Goal: Task Accomplishment & Management: Use online tool/utility

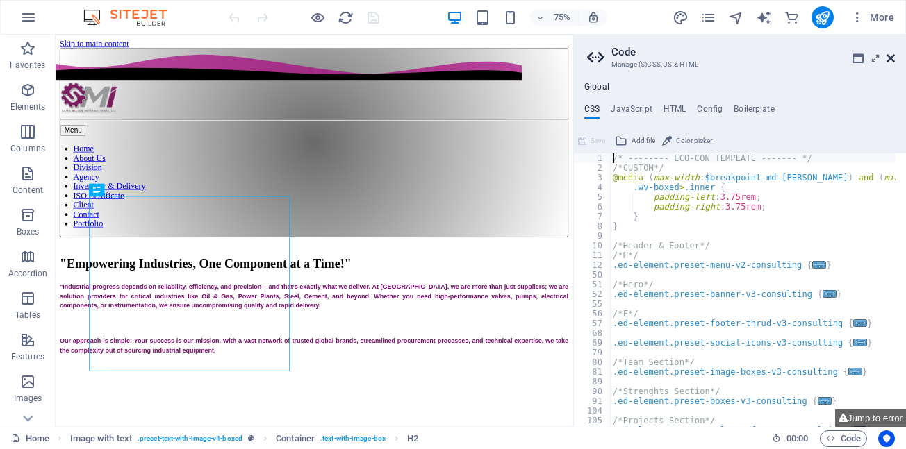
click at [890, 56] on icon at bounding box center [890, 58] width 8 height 11
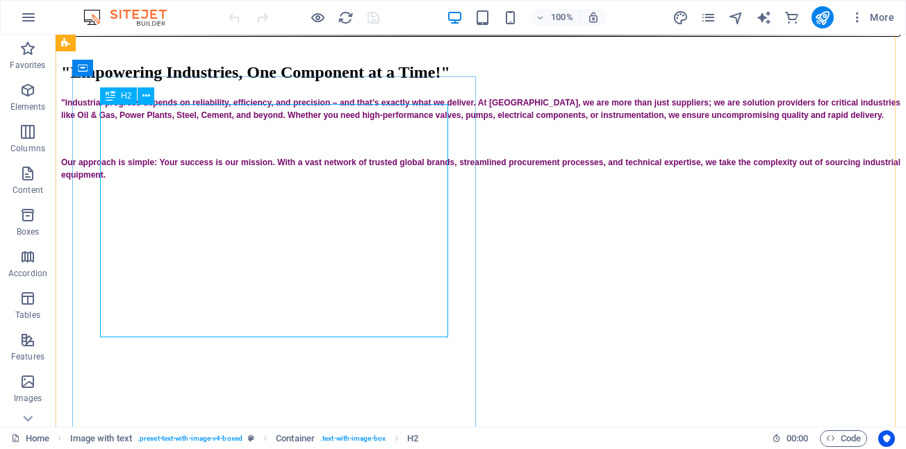
scroll to position [139, 0]
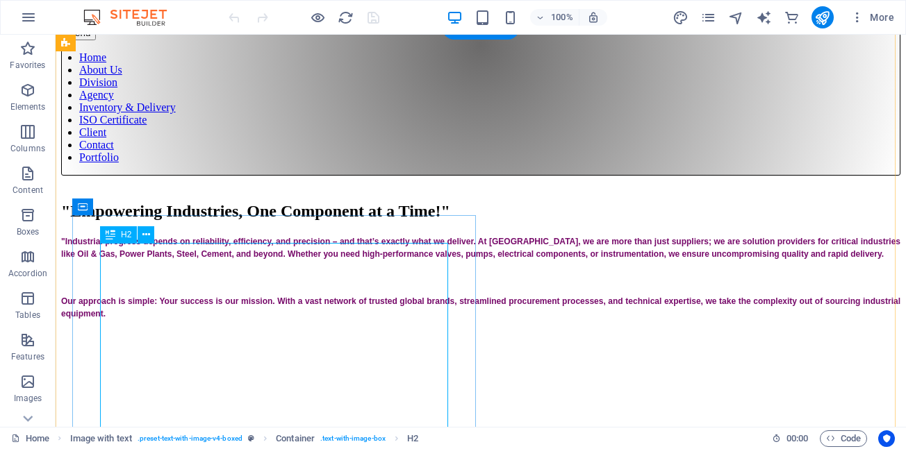
click at [293, 221] on div ""Empowering Industries, One Component at a Time!"" at bounding box center [480, 211] width 839 height 19
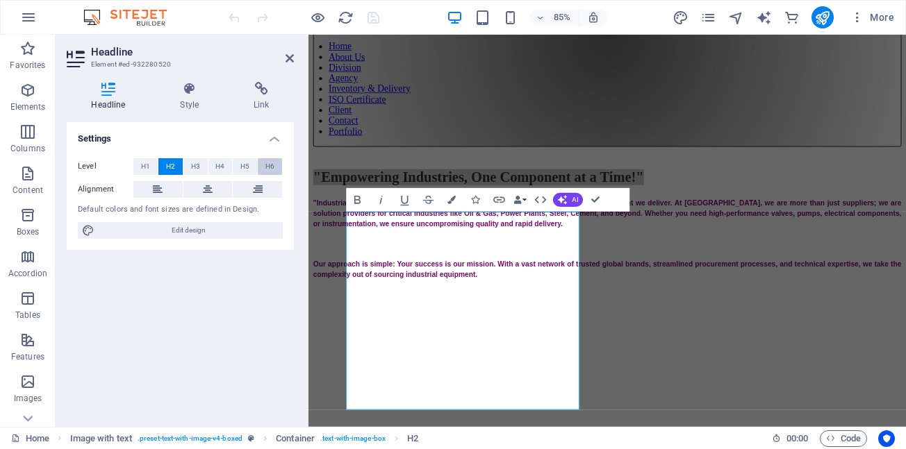
click at [271, 168] on span "H6" at bounding box center [269, 166] width 9 height 17
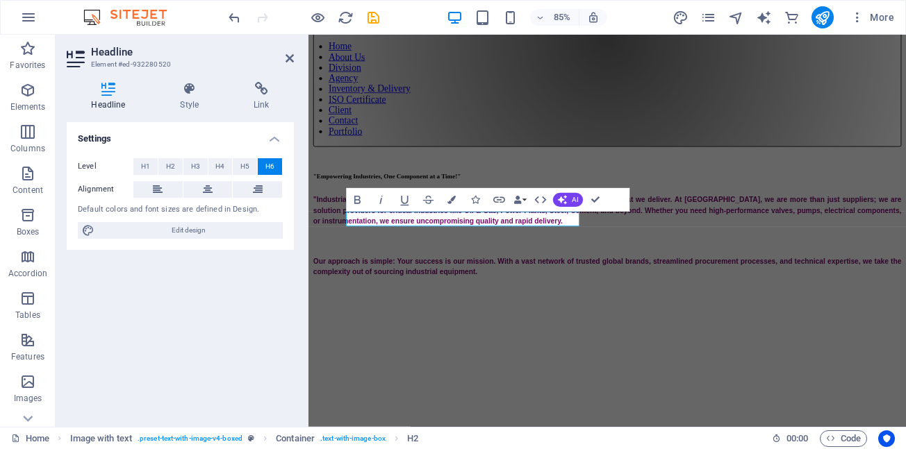
click at [272, 166] on span "H6" at bounding box center [269, 166] width 9 height 17
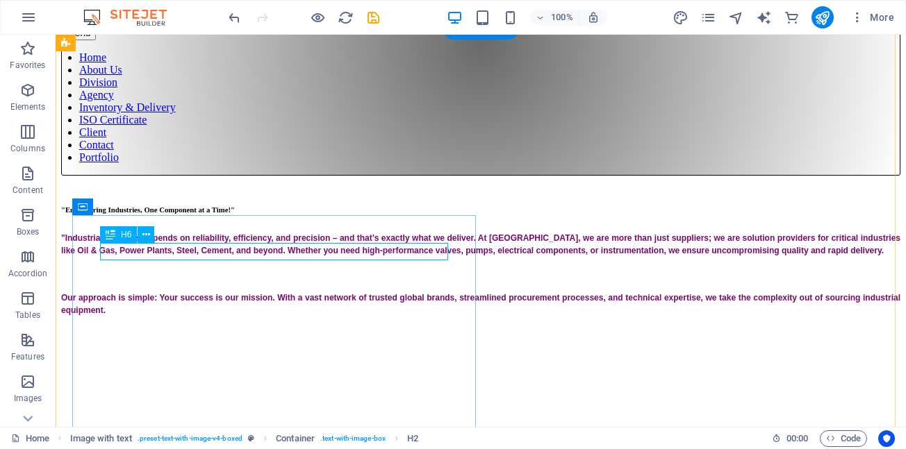
click at [356, 214] on div ""Empowering Industries, One Component at a Time!"" at bounding box center [480, 210] width 839 height 8
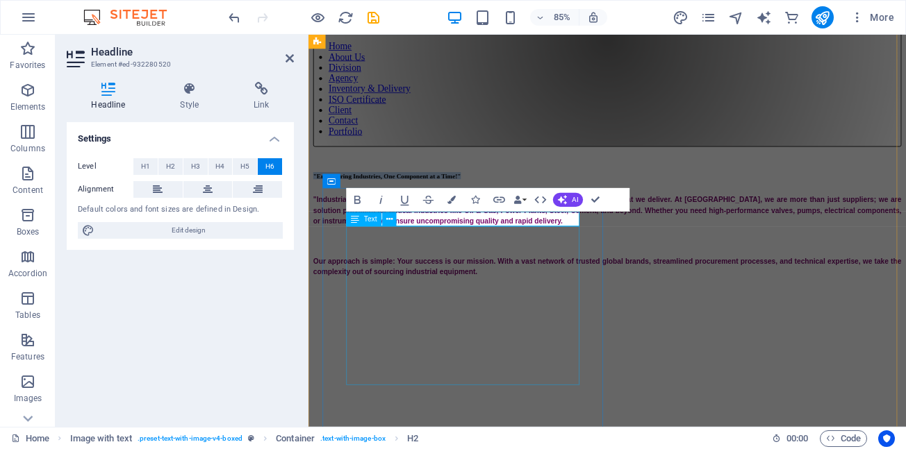
click at [567, 310] on div ""Industrial progress depends on reliability, efficiency, and precision – and th…" at bounding box center [660, 270] width 692 height 97
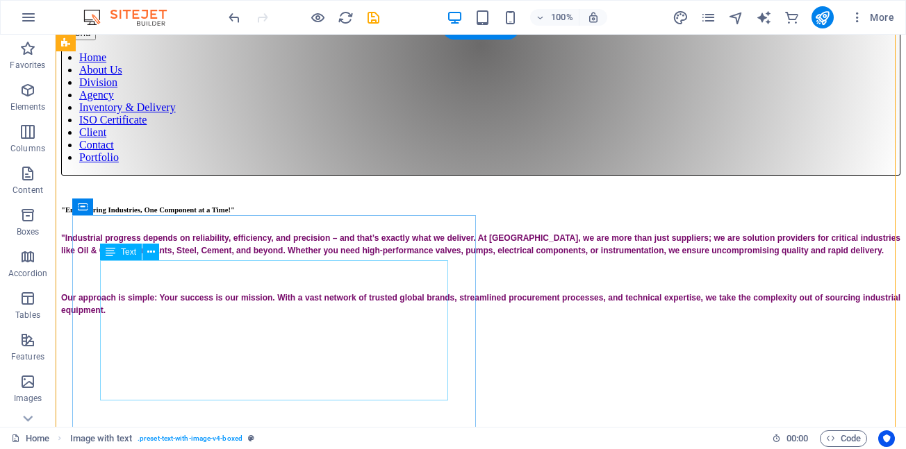
click at [312, 276] on div ""Industrial progress depends on reliability, efficiency, and precision – and th…" at bounding box center [480, 273] width 839 height 85
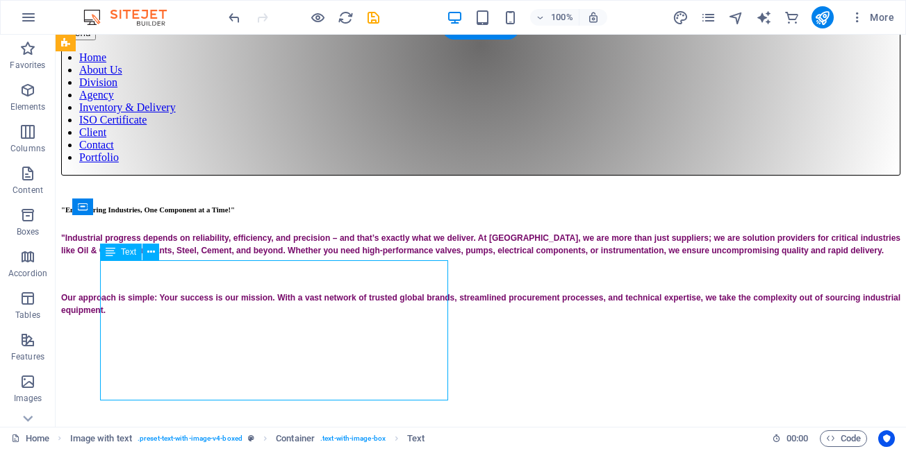
click at [312, 276] on div ""Industrial progress depends on reliability, efficiency, and precision – and th…" at bounding box center [480, 273] width 839 height 85
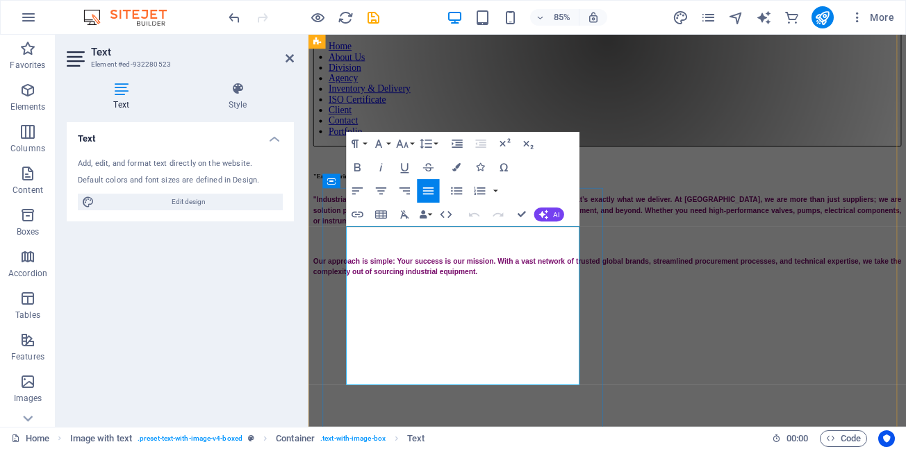
click at [356, 259] on span ""Industrial progress depends on reliability, efficiency, and precision – and th…" at bounding box center [661, 241] width 694 height 35
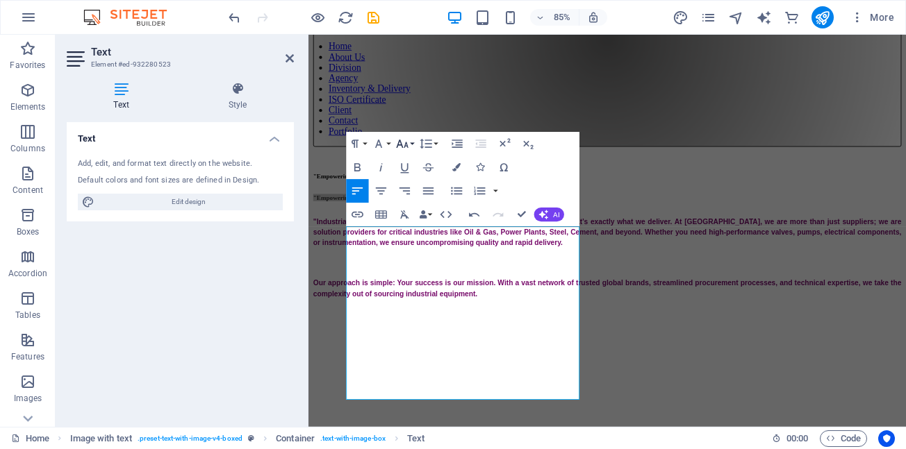
click at [411, 146] on button "Font Size" at bounding box center [404, 144] width 22 height 24
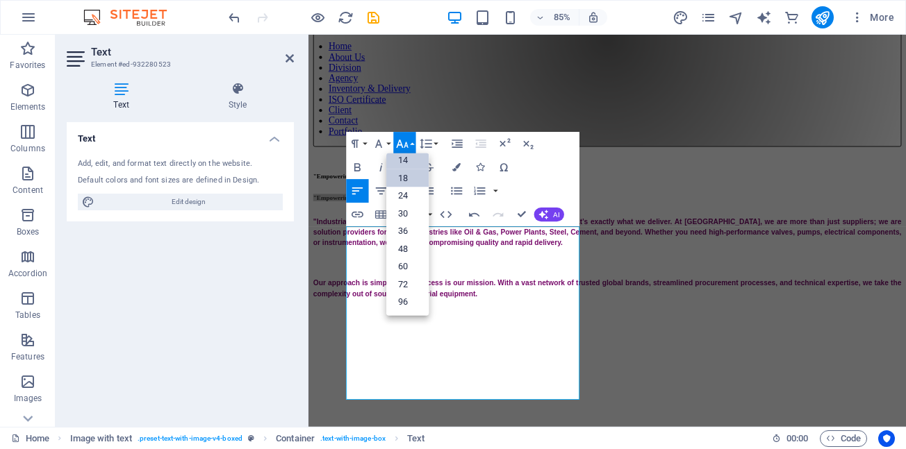
scroll to position [112, 0]
click at [408, 165] on link "14" at bounding box center [407, 160] width 42 height 18
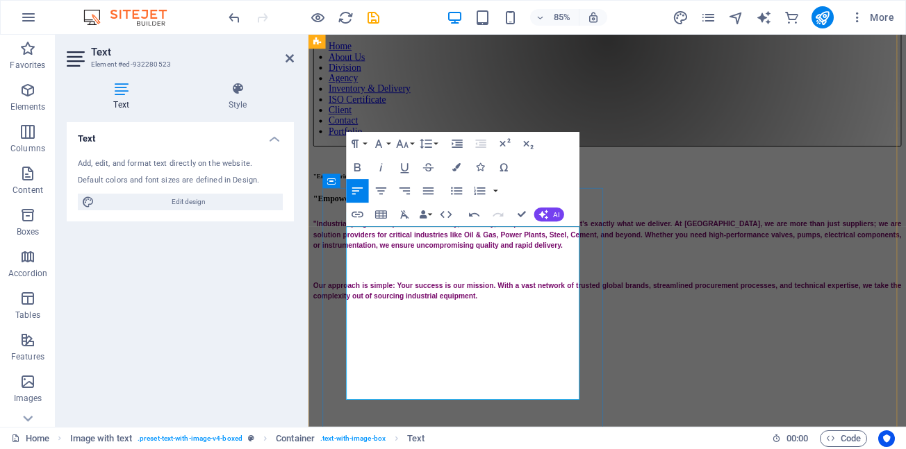
click at [586, 233] on h6 ""Empowering Industries, One Component at a Time!"" at bounding box center [660, 227] width 692 height 11
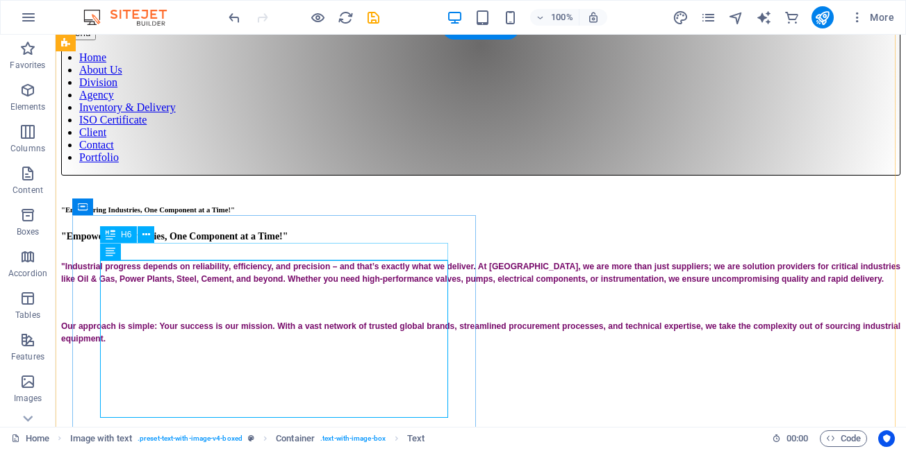
click at [369, 214] on div ""Empowering Industries, One Component at a Time!"" at bounding box center [480, 210] width 839 height 8
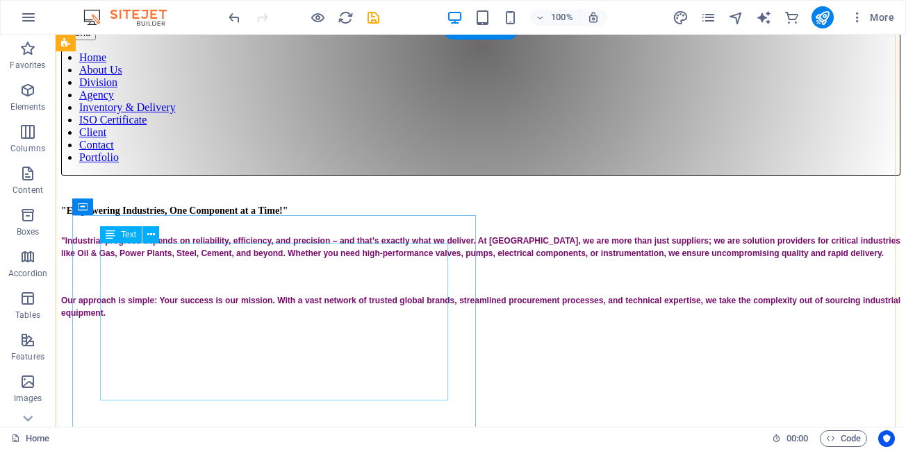
click at [263, 254] on div ""Empowering Industries, One Component at a Time!" "Industrial progress depends …" at bounding box center [480, 262] width 839 height 113
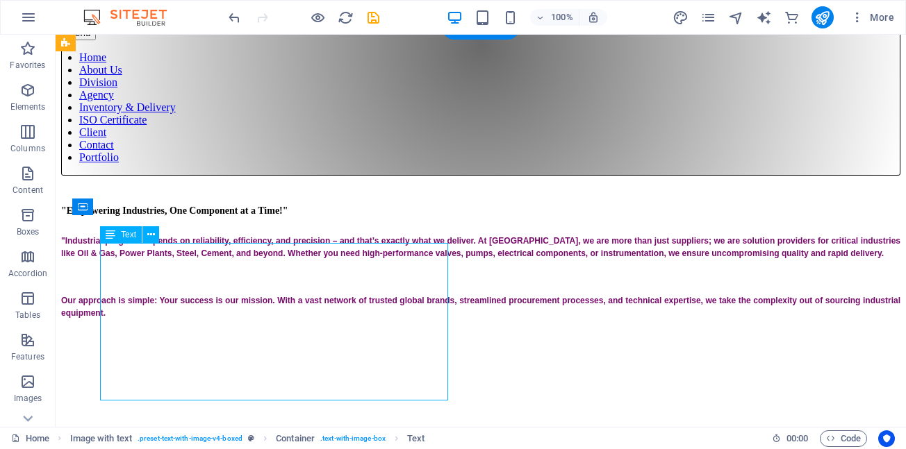
click at [263, 254] on div ""Empowering Industries, One Component at a Time!" "Industrial progress depends …" at bounding box center [480, 262] width 839 height 113
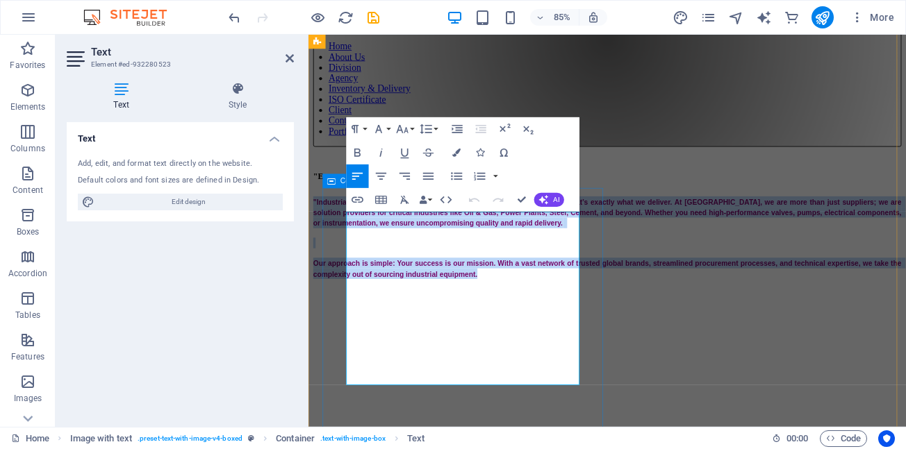
drag, startPoint x: 552, startPoint y: 256, endPoint x: 504, endPoint y: 446, distance: 196.2
click at [504, 322] on div ""Empowering Industries, One Component at a Time!" "Industrial progress depends …" at bounding box center [660, 260] width 692 height 126
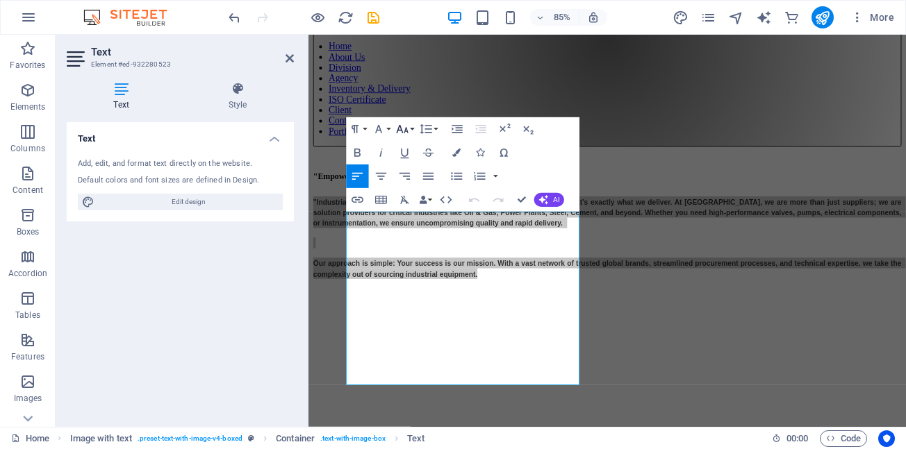
click at [413, 129] on button "Font Size" at bounding box center [404, 129] width 22 height 24
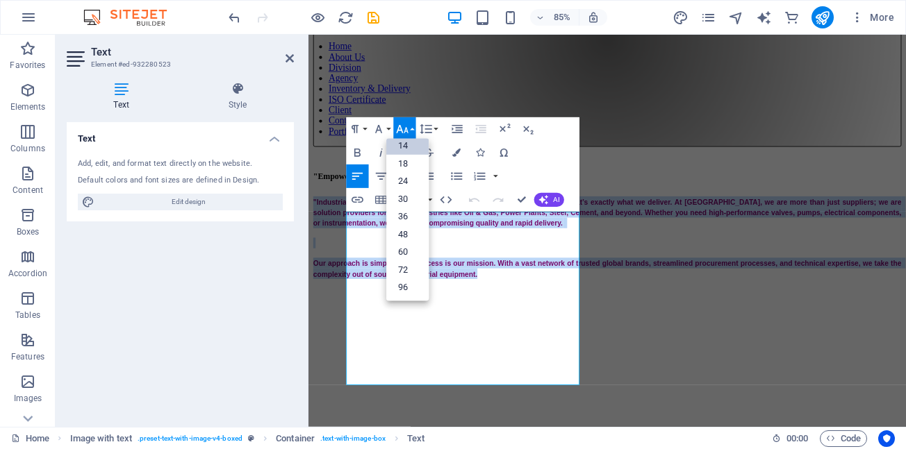
click at [404, 146] on link "14" at bounding box center [407, 146] width 42 height 18
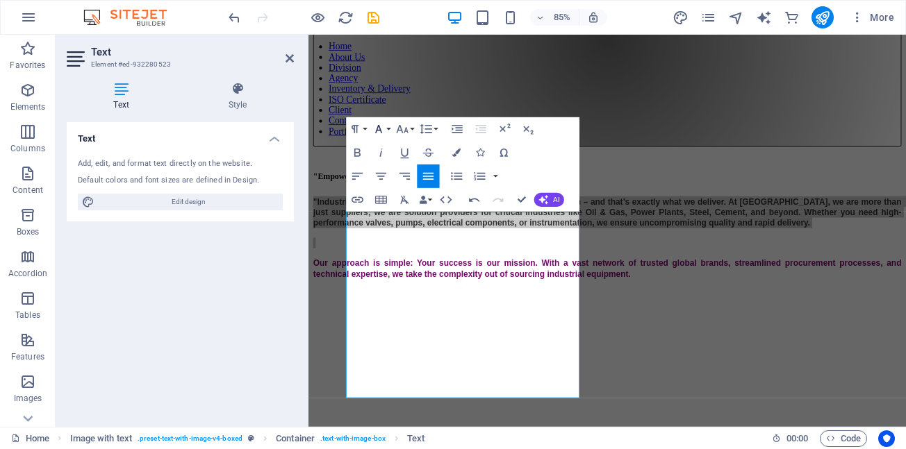
click at [388, 128] on button "Font Family" at bounding box center [380, 129] width 22 height 24
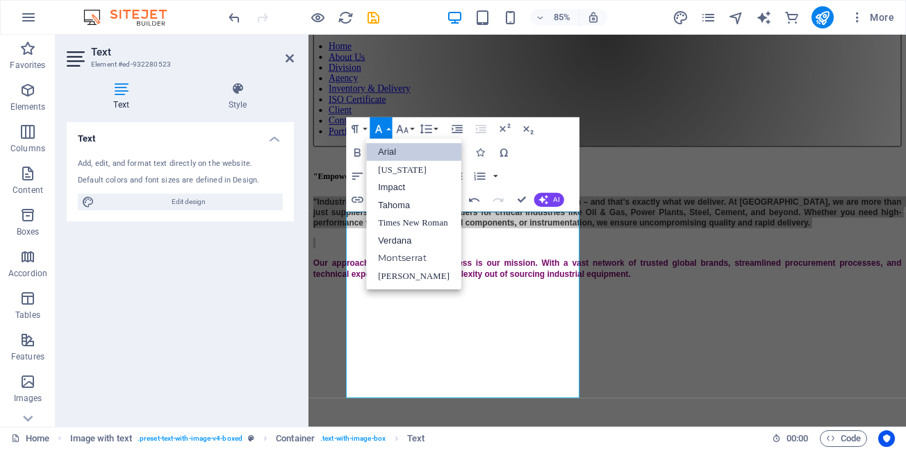
scroll to position [0, 0]
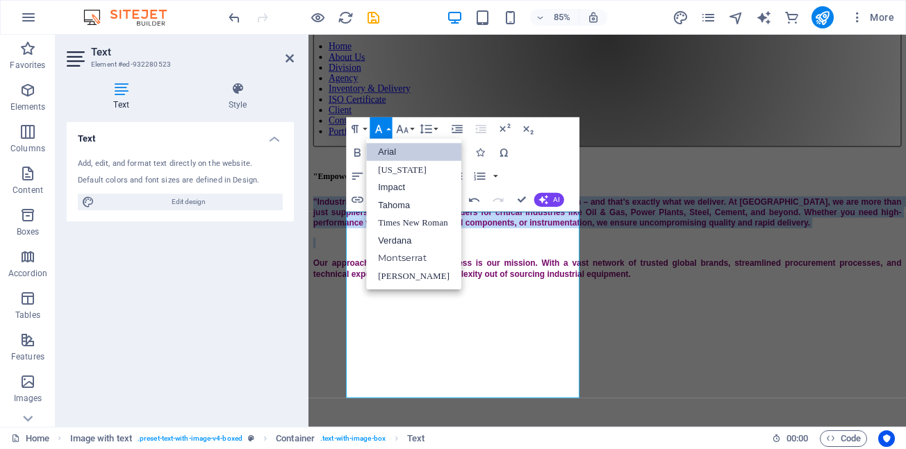
click at [385, 153] on link "Arial" at bounding box center [413, 152] width 95 height 18
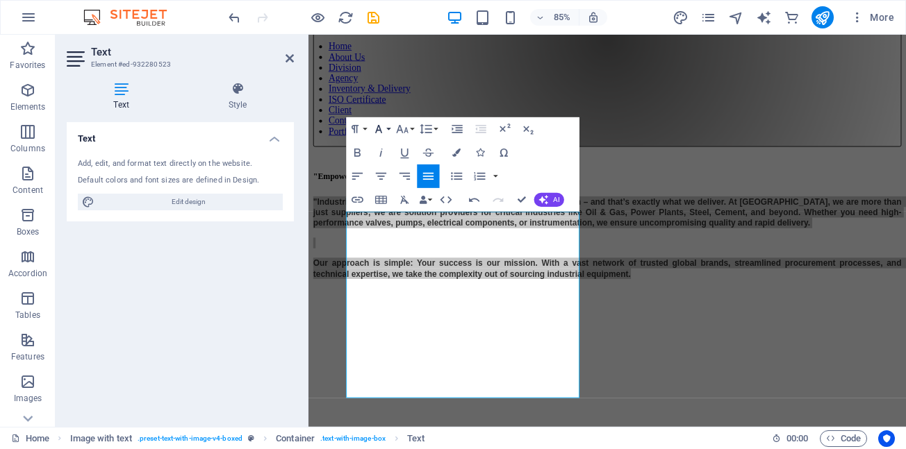
click at [387, 128] on button "Font Family" at bounding box center [380, 129] width 22 height 24
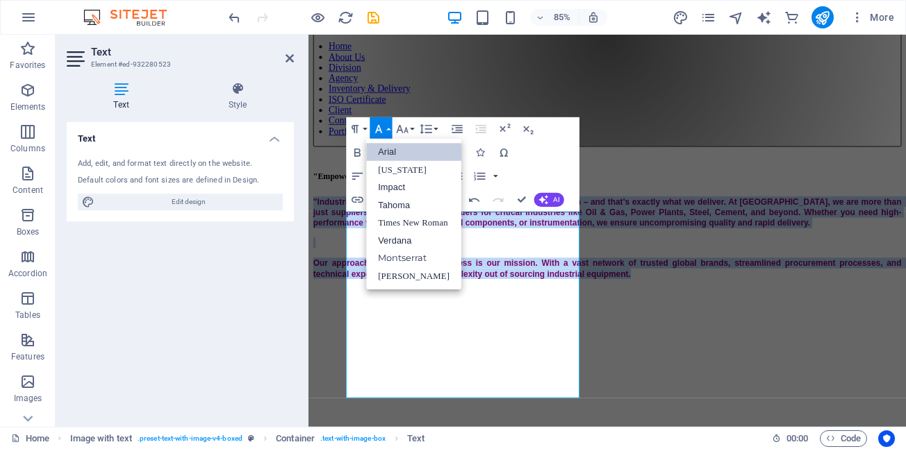
click at [391, 154] on link "Arial" at bounding box center [413, 152] width 95 height 18
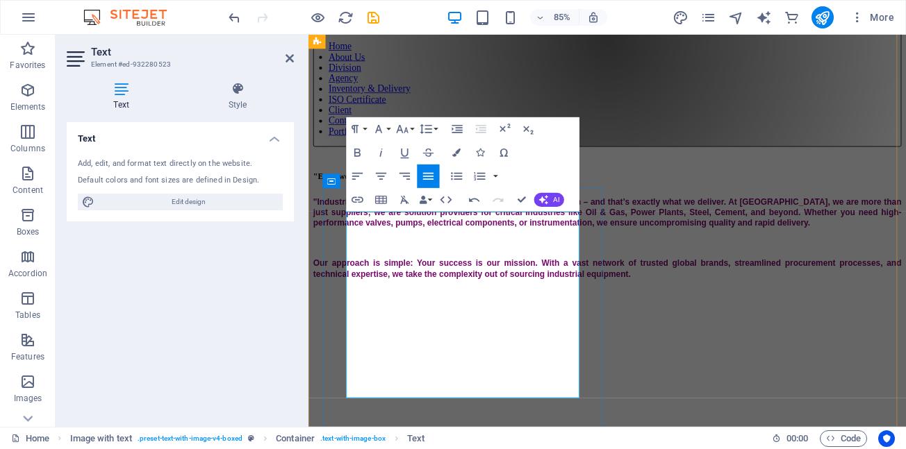
click at [557, 208] on h6 ""Empowering Industries, One Component at a Time!"" at bounding box center [660, 202] width 692 height 11
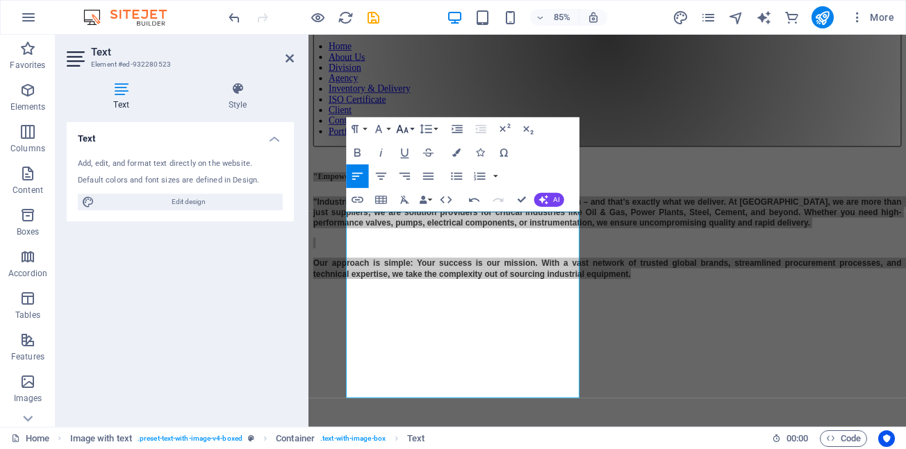
click at [412, 129] on button "Font Size" at bounding box center [404, 129] width 22 height 24
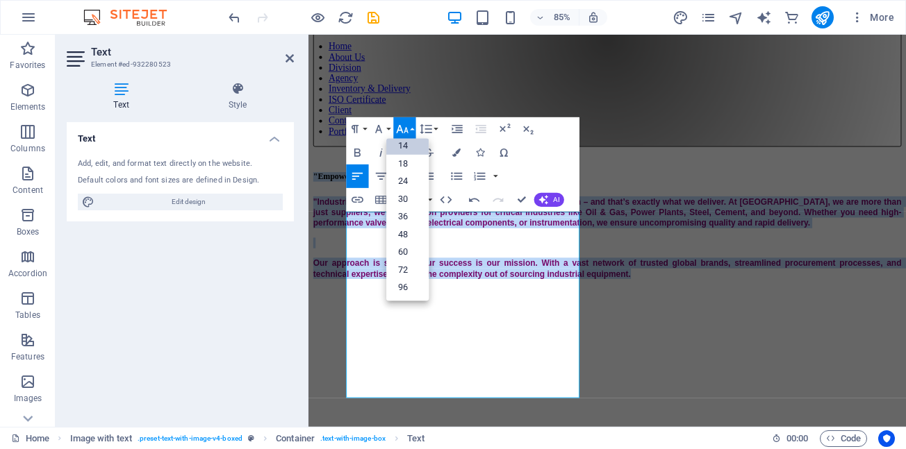
click at [404, 146] on link "14" at bounding box center [407, 146] width 42 height 18
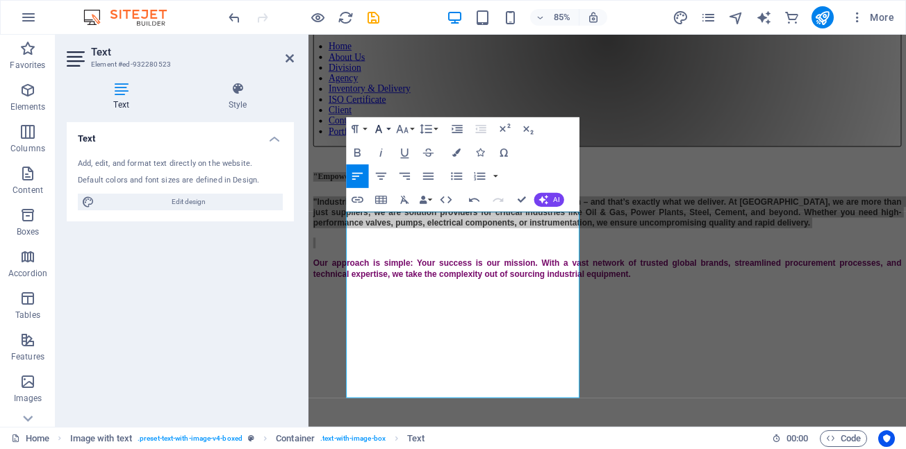
click at [386, 128] on button "Font Family" at bounding box center [380, 129] width 22 height 24
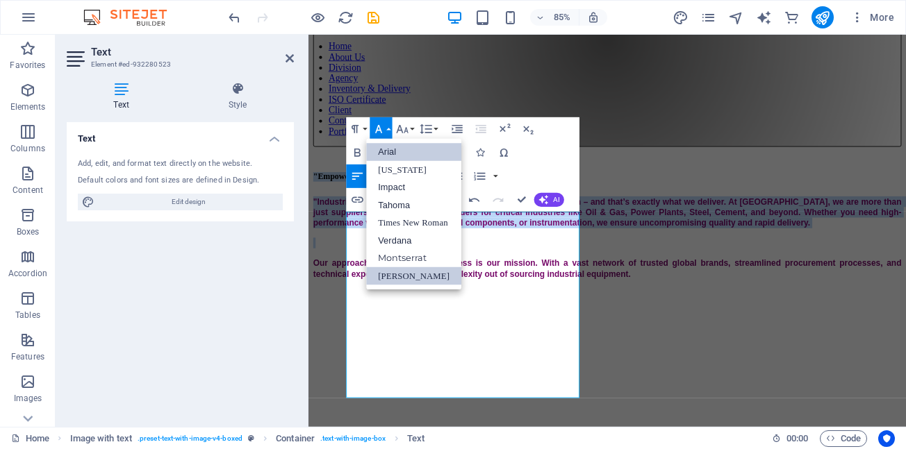
click at [388, 155] on link "Arial" at bounding box center [413, 152] width 95 height 18
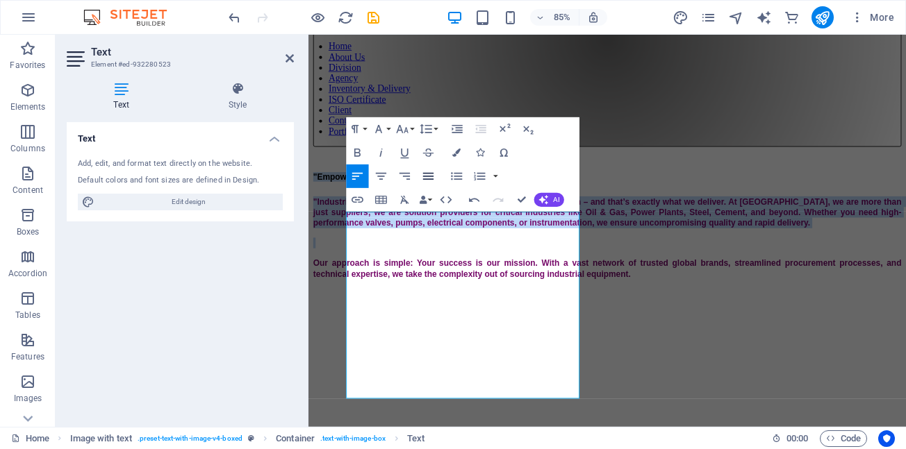
click at [429, 178] on icon "button" at bounding box center [428, 176] width 14 height 14
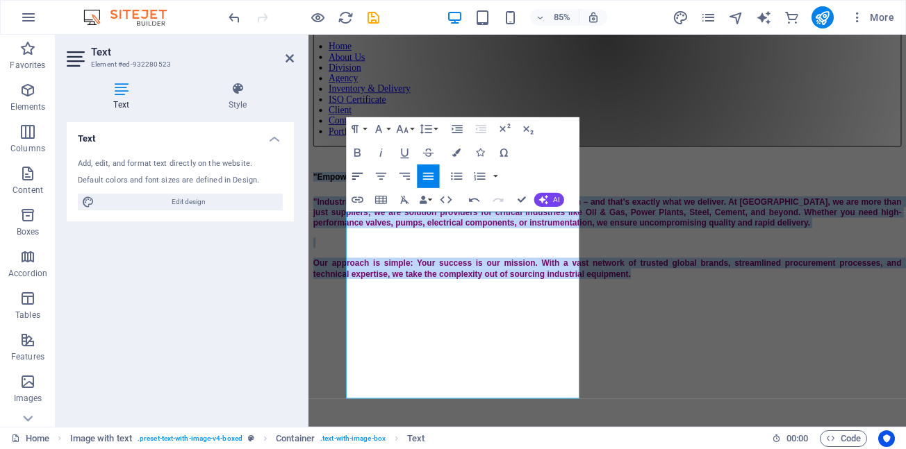
click at [358, 177] on icon "button" at bounding box center [357, 176] width 14 height 14
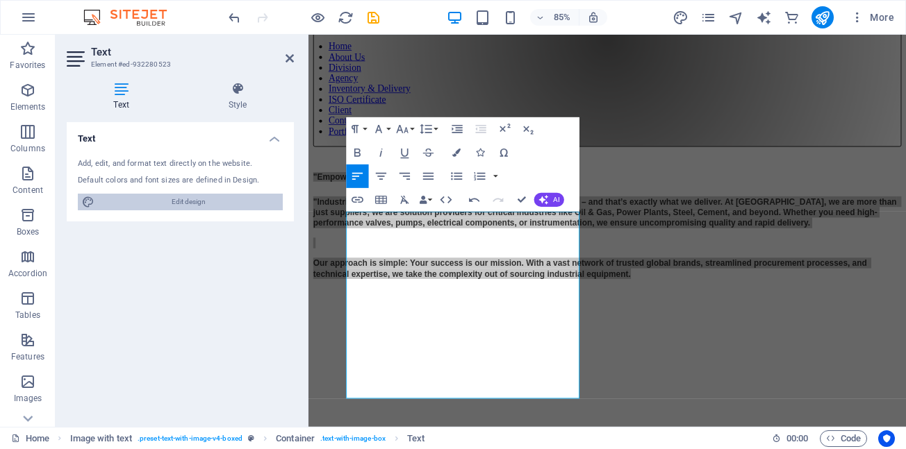
click at [178, 206] on span "Edit design" at bounding box center [189, 202] width 180 height 17
select select "px"
select select "800"
select select "px"
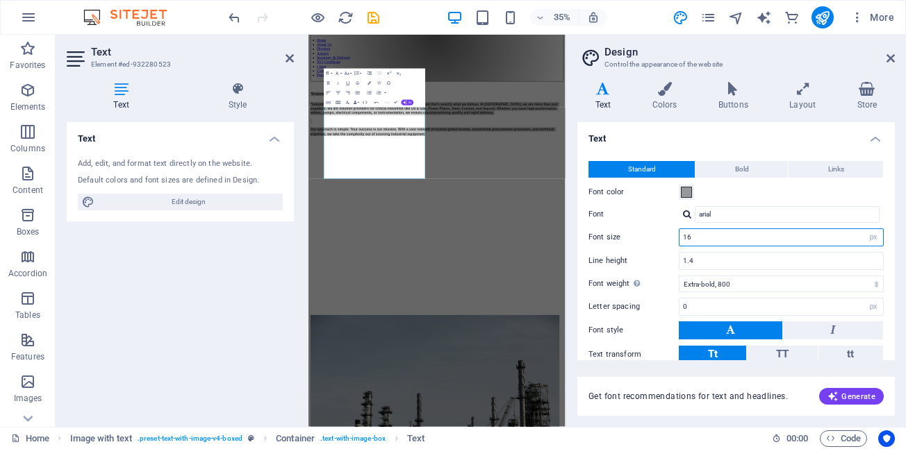
click at [811, 240] on input "16" at bounding box center [781, 237] width 204 height 17
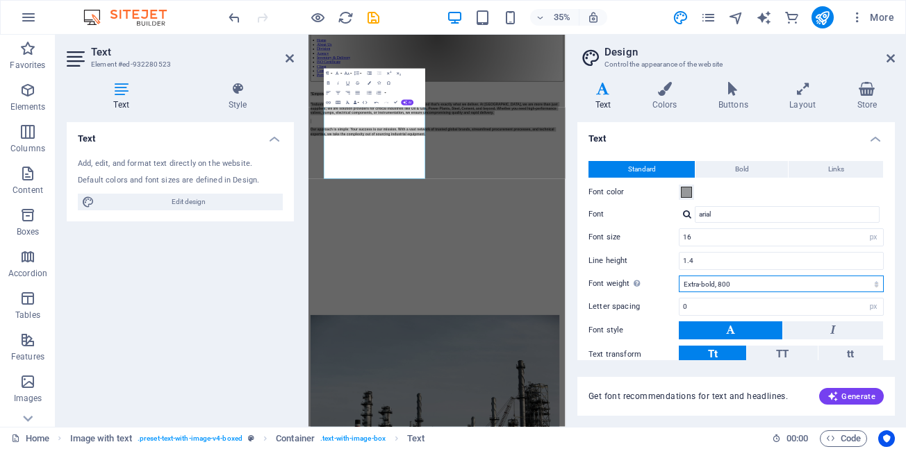
click at [872, 285] on select "Thin, 100 Extra-light, 200 Light, 300 Regular, 400 Medium, 500 Semi-bold, 600 B…" at bounding box center [781, 284] width 205 height 17
select select "500"
click at [679, 276] on select "Thin, 100 Extra-light, 200 Light, 300 Regular, 400 Medium, 500 Semi-bold, 600 B…" at bounding box center [781, 284] width 205 height 17
click at [727, 333] on icon at bounding box center [730, 330] width 9 height 17
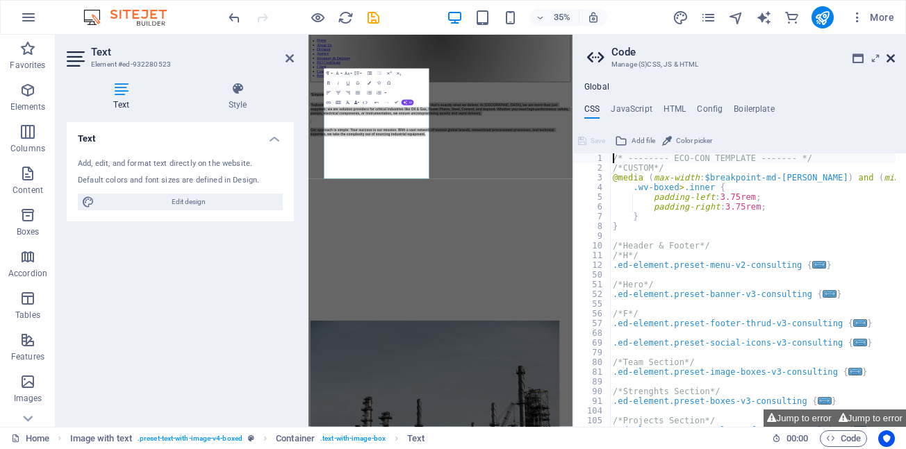
click at [894, 55] on icon at bounding box center [890, 58] width 8 height 11
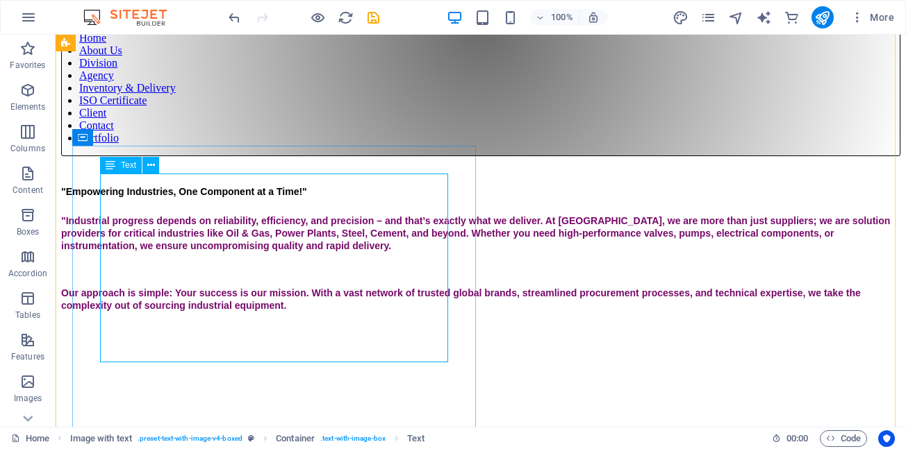
scroll to position [139, 0]
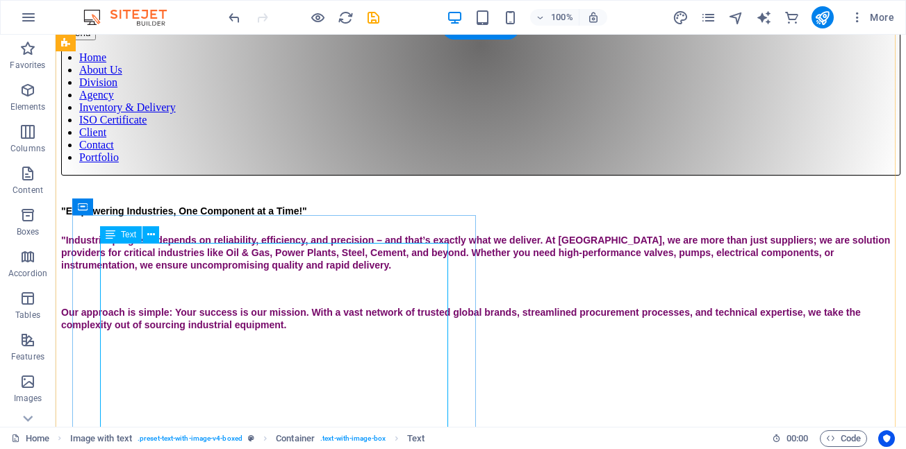
click at [293, 303] on div ""Empowering Industries, One Component at a Time!" "Industrial progress depends …" at bounding box center [480, 269] width 839 height 126
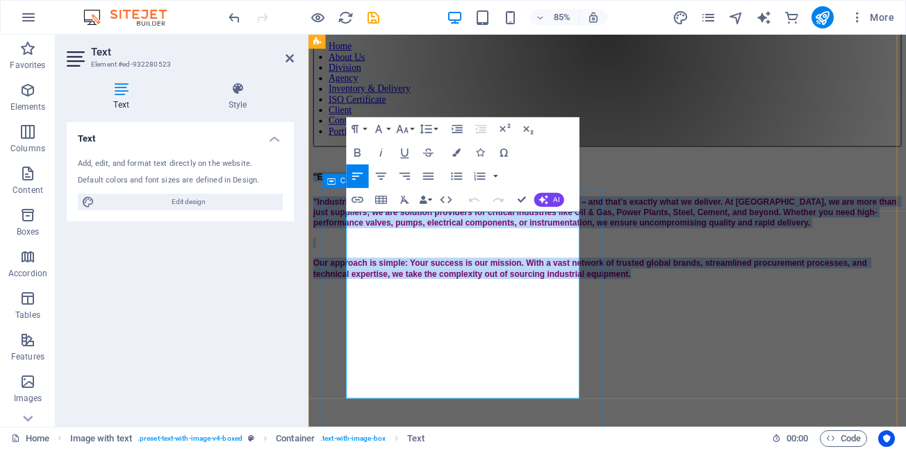
drag, startPoint x: 601, startPoint y: 454, endPoint x: 344, endPoint y: 237, distance: 336.6
click at [344, 237] on div ""Empowering Industries, One Component at a Time!" "Industrial progress depends …" at bounding box center [660, 260] width 692 height 126
click at [356, 153] on icon "button" at bounding box center [357, 153] width 14 height 14
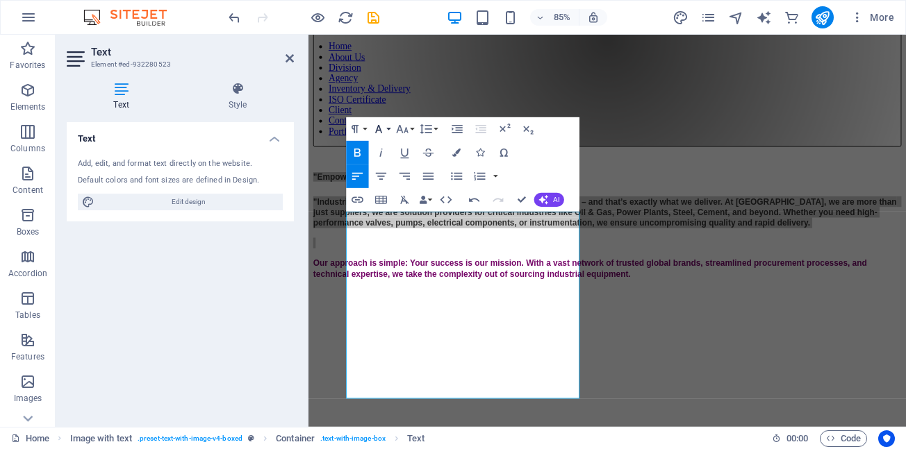
click at [388, 130] on button "Font Family" at bounding box center [380, 129] width 22 height 24
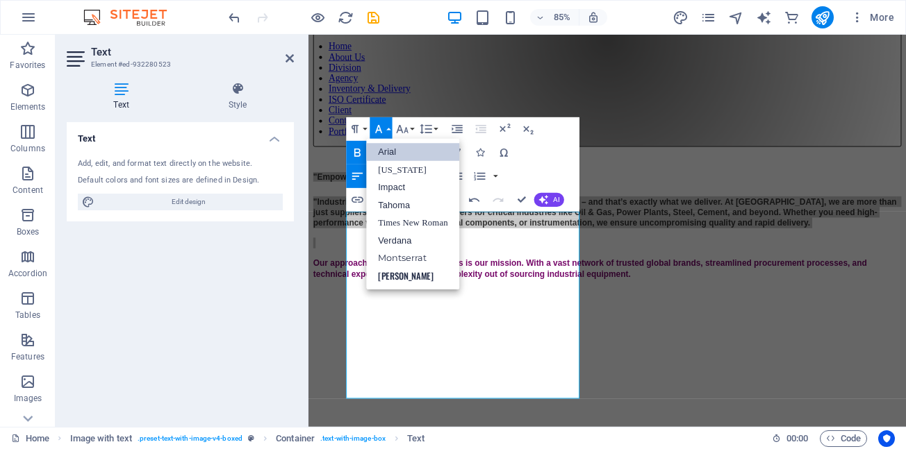
scroll to position [0, 0]
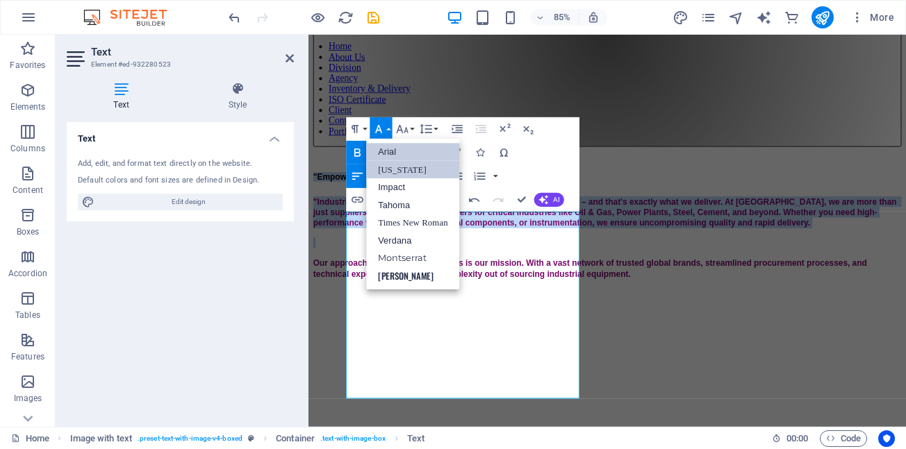
click at [385, 169] on link "[US_STATE]" at bounding box center [412, 170] width 93 height 18
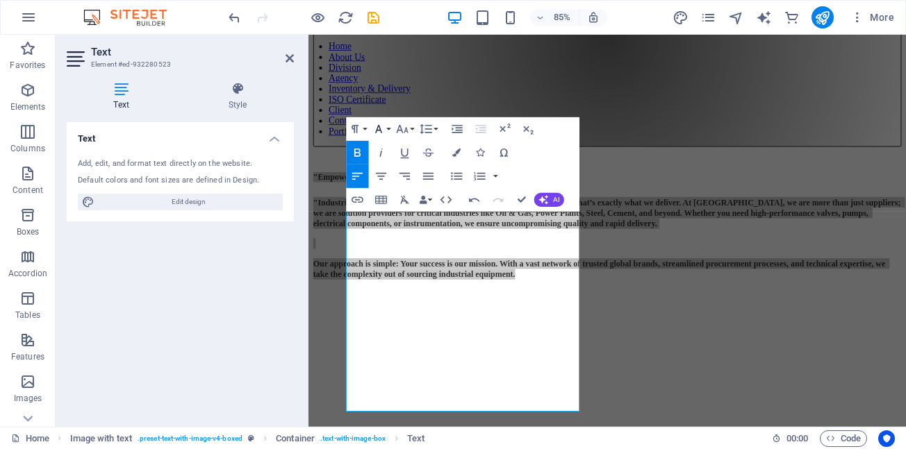
click at [389, 131] on button "Font Family" at bounding box center [380, 129] width 22 height 24
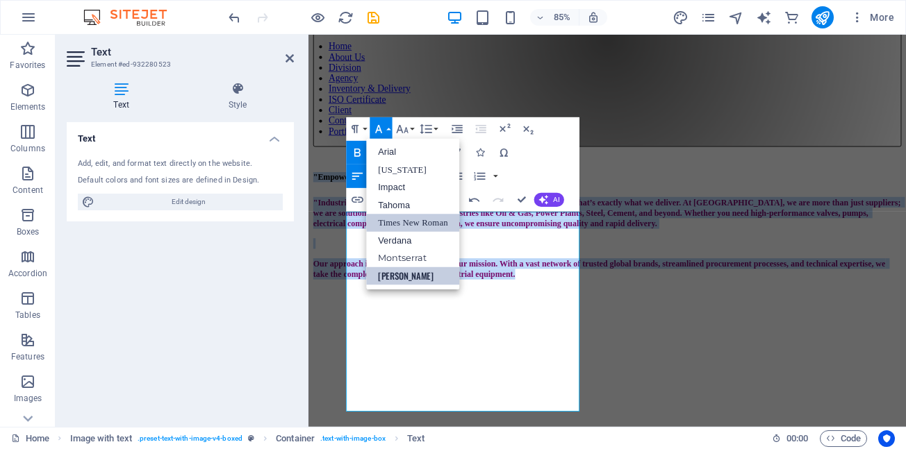
click at [394, 222] on link "Times New Roman" at bounding box center [412, 223] width 93 height 18
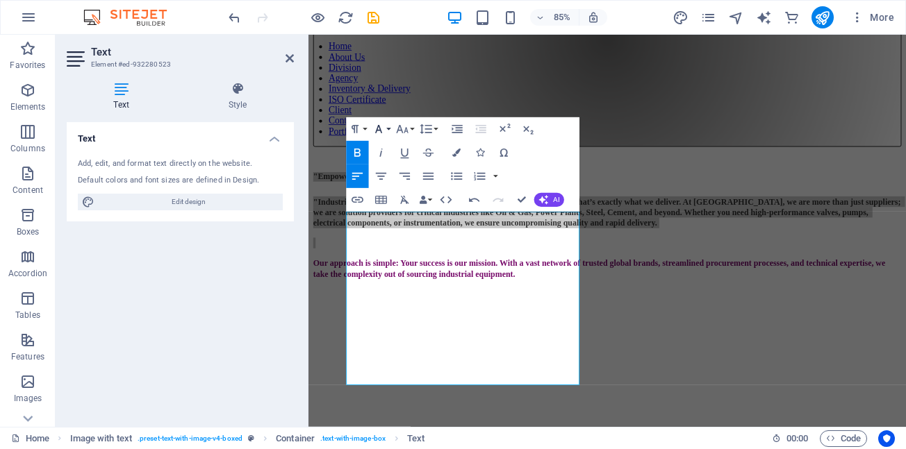
click at [387, 131] on button "Font Family" at bounding box center [380, 129] width 22 height 24
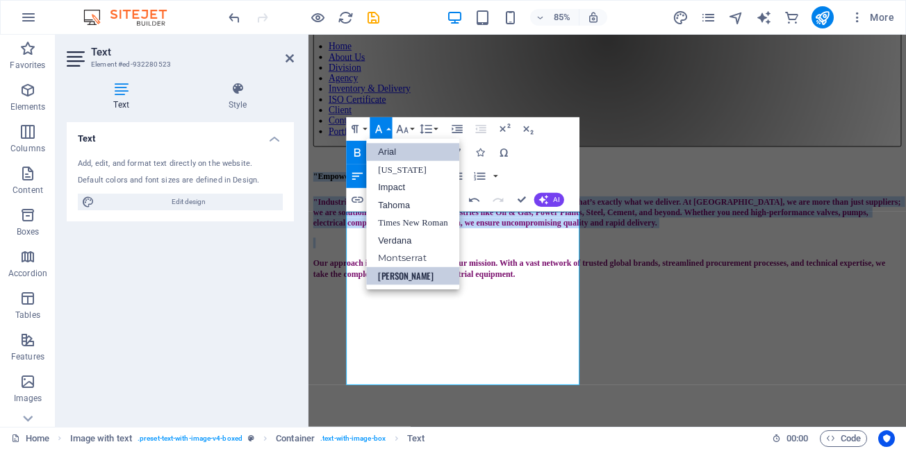
click at [394, 148] on link "Arial" at bounding box center [412, 152] width 93 height 18
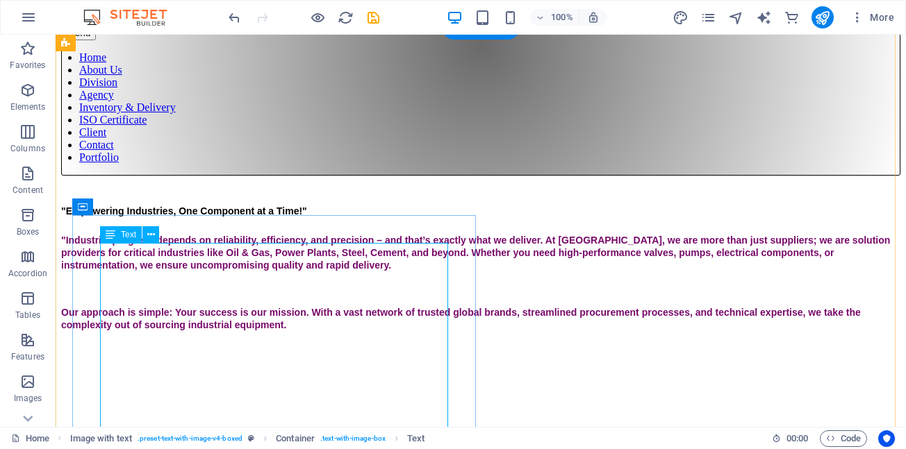
click at [326, 254] on div ""Empowering Industries, One Component at a Time!" "Industrial progress depends …" at bounding box center [480, 269] width 839 height 126
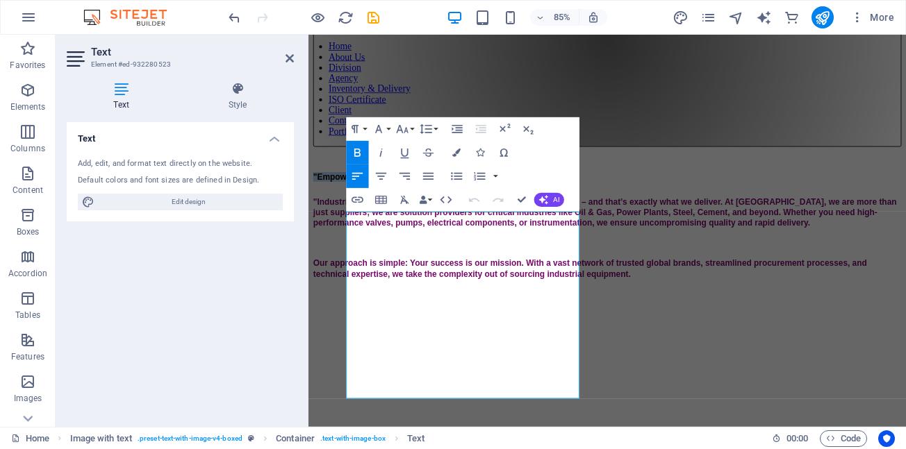
drag, startPoint x: 605, startPoint y: 253, endPoint x: 301, endPoint y: 251, distance: 303.5
click at [458, 151] on icon "button" at bounding box center [456, 153] width 8 height 8
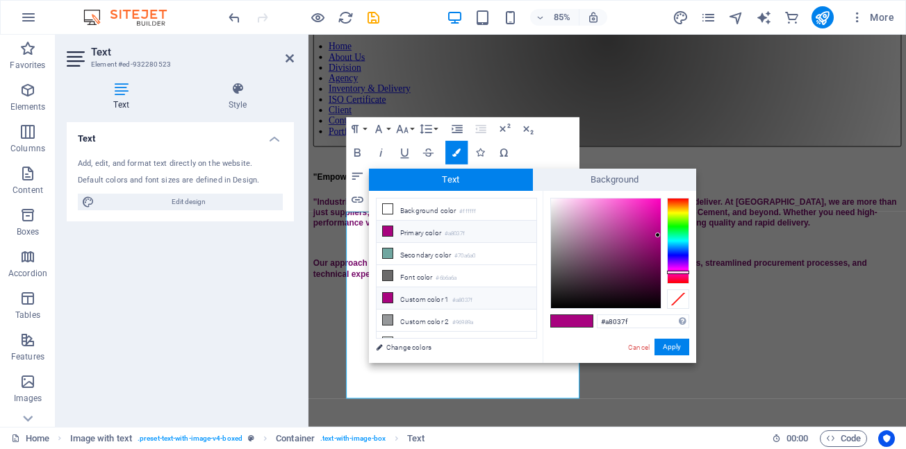
click at [385, 294] on icon at bounding box center [388, 298] width 10 height 10
click at [572, 323] on span at bounding box center [582, 321] width 21 height 12
drag, startPoint x: 671, startPoint y: 347, endPoint x: 425, endPoint y: 368, distance: 246.8
click at [671, 347] on button "Apply" at bounding box center [671, 347] width 35 height 17
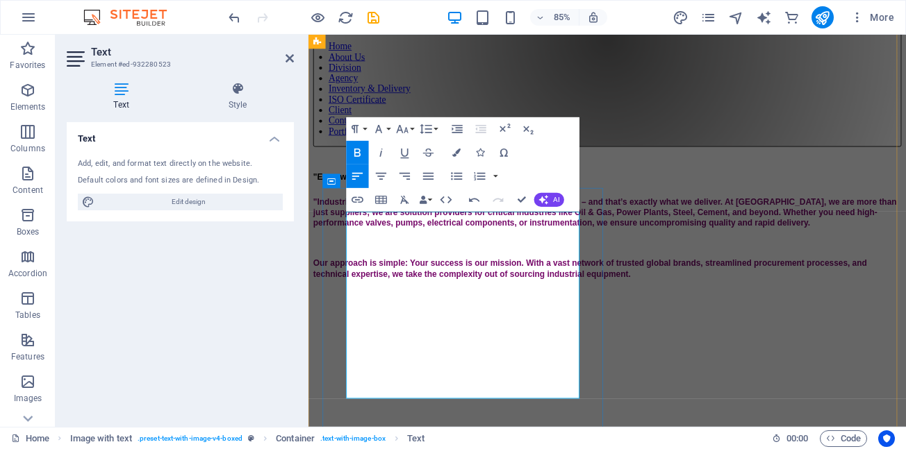
click at [576, 263] on p ""Industrial progress depends on reliability, efficiency, and precision – and th…" at bounding box center [660, 244] width 692 height 38
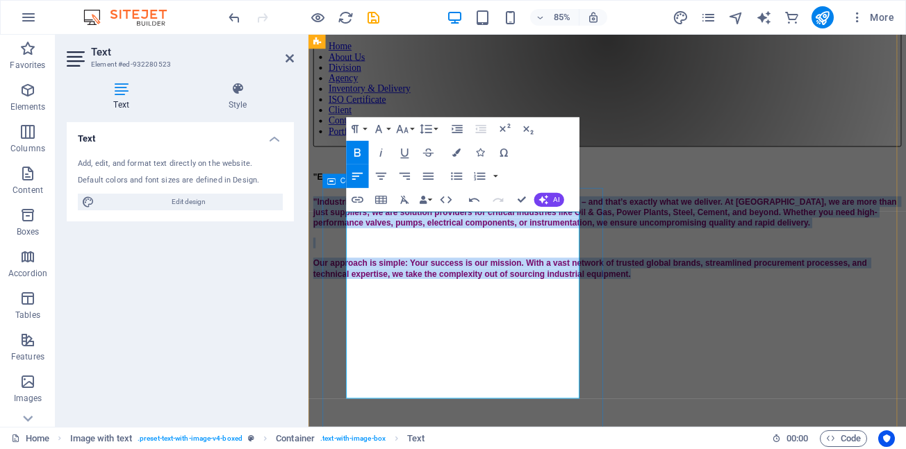
drag, startPoint x: 599, startPoint y: 453, endPoint x: 328, endPoint y: 267, distance: 329.2
click at [328, 267] on div ""Empowering Industries, One Component at a Time!" "Industrial progress depends …" at bounding box center [660, 260] width 692 height 126
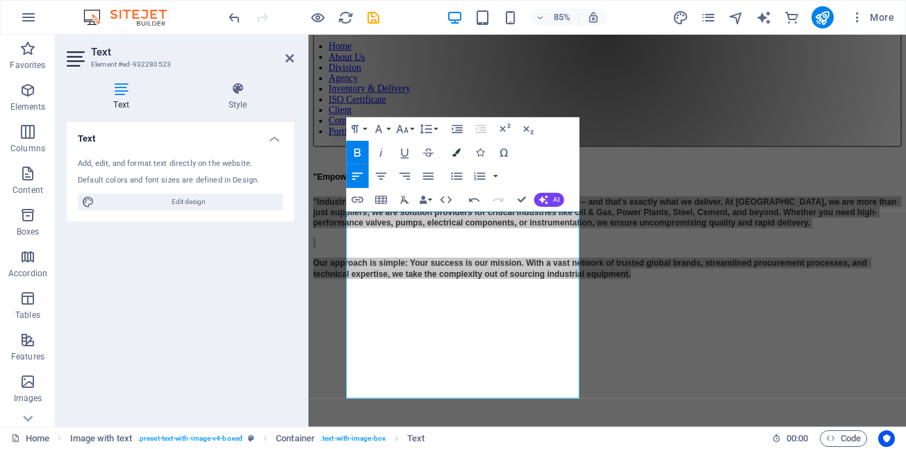
click at [460, 153] on icon "button" at bounding box center [456, 153] width 8 height 8
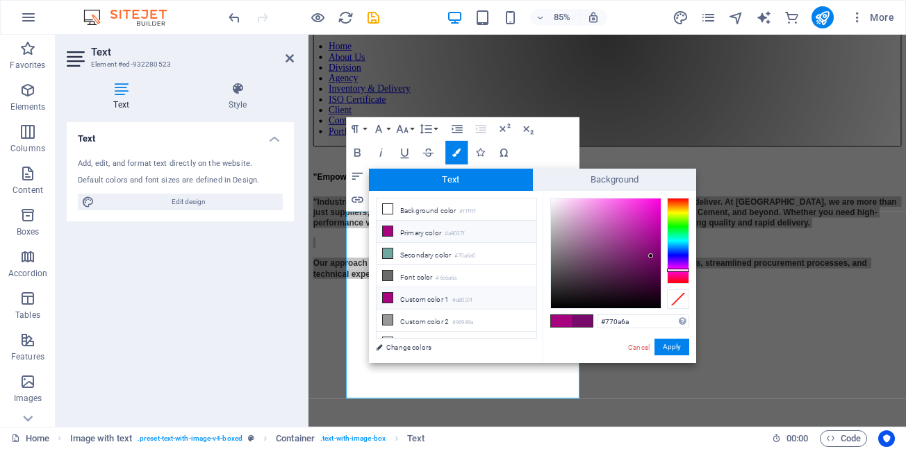
click at [385, 293] on icon at bounding box center [388, 298] width 10 height 10
type input "#a8037f"
drag, startPoint x: 560, startPoint y: 322, endPoint x: 577, endPoint y: 329, distance: 18.7
click at [561, 326] on span at bounding box center [561, 321] width 21 height 12
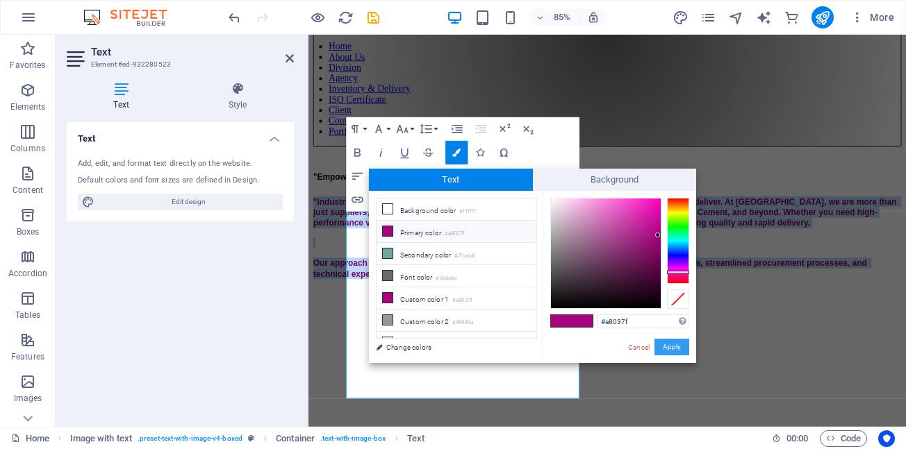
click at [674, 350] on button "Apply" at bounding box center [671, 347] width 35 height 17
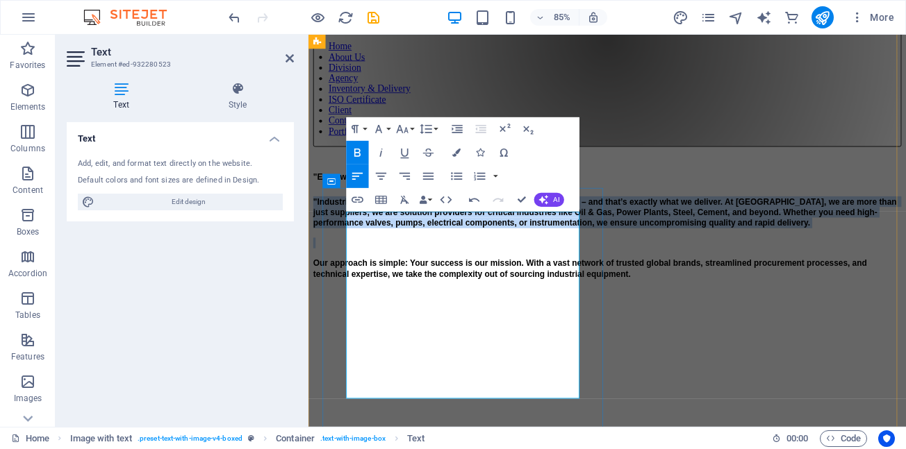
click at [574, 263] on p ""Industrial progress depends on reliability, efficiency, and precision – and th…" at bounding box center [660, 244] width 692 height 38
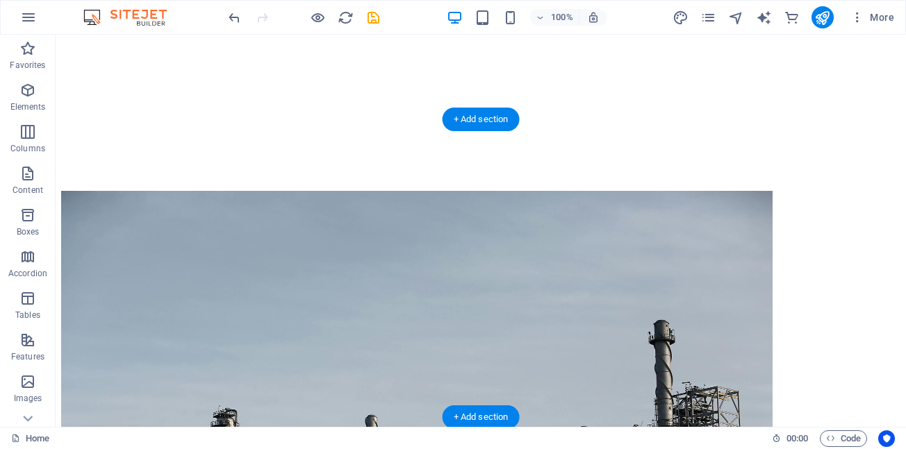
scroll to position [764, 0]
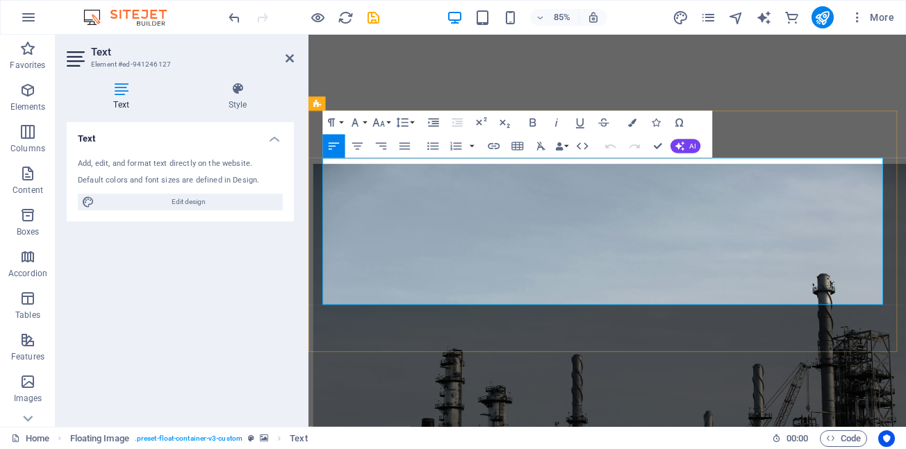
drag, startPoint x: 712, startPoint y: 190, endPoint x: 599, endPoint y: 187, distance: 113.2
click at [388, 123] on button "Font Size" at bounding box center [380, 123] width 22 height 24
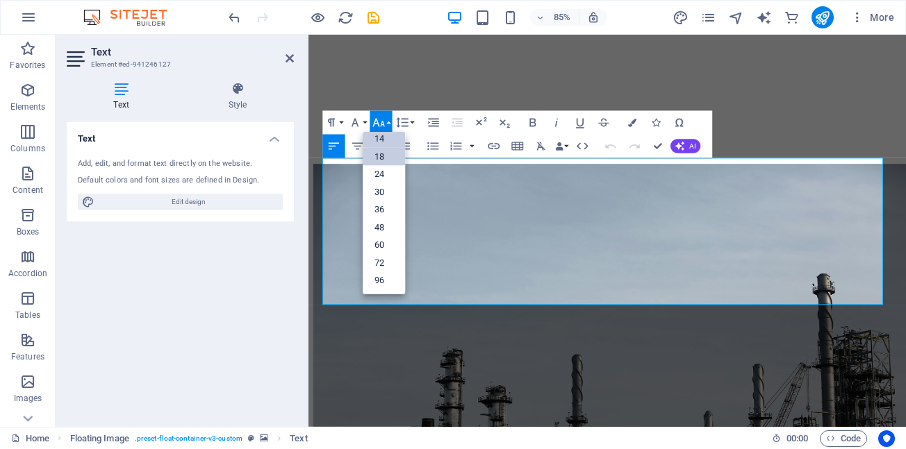
scroll to position [112, 0]
click at [388, 141] on link "14" at bounding box center [384, 140] width 42 height 18
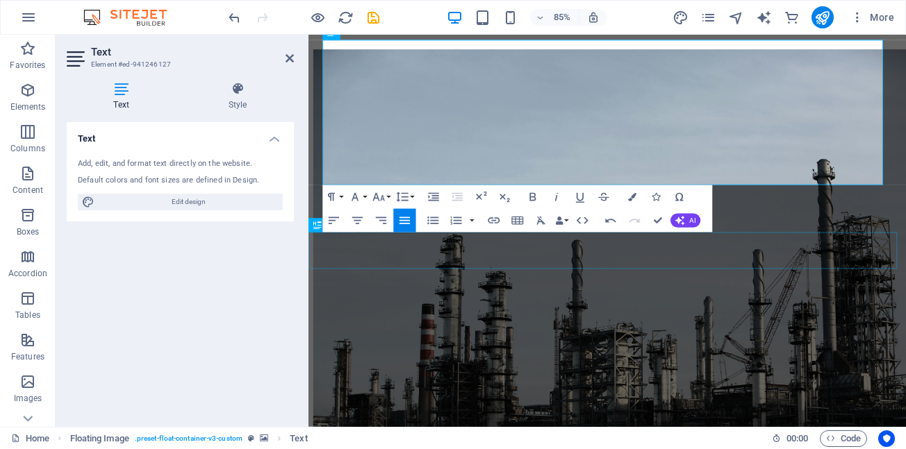
scroll to position [903, 0]
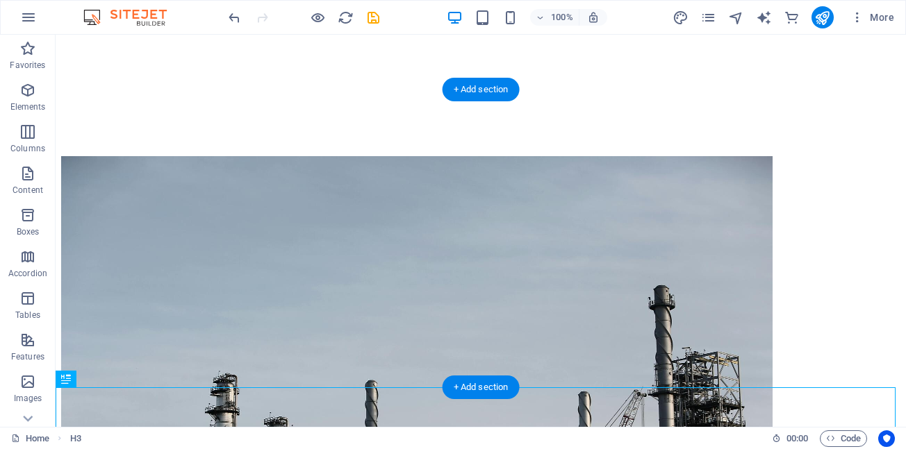
scroll to position [1042, 0]
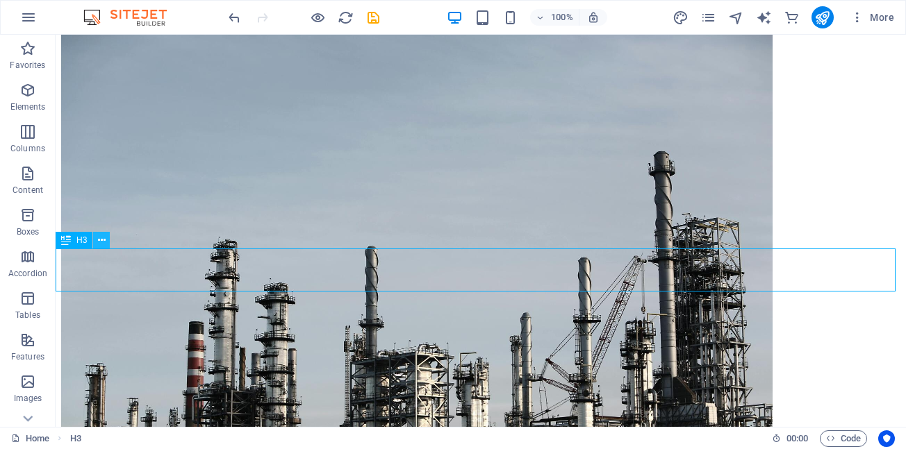
click at [102, 239] on icon at bounding box center [102, 240] width 8 height 15
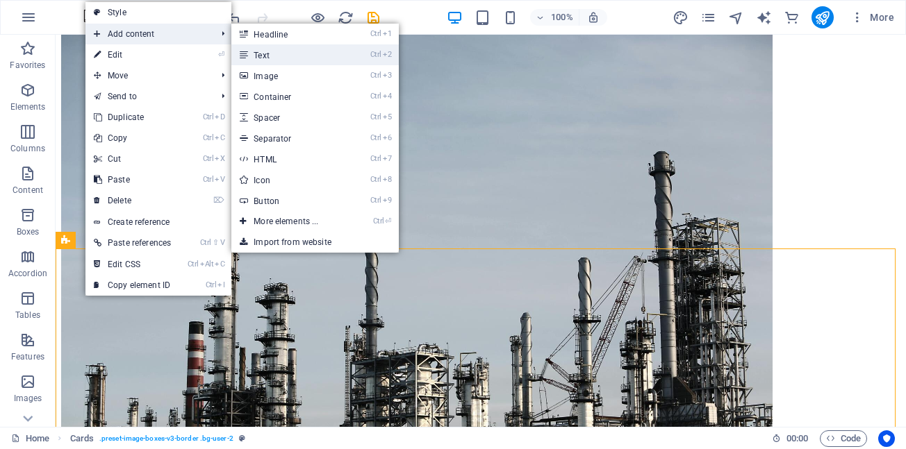
click at [258, 56] on link "Ctrl 2 Text" at bounding box center [288, 54] width 115 height 21
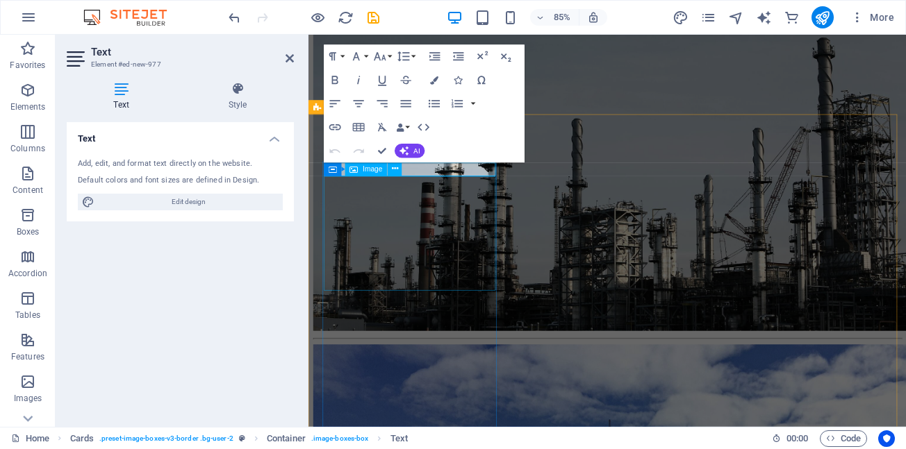
scroll to position [972, 0]
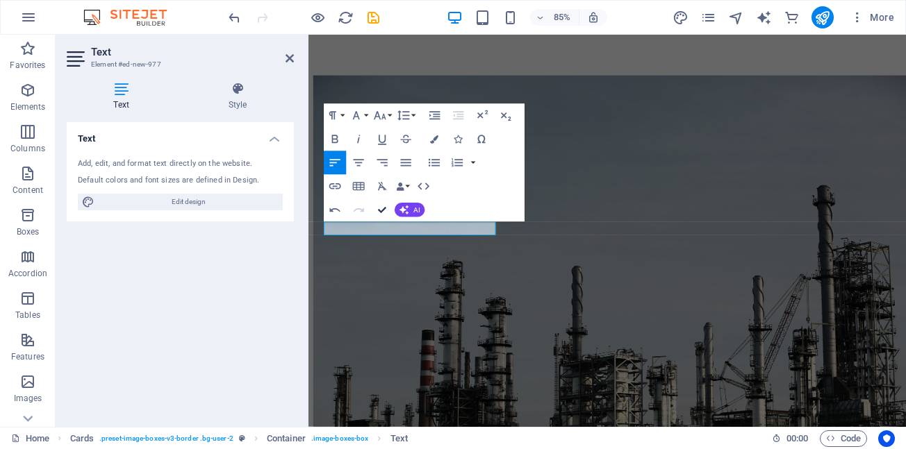
scroll to position [1093, 0]
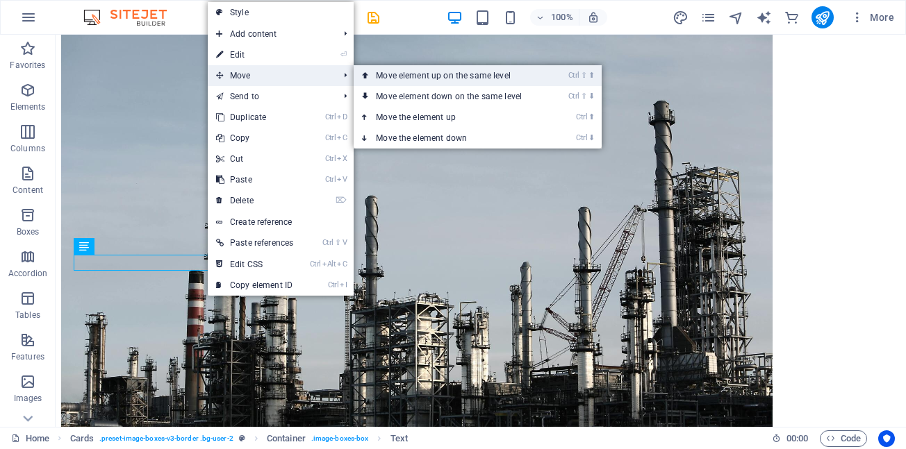
click at [394, 80] on link "Ctrl ⇧ ⬆ Move element up on the same level" at bounding box center [452, 75] width 196 height 21
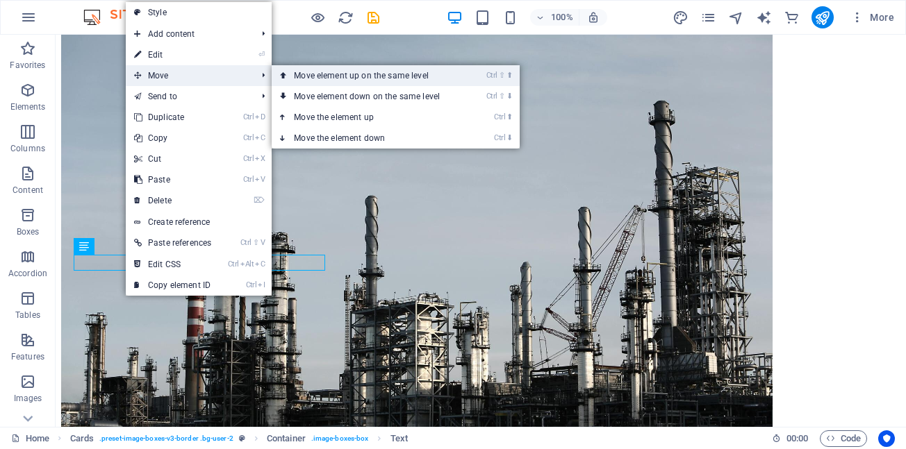
click at [306, 78] on link "Ctrl ⇧ ⬆ Move element up on the same level" at bounding box center [370, 75] width 196 height 21
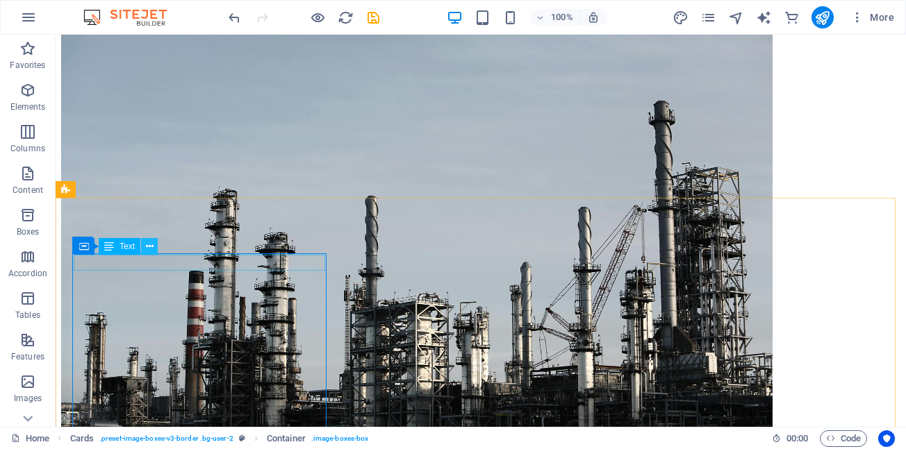
click at [152, 250] on icon at bounding box center [150, 247] width 8 height 15
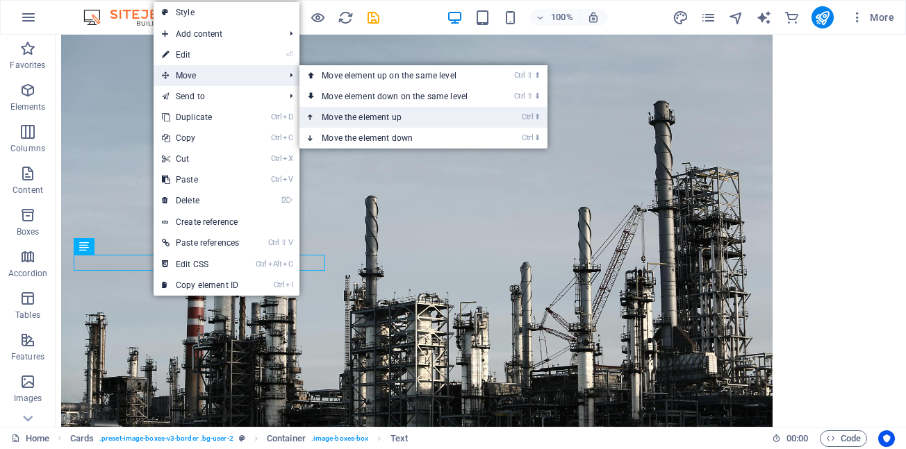
click at [356, 121] on link "Ctrl ⬆ Move the element up" at bounding box center [397, 117] width 196 height 21
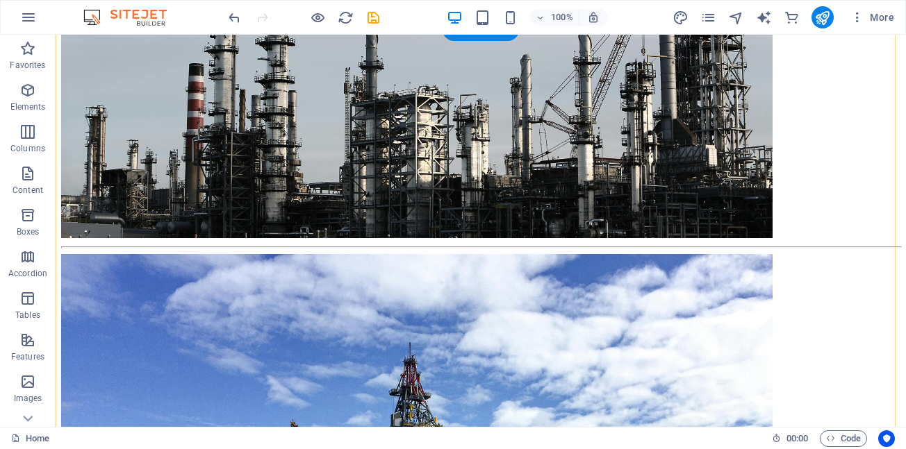
scroll to position [1301, 0]
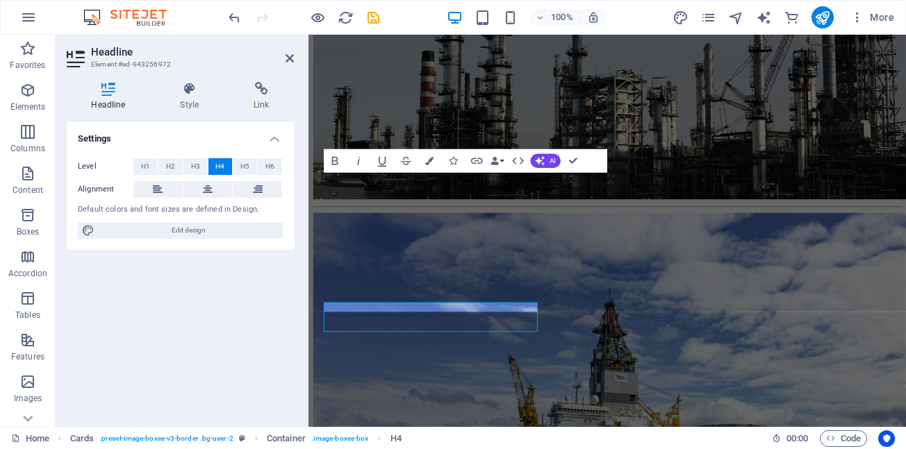
scroll to position [1181, 0]
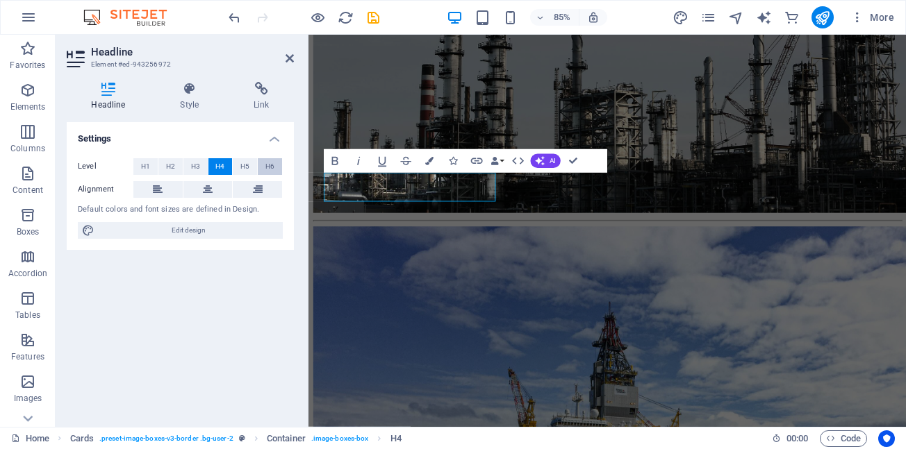
click at [273, 167] on span "H6" at bounding box center [269, 166] width 9 height 17
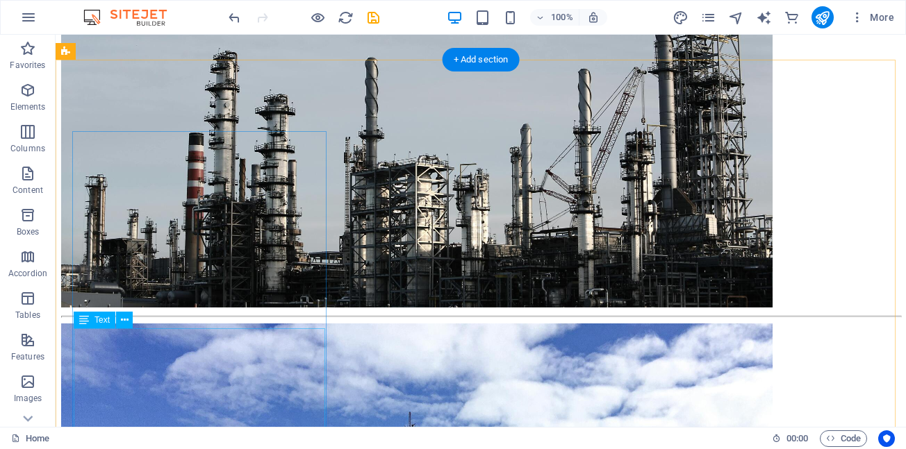
scroll to position [1231, 0]
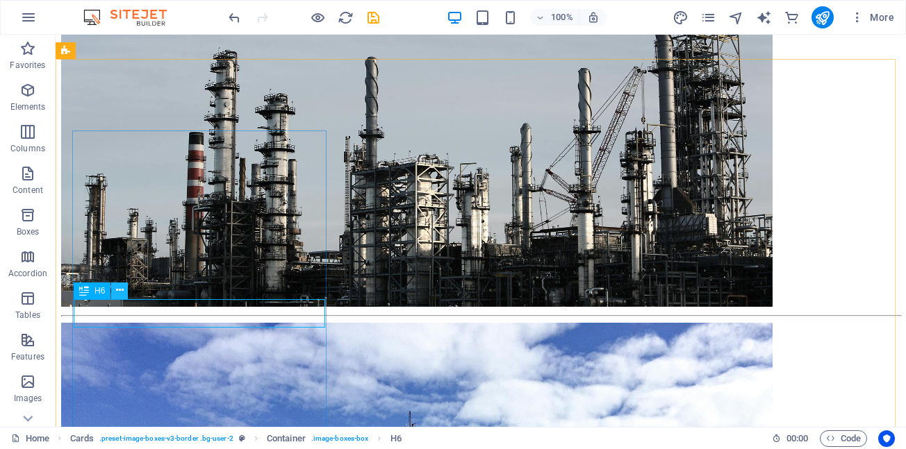
click at [119, 291] on icon at bounding box center [120, 290] width 8 height 15
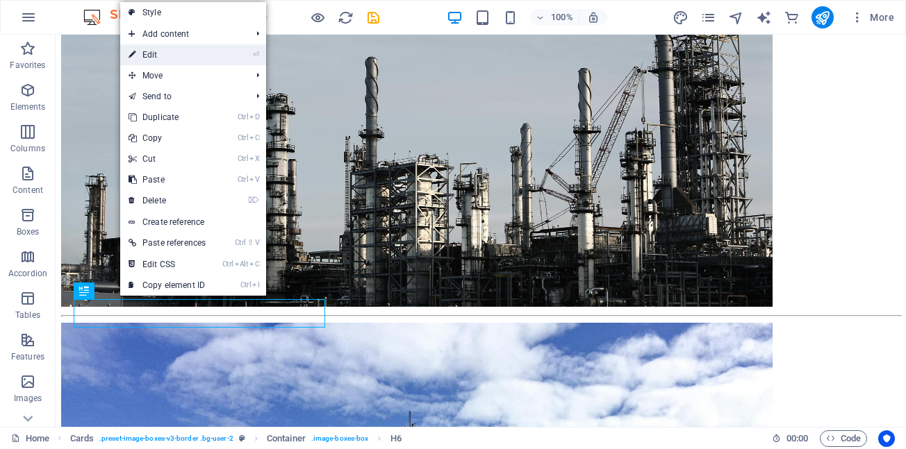
click at [165, 58] on link "⏎ Edit" at bounding box center [167, 54] width 94 height 21
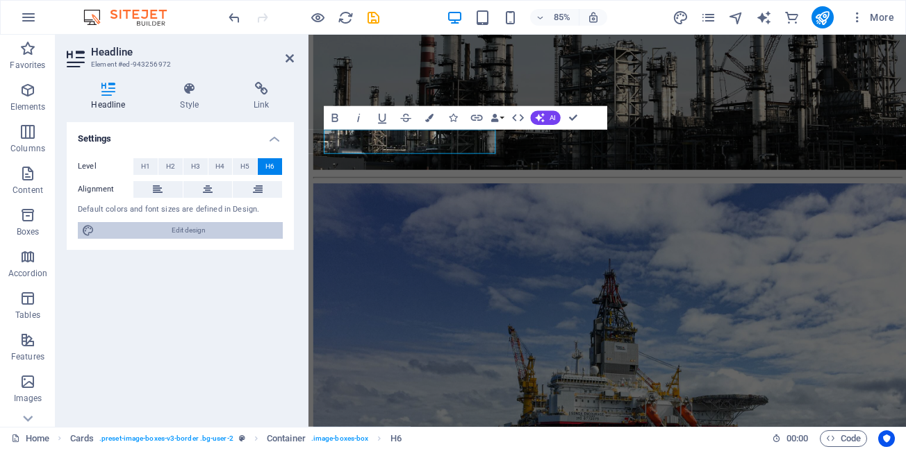
click at [196, 234] on span "Edit design" at bounding box center [189, 230] width 180 height 17
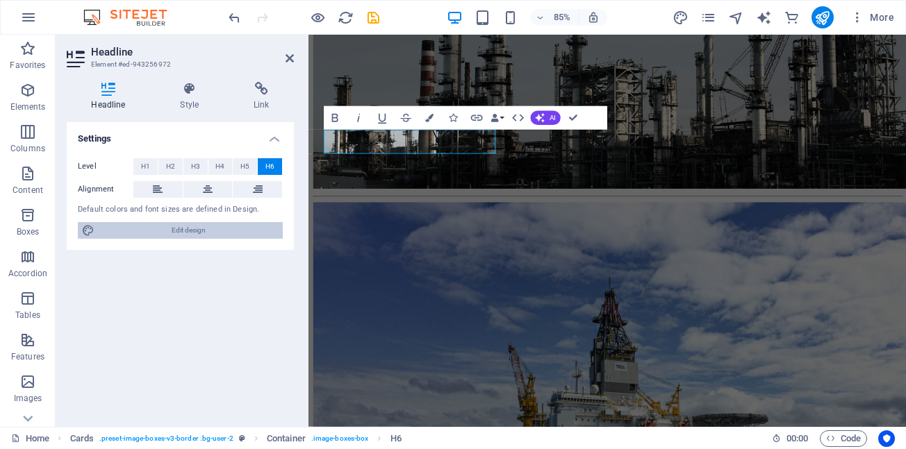
scroll to position [1254, 0]
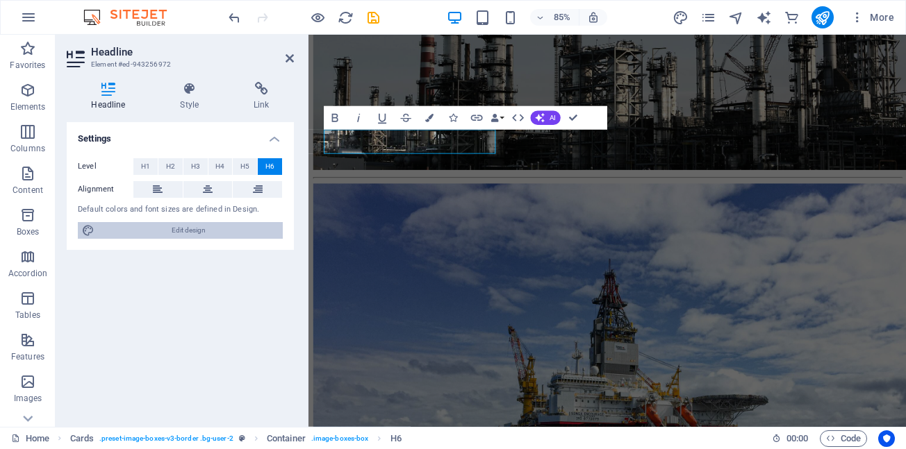
select select "px"
select select "500"
select select "px"
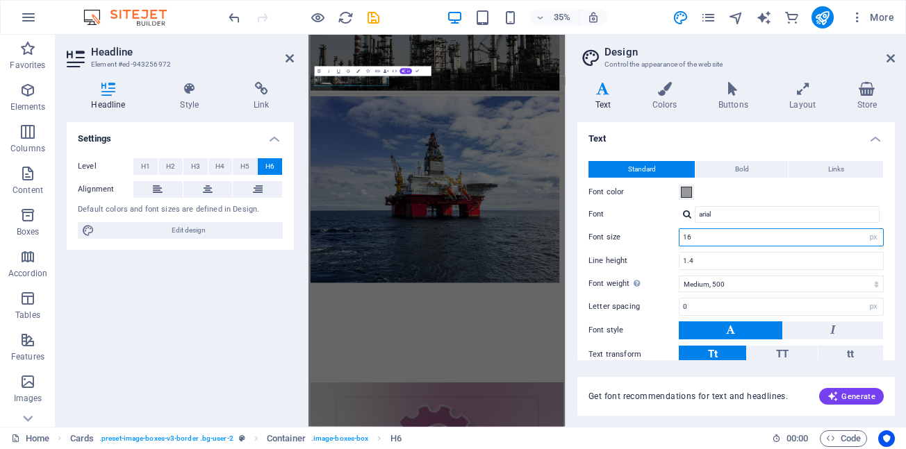
drag, startPoint x: 710, startPoint y: 240, endPoint x: 647, endPoint y: 239, distance: 63.2
click at [647, 239] on div "Font size 16 rem px" at bounding box center [735, 238] width 295 height 18
type input "14"
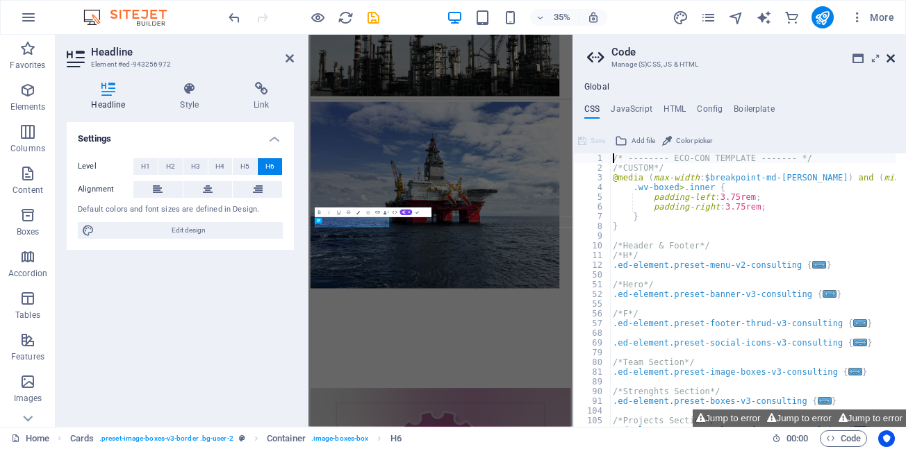
scroll to position [850, 0]
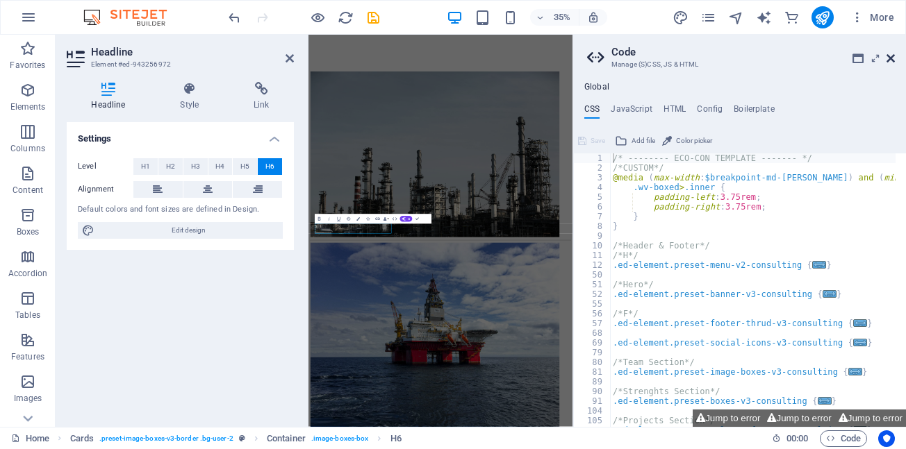
click at [893, 57] on icon at bounding box center [890, 58] width 8 height 11
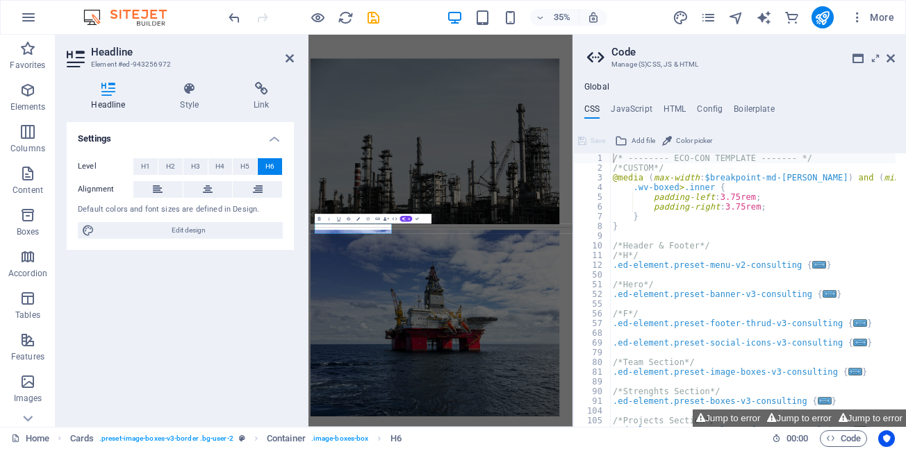
scroll to position [1132, 0]
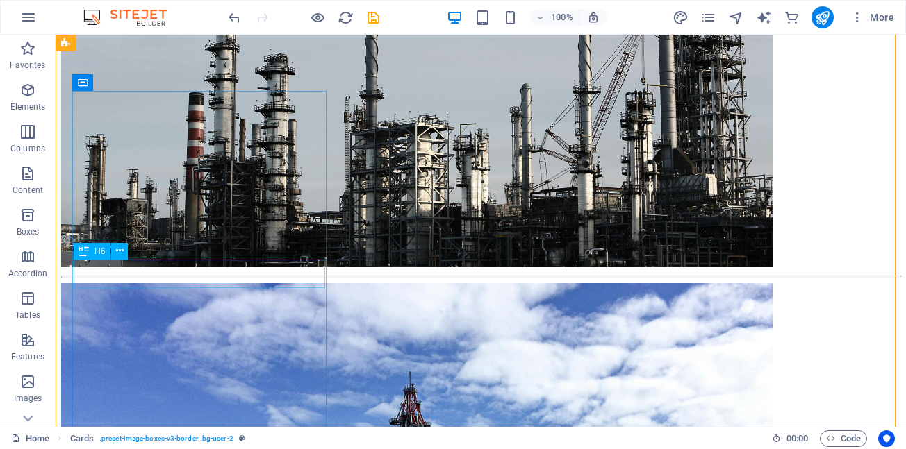
scroll to position [1340, 0]
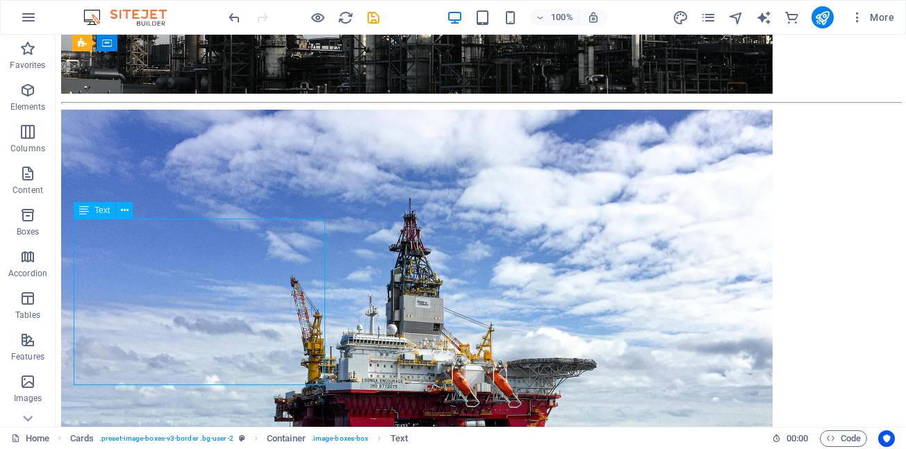
scroll to position [1220, 0]
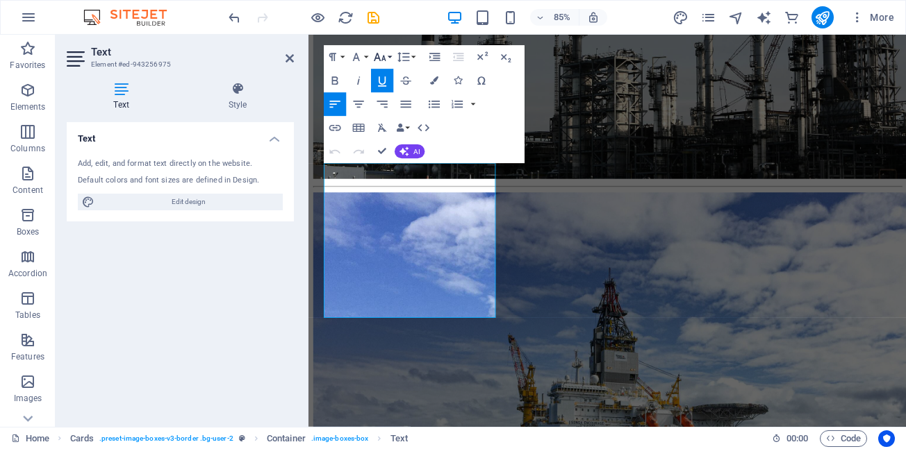
click at [391, 60] on button "Font Size" at bounding box center [382, 57] width 22 height 24
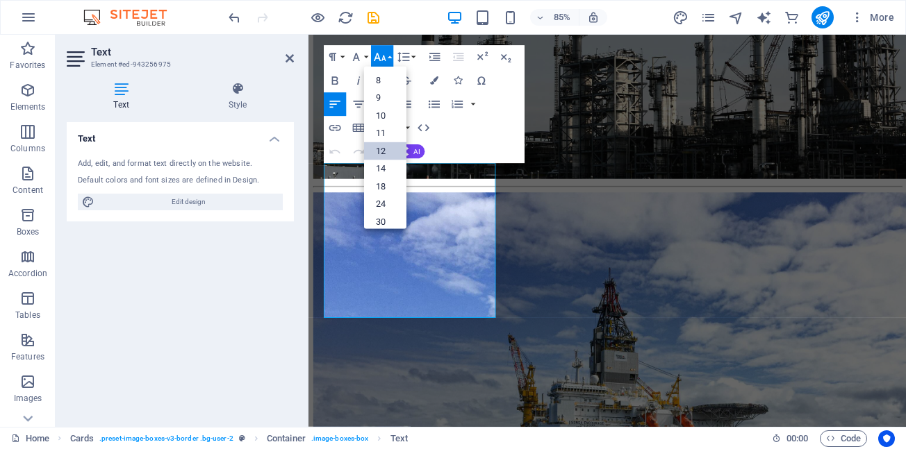
scroll to position [99, 0]
click at [381, 84] on link "14" at bounding box center [385, 85] width 42 height 18
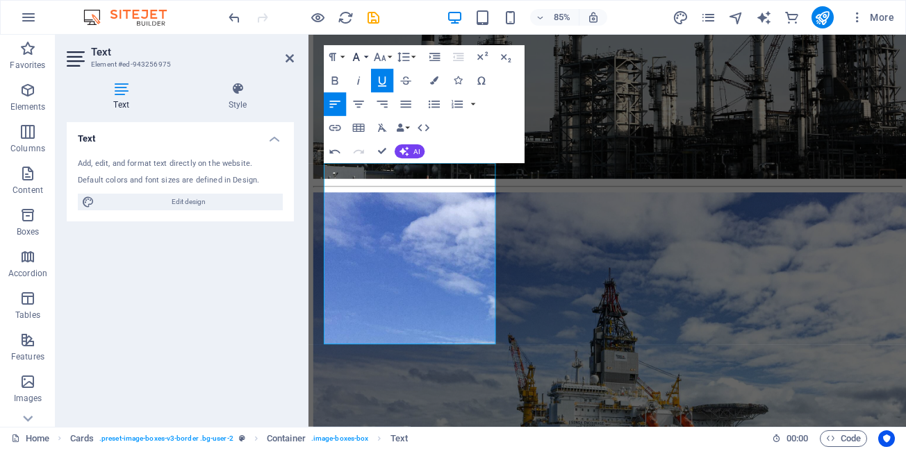
click at [367, 60] on button "Font Family" at bounding box center [358, 57] width 22 height 24
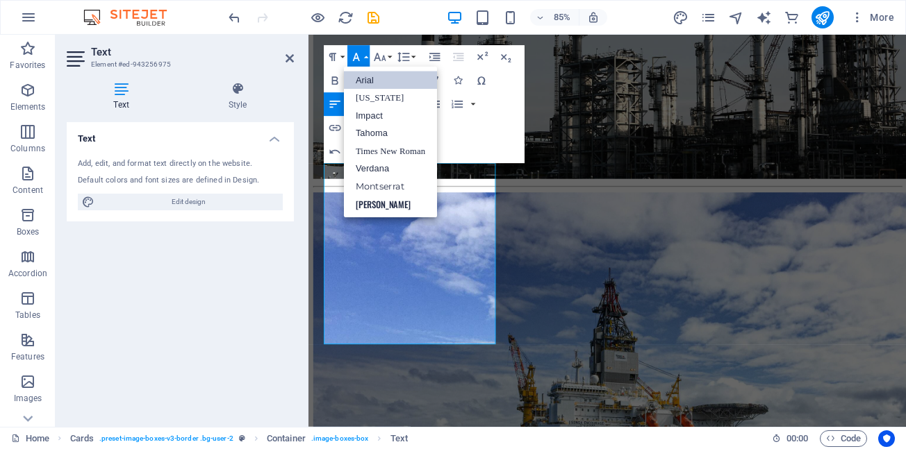
scroll to position [0, 0]
click at [365, 83] on link "Arial" at bounding box center [390, 81] width 93 height 18
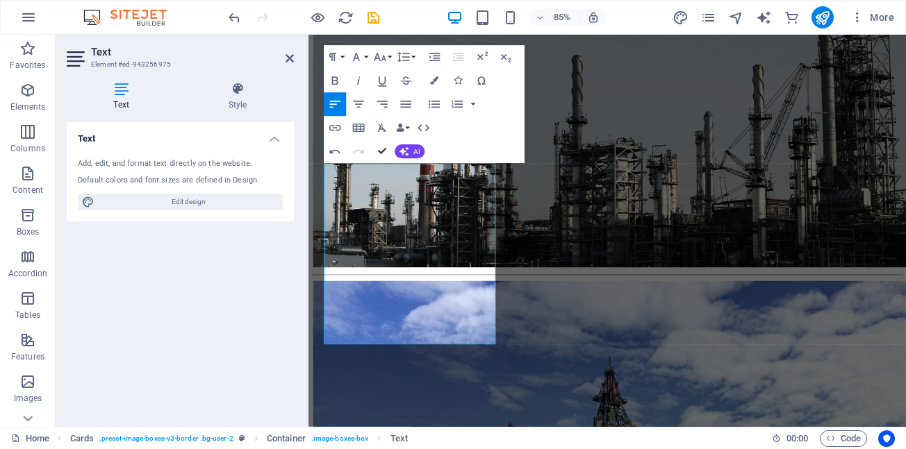
scroll to position [1373, 0]
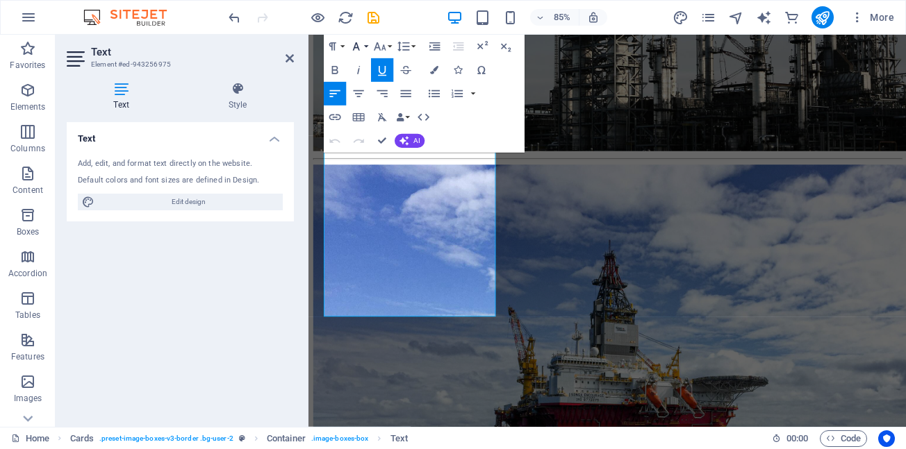
click at [365, 45] on button "Font Family" at bounding box center [358, 47] width 22 height 24
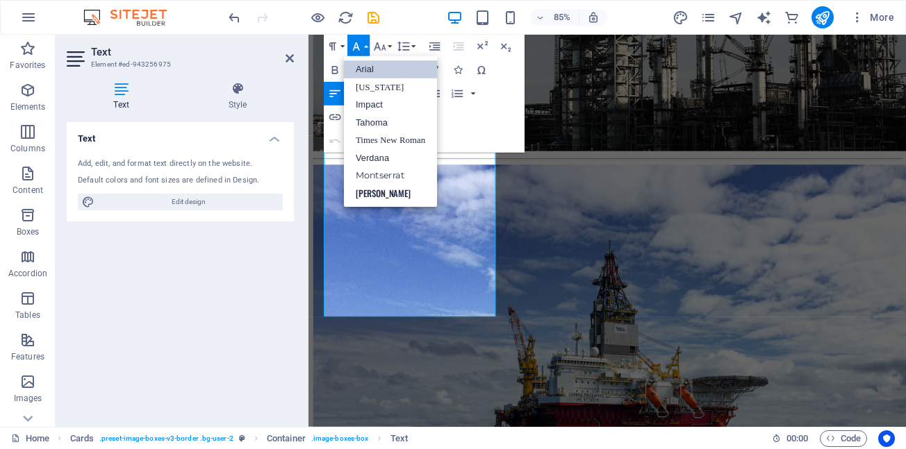
scroll to position [0, 0]
click at [368, 85] on link "[US_STATE]" at bounding box center [390, 86] width 93 height 17
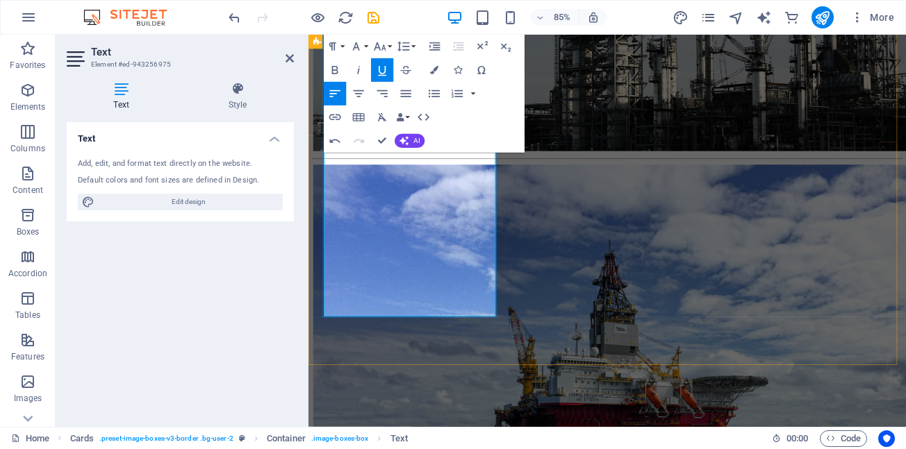
click at [367, 47] on button "Font Family" at bounding box center [358, 47] width 22 height 24
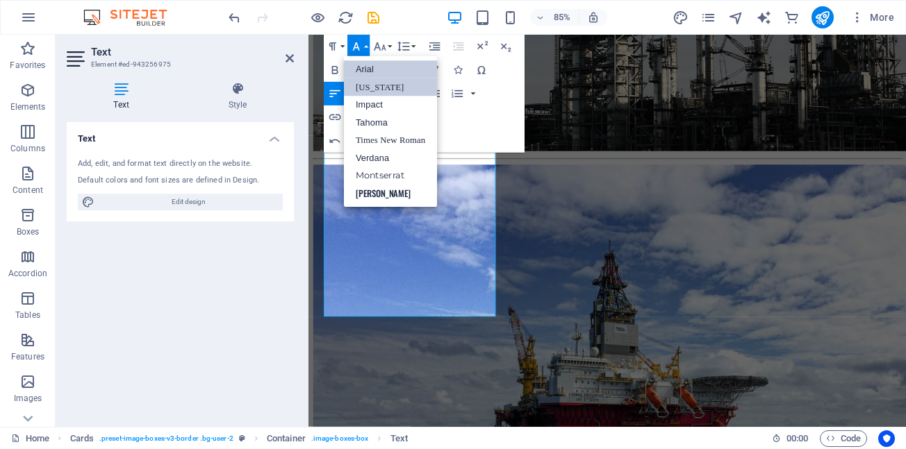
click at [367, 72] on link "Arial" at bounding box center [390, 69] width 93 height 18
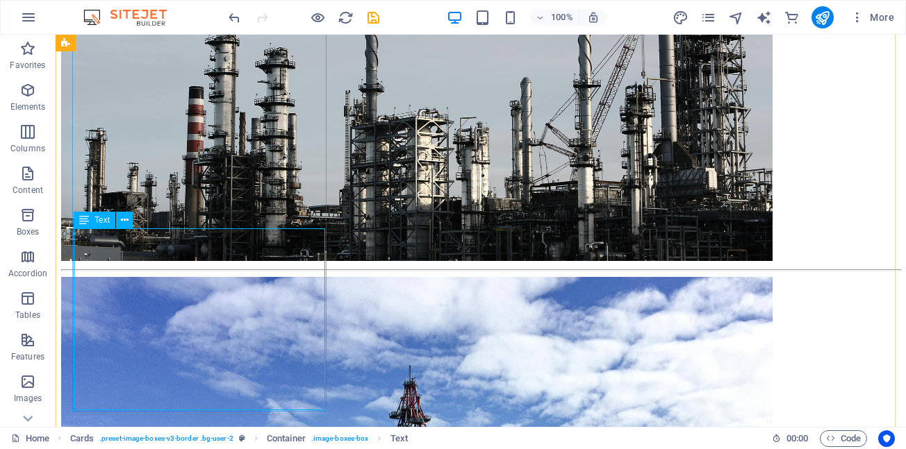
scroll to position [1336, 0]
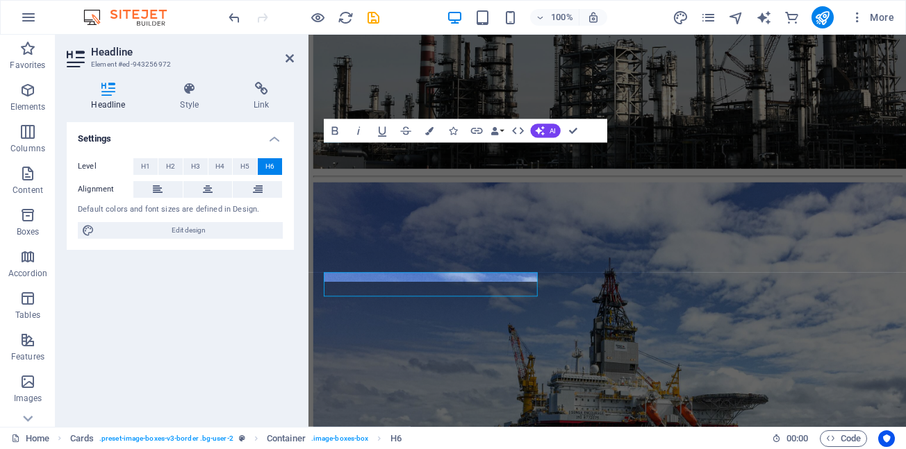
scroll to position [1216, 0]
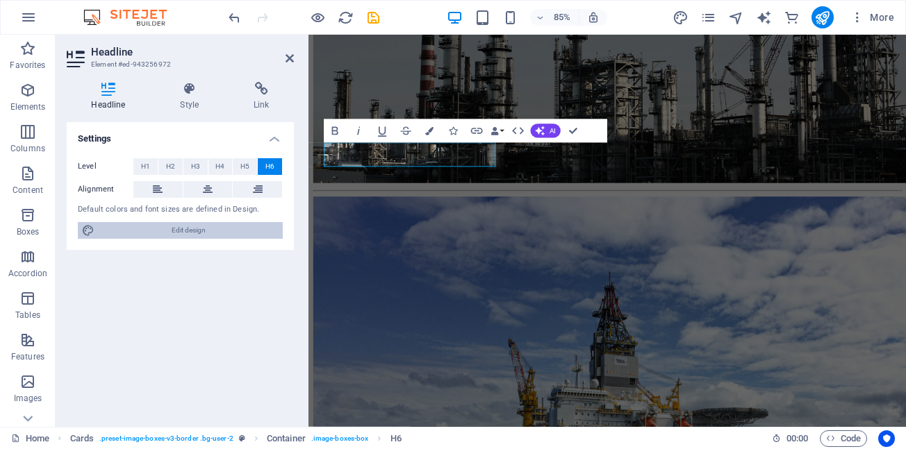
click at [188, 233] on span "Edit design" at bounding box center [189, 230] width 180 height 17
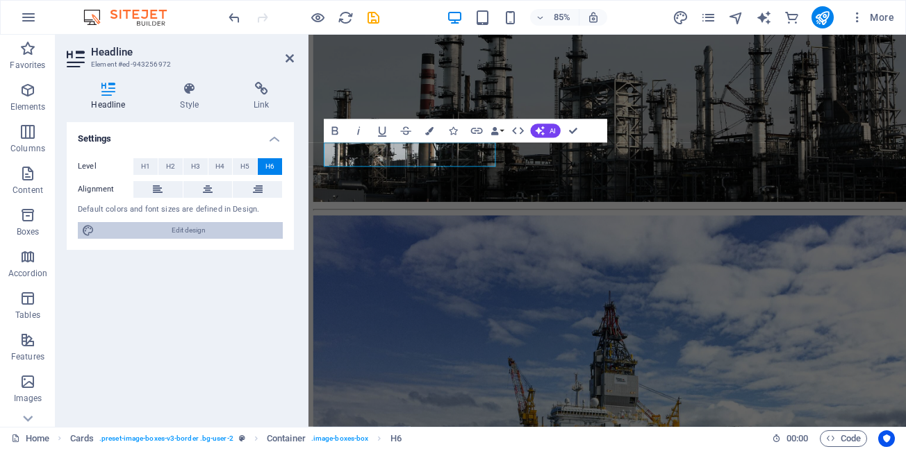
scroll to position [1238, 0]
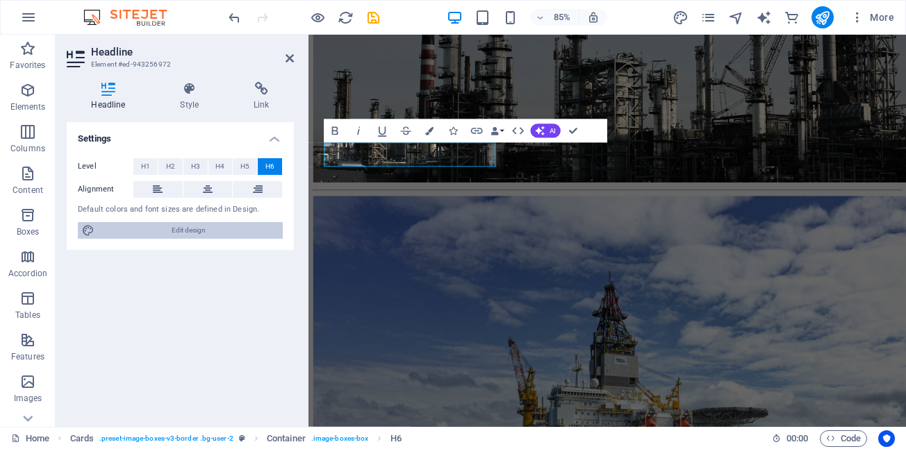
select select "px"
select select "500"
select select "px"
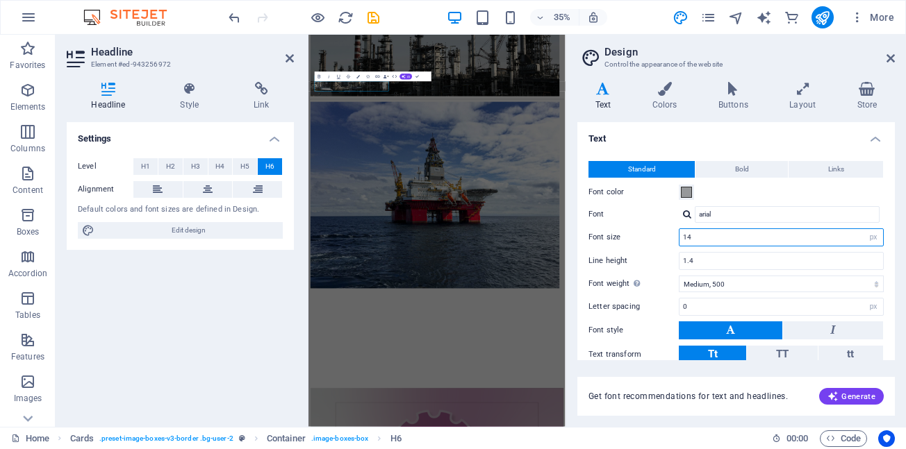
click at [711, 239] on input "14" at bounding box center [781, 237] width 204 height 17
type input "12"
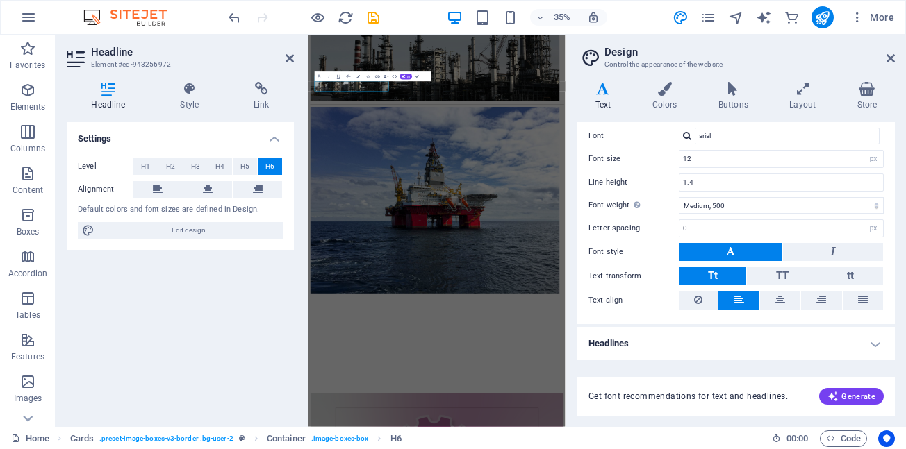
scroll to position [850, 0]
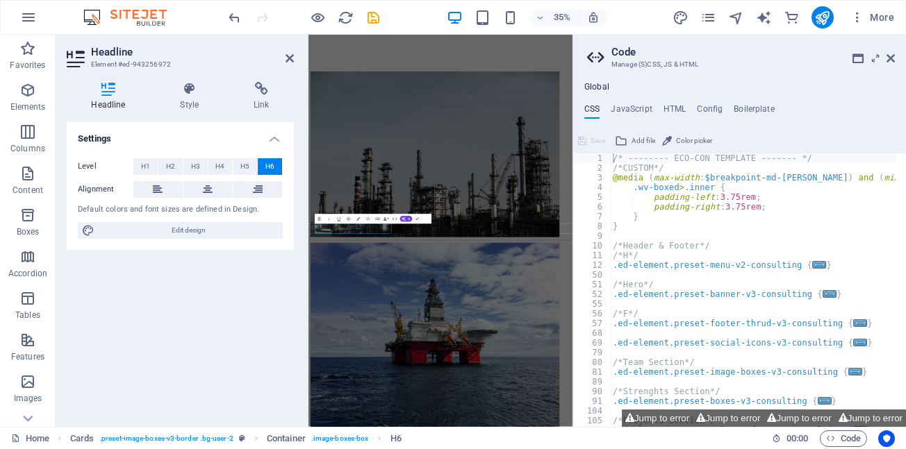
click at [892, 59] on icon at bounding box center [890, 58] width 8 height 11
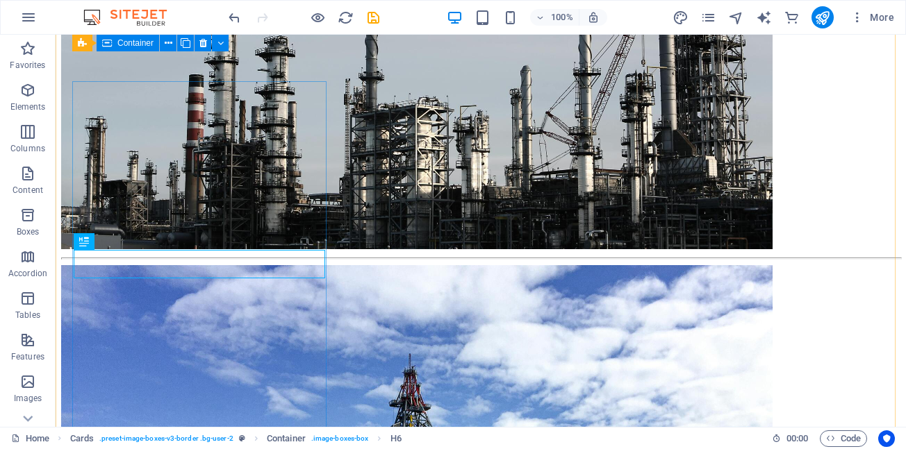
scroll to position [1271, 0]
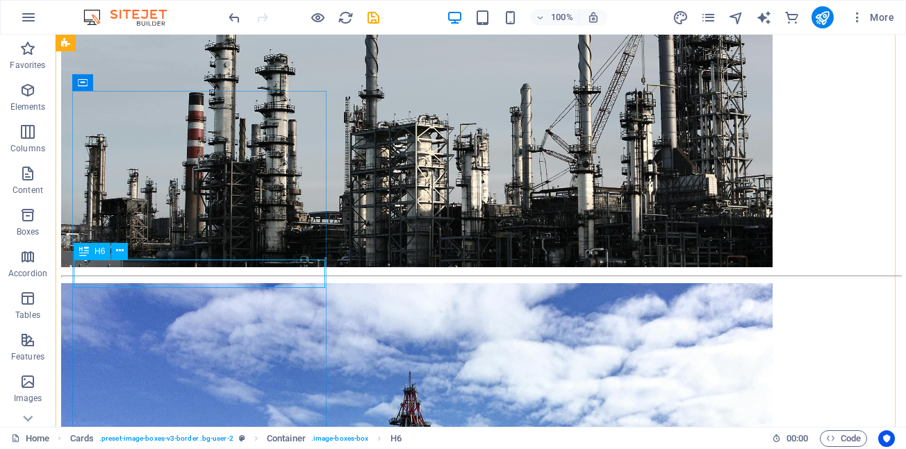
click at [397, 255] on icon at bounding box center [396, 251] width 8 height 15
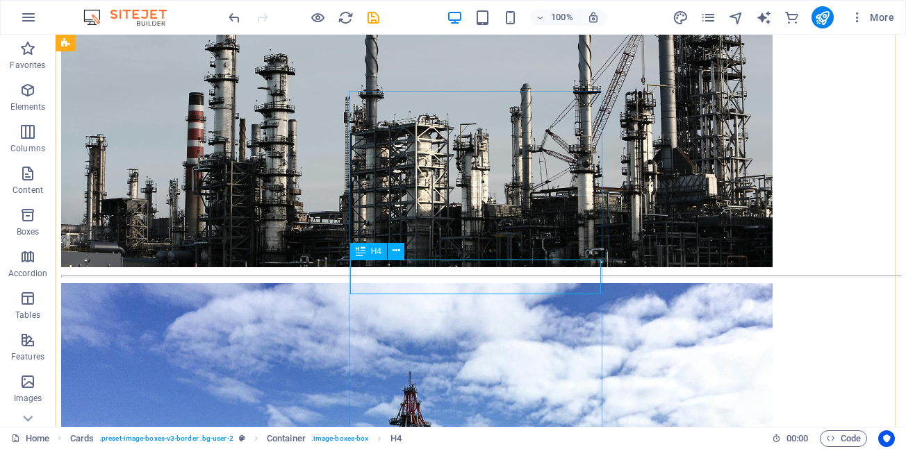
click at [395, 250] on icon at bounding box center [396, 251] width 8 height 15
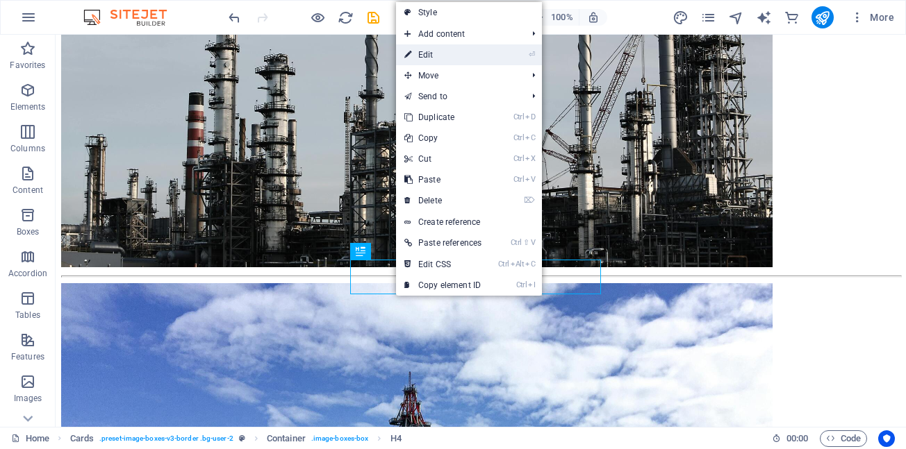
click at [427, 53] on link "⏎ Edit" at bounding box center [443, 54] width 94 height 21
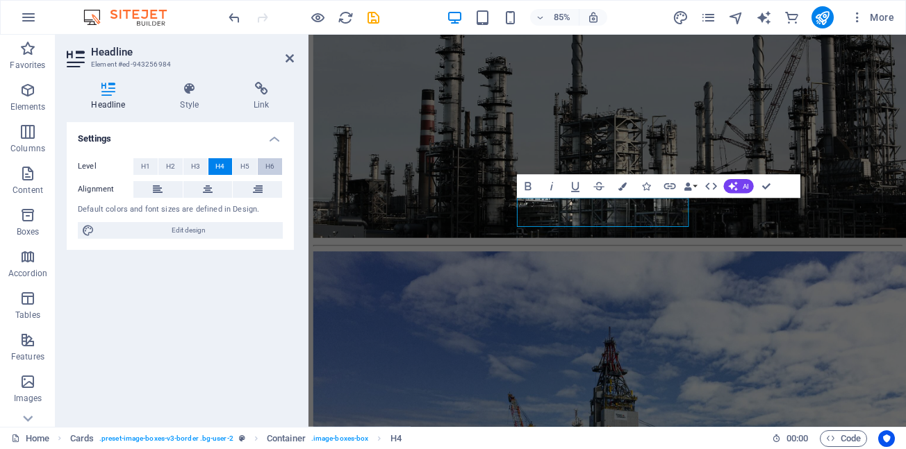
click at [276, 165] on button "H6" at bounding box center [270, 166] width 24 height 17
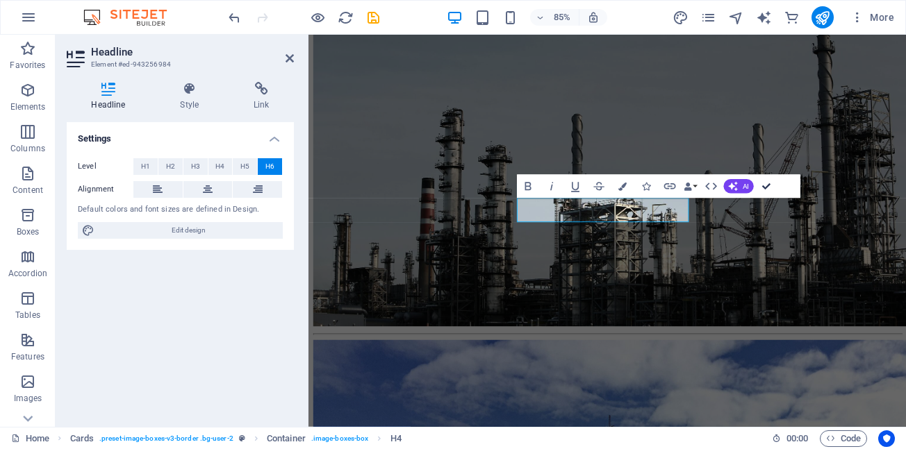
scroll to position [1271, 0]
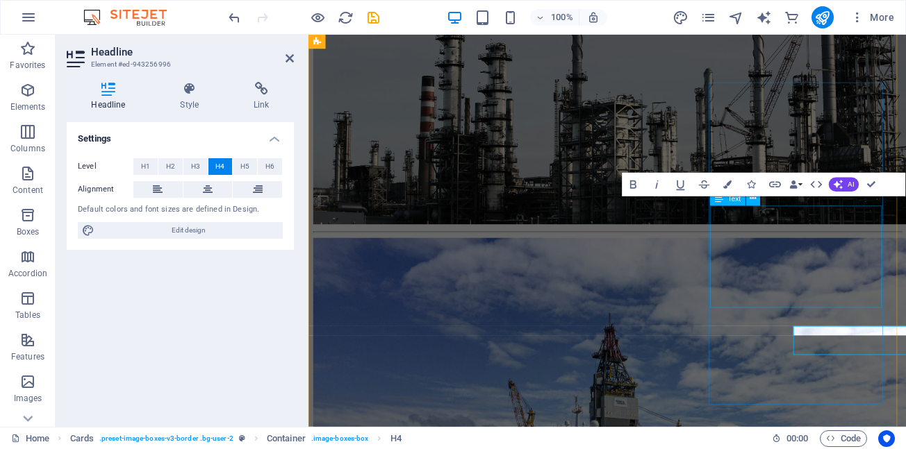
scroll to position [1151, 0]
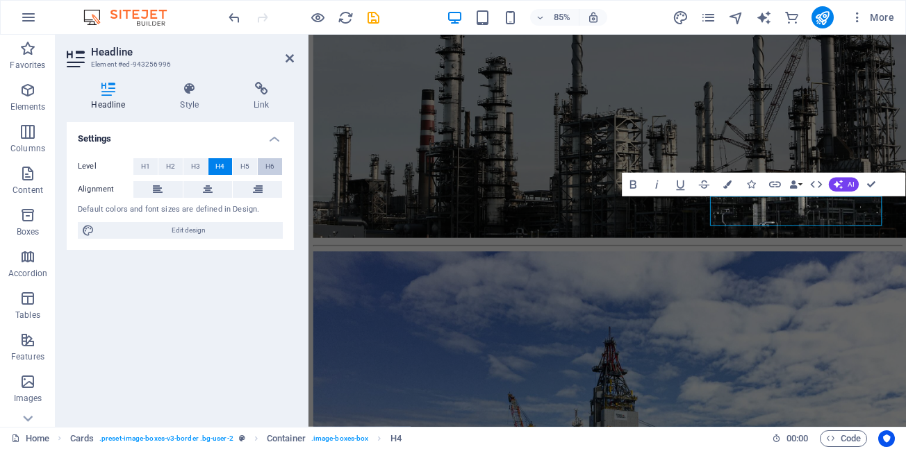
click at [274, 165] on button "H6" at bounding box center [270, 166] width 24 height 17
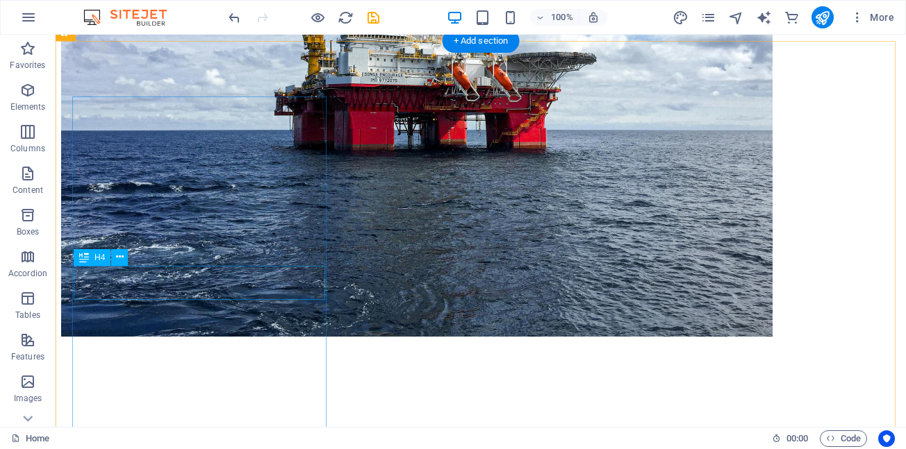
scroll to position [1757, 0]
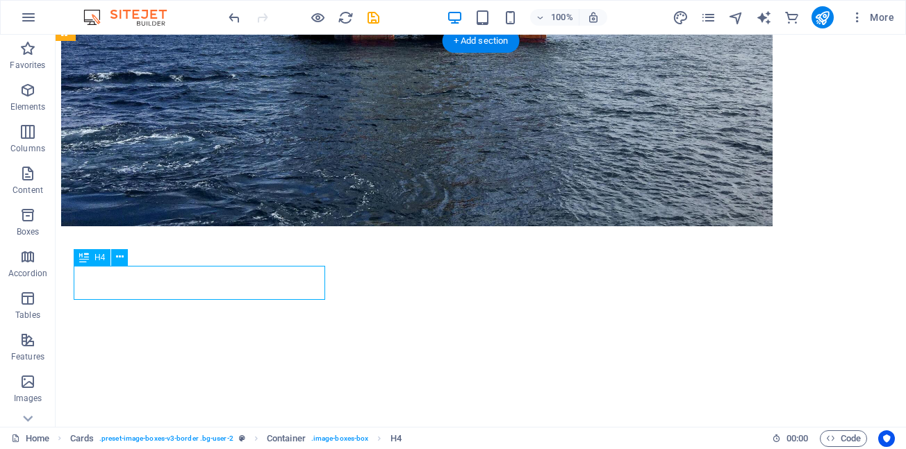
scroll to position [1637, 0]
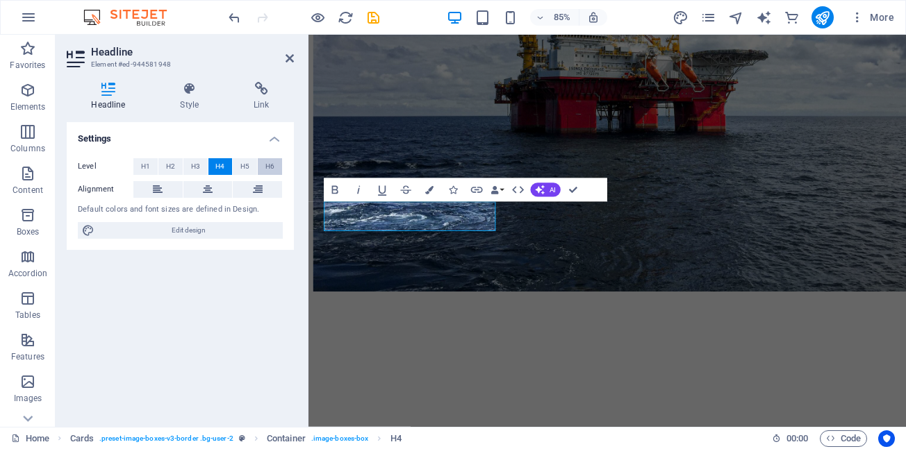
click at [267, 166] on span "H6" at bounding box center [269, 166] width 9 height 17
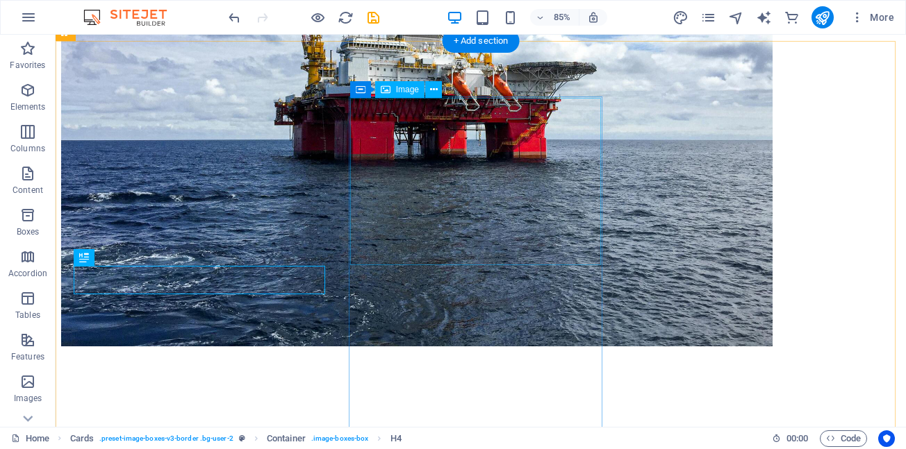
scroll to position [1757, 0]
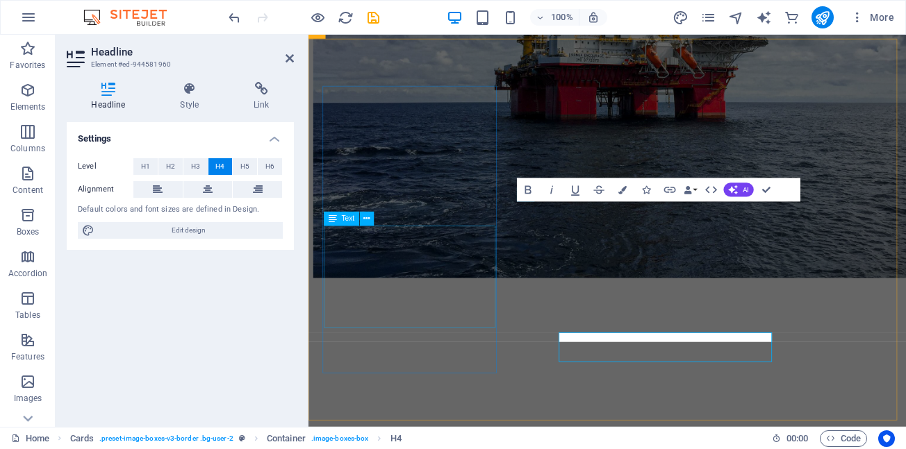
scroll to position [1637, 0]
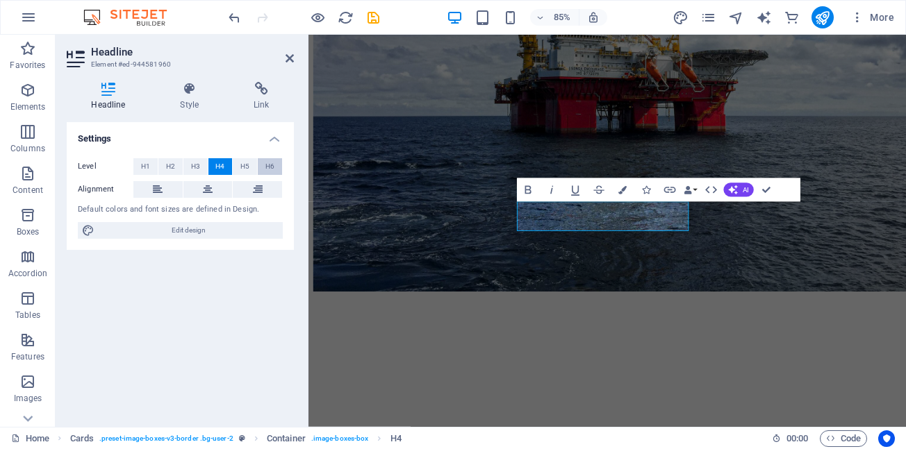
click at [272, 169] on span "H6" at bounding box center [269, 166] width 9 height 17
drag, startPoint x: 765, startPoint y: 187, endPoint x: 710, endPoint y: 153, distance: 64.2
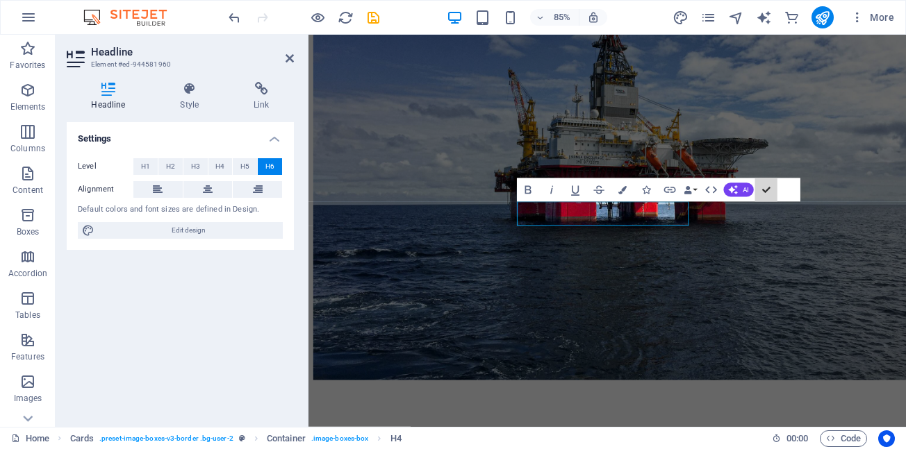
scroll to position [1757, 0]
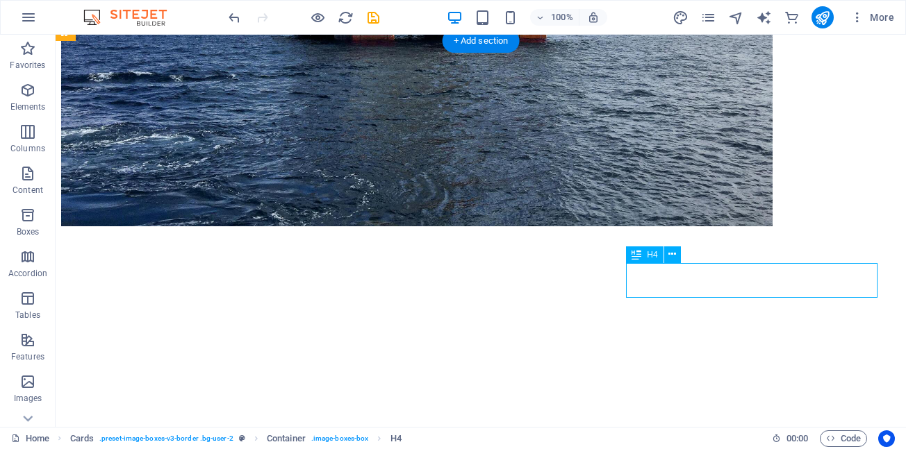
scroll to position [1637, 0]
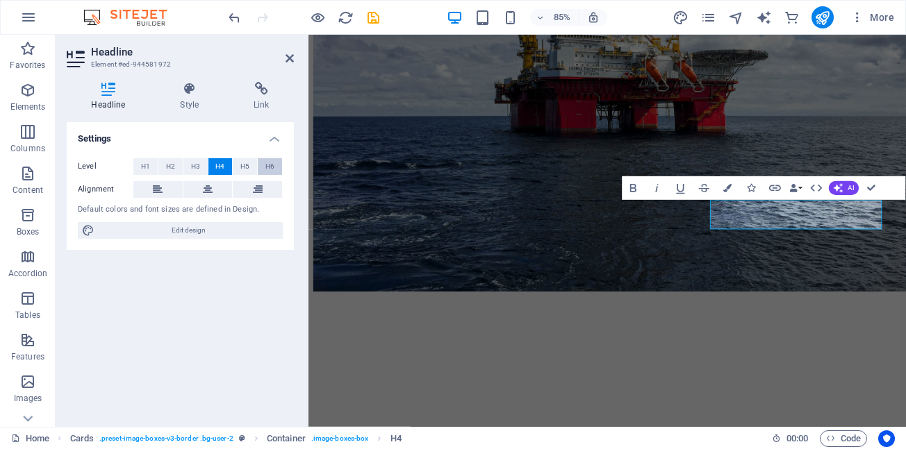
click at [271, 167] on span "H6" at bounding box center [269, 166] width 9 height 17
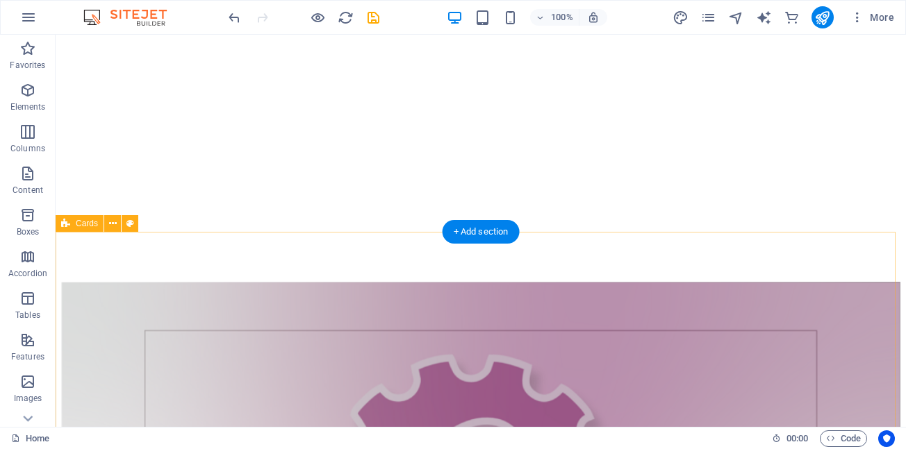
scroll to position [2313, 0]
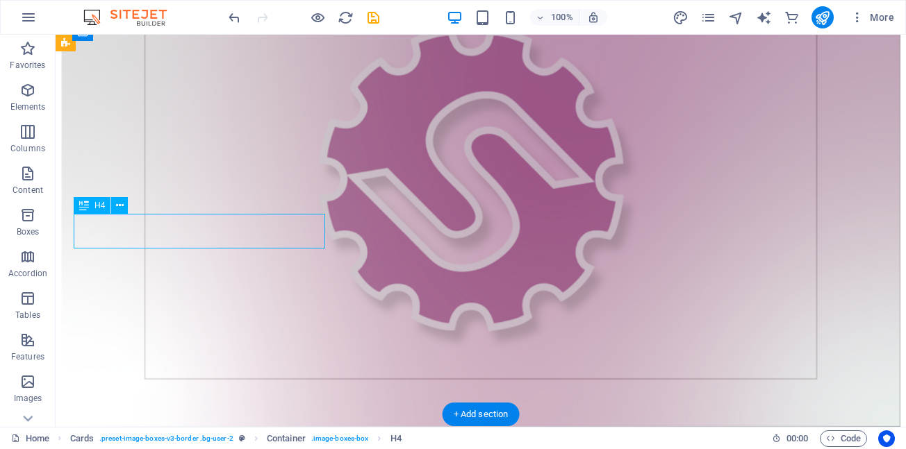
scroll to position [2159, 0]
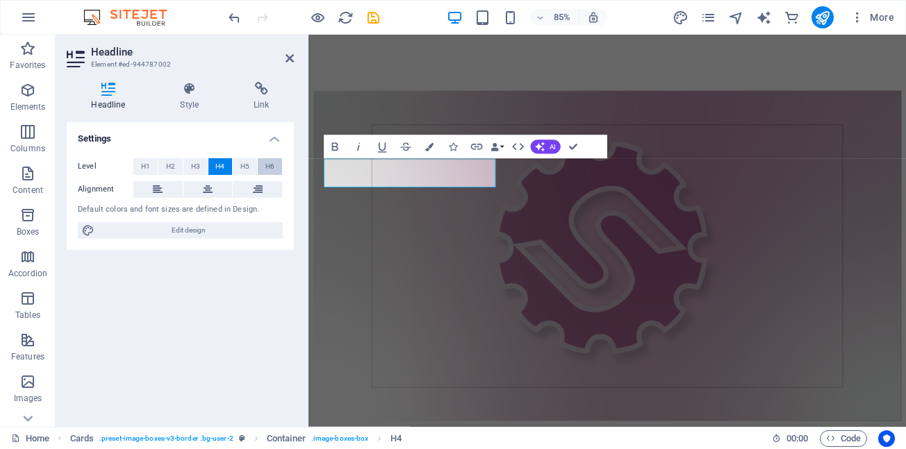
click at [267, 166] on span "H6" at bounding box center [269, 166] width 9 height 17
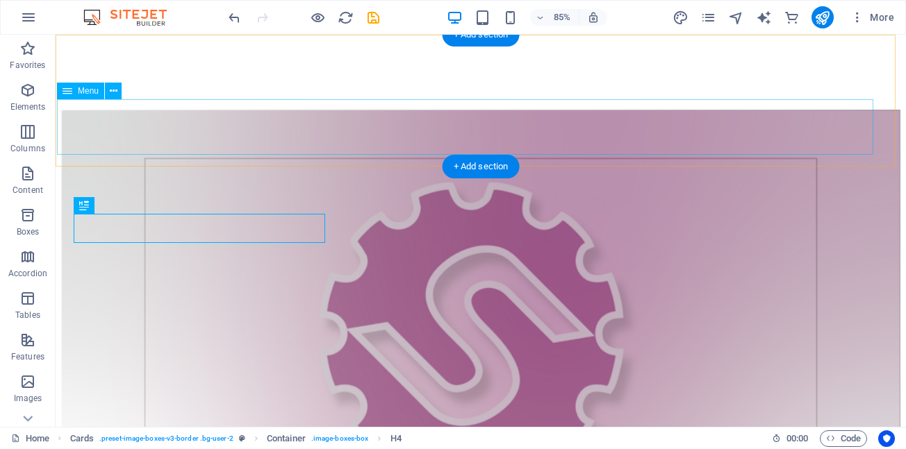
scroll to position [2313, 0]
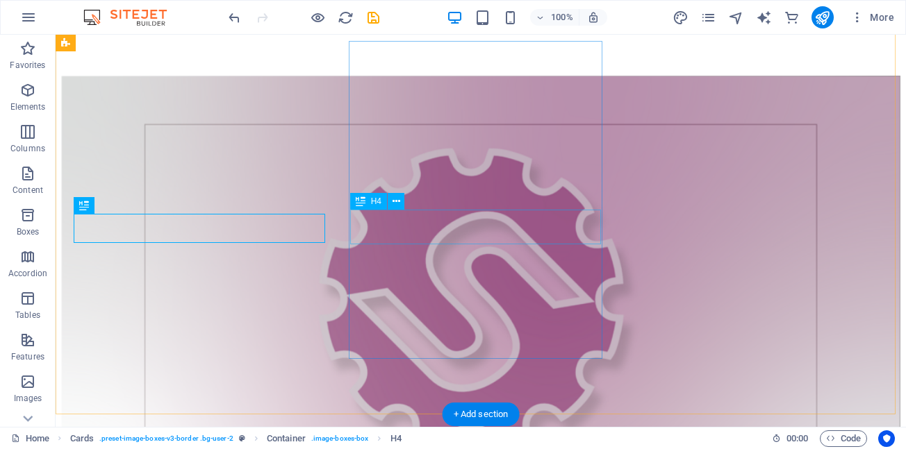
drag, startPoint x: 438, startPoint y: 234, endPoint x: 213, endPoint y: 265, distance: 226.4
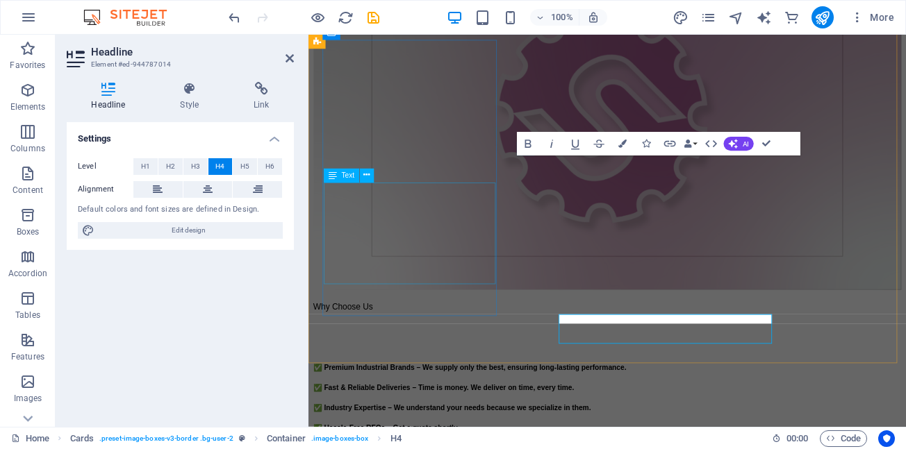
scroll to position [2159, 0]
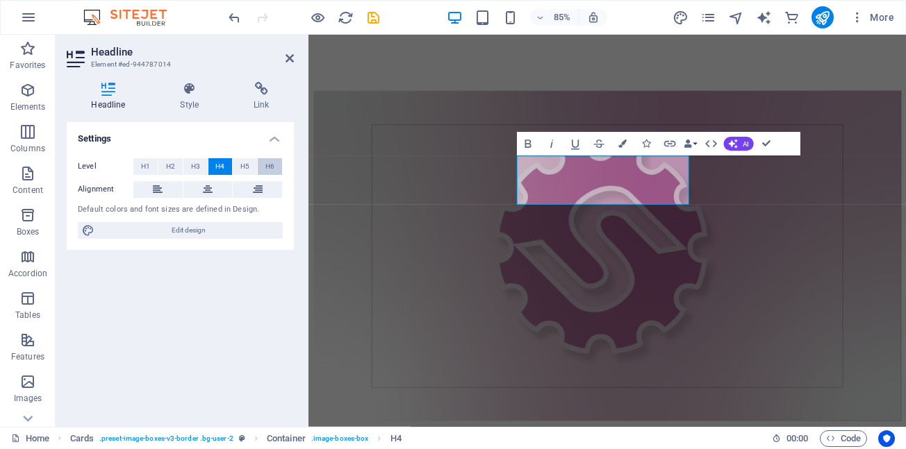
click at [274, 169] on button "H6" at bounding box center [270, 166] width 24 height 17
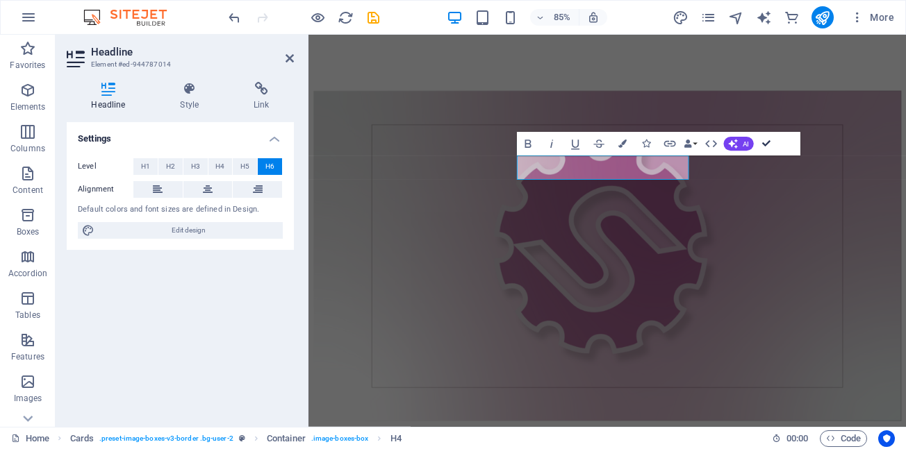
scroll to position [2313, 0]
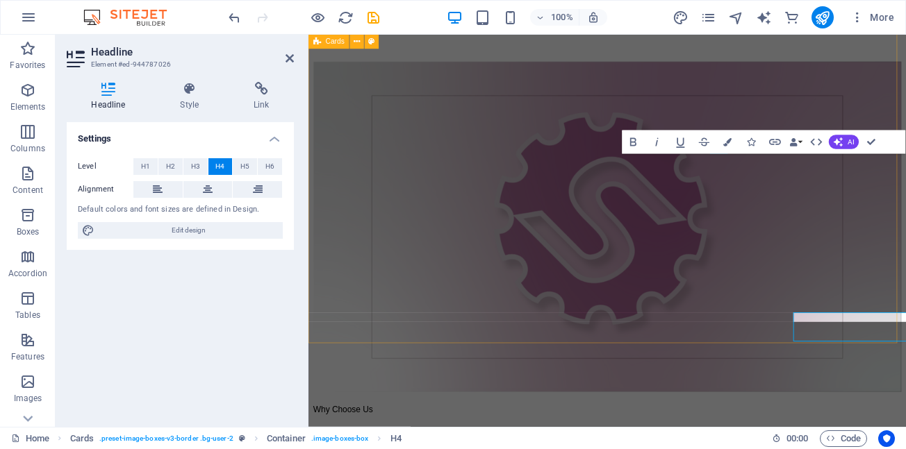
scroll to position [2159, 0]
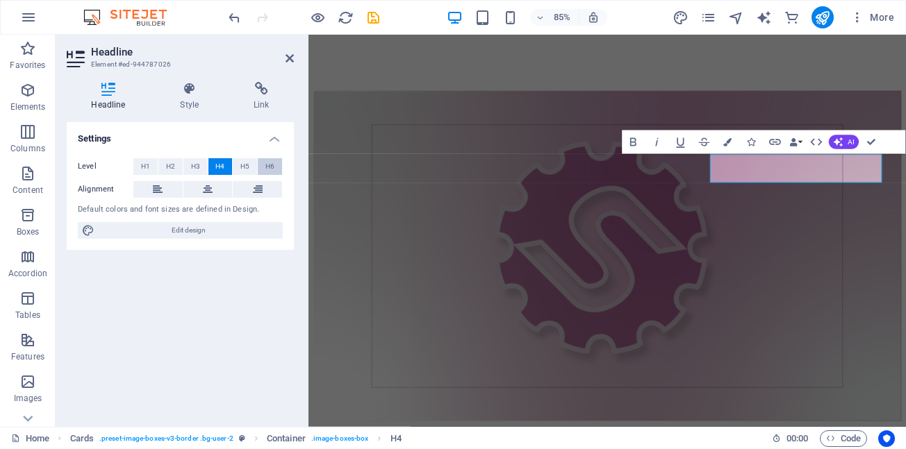
click at [267, 165] on span "H6" at bounding box center [269, 166] width 9 height 17
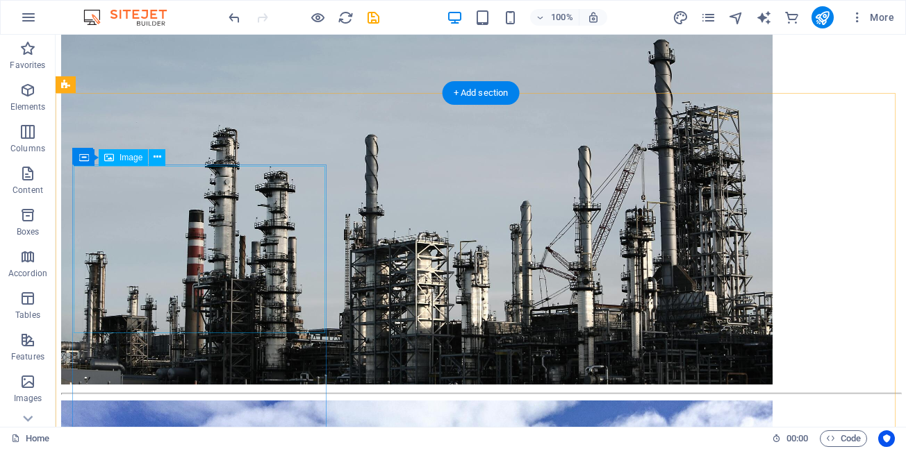
scroll to position [1132, 0]
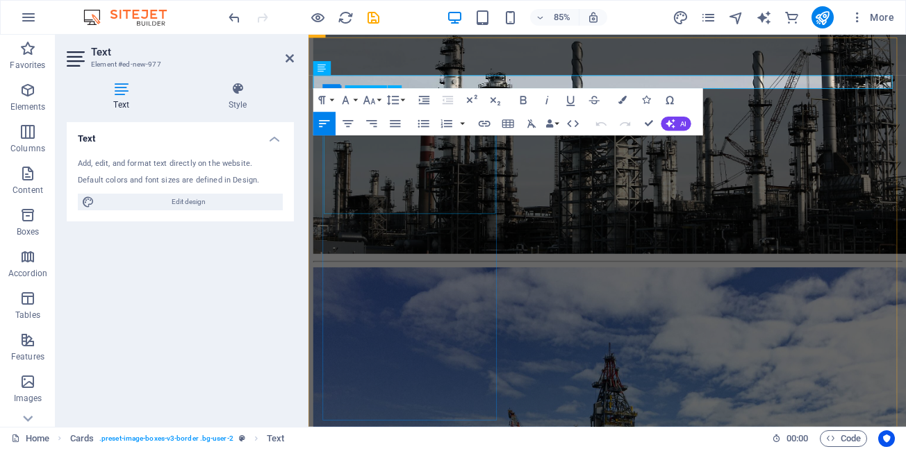
scroll to position [993, 0]
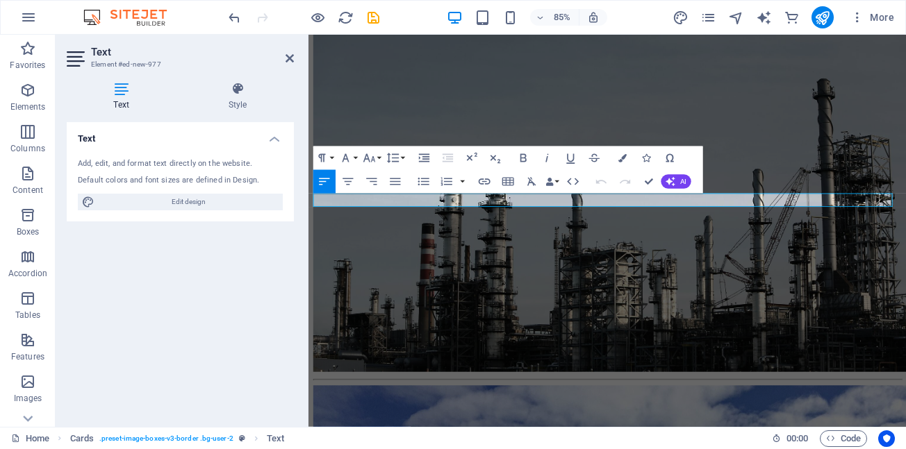
drag, startPoint x: 456, startPoint y: 226, endPoint x: 282, endPoint y: 227, distance: 173.6
click at [379, 156] on button "Font Size" at bounding box center [371, 159] width 22 height 24
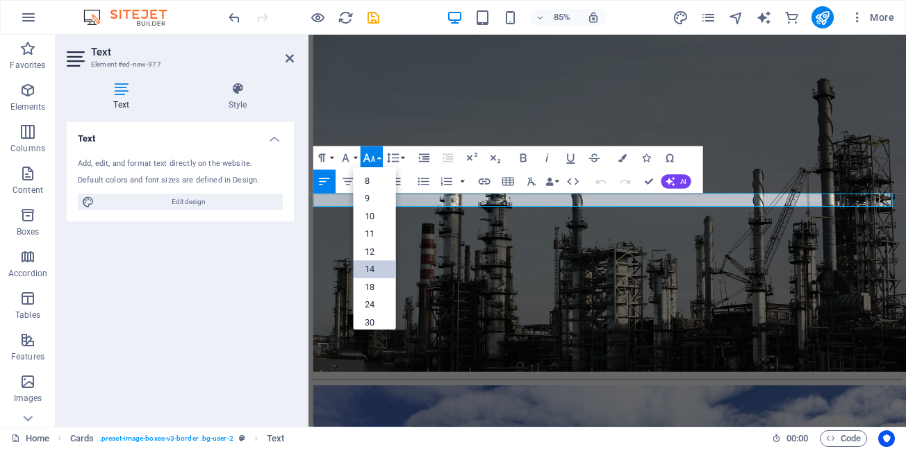
click at [372, 268] on link "14" at bounding box center [375, 270] width 42 height 18
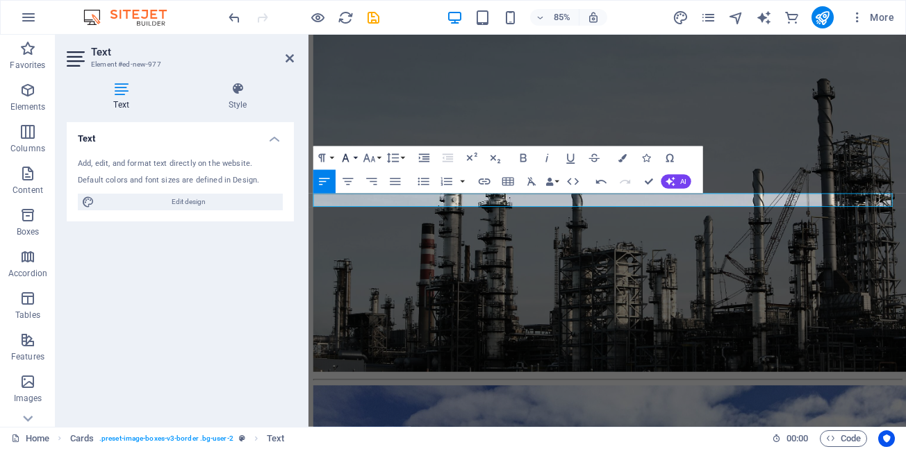
click at [356, 159] on button "Font Family" at bounding box center [348, 159] width 22 height 24
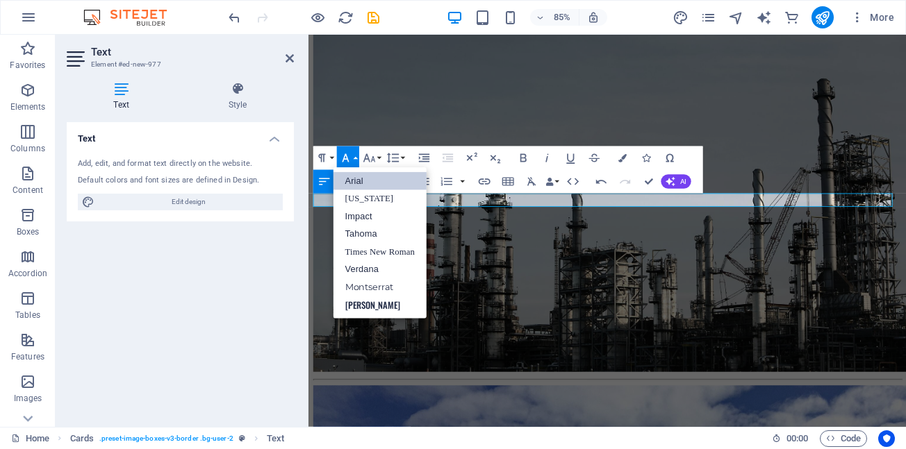
scroll to position [0, 0]
click at [358, 181] on link "Arial" at bounding box center [379, 181] width 93 height 18
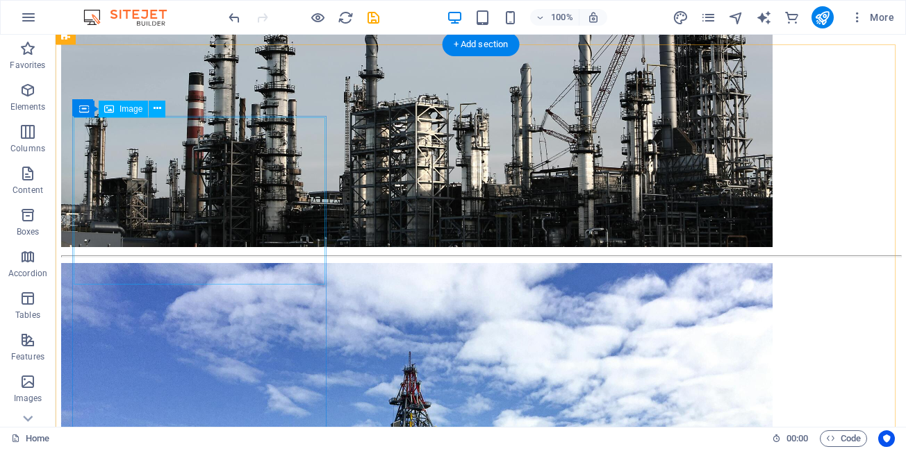
scroll to position [1322, 0]
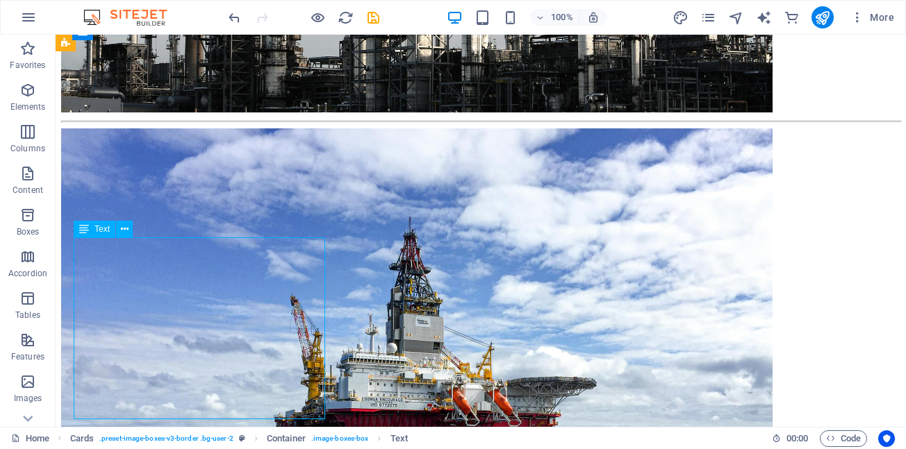
scroll to position [1202, 0]
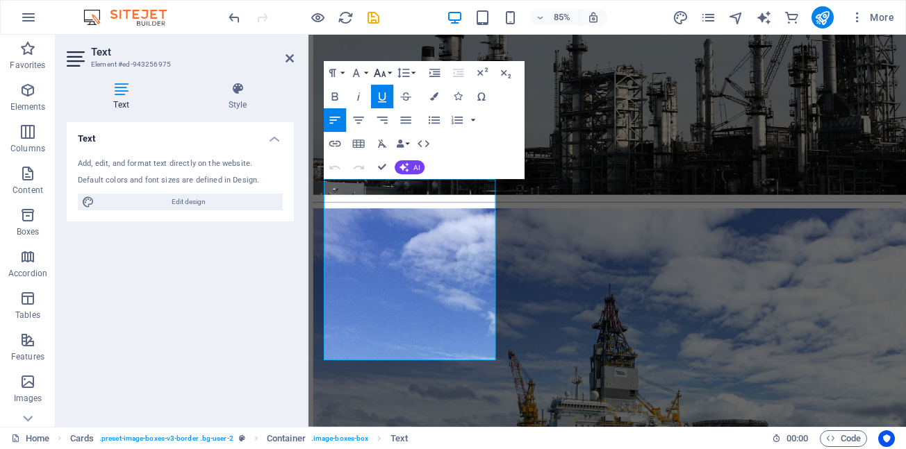
click at [390, 74] on button "Font Size" at bounding box center [382, 73] width 22 height 24
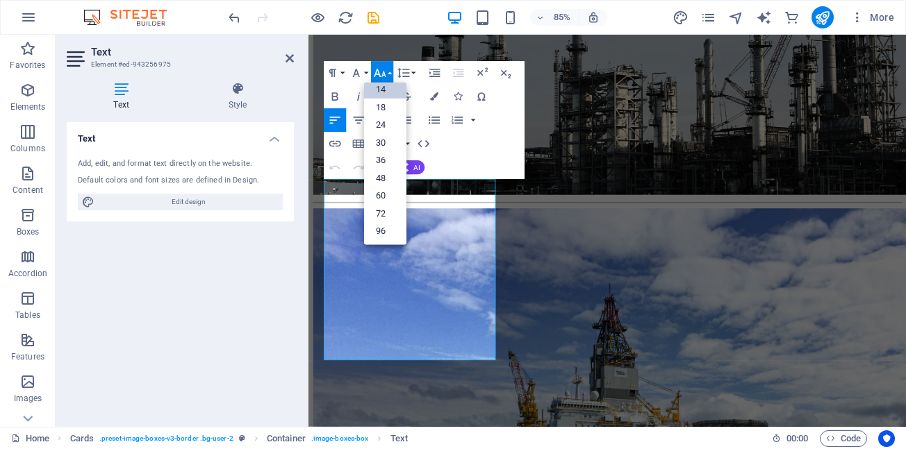
scroll to position [112, 0]
click at [385, 90] on link "14" at bounding box center [385, 90] width 42 height 18
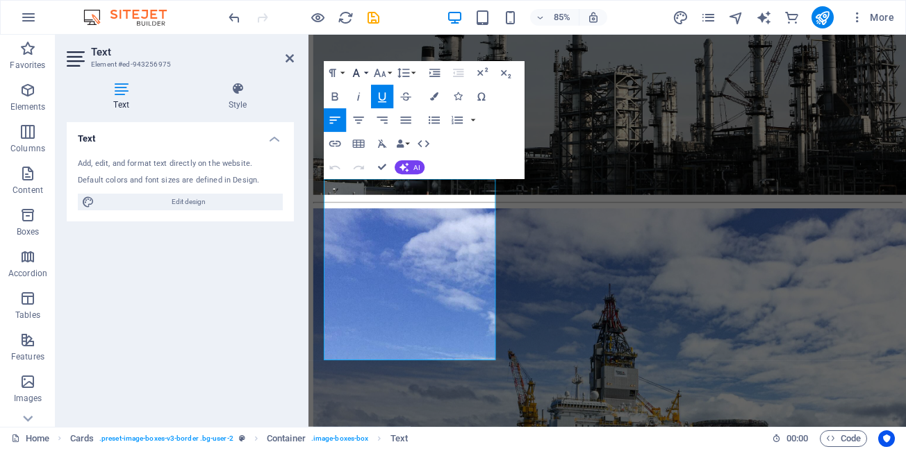
click at [368, 72] on button "Font Family" at bounding box center [358, 73] width 22 height 24
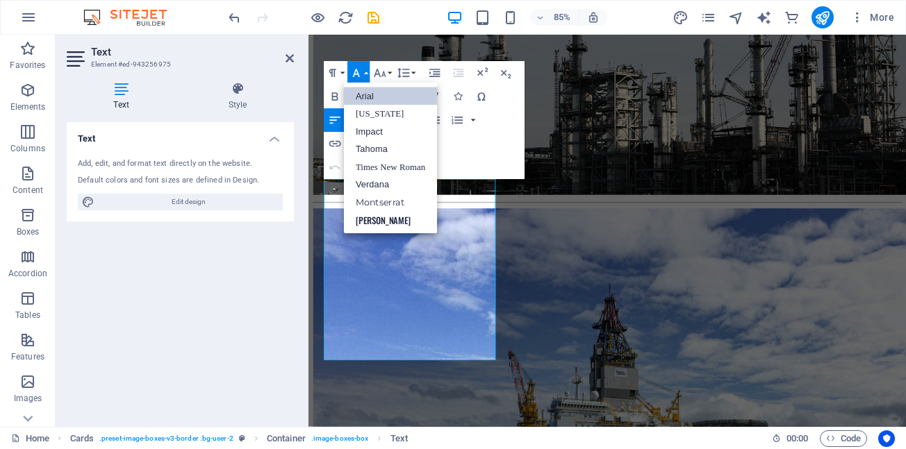
scroll to position [0, 0]
click at [365, 97] on link "Arial" at bounding box center [390, 97] width 93 height 18
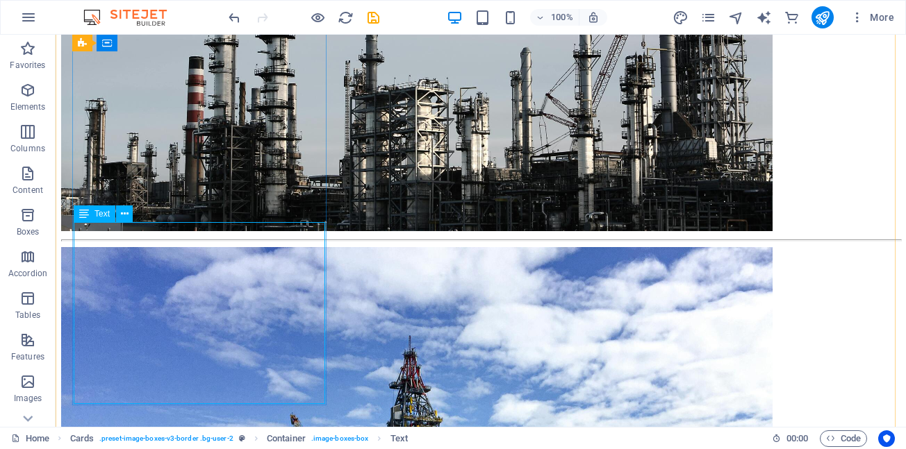
scroll to position [1285, 0]
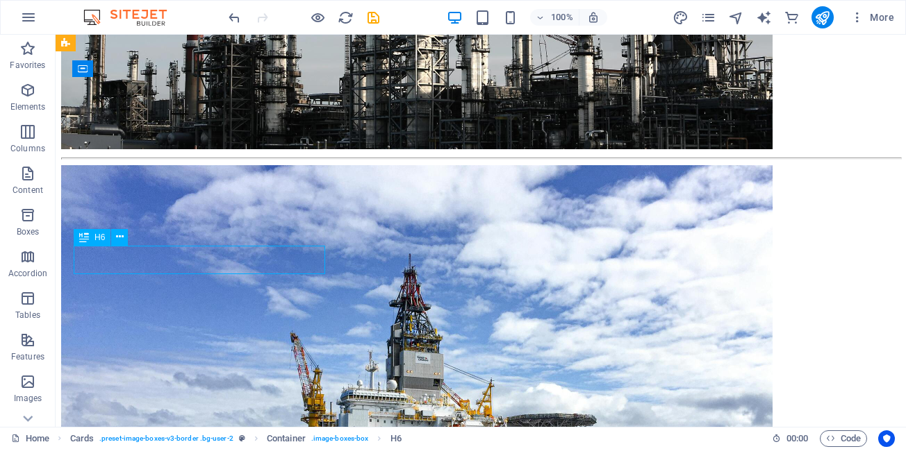
scroll to position [1165, 0]
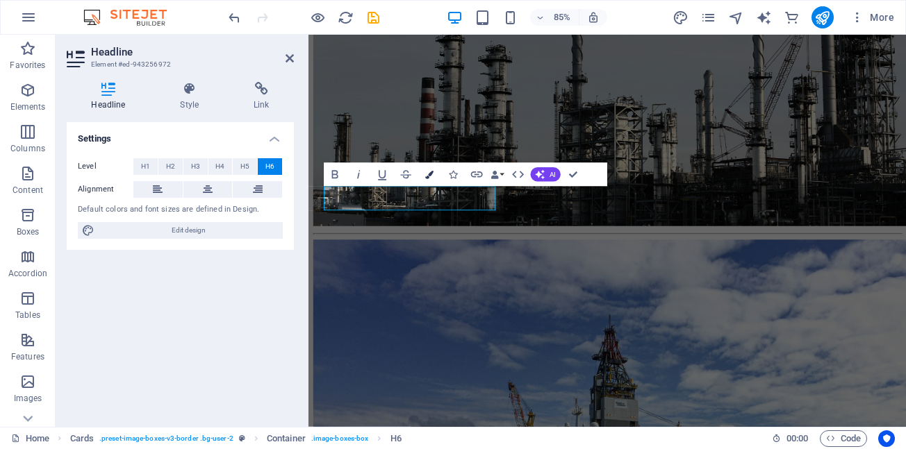
click at [430, 174] on icon "button" at bounding box center [429, 174] width 8 height 8
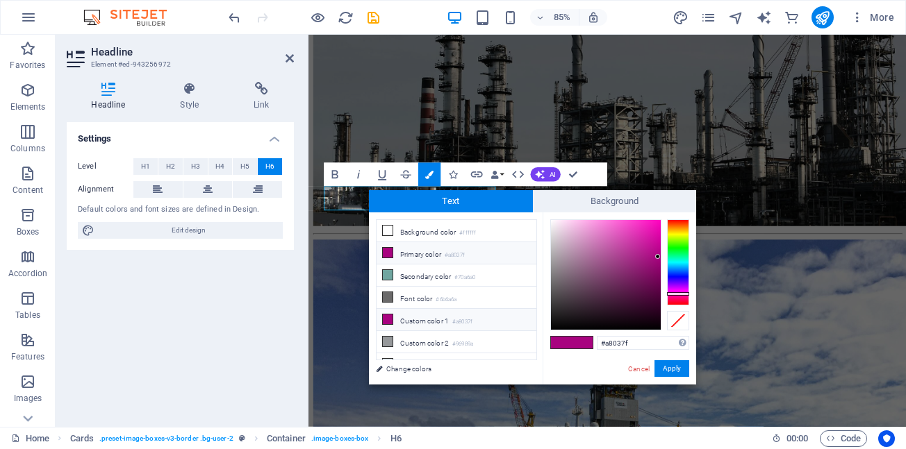
click at [388, 319] on icon at bounding box center [388, 320] width 10 height 10
click at [571, 342] on span at bounding box center [561, 343] width 21 height 12
click at [667, 370] on button "Apply" at bounding box center [671, 368] width 35 height 17
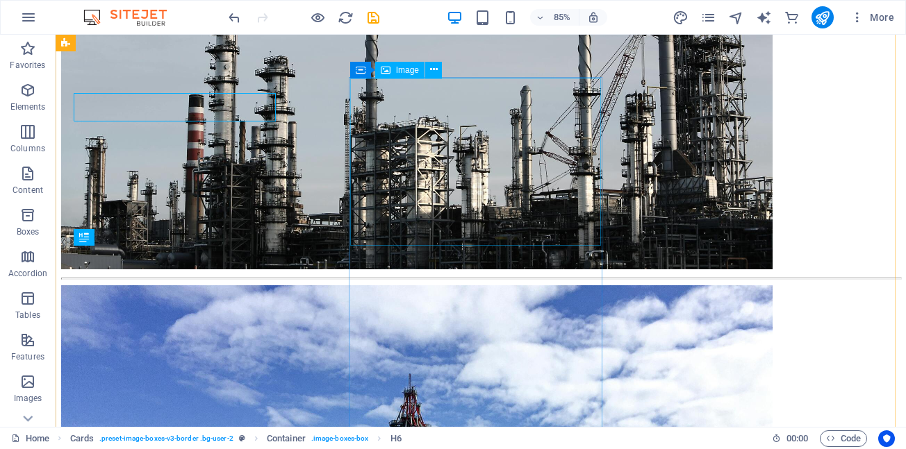
scroll to position [1285, 0]
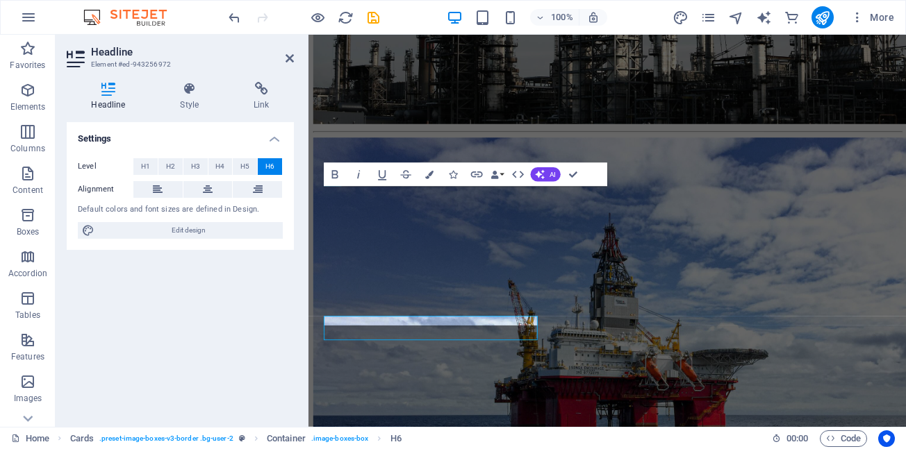
scroll to position [1165, 0]
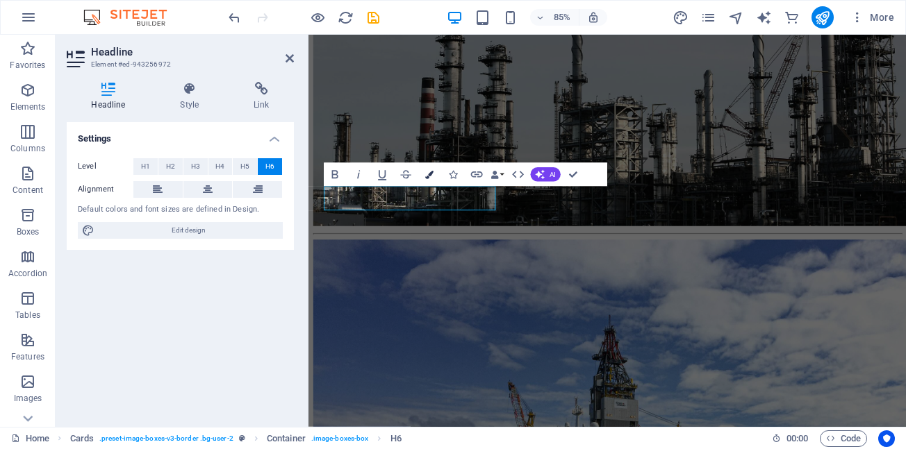
click at [428, 176] on icon "button" at bounding box center [429, 174] width 8 height 8
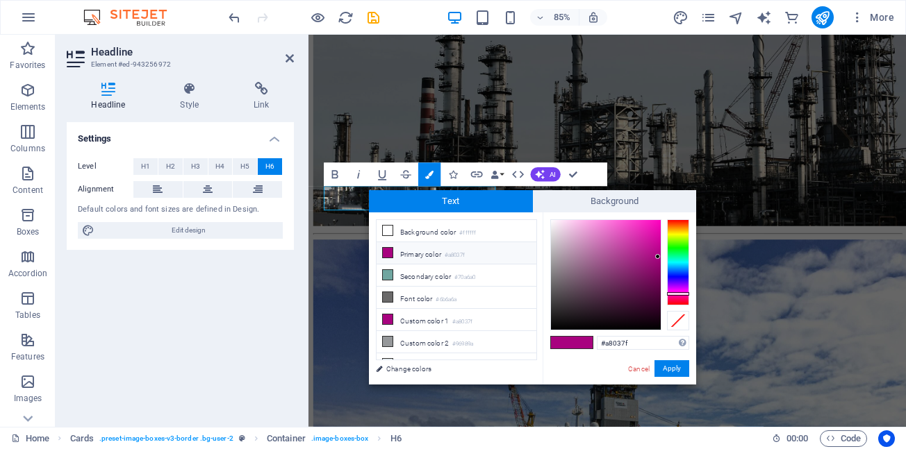
click at [383, 253] on icon at bounding box center [388, 253] width 10 height 10
drag, startPoint x: 560, startPoint y: 340, endPoint x: 626, endPoint y: 354, distance: 68.0
click at [560, 341] on span at bounding box center [561, 343] width 21 height 12
click at [676, 370] on button "Apply" at bounding box center [671, 368] width 35 height 17
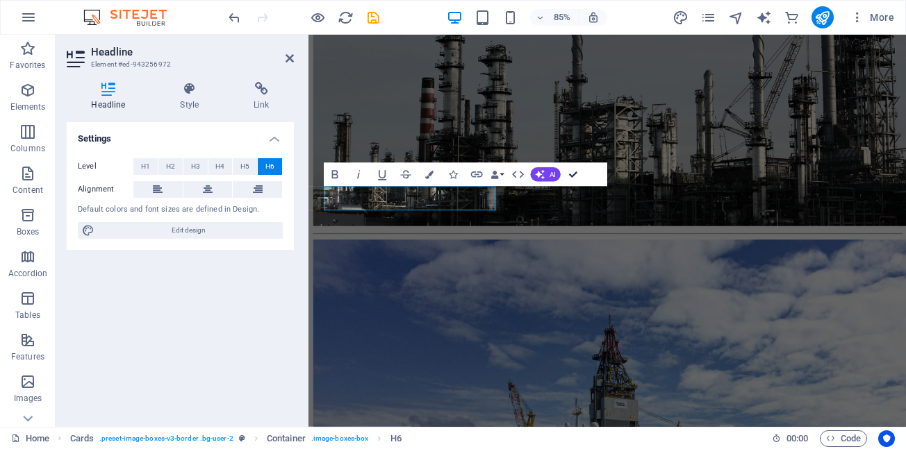
drag, startPoint x: 573, startPoint y: 174, endPoint x: 516, endPoint y: 140, distance: 66.0
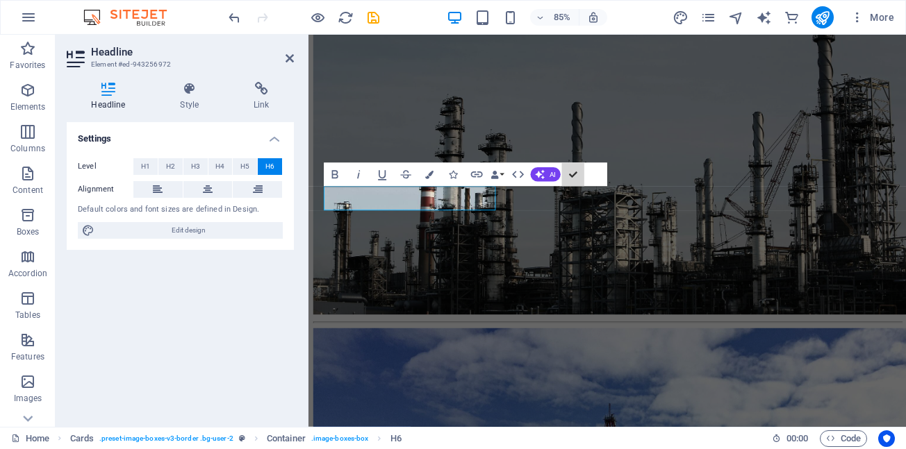
scroll to position [1285, 0]
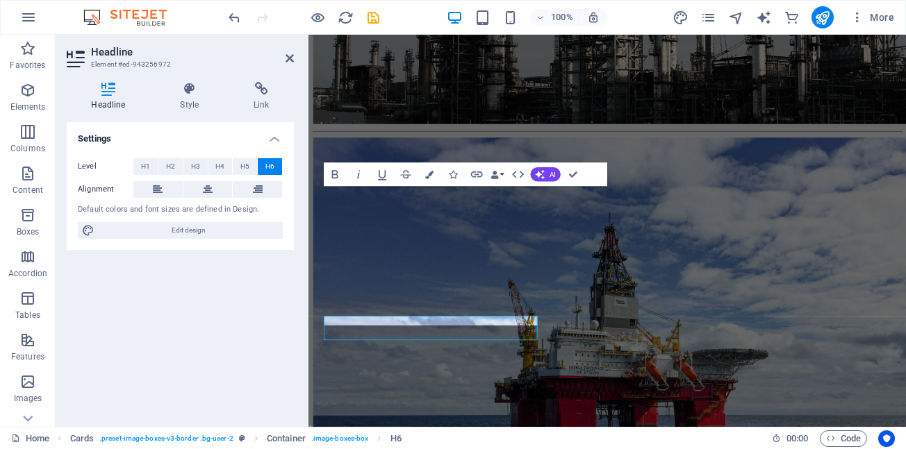
scroll to position [1165, 0]
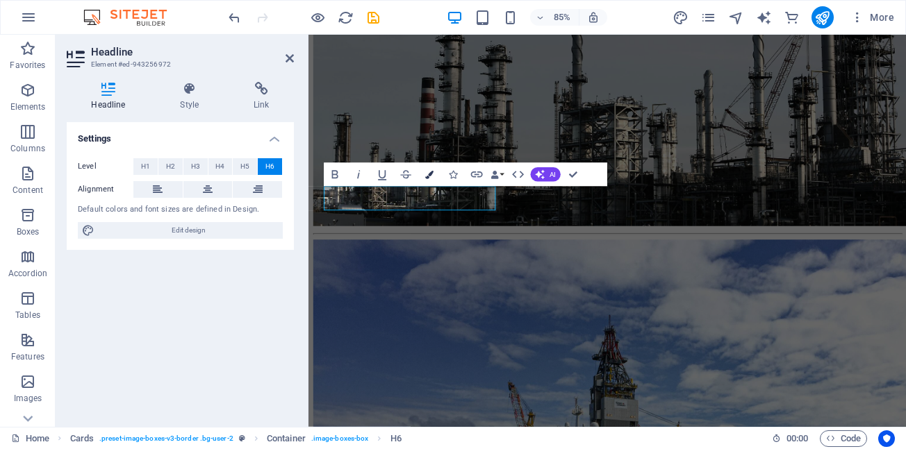
click at [430, 177] on icon "button" at bounding box center [429, 174] width 8 height 8
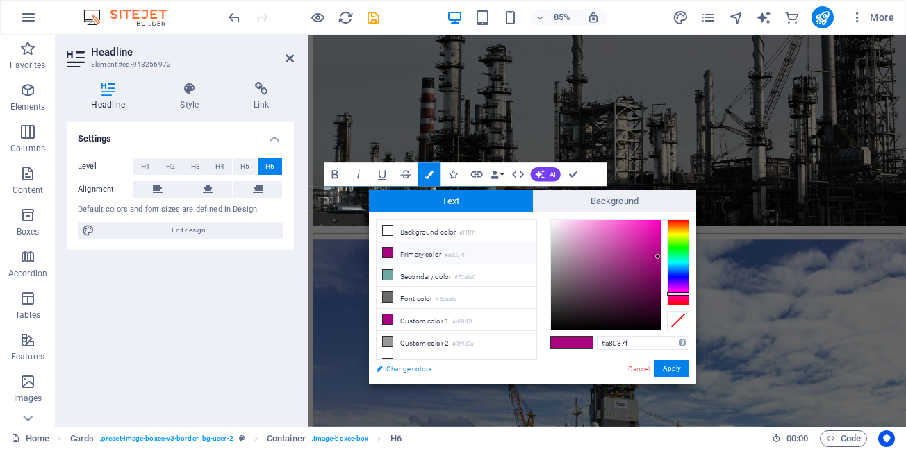
click at [415, 369] on link "Change colors" at bounding box center [449, 368] width 161 height 17
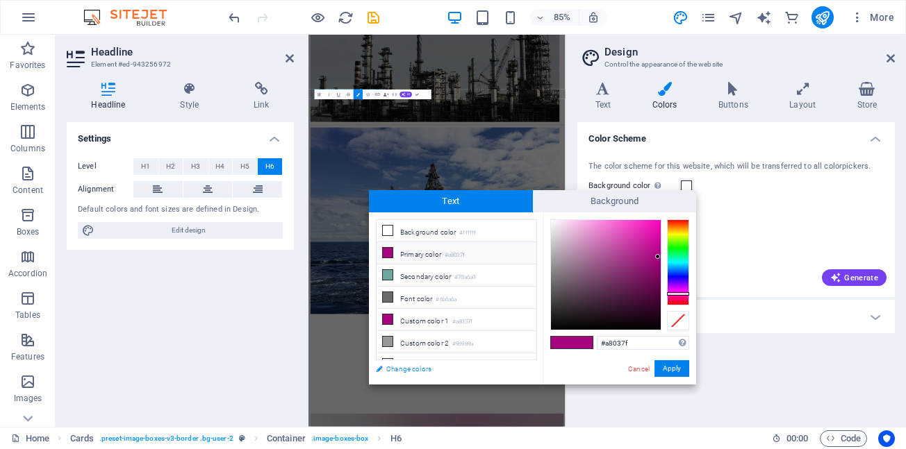
scroll to position [1187, 0]
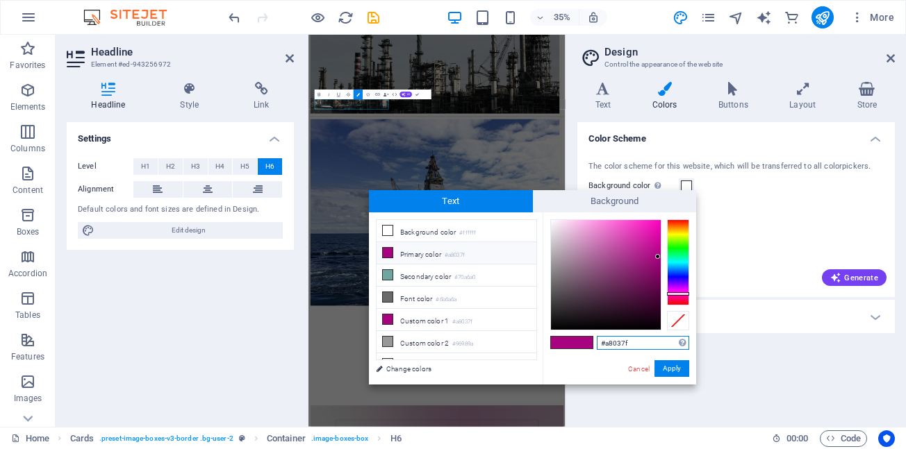
click at [647, 343] on input "#a8037f" at bounding box center [643, 343] width 92 height 14
type input "#7B1FSF"
click at [672, 370] on button "Apply" at bounding box center [671, 368] width 35 height 17
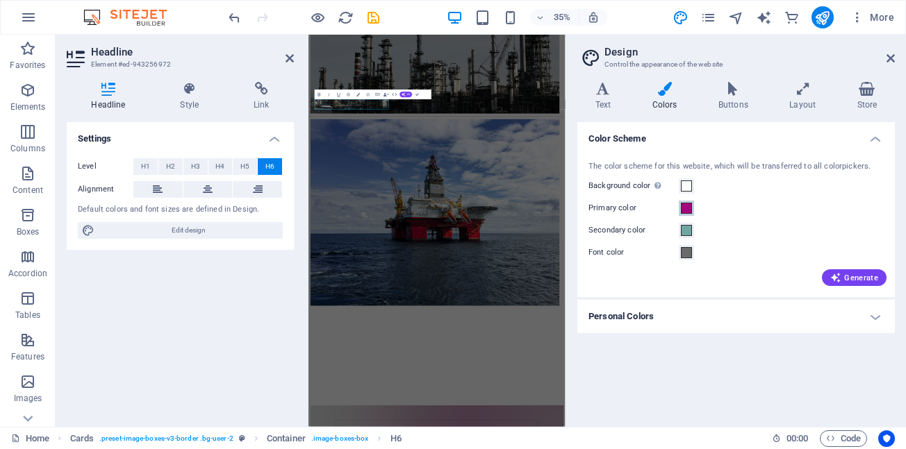
click at [686, 210] on span at bounding box center [686, 208] width 11 height 11
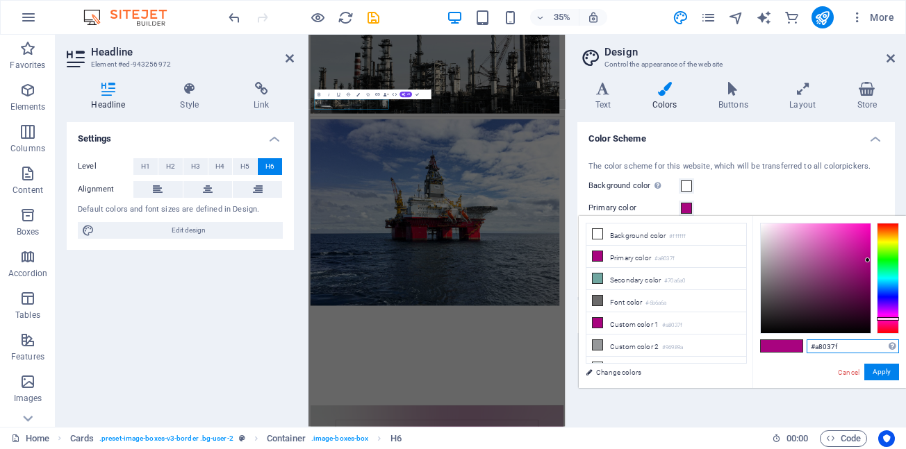
drag, startPoint x: 856, startPoint y: 345, endPoint x: 772, endPoint y: 356, distance: 84.1
click at [772, 356] on div "#a8037f Supported formats #0852ed rgb(8, 82, 237) rgba(8, 82, 237, 90%) hsv(221…" at bounding box center [828, 403] width 153 height 374
type input "#7B1FSF"
click at [881, 375] on button "Apply" at bounding box center [881, 372] width 35 height 17
click at [887, 375] on button "Apply" at bounding box center [881, 372] width 35 height 17
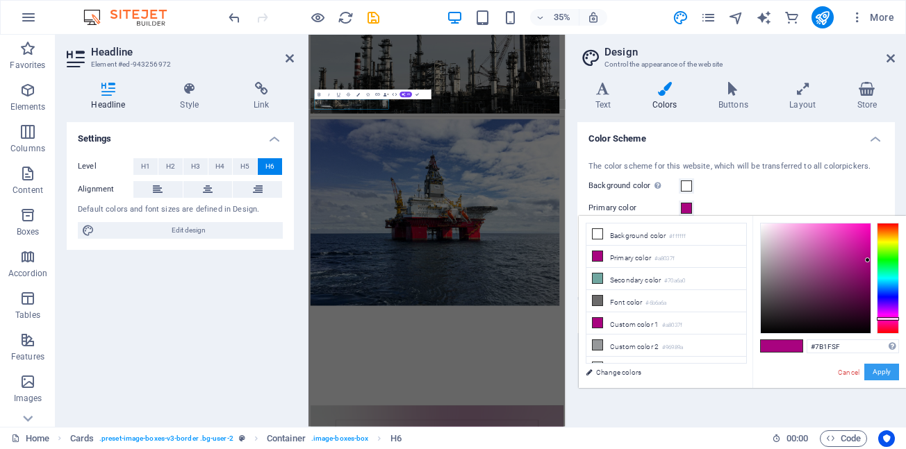
click at [880, 374] on button "Apply" at bounding box center [881, 372] width 35 height 17
click at [624, 374] on link "Change colors" at bounding box center [659, 372] width 161 height 17
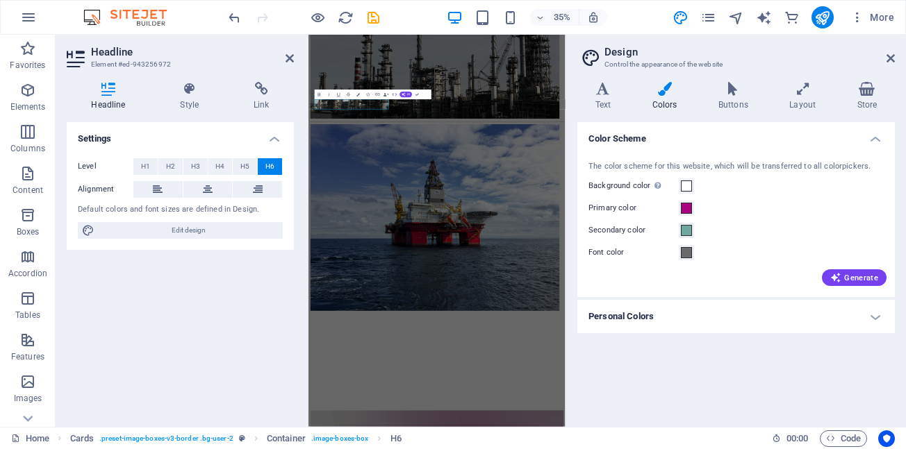
scroll to position [850, 0]
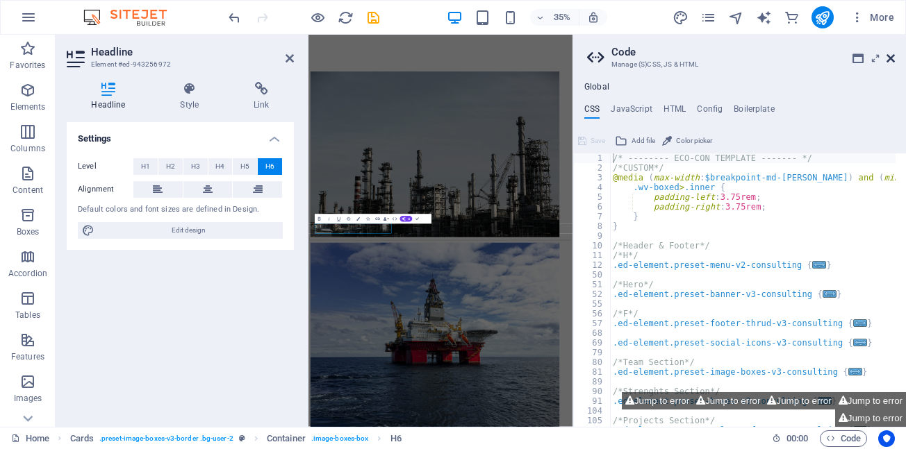
drag, startPoint x: 888, startPoint y: 59, endPoint x: 682, endPoint y: 30, distance: 207.6
click at [888, 59] on icon at bounding box center [890, 58] width 8 height 11
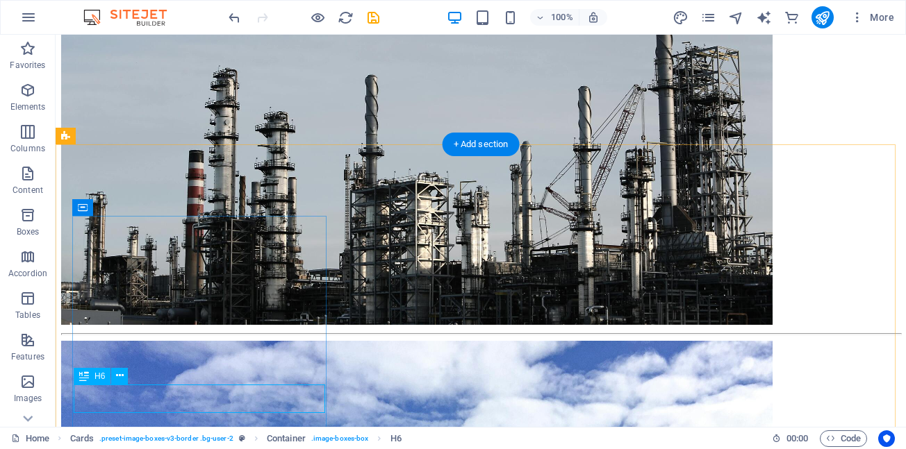
scroll to position [1271, 0]
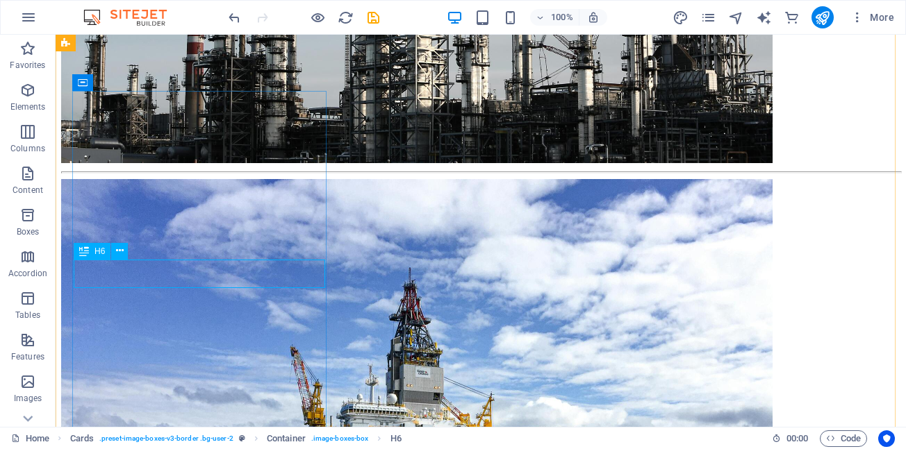
scroll to position [1151, 0]
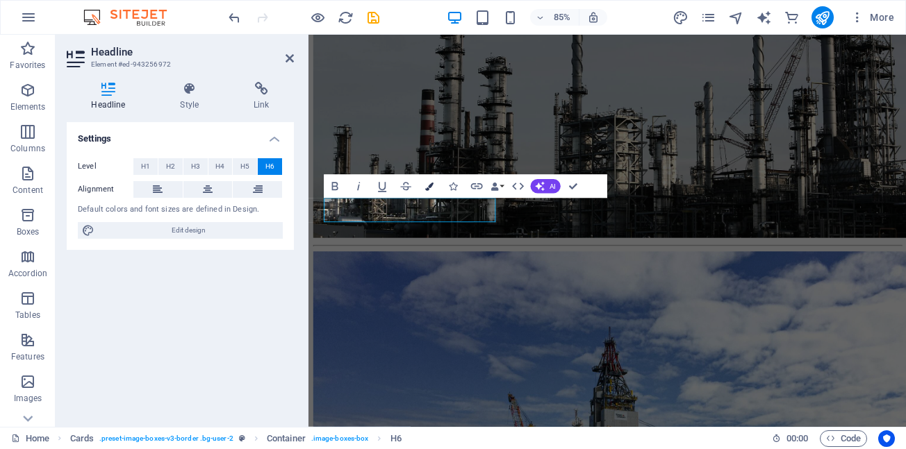
click at [428, 190] on icon "button" at bounding box center [429, 186] width 8 height 8
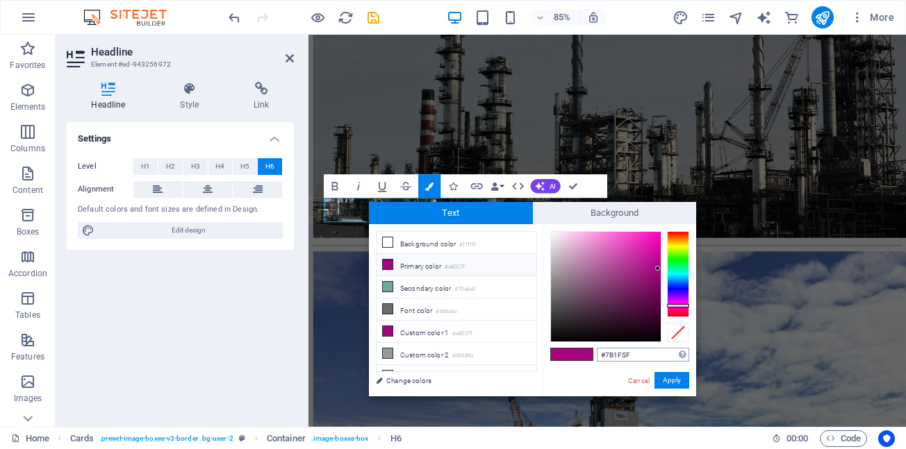
type input "#7B1FSF"
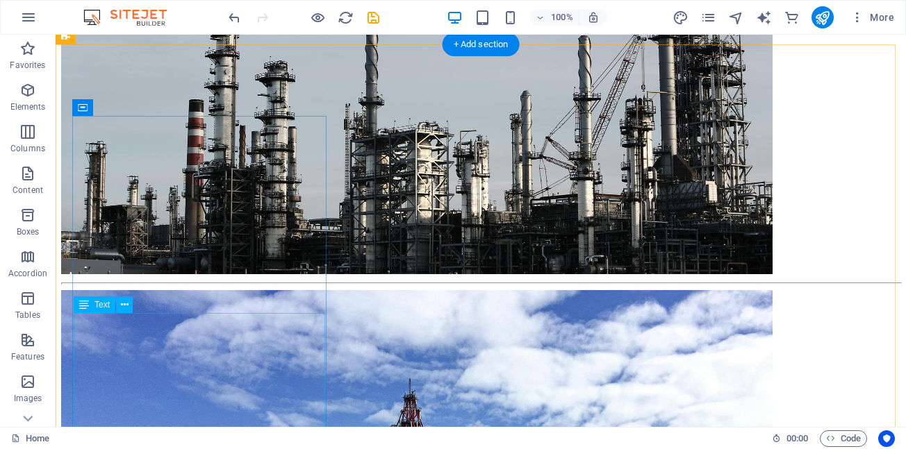
scroll to position [1340, 0]
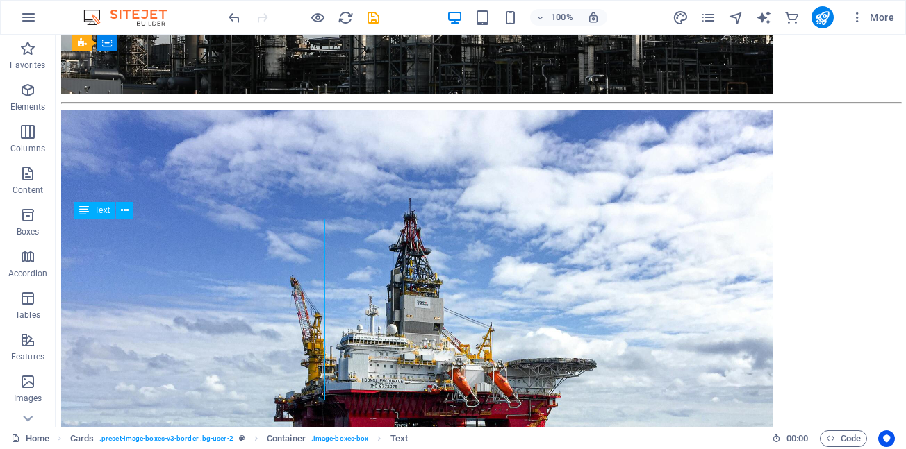
scroll to position [1220, 0]
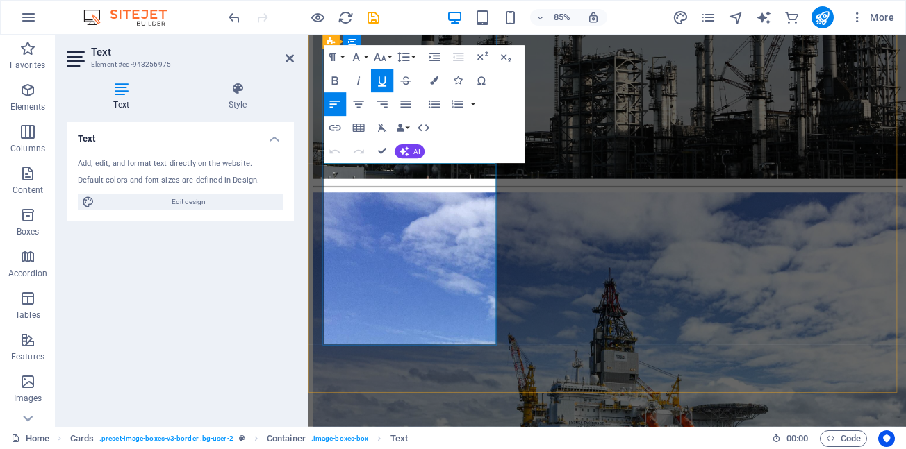
drag, startPoint x: 408, startPoint y: 381, endPoint x: 337, endPoint y: 351, distance: 76.9
click at [364, 56] on button "Font Family" at bounding box center [358, 57] width 22 height 24
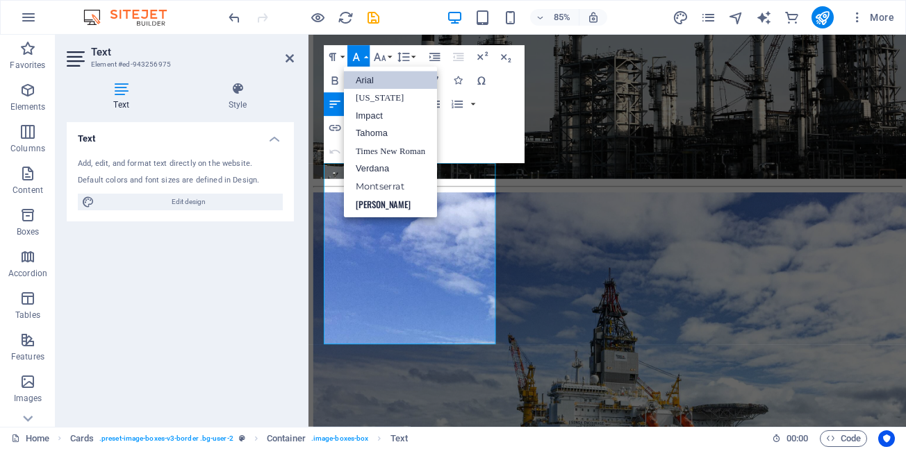
scroll to position [0, 0]
click at [367, 81] on link "Arial" at bounding box center [390, 81] width 93 height 18
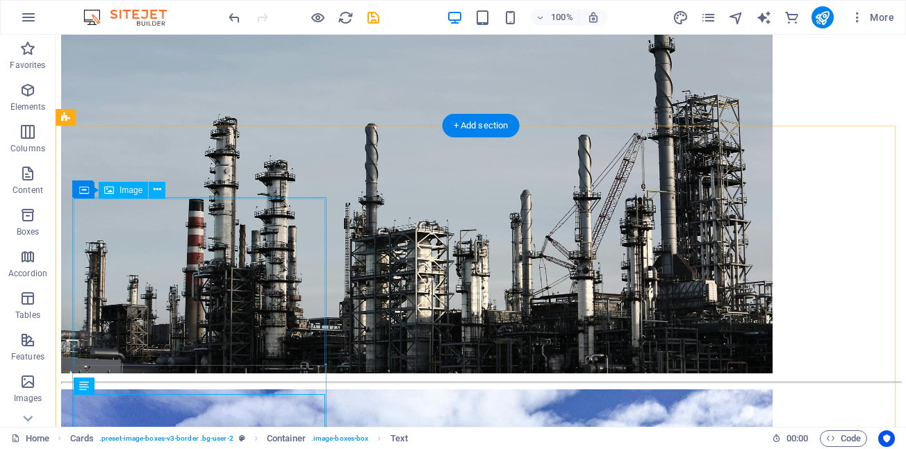
scroll to position [1234, 0]
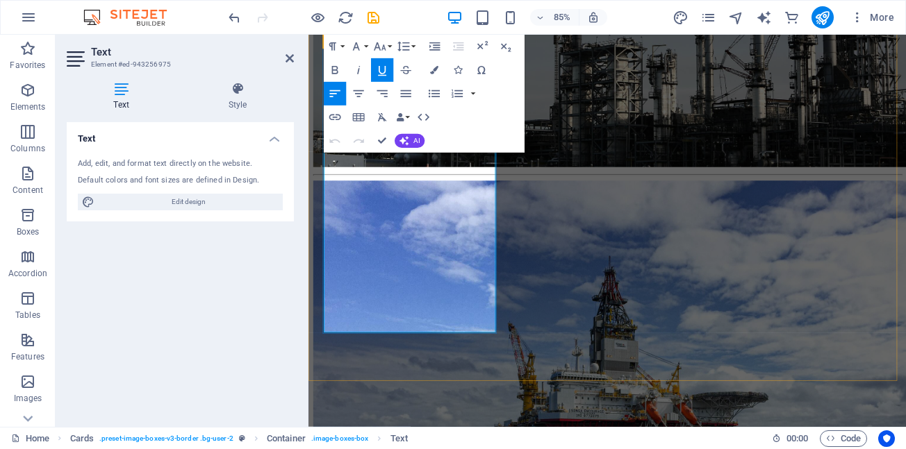
click at [390, 45] on button "Font Size" at bounding box center [382, 47] width 22 height 24
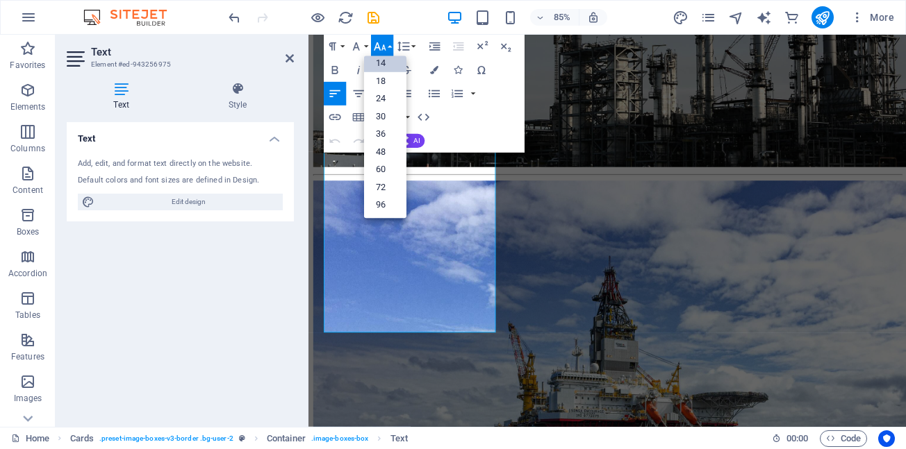
scroll to position [112, 0]
click at [381, 83] on link "18" at bounding box center [385, 81] width 42 height 18
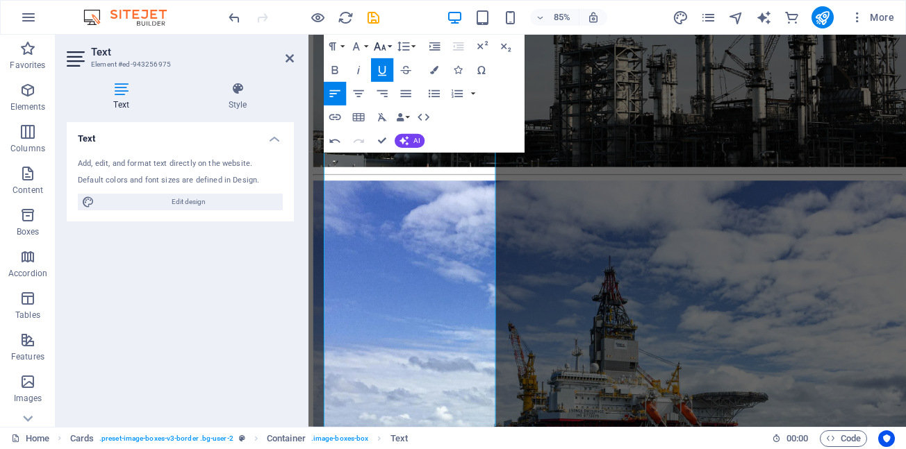
click at [390, 44] on button "Font Size" at bounding box center [382, 47] width 22 height 24
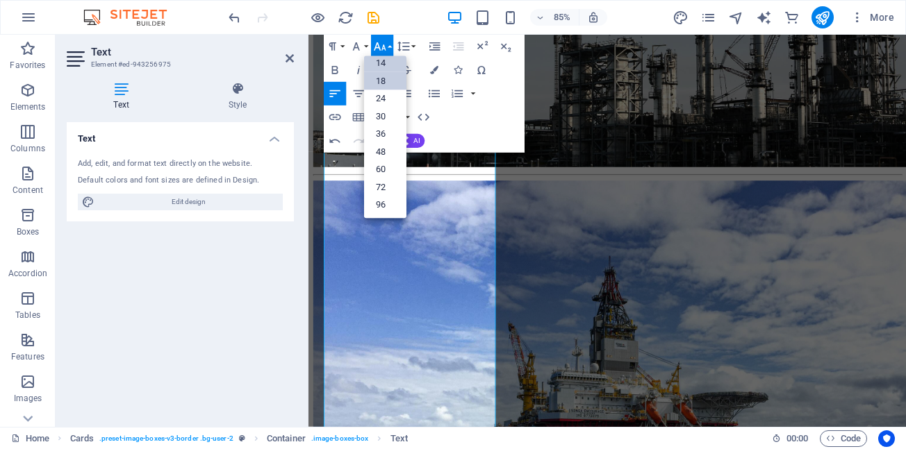
click at [387, 66] on link "14" at bounding box center [385, 63] width 42 height 18
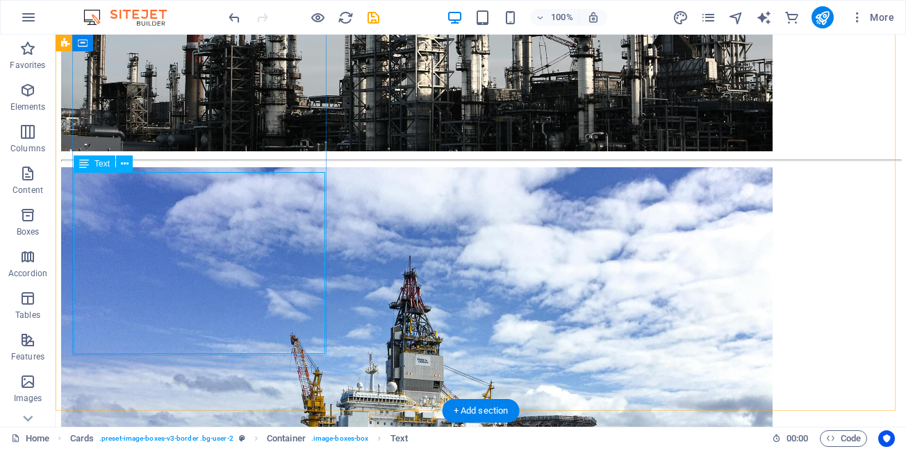
scroll to position [1318, 0]
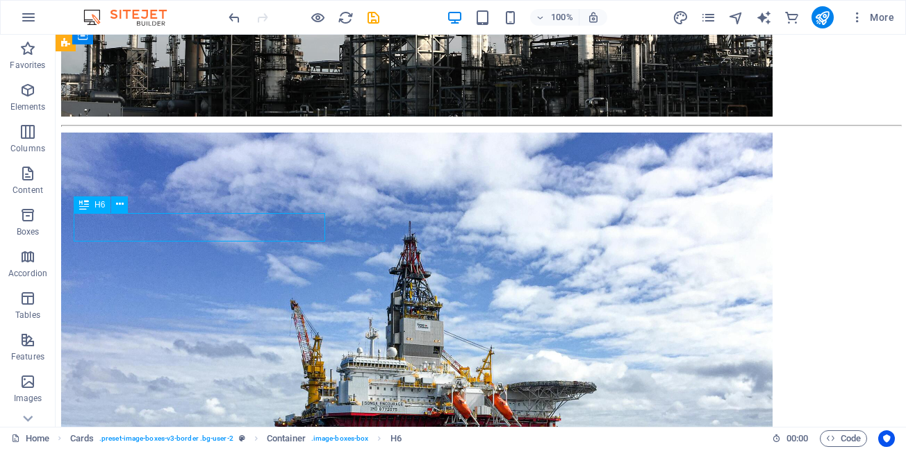
scroll to position [1197, 0]
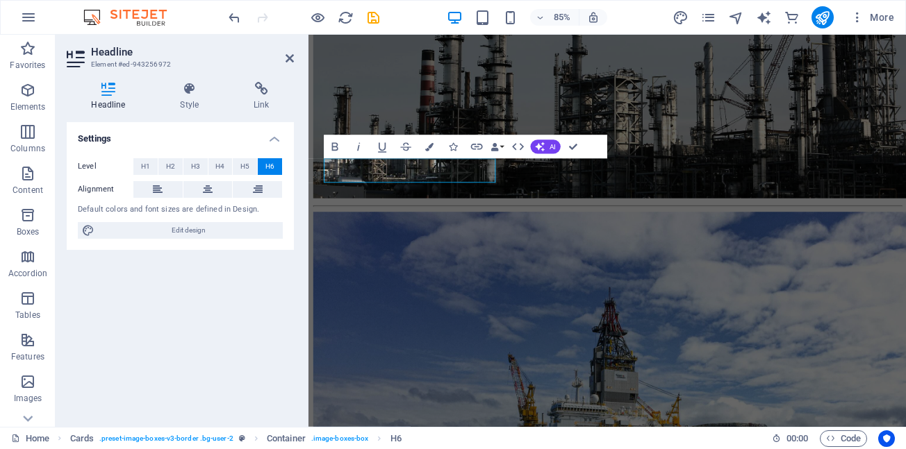
click at [272, 168] on span "H6" at bounding box center [269, 166] width 9 height 17
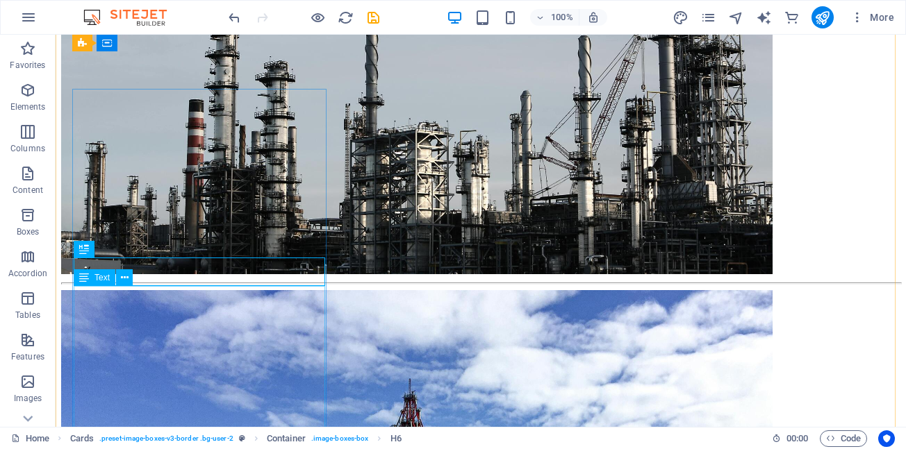
scroll to position [1248, 0]
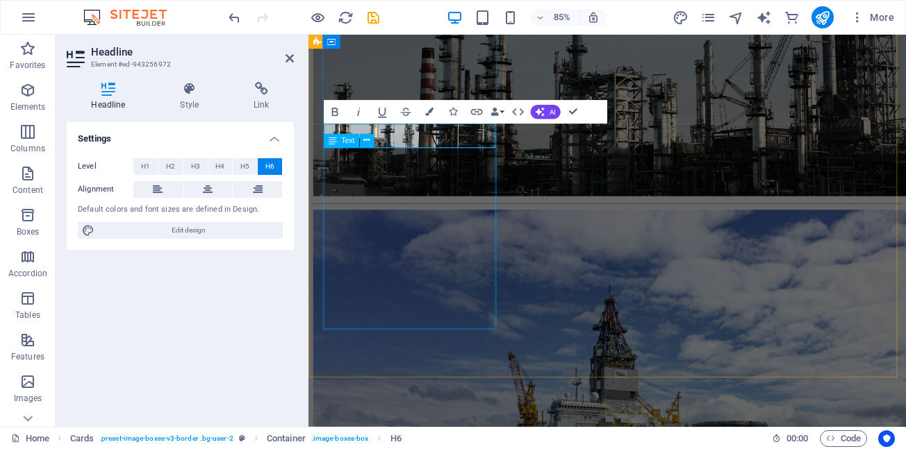
scroll to position [1179, 0]
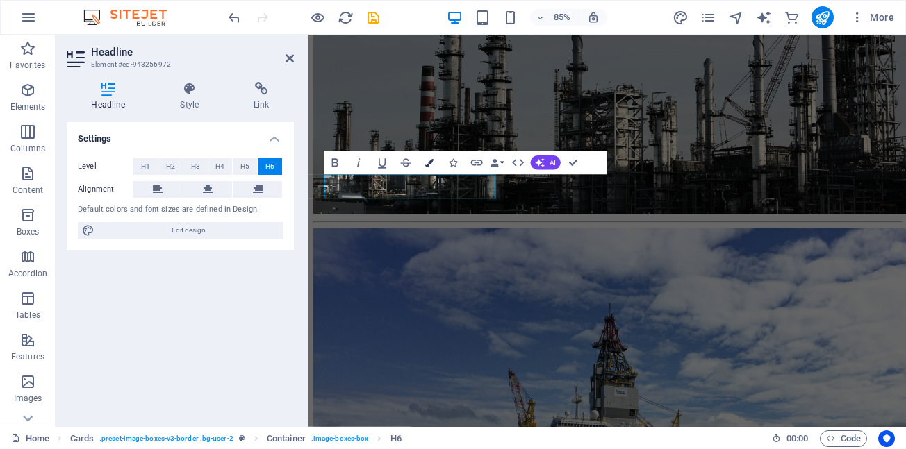
click at [428, 163] on icon "button" at bounding box center [429, 162] width 8 height 8
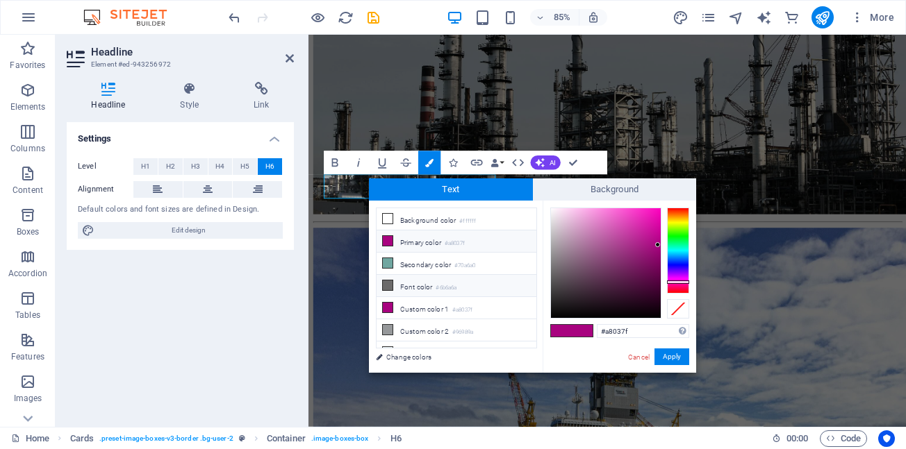
scroll to position [33, 0]
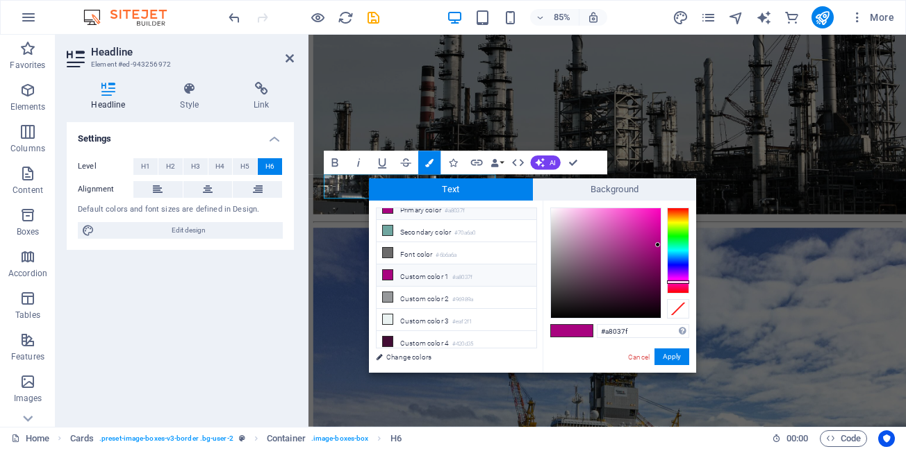
click at [385, 272] on icon at bounding box center [388, 275] width 10 height 10
click at [386, 271] on icon at bounding box center [388, 275] width 10 height 10
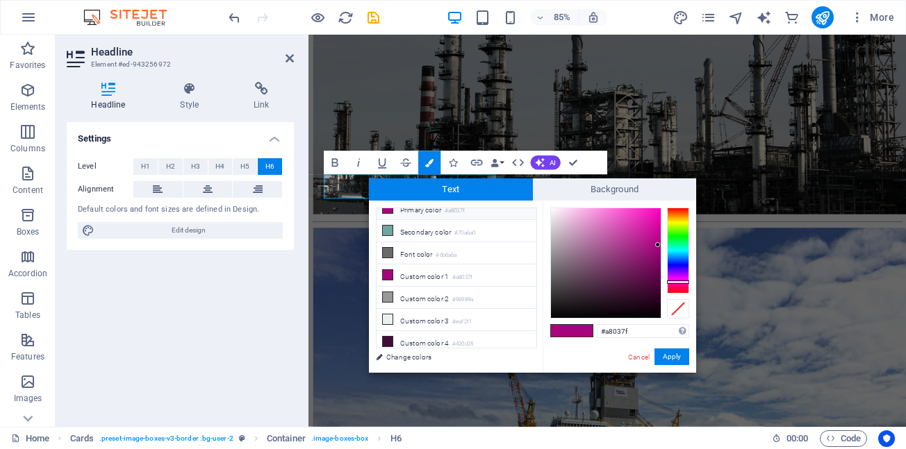
click at [576, 331] on span at bounding box center [582, 331] width 21 height 12
click at [670, 358] on button "Apply" at bounding box center [671, 357] width 35 height 17
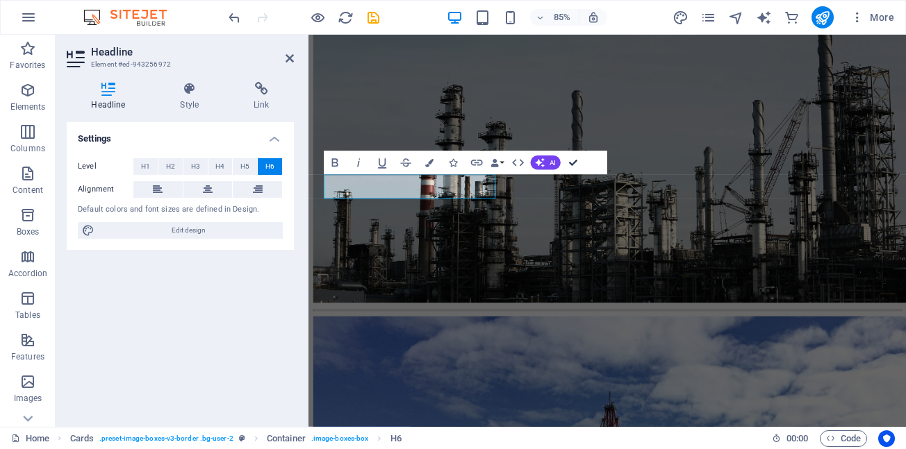
scroll to position [1299, 0]
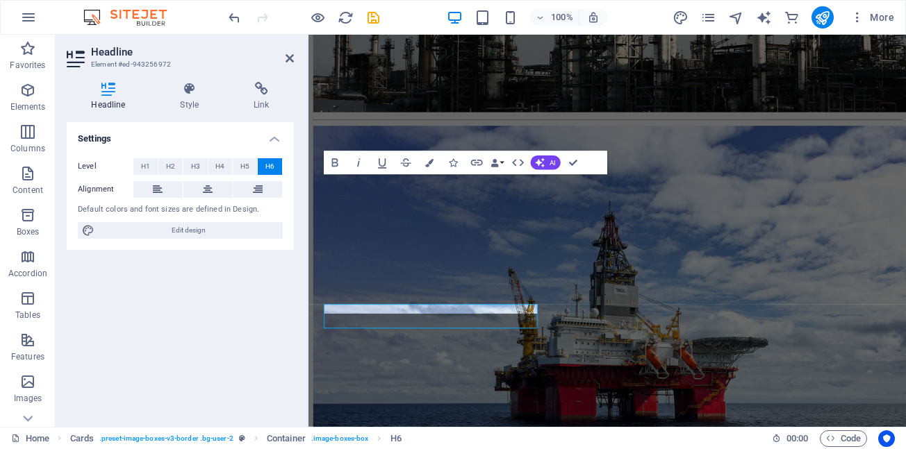
scroll to position [1179, 0]
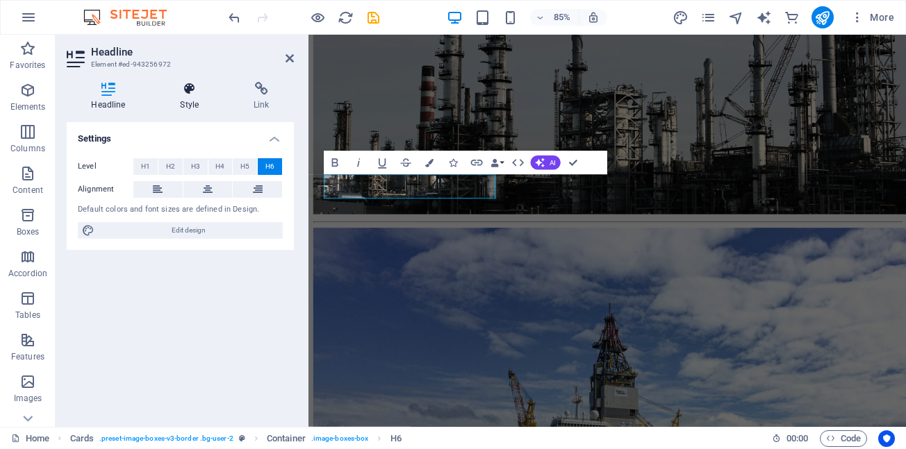
click at [190, 90] on icon at bounding box center [190, 89] width 68 height 14
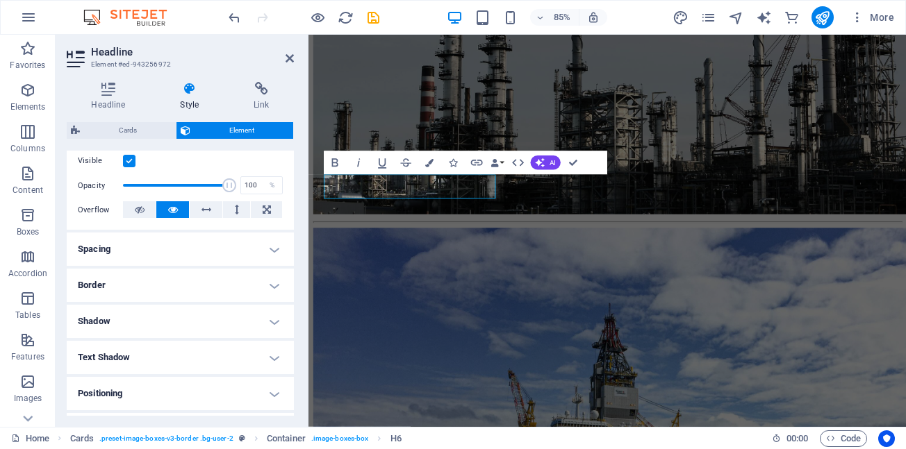
scroll to position [44, 0]
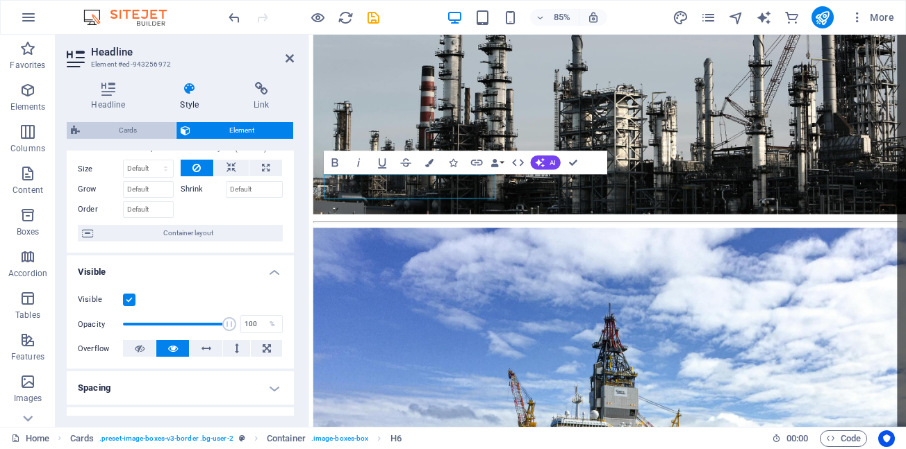
click at [123, 134] on span "Cards" at bounding box center [128, 130] width 88 height 17
select select "rem"
select select "preset-image-boxes-v3-border"
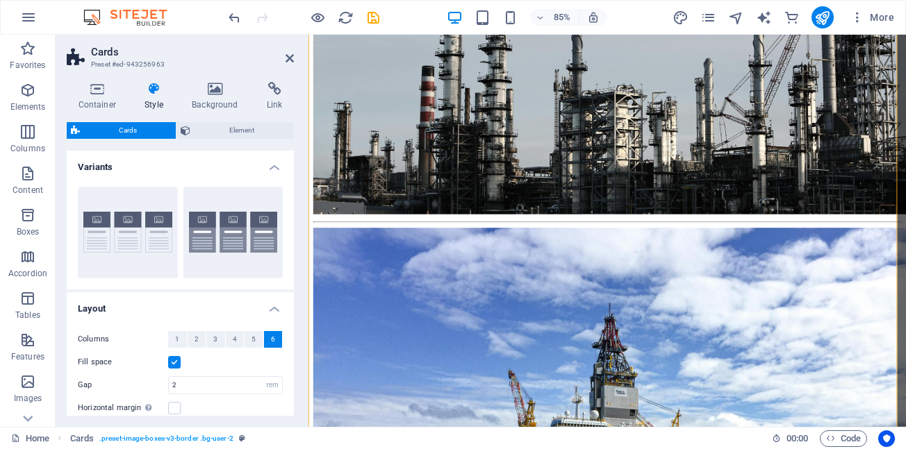
click at [153, 92] on icon at bounding box center [154, 89] width 42 height 14
click at [154, 90] on icon at bounding box center [154, 89] width 42 height 14
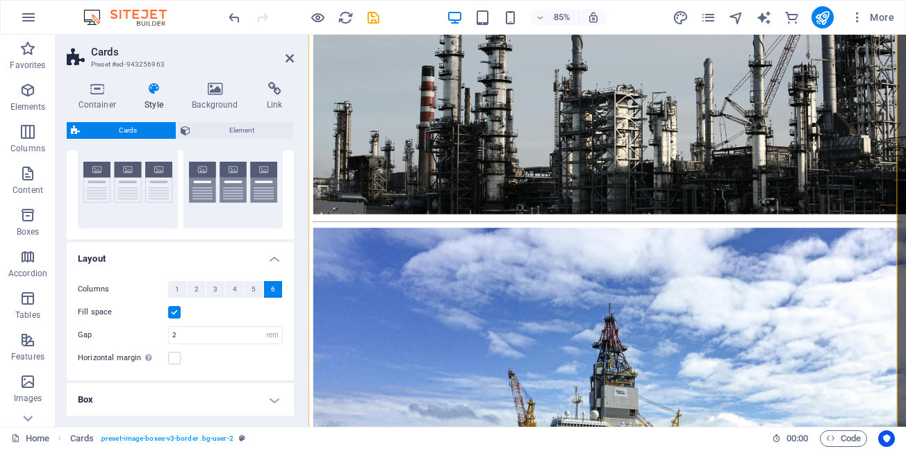
scroll to position [0, 0]
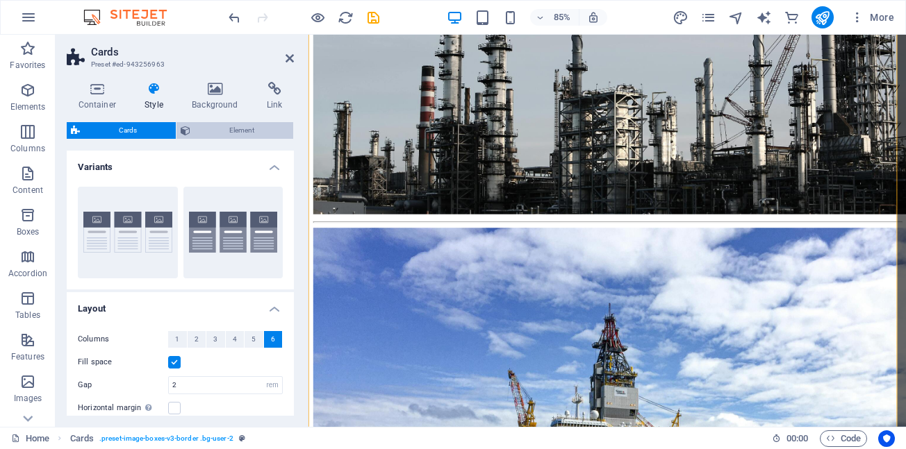
click at [235, 133] on span "Element" at bounding box center [241, 130] width 94 height 17
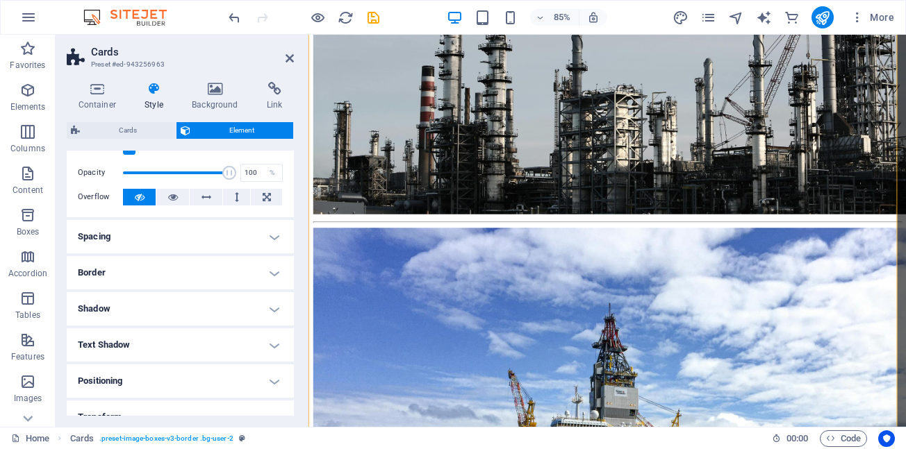
scroll to position [69, 0]
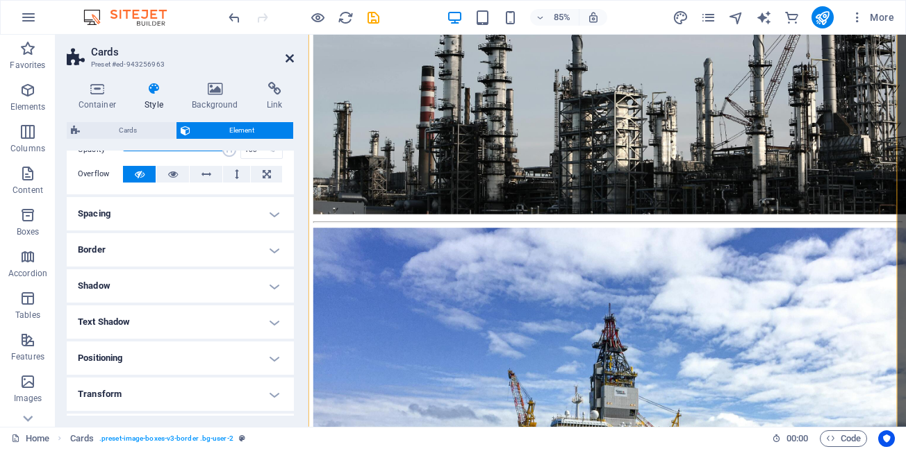
click at [292, 56] on icon at bounding box center [289, 58] width 8 height 11
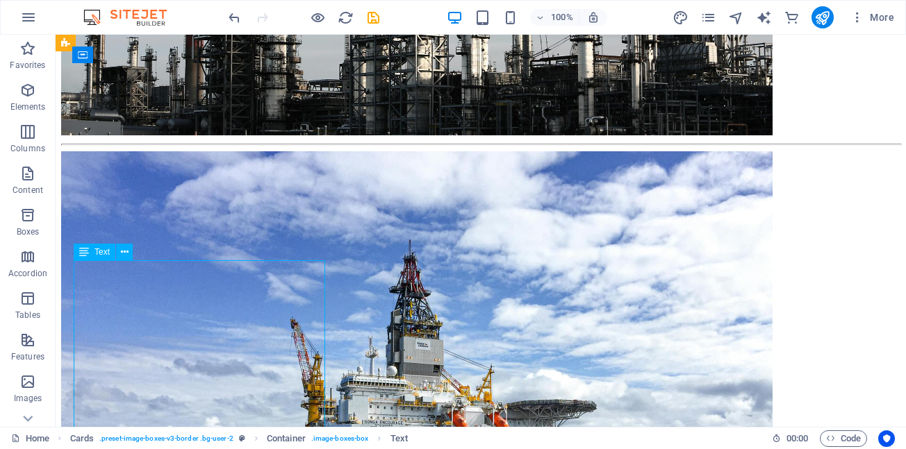
scroll to position [1179, 0]
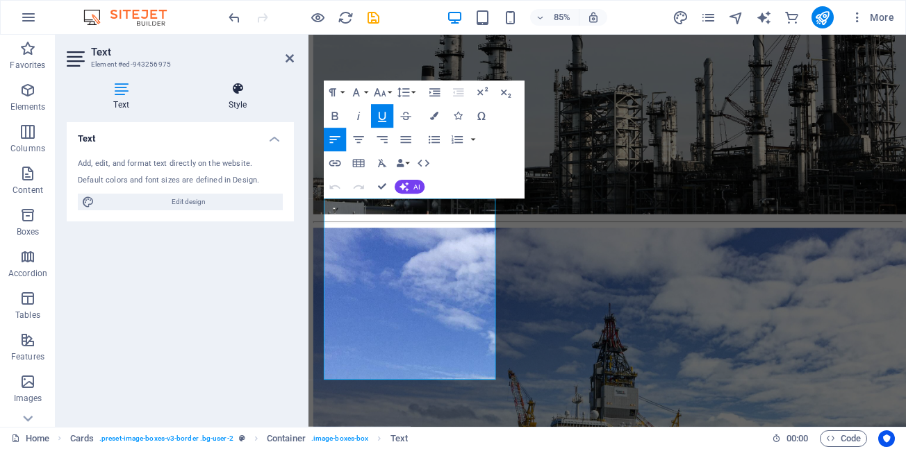
click at [237, 91] on icon at bounding box center [237, 89] width 113 height 14
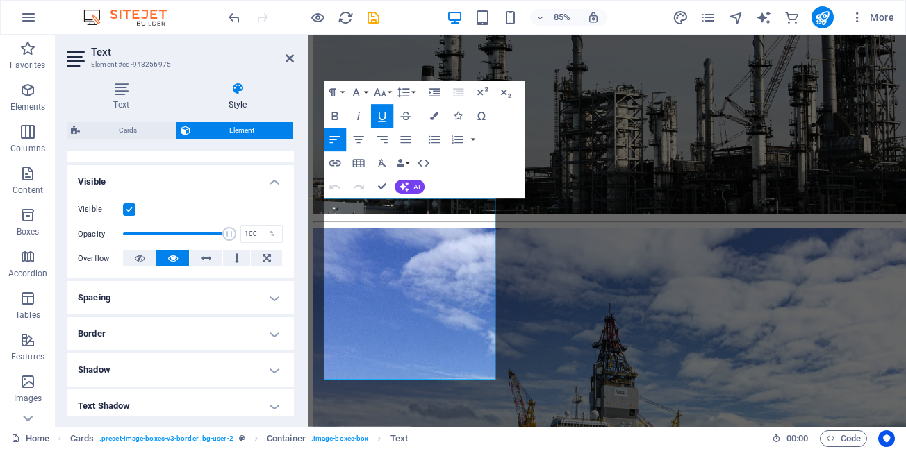
scroll to position [139, 0]
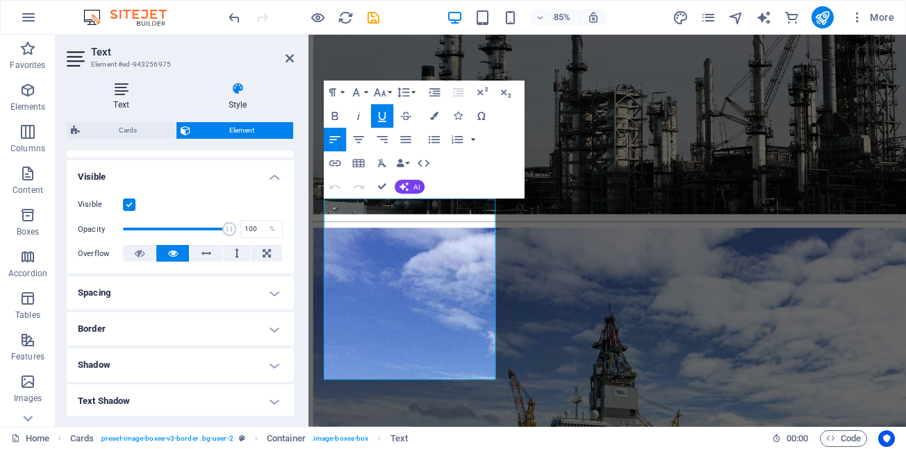
click at [124, 99] on h4 "Text" at bounding box center [124, 96] width 115 height 29
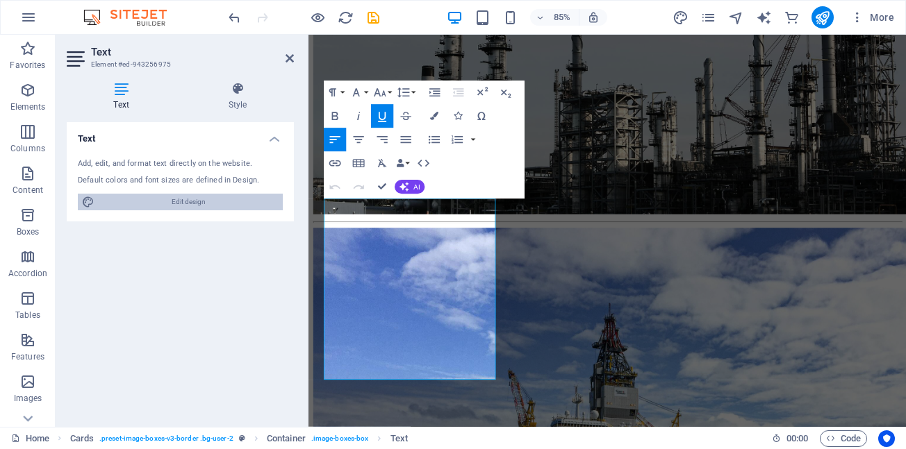
click at [171, 202] on span "Edit design" at bounding box center [189, 202] width 180 height 17
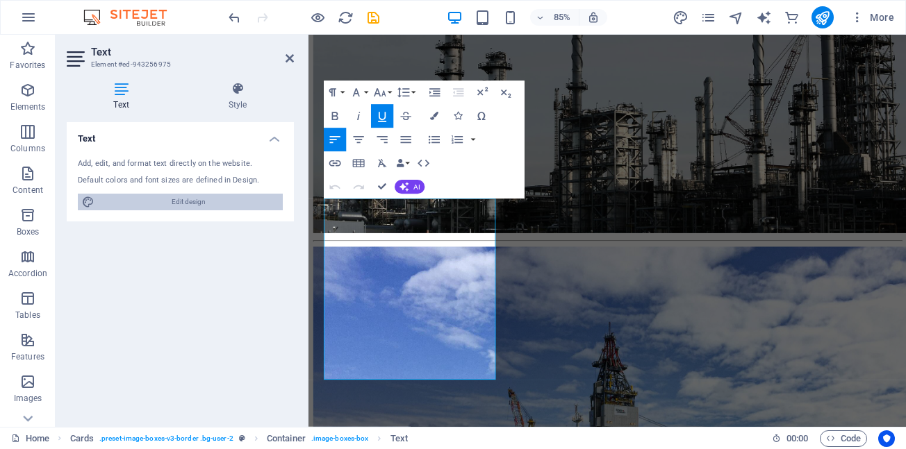
scroll to position [1201, 0]
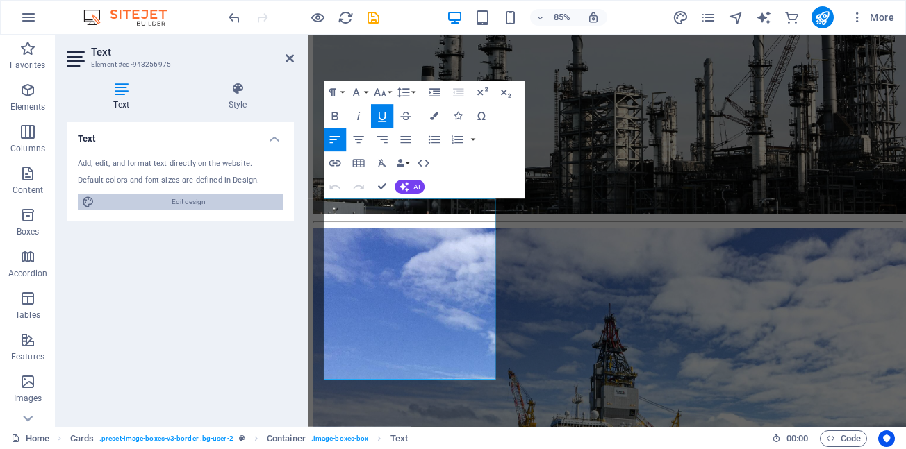
select select "px"
select select "500"
select select "px"
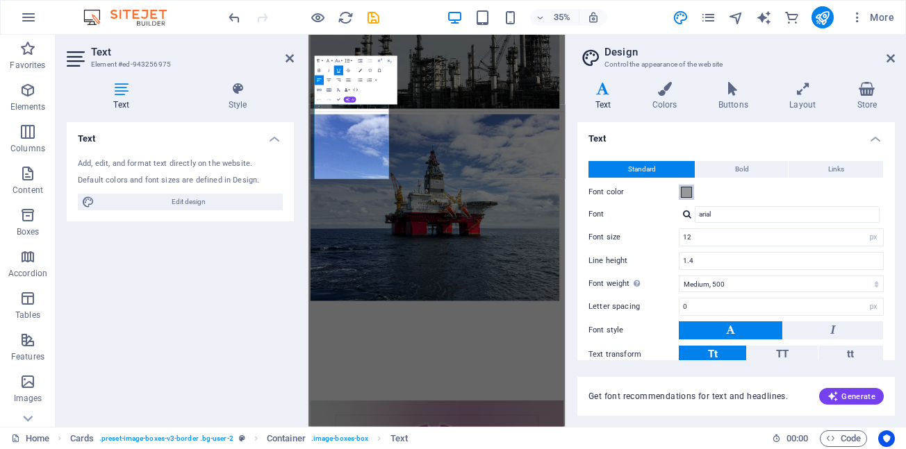
click at [685, 194] on span at bounding box center [686, 192] width 11 height 11
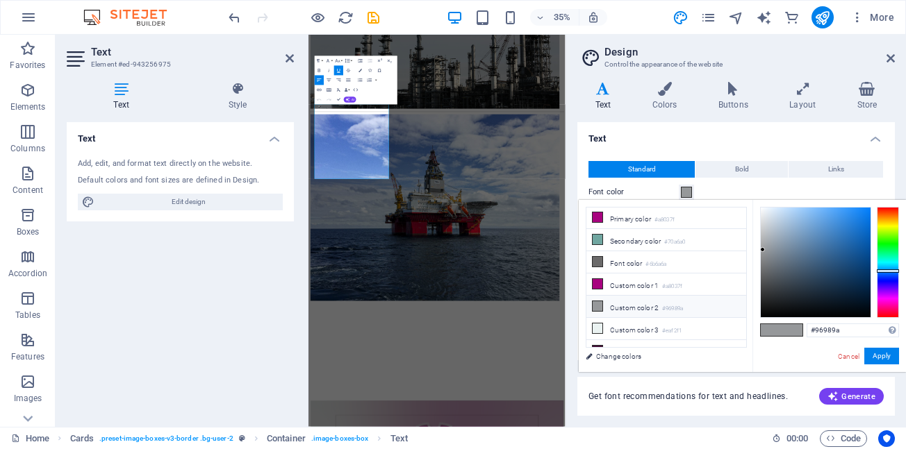
scroll to position [33, 0]
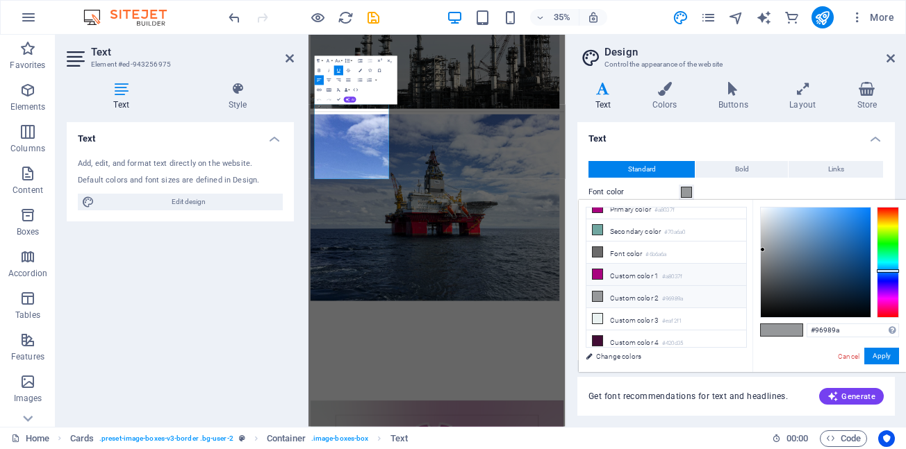
click at [597, 274] on icon at bounding box center [597, 274] width 10 height 10
type input "#a8037f"
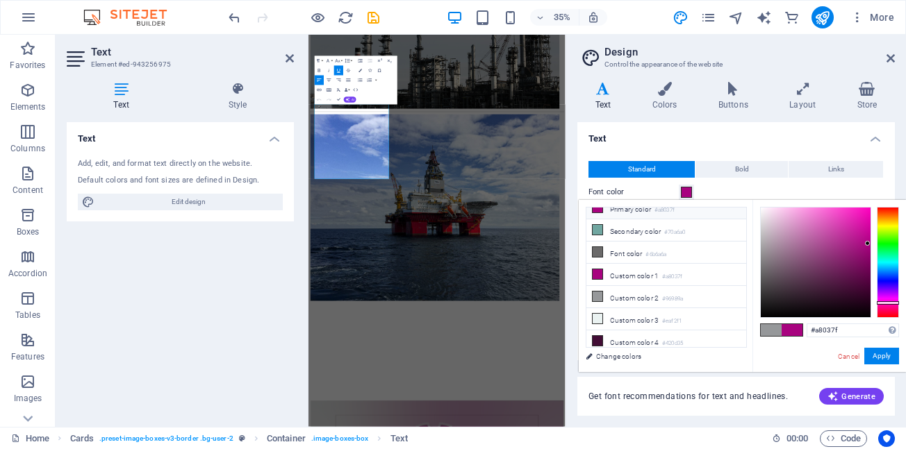
drag, startPoint x: 788, startPoint y: 327, endPoint x: 825, endPoint y: 354, distance: 46.3
click at [788, 327] on span at bounding box center [791, 330] width 21 height 12
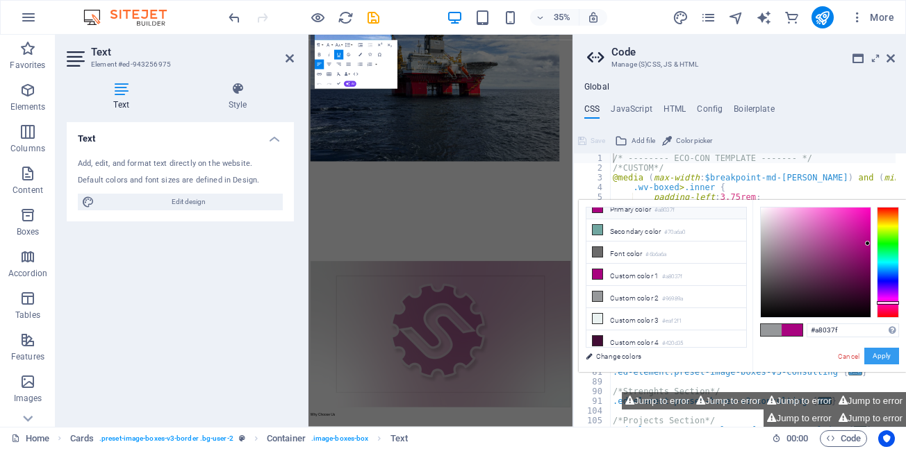
click at [877, 357] on button "Apply" at bounding box center [881, 356] width 35 height 17
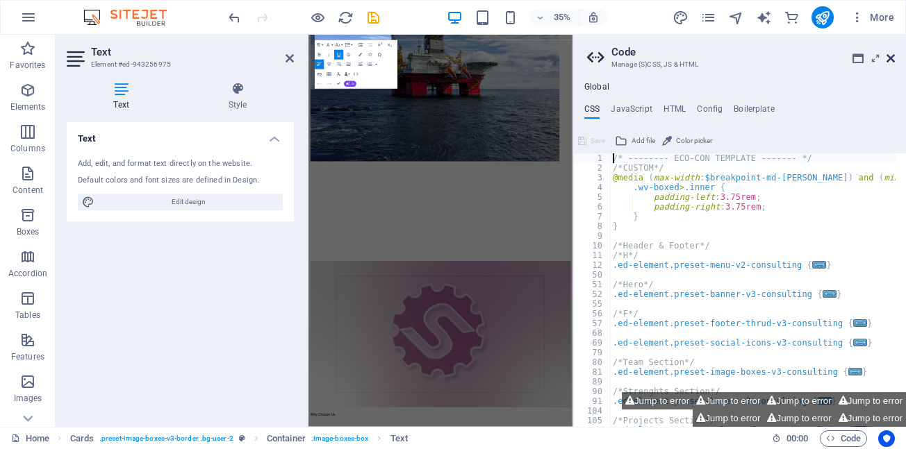
click at [892, 59] on icon at bounding box center [890, 58] width 8 height 11
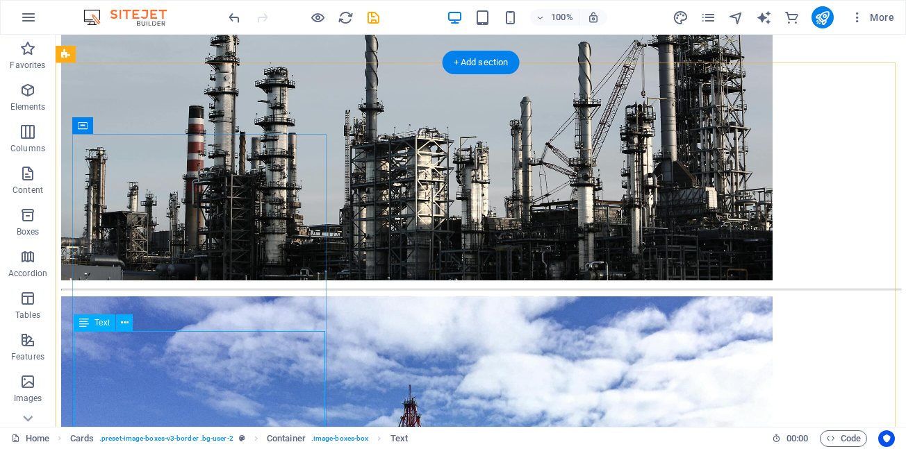
scroll to position [1281, 0]
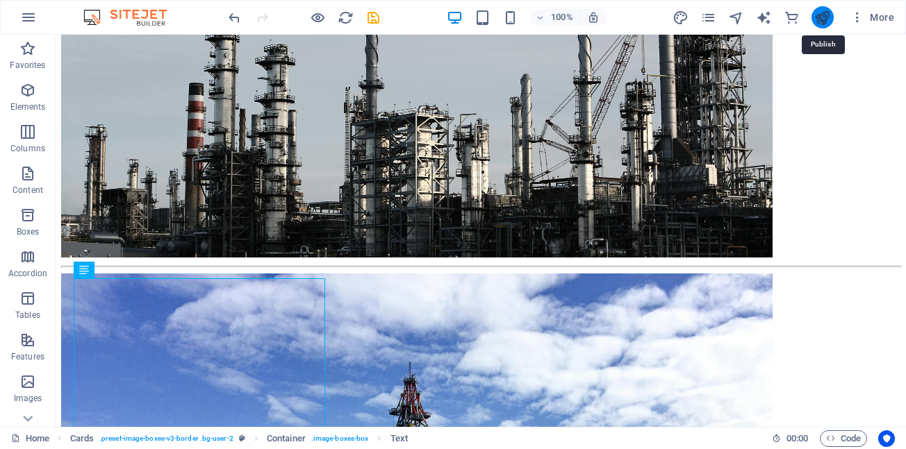
click at [821, 20] on icon "publish" at bounding box center [822, 18] width 16 height 16
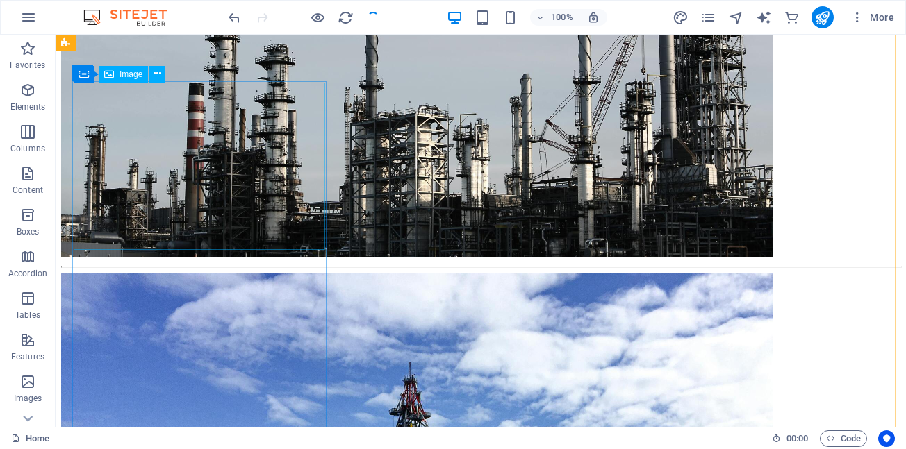
scroll to position [1151, 0]
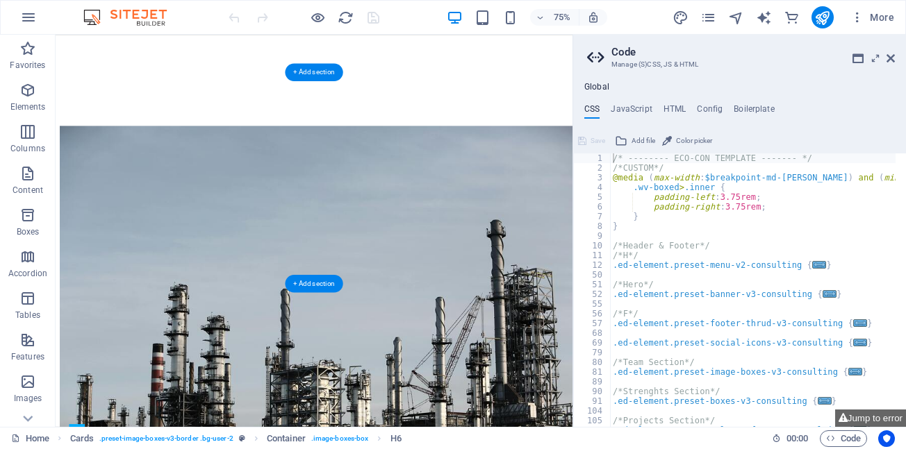
scroll to position [724, 0]
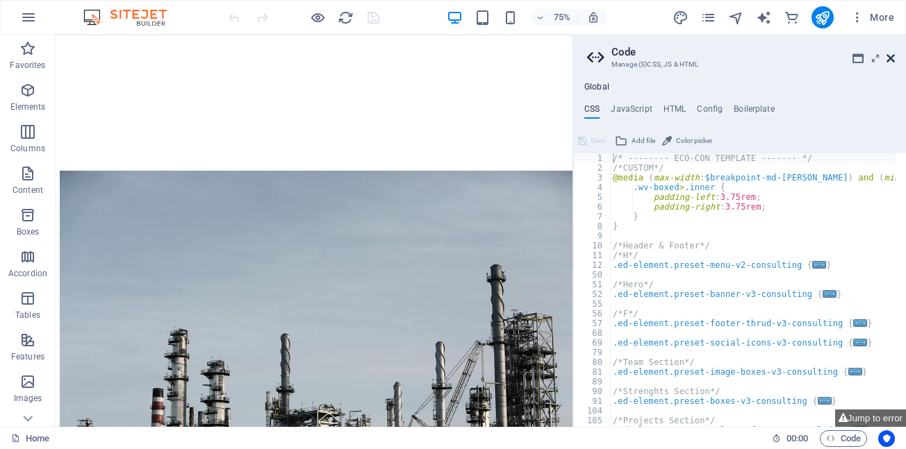
click at [892, 55] on icon at bounding box center [890, 58] width 8 height 11
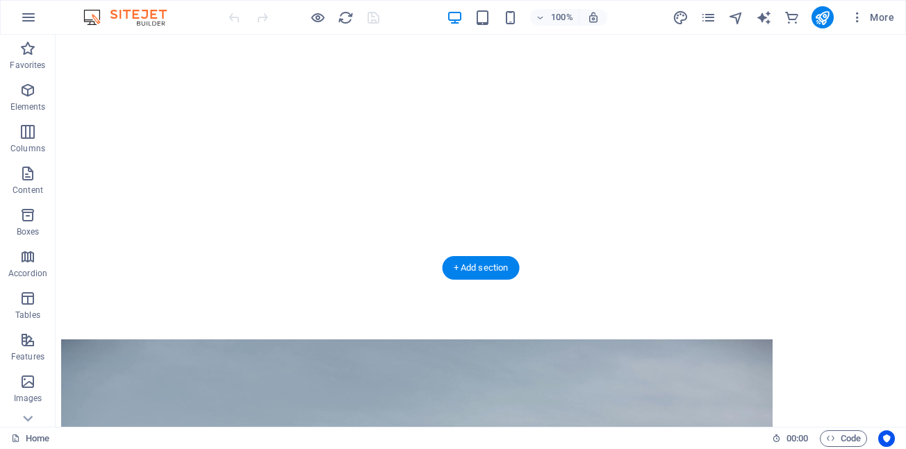
scroll to position [447, 0]
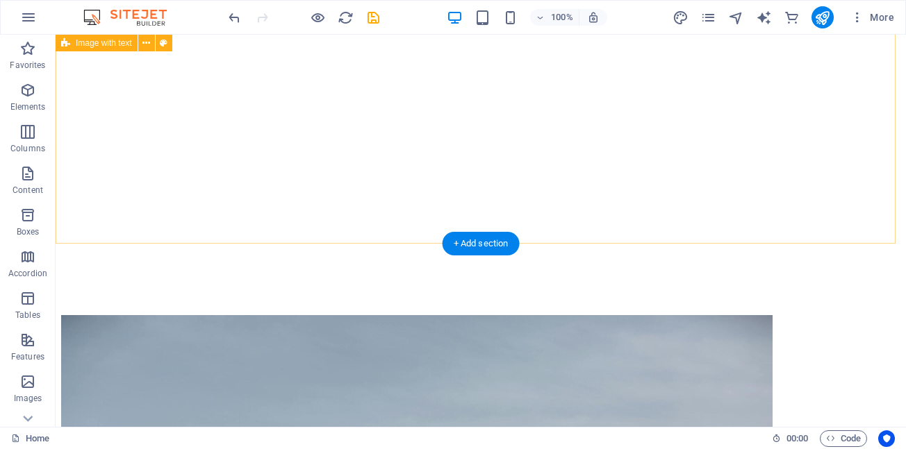
click at [317, 213] on div ""Empowering Industries, One Component at a Time!" "Industrial progress depends …" at bounding box center [480, 333] width 839 height 931
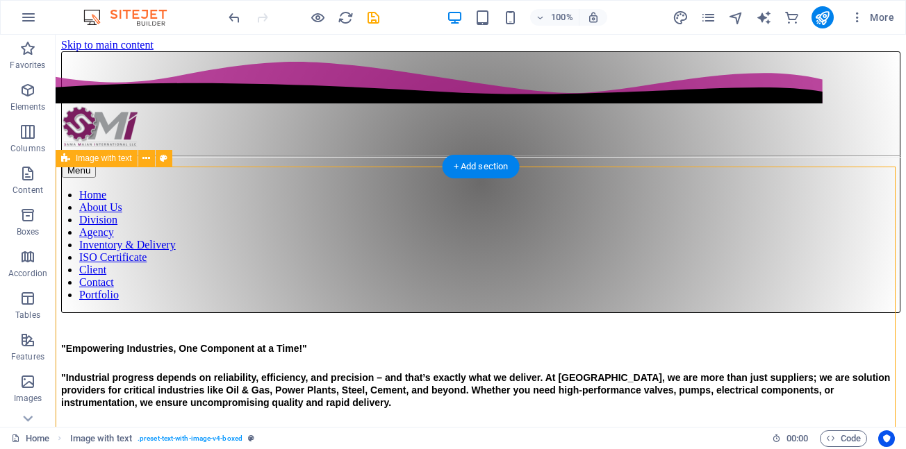
scroll to position [0, 0]
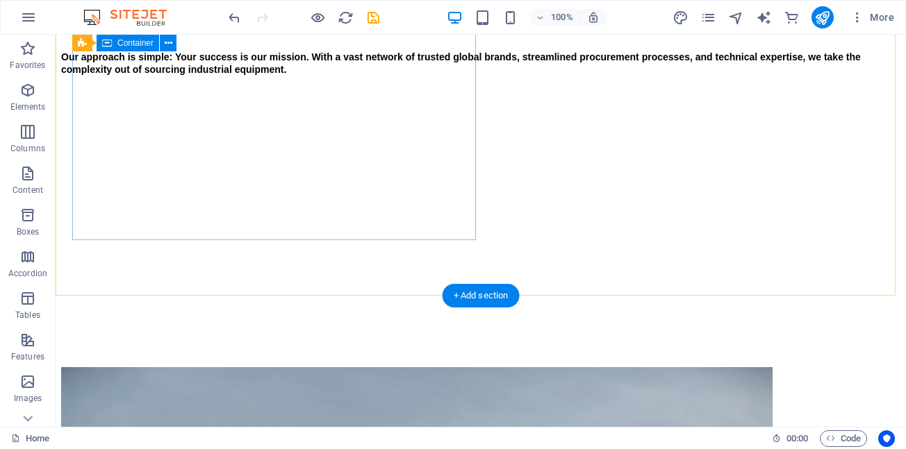
scroll to position [417, 0]
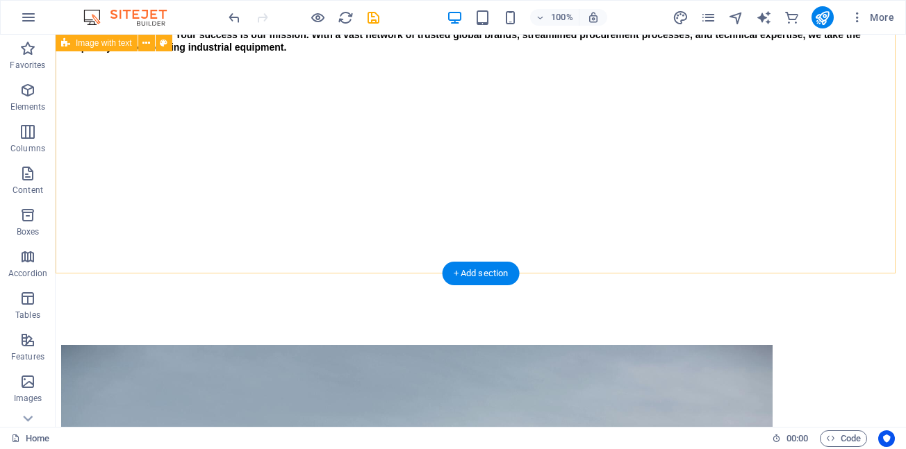
click at [318, 247] on div ""Empowering Industries, One Component at a Time!" "Industrial progress depends …" at bounding box center [480, 363] width 839 height 931
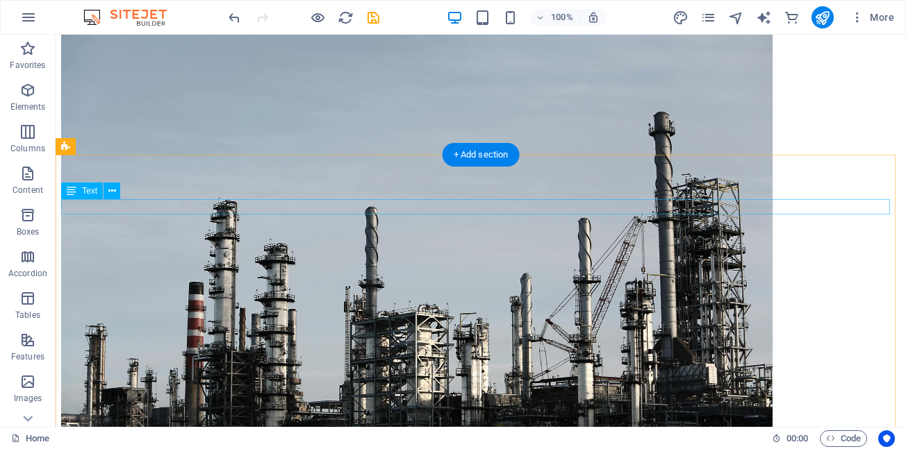
scroll to position [833, 0]
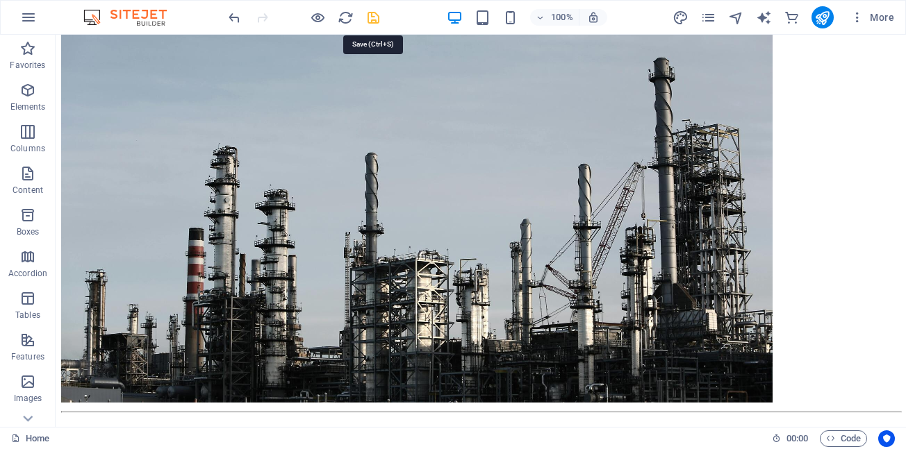
click at [375, 19] on icon "save" at bounding box center [373, 18] width 16 height 16
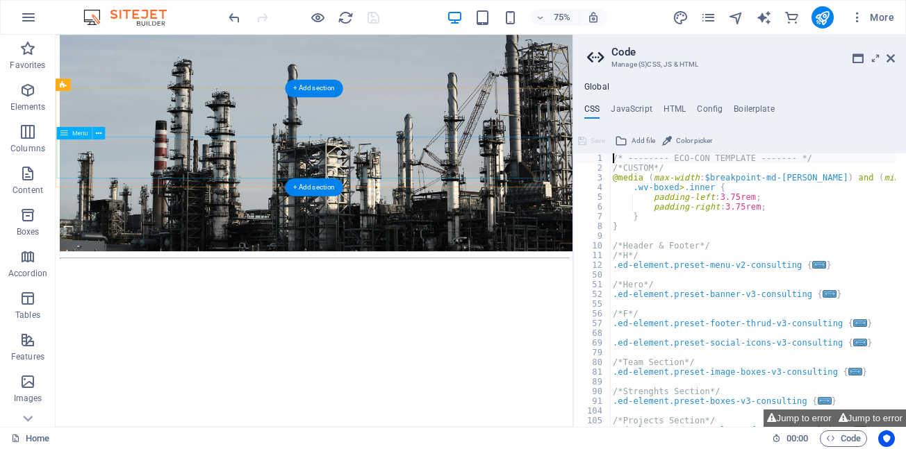
scroll to position [764, 0]
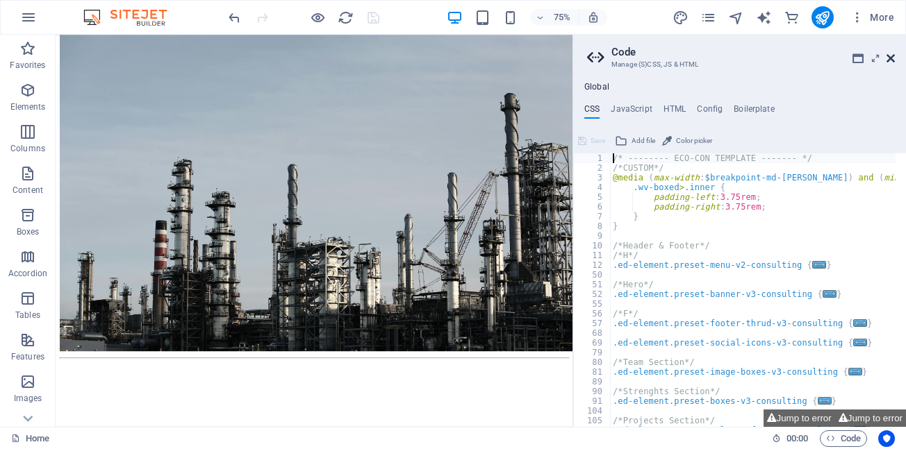
click at [890, 57] on icon at bounding box center [890, 58] width 8 height 11
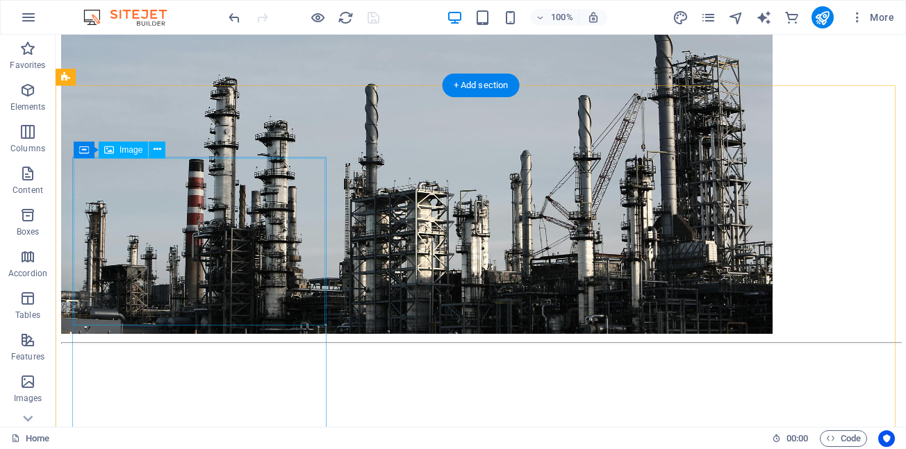
scroll to position [903, 0]
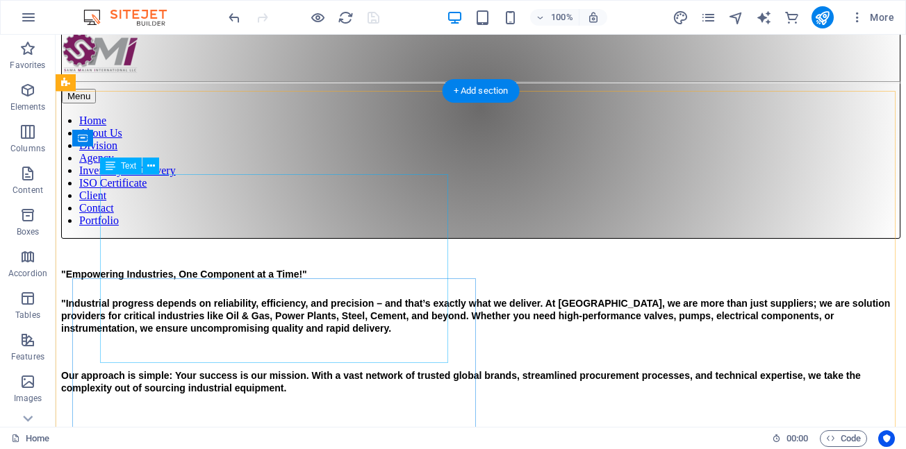
scroll to position [0, 0]
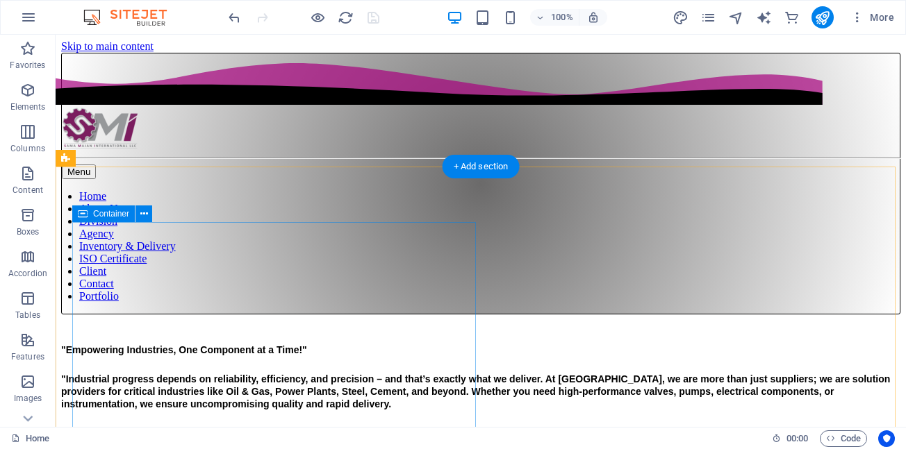
click at [334, 344] on div ""Empowering Industries, One Component at a Time!" "Industrial progress depends …" at bounding box center [480, 407] width 839 height 126
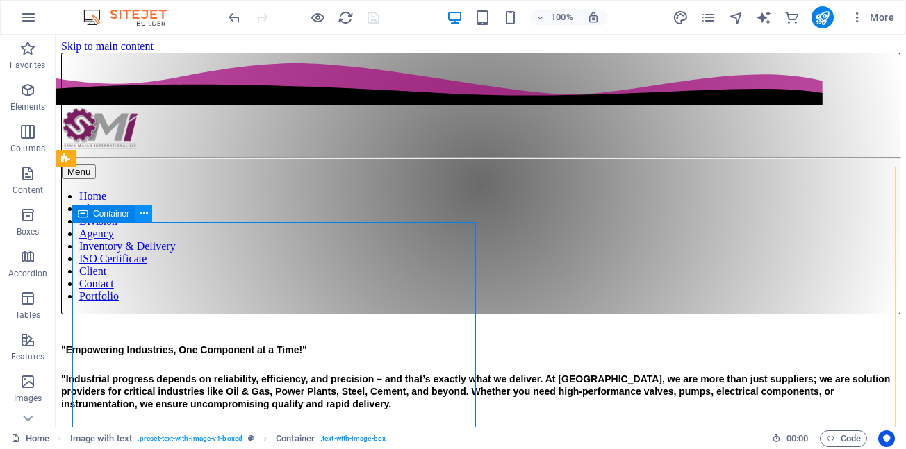
click at [140, 215] on icon at bounding box center [144, 214] width 8 height 15
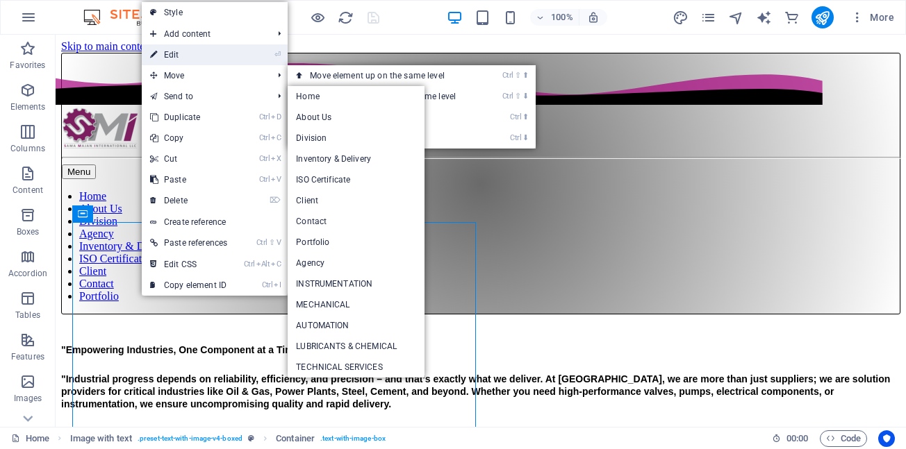
click at [167, 58] on link "⏎ Edit" at bounding box center [189, 54] width 94 height 21
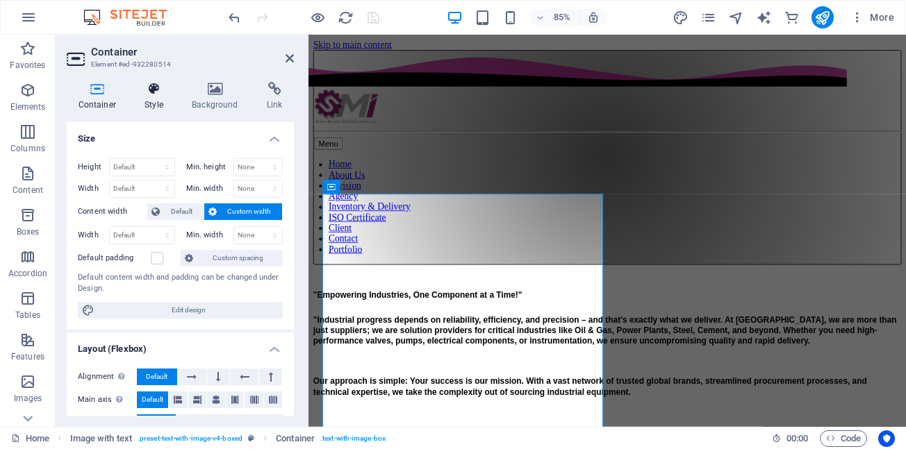
click at [152, 92] on icon at bounding box center [154, 89] width 42 height 14
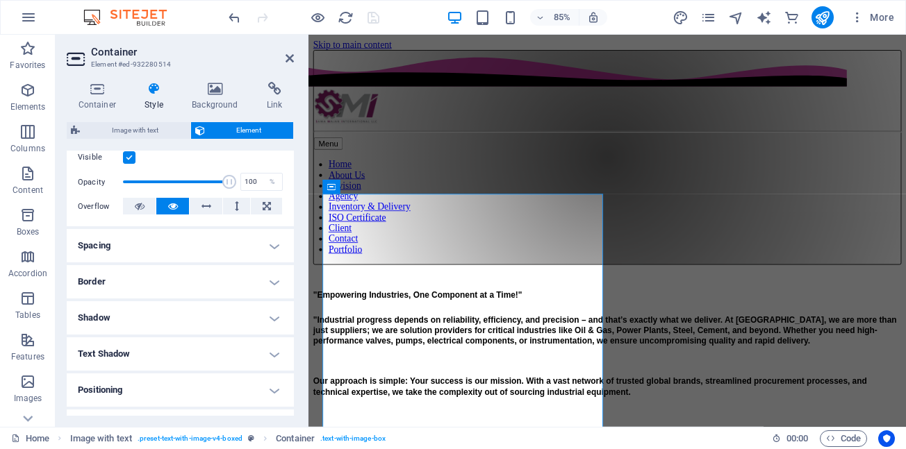
scroll to position [208, 0]
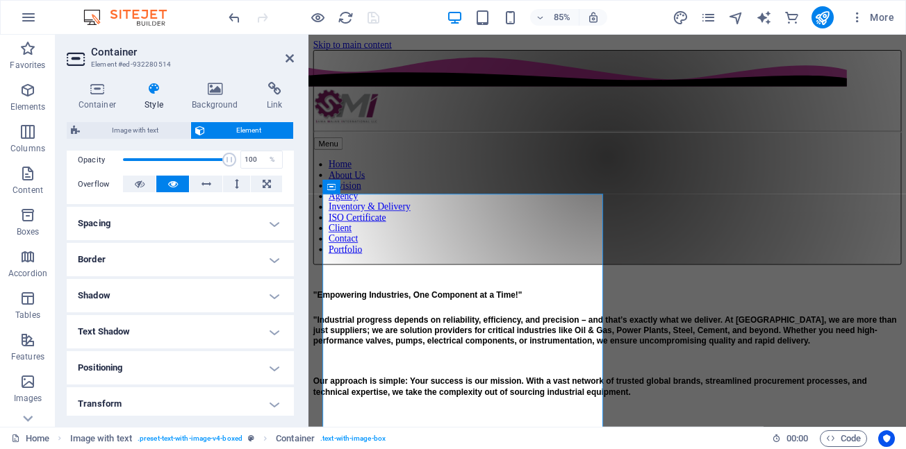
click at [272, 263] on h4 "Border" at bounding box center [180, 259] width 227 height 33
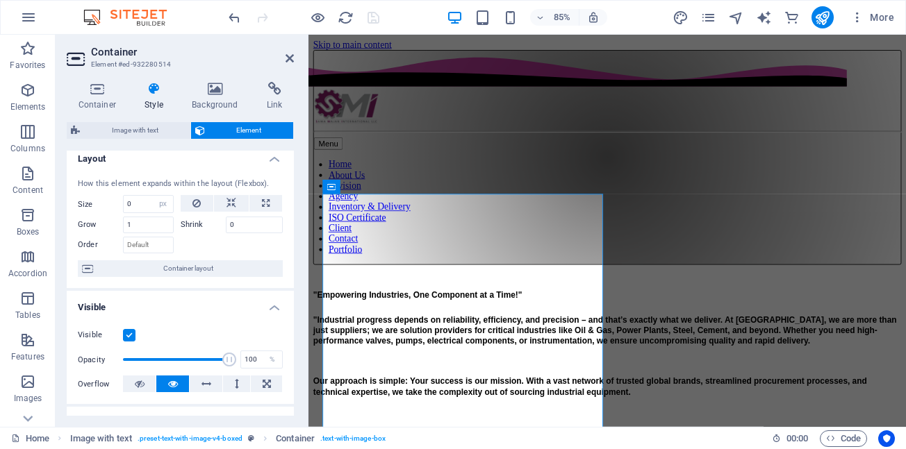
scroll to position [0, 0]
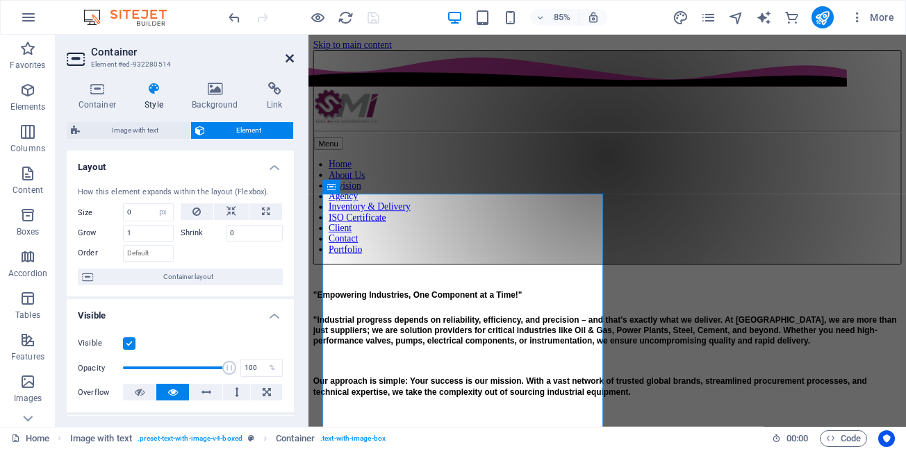
click at [291, 58] on icon at bounding box center [289, 58] width 8 height 11
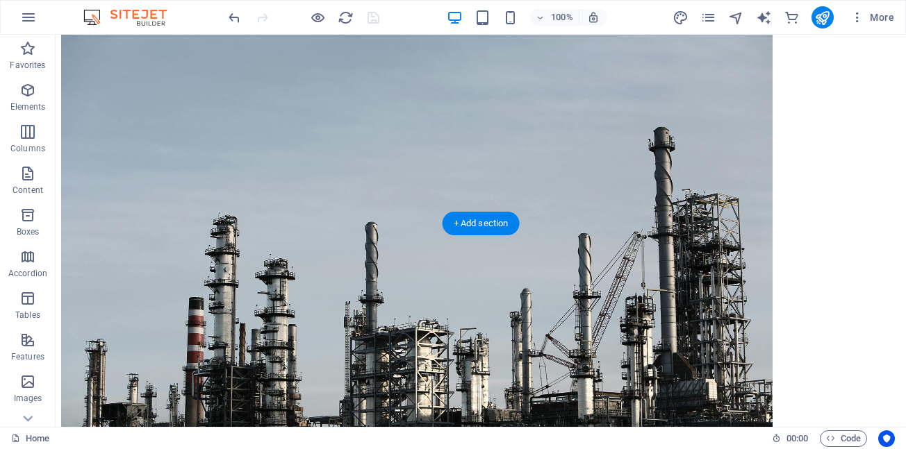
scroll to position [903, 0]
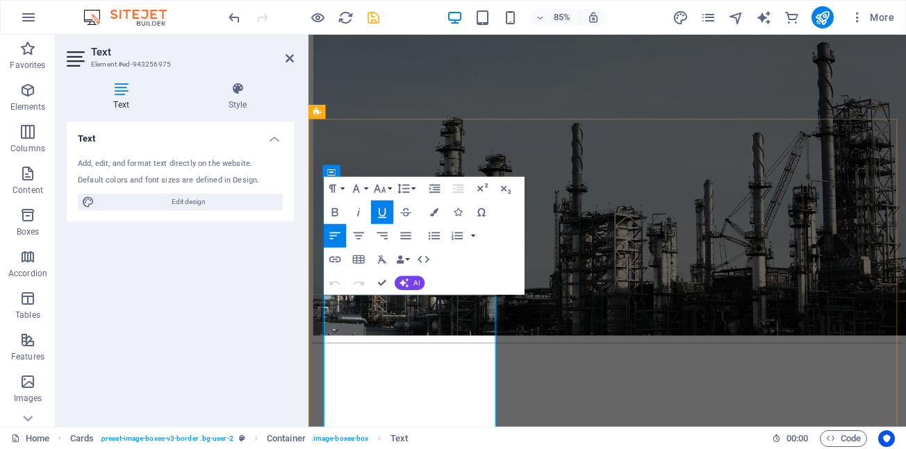
scroll to position [849, 0]
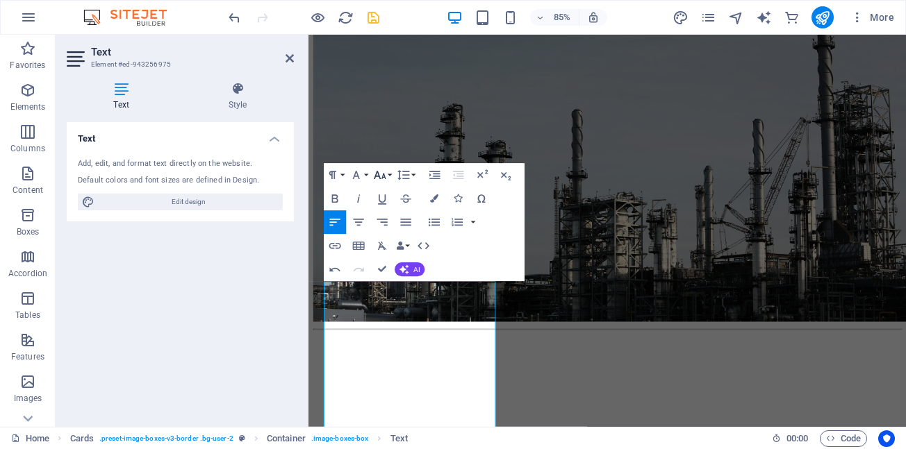
click at [389, 173] on button "Font Size" at bounding box center [382, 176] width 22 height 24
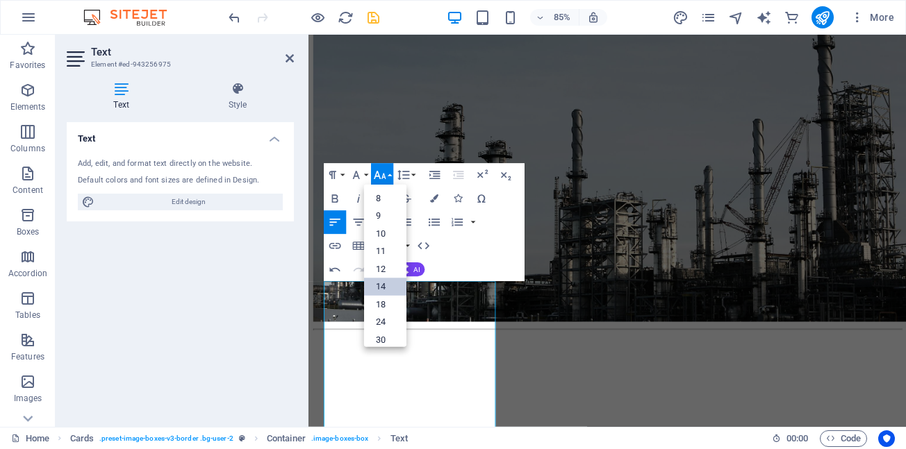
drag, startPoint x: 383, startPoint y: 288, endPoint x: 380, endPoint y: 267, distance: 21.7
click at [383, 287] on link "14" at bounding box center [385, 287] width 42 height 18
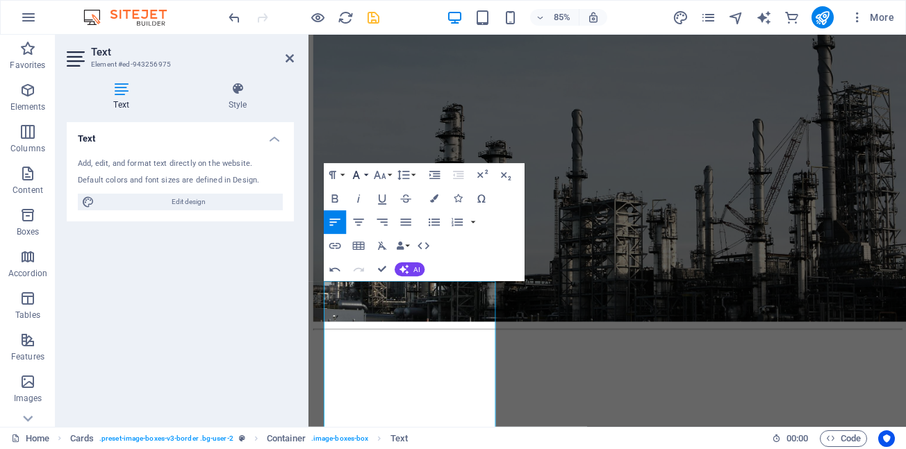
click at [367, 175] on button "Font Family" at bounding box center [358, 176] width 22 height 24
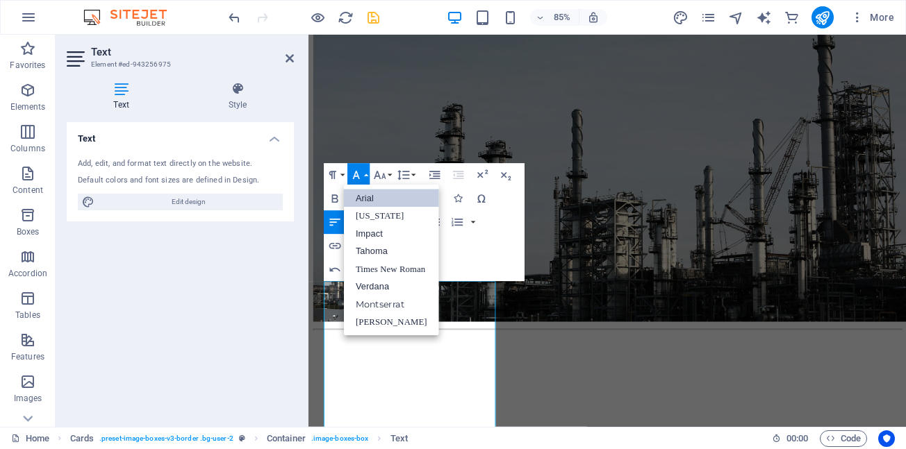
scroll to position [0, 0]
click at [371, 202] on link "Arial" at bounding box center [391, 199] width 95 height 18
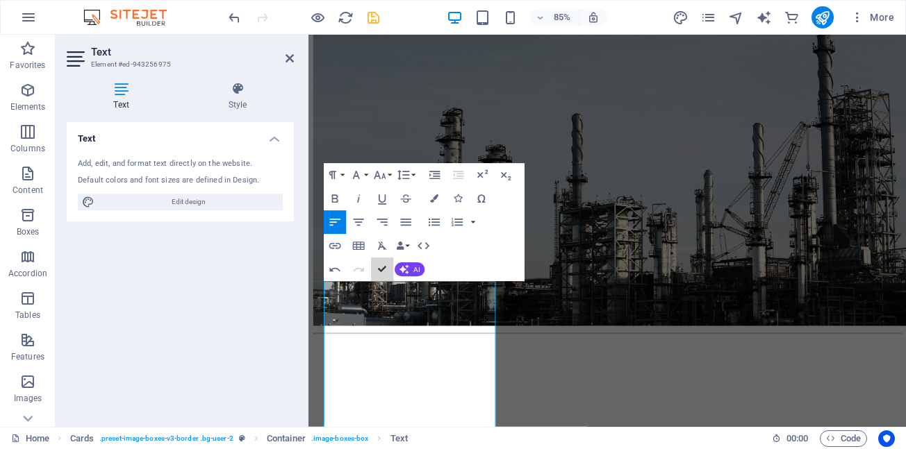
scroll to position [904, 0]
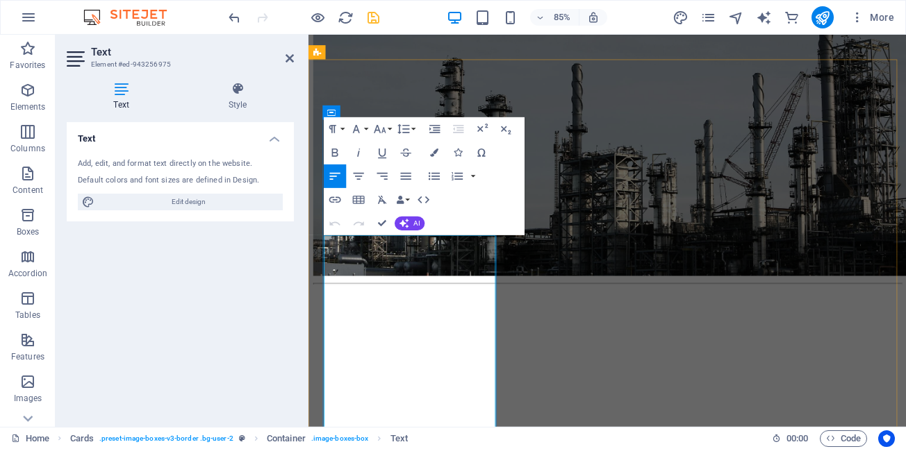
drag, startPoint x: 403, startPoint y: 288, endPoint x: 329, endPoint y: 287, distance: 74.3
click at [358, 176] on icon "button" at bounding box center [359, 176] width 10 height 7
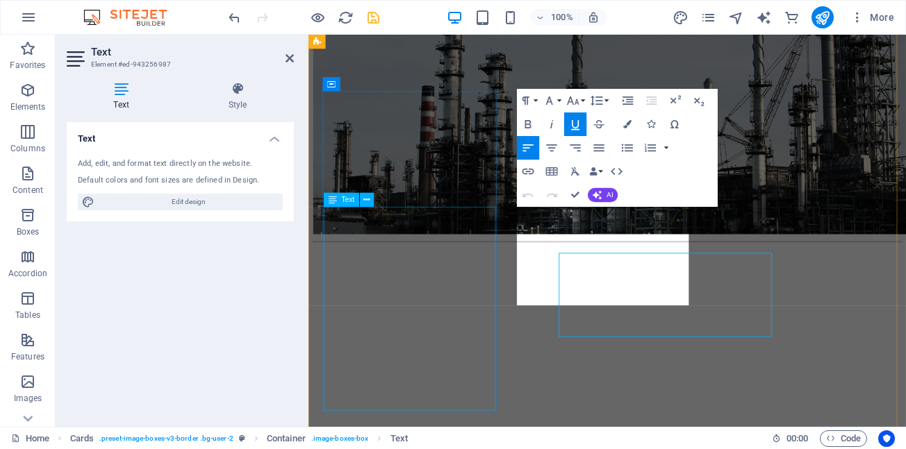
scroll to position [937, 0]
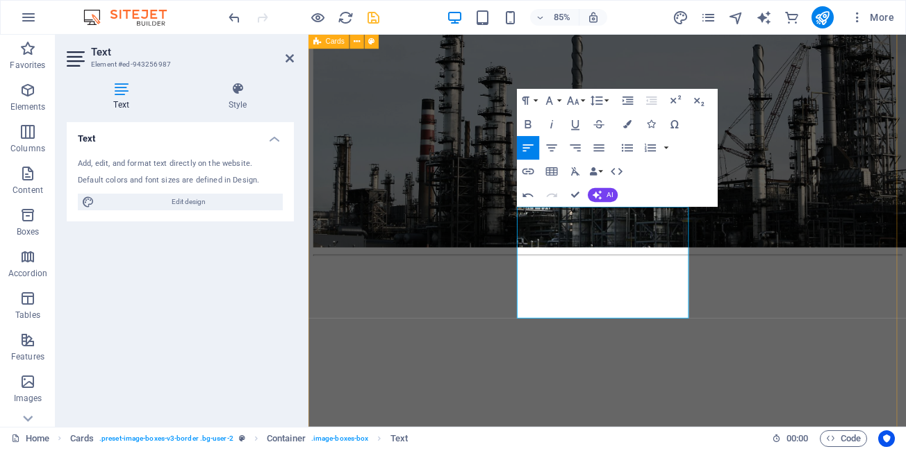
drag, startPoint x: 617, startPoint y: 254, endPoint x: 545, endPoint y: 254, distance: 72.2
click at [599, 149] on icon "button" at bounding box center [599, 147] width 10 height 7
click at [554, 149] on icon "button" at bounding box center [552, 147] width 10 height 7
click at [574, 123] on icon "button" at bounding box center [575, 124] width 14 height 14
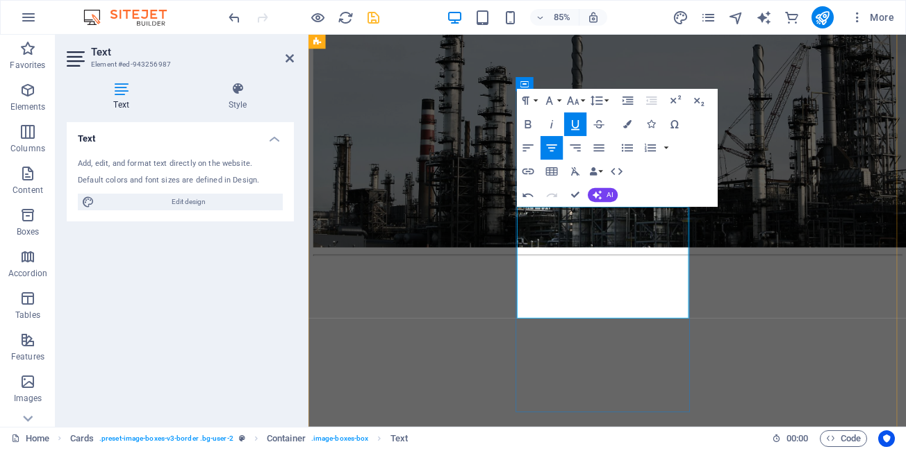
drag, startPoint x: 665, startPoint y: 349, endPoint x: 565, endPoint y: 249, distance: 141.4
click at [582, 100] on button "Font Size" at bounding box center [575, 101] width 22 height 24
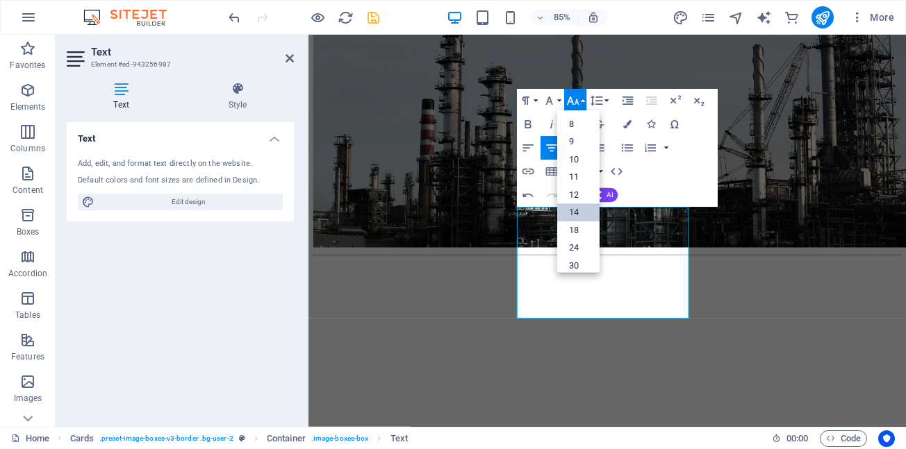
click at [575, 213] on link "14" at bounding box center [578, 213] width 42 height 18
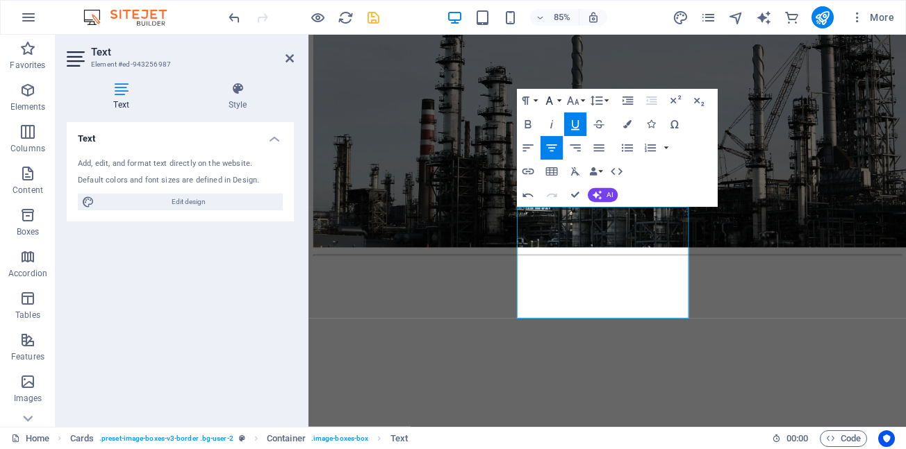
click at [559, 99] on button "Font Family" at bounding box center [551, 101] width 22 height 24
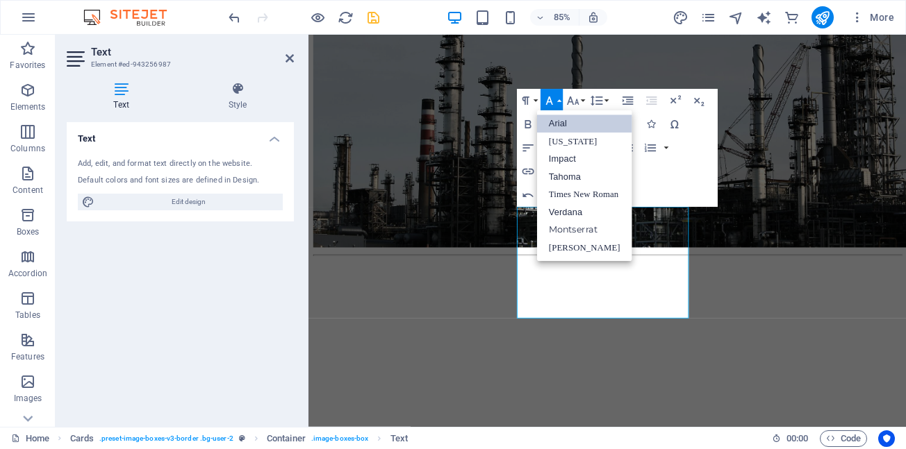
scroll to position [0, 0]
click at [553, 126] on link "Arial" at bounding box center [584, 123] width 95 height 17
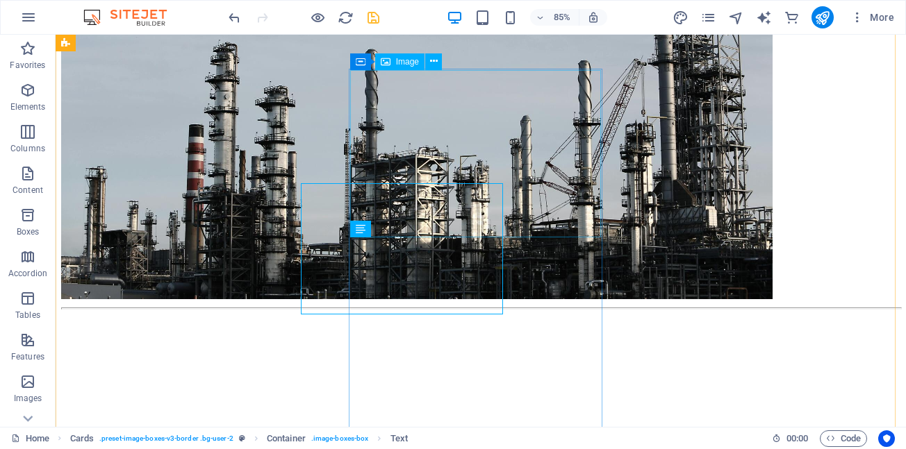
scroll to position [991, 0]
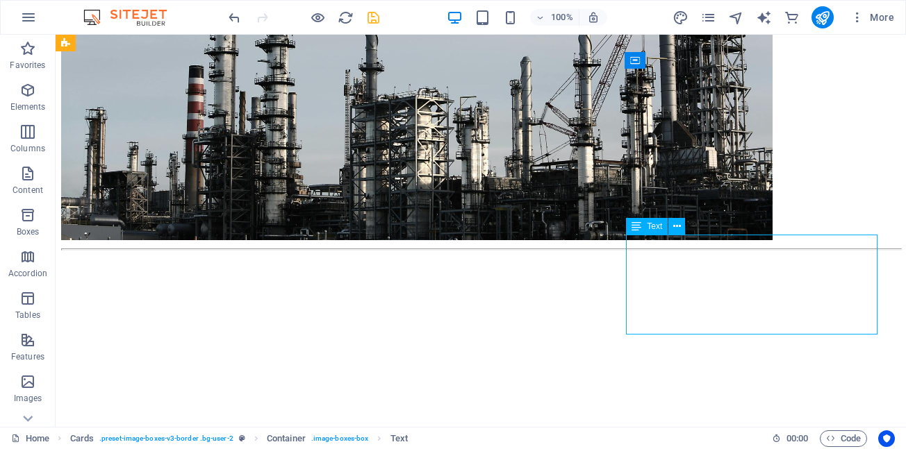
scroll to position [970, 0]
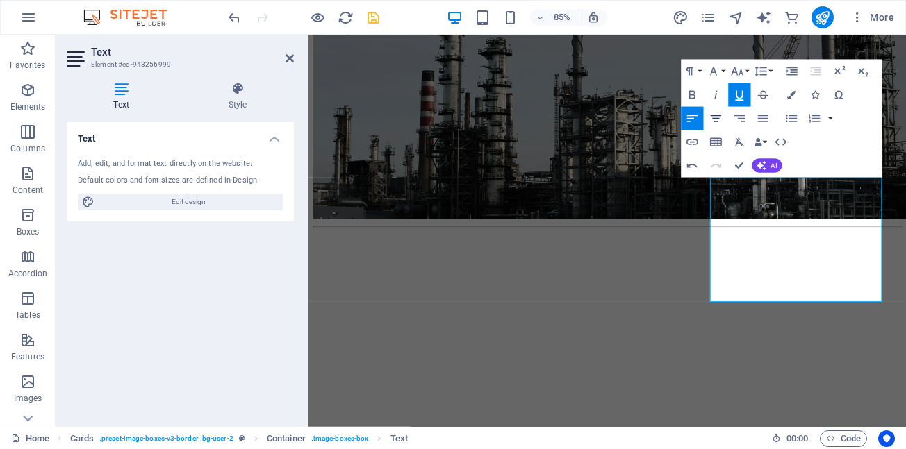
click at [717, 122] on icon "button" at bounding box center [715, 118] width 14 height 14
click at [748, 70] on button "Font Size" at bounding box center [739, 71] width 22 height 24
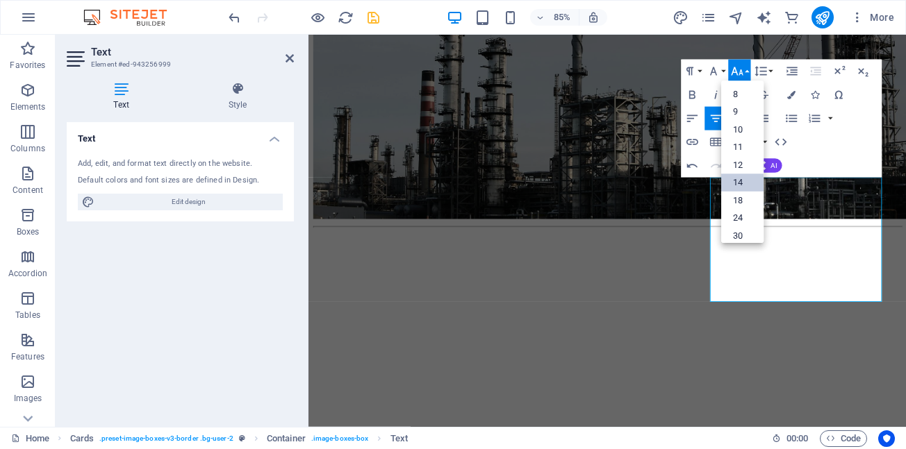
click at [741, 181] on link "14" at bounding box center [742, 183] width 42 height 18
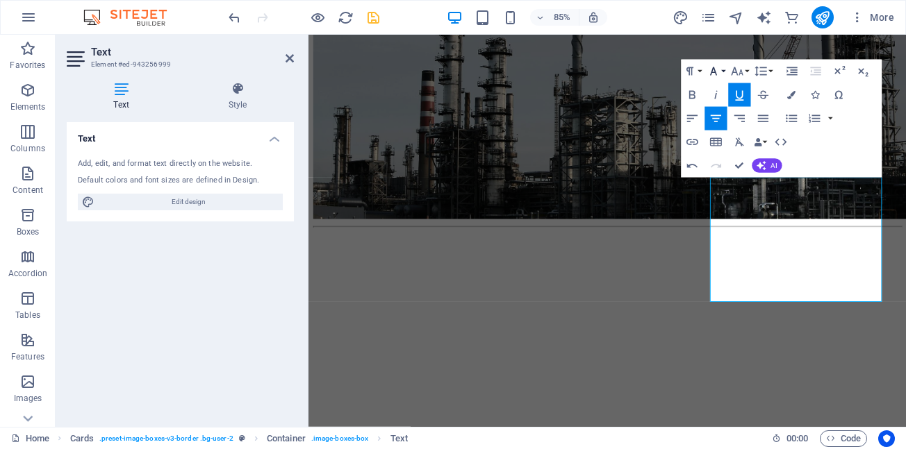
click at [722, 72] on button "Font Family" at bounding box center [715, 71] width 22 height 24
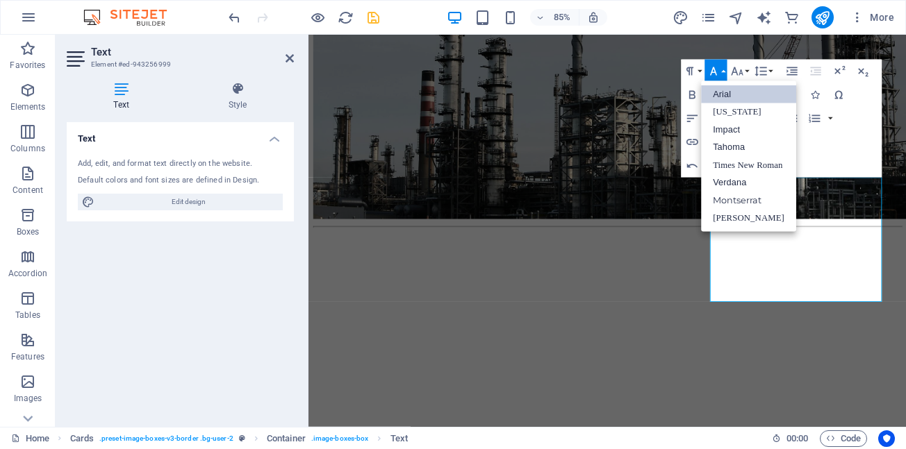
scroll to position [0, 0]
click at [726, 96] on link "Arial" at bounding box center [748, 94] width 95 height 18
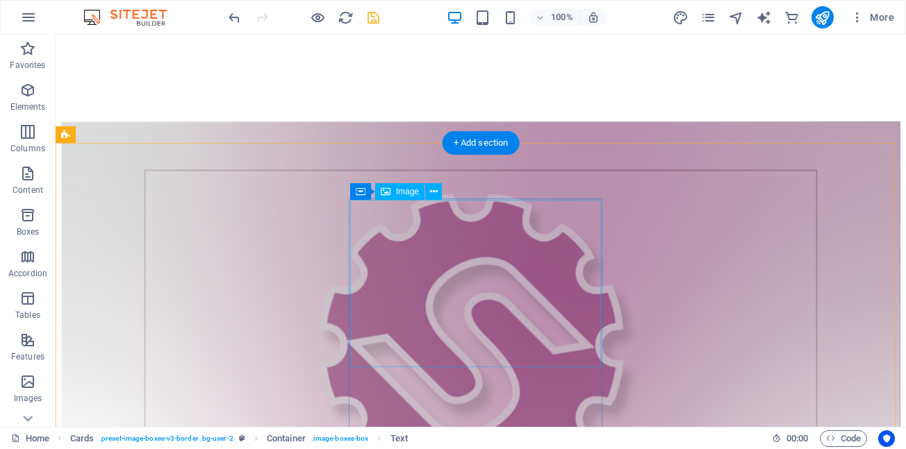
scroll to position [1509, 0]
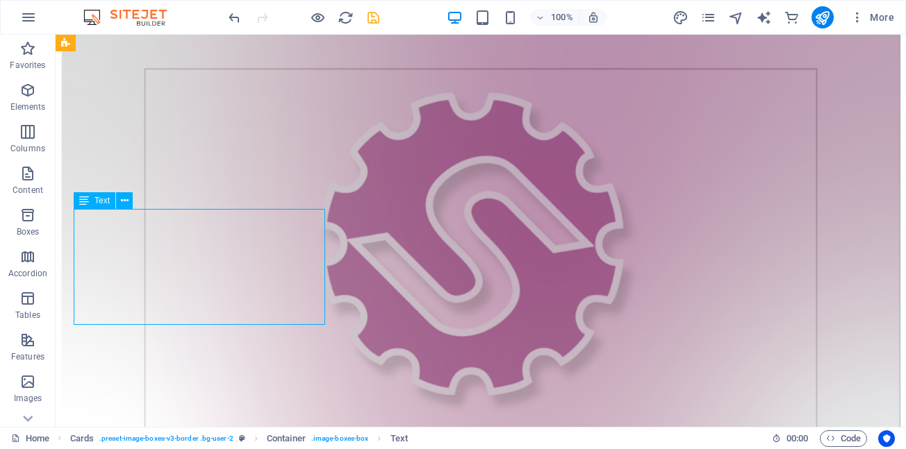
scroll to position [1487, 0]
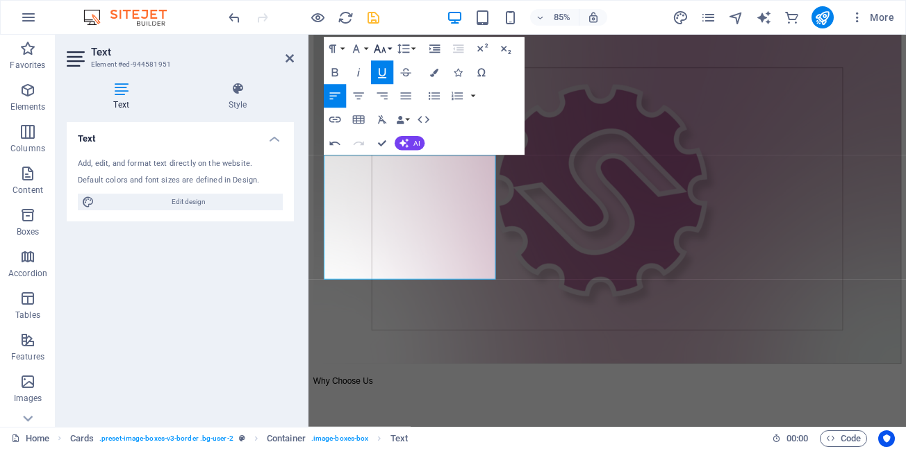
click at [390, 47] on button "Font Size" at bounding box center [382, 49] width 22 height 24
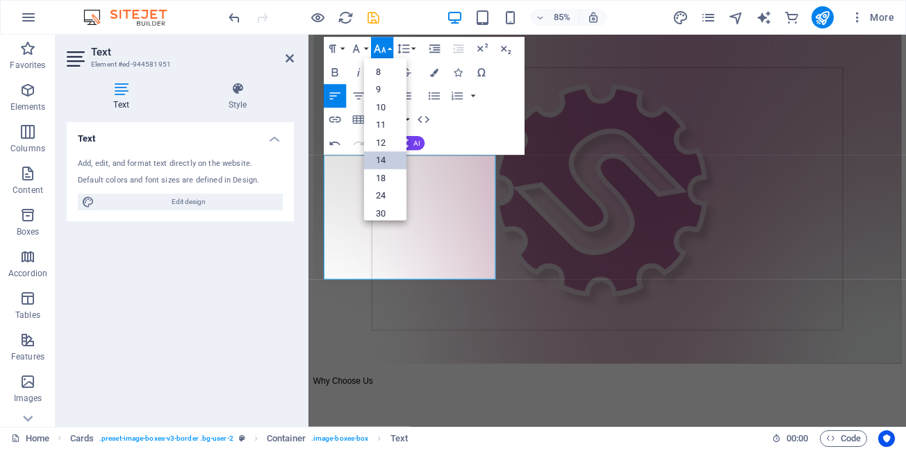
click at [380, 162] on link "14" at bounding box center [385, 160] width 42 height 18
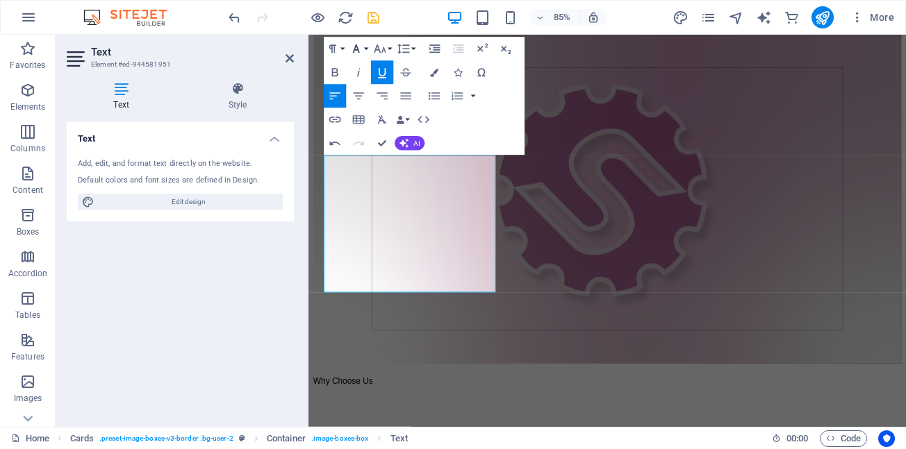
click at [365, 49] on button "Font Family" at bounding box center [358, 49] width 22 height 24
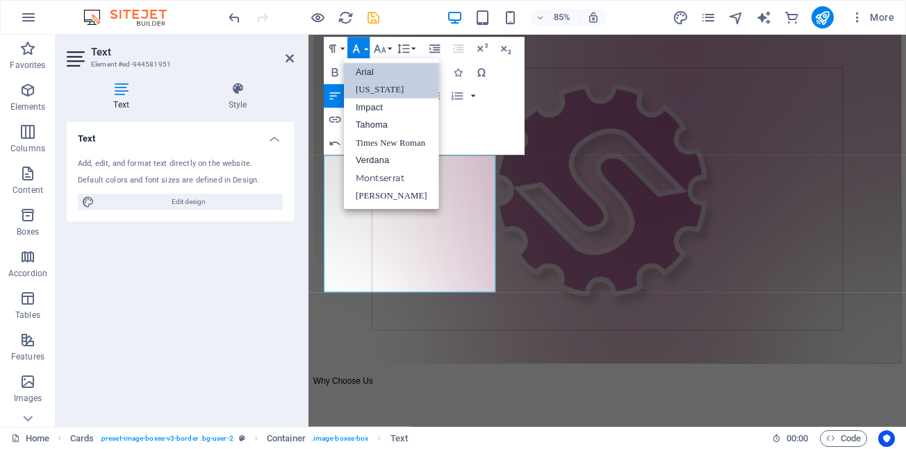
scroll to position [0, 0]
click at [365, 74] on link "Arial" at bounding box center [391, 72] width 95 height 18
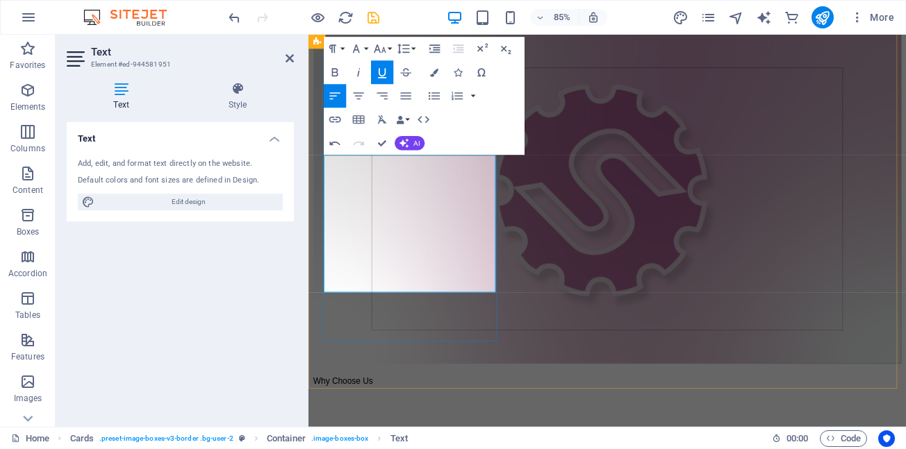
drag, startPoint x: 337, startPoint y: 193, endPoint x: 469, endPoint y: 186, distance: 132.1
click at [360, 96] on icon "button" at bounding box center [359, 95] width 10 height 7
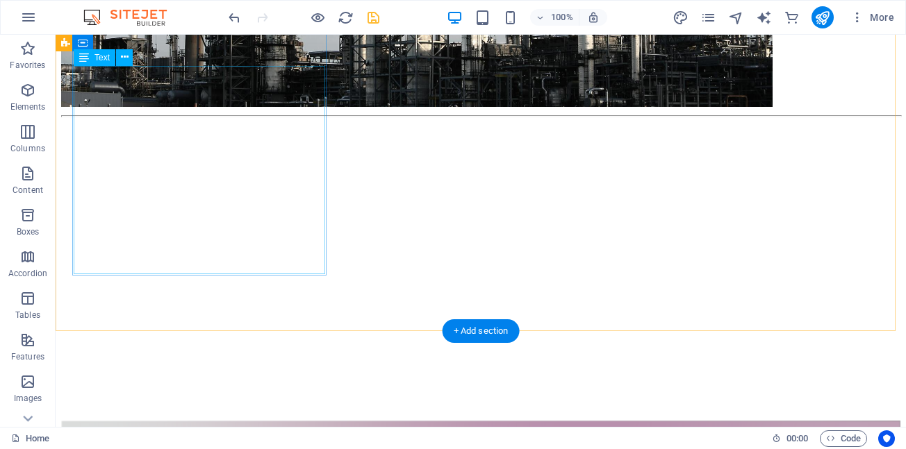
scroll to position [1056, 0]
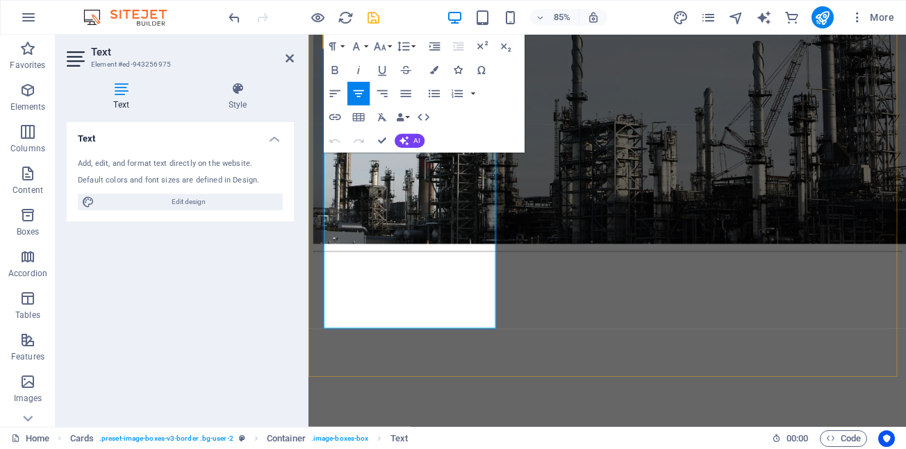
scroll to position [826, 0]
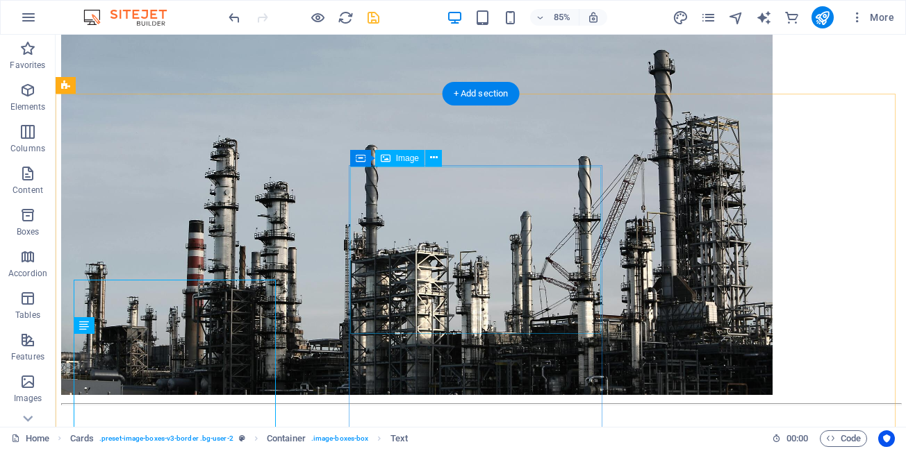
scroll to position [895, 0]
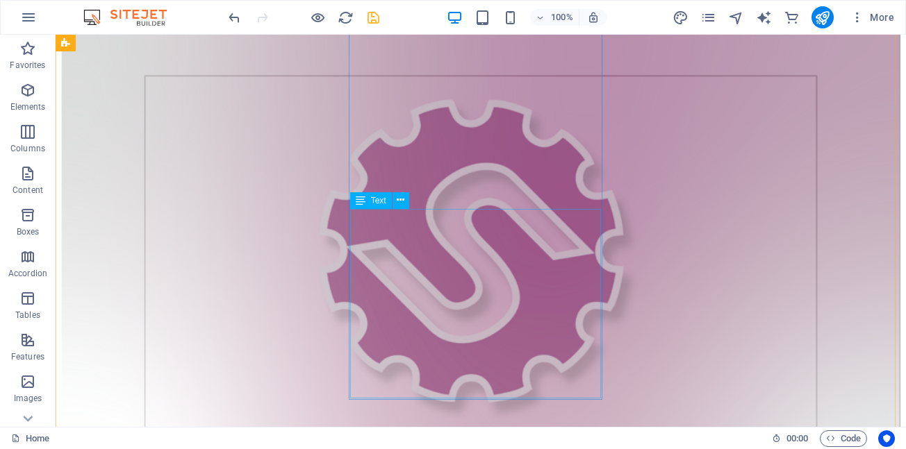
scroll to position [1503, 0]
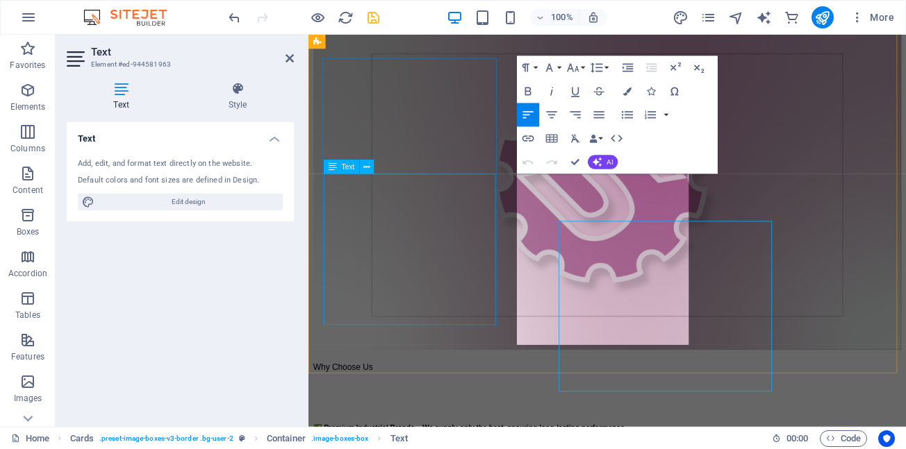
scroll to position [1480, 0]
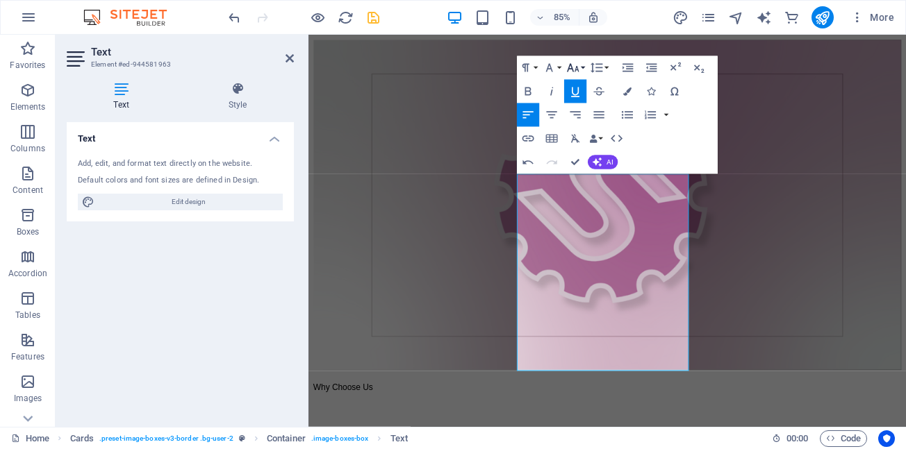
click at [581, 69] on button "Font Size" at bounding box center [575, 68] width 22 height 24
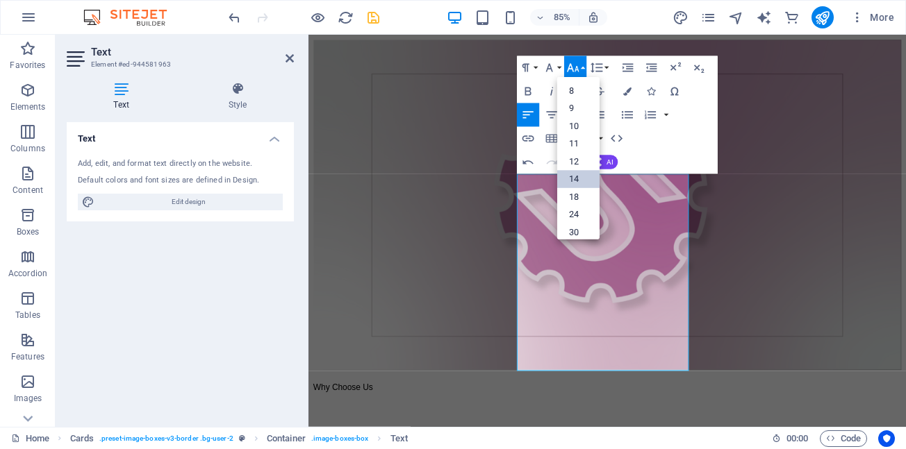
drag, startPoint x: 578, startPoint y: 181, endPoint x: 576, endPoint y: 167, distance: 14.0
click at [578, 181] on link "14" at bounding box center [578, 180] width 42 height 18
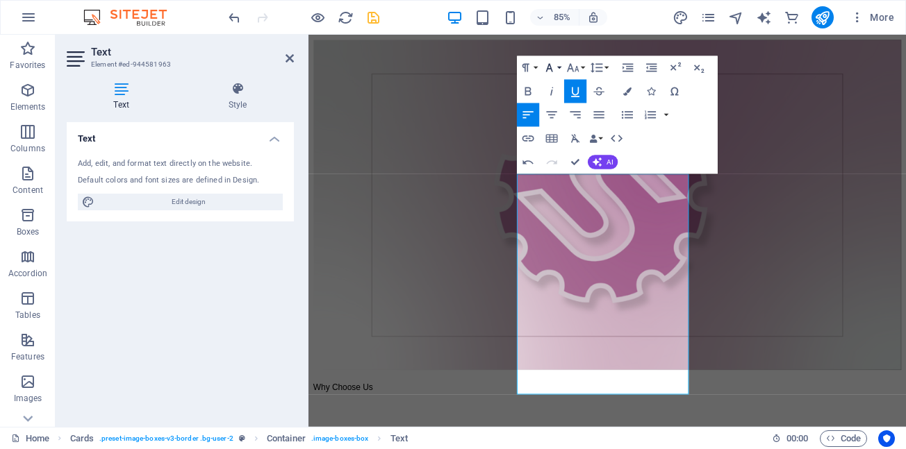
click at [561, 69] on button "Font Family" at bounding box center [551, 68] width 22 height 24
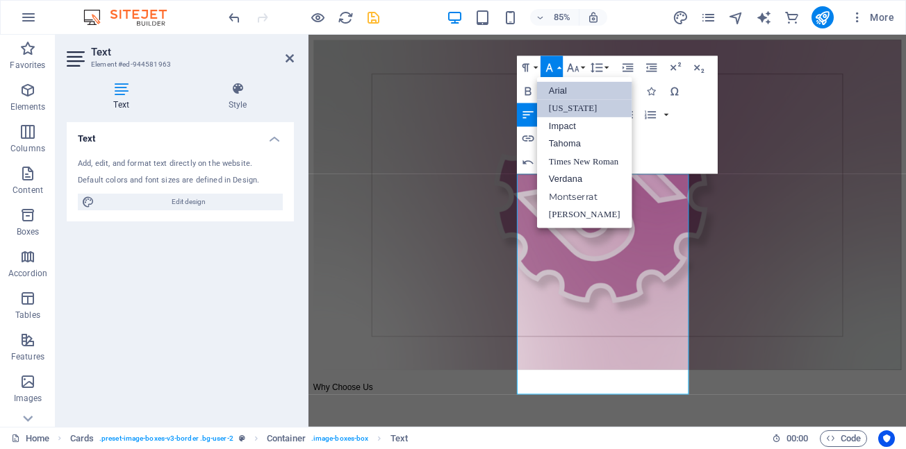
scroll to position [0, 0]
click at [559, 92] on link "Arial" at bounding box center [584, 91] width 95 height 18
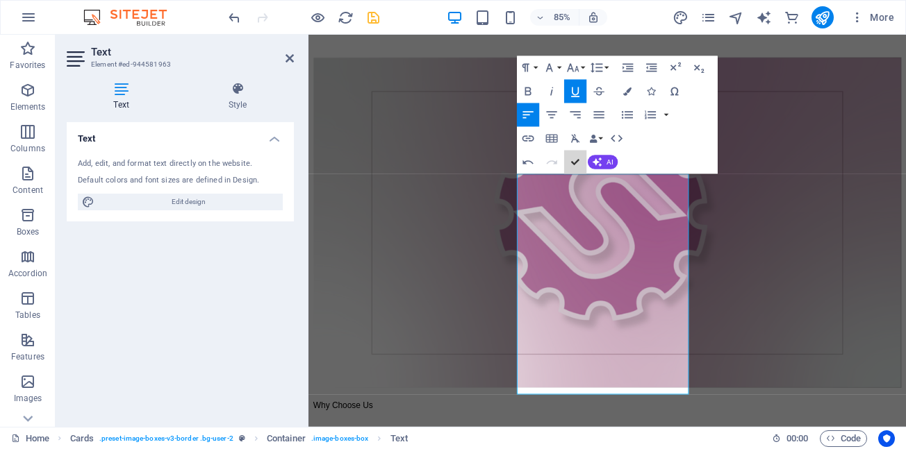
scroll to position [1536, 0]
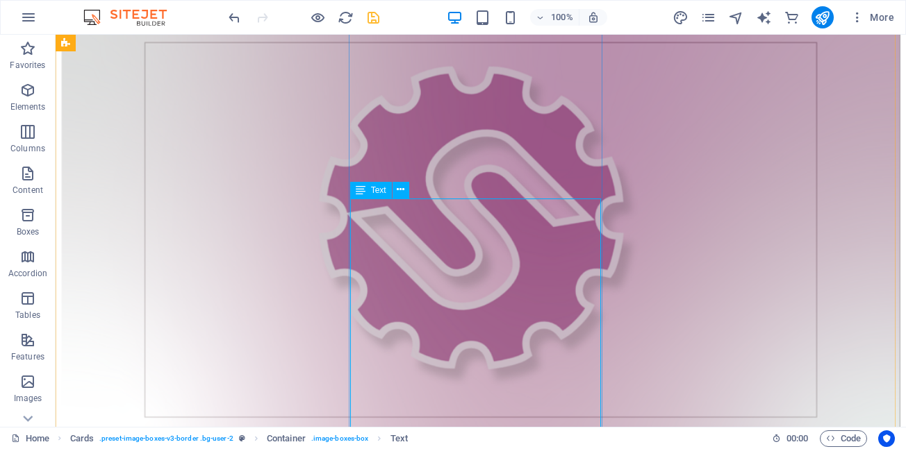
scroll to position [1513, 0]
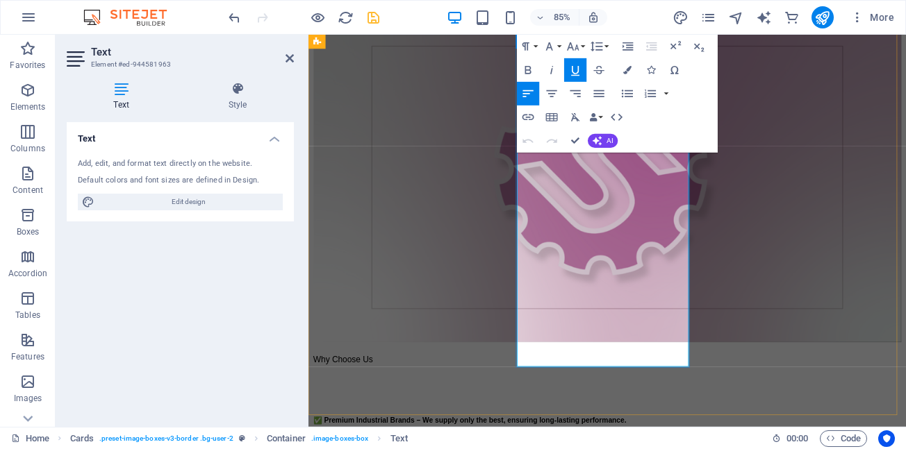
drag, startPoint x: 647, startPoint y: 185, endPoint x: 557, endPoint y: 188, distance: 89.6
click at [549, 93] on icon "button" at bounding box center [552, 94] width 14 height 14
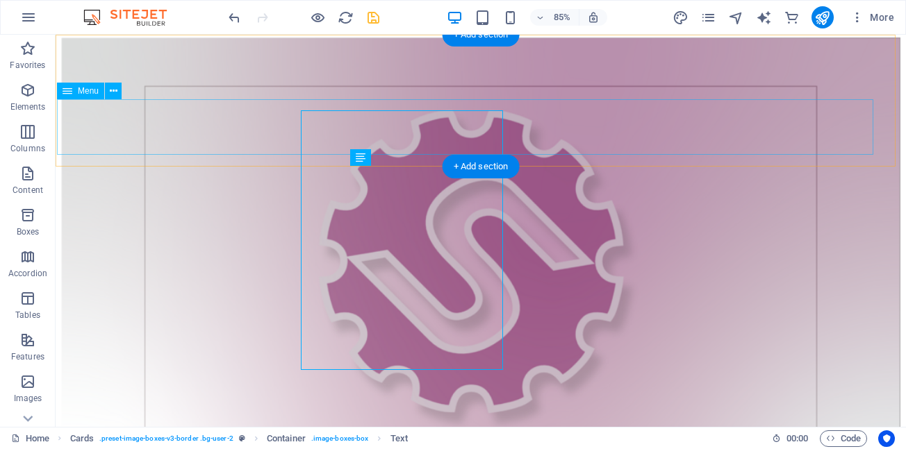
scroll to position [1568, 0]
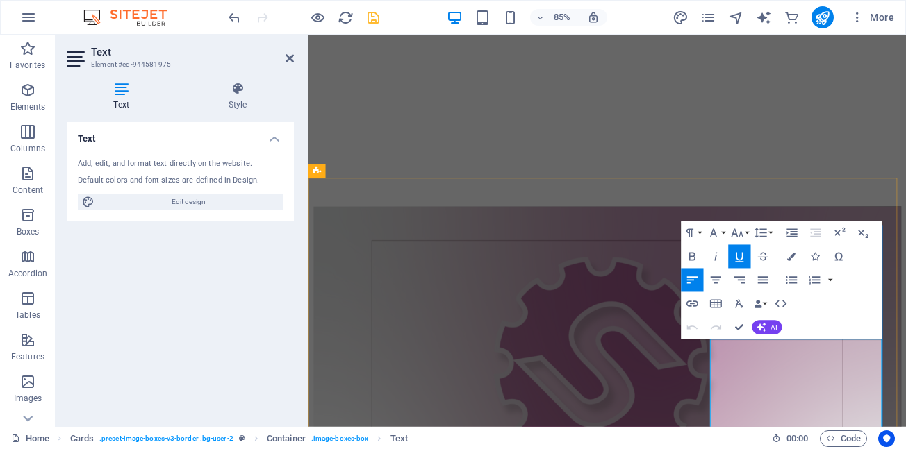
scroll to position [1299, 0]
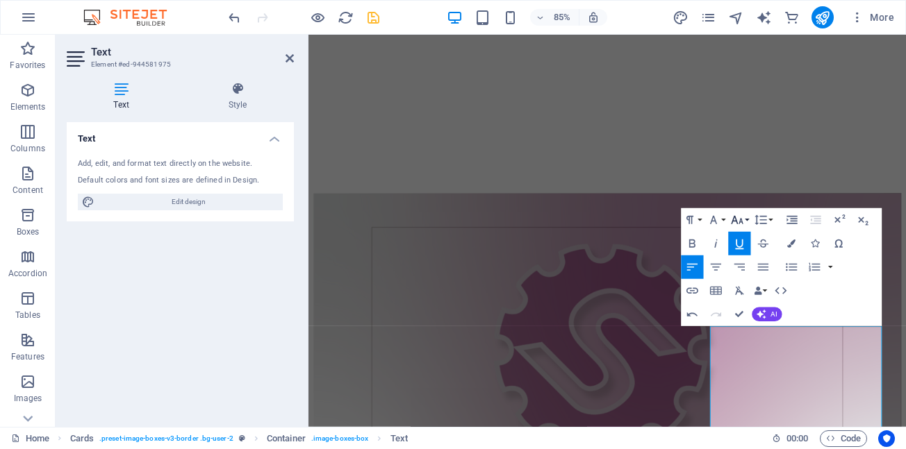
click at [745, 218] on button "Font Size" at bounding box center [739, 220] width 22 height 24
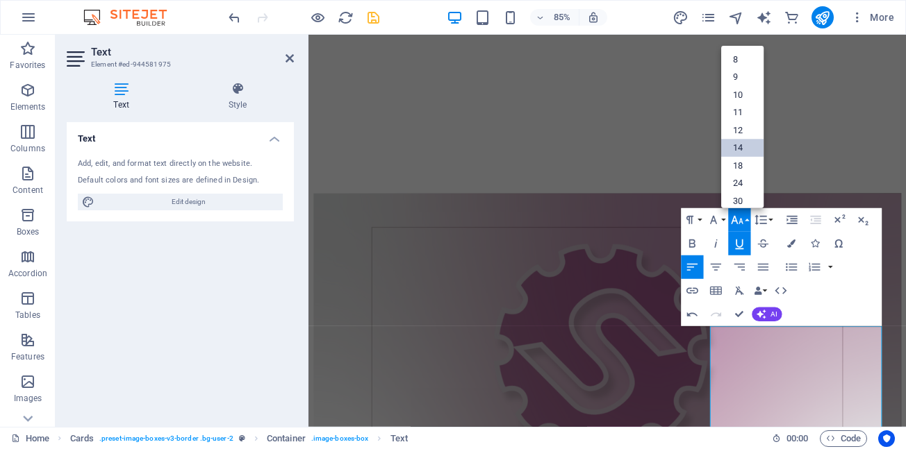
click at [740, 147] on link "14" at bounding box center [742, 149] width 42 height 18
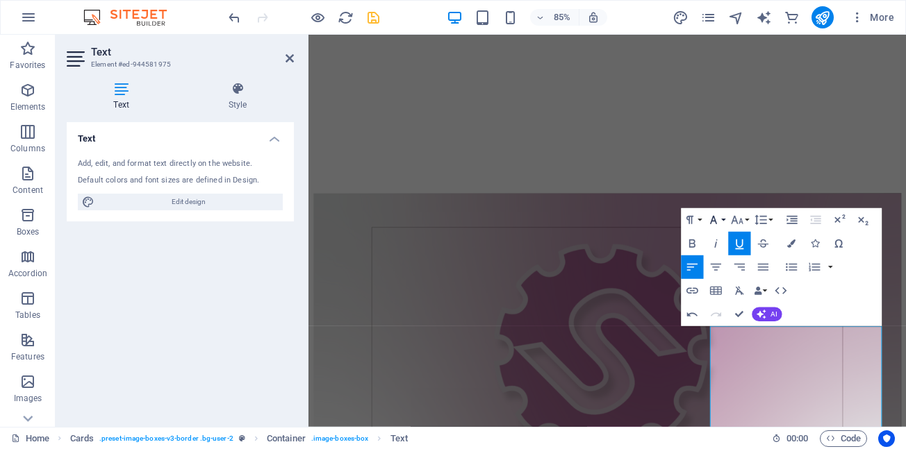
click at [723, 217] on button "Font Family" at bounding box center [715, 220] width 22 height 24
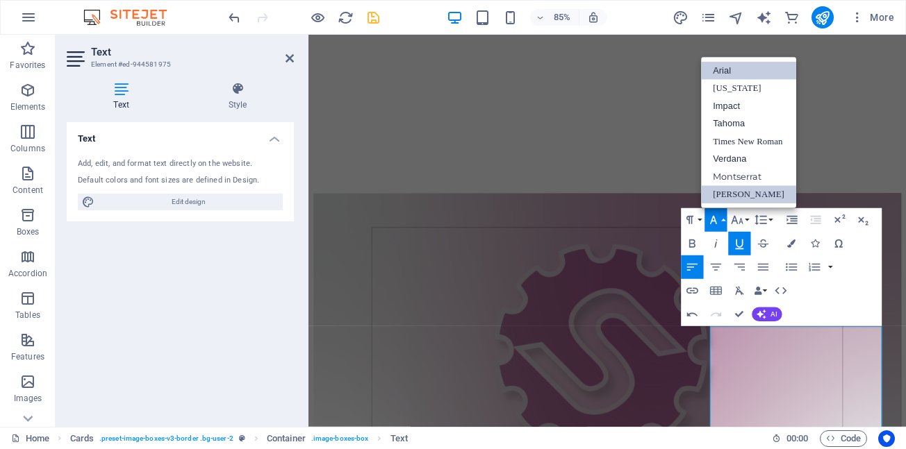
scroll to position [0, 0]
click at [730, 75] on link "Arial" at bounding box center [748, 71] width 95 height 18
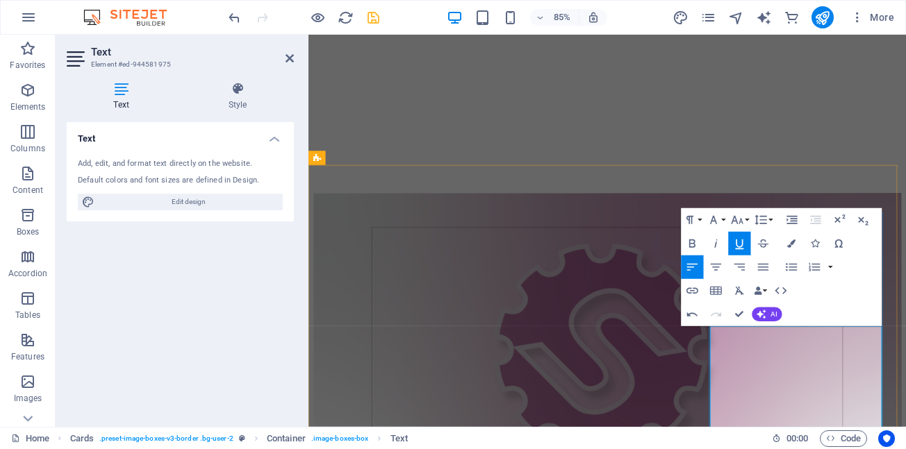
click at [713, 265] on icon "button" at bounding box center [715, 267] width 14 height 14
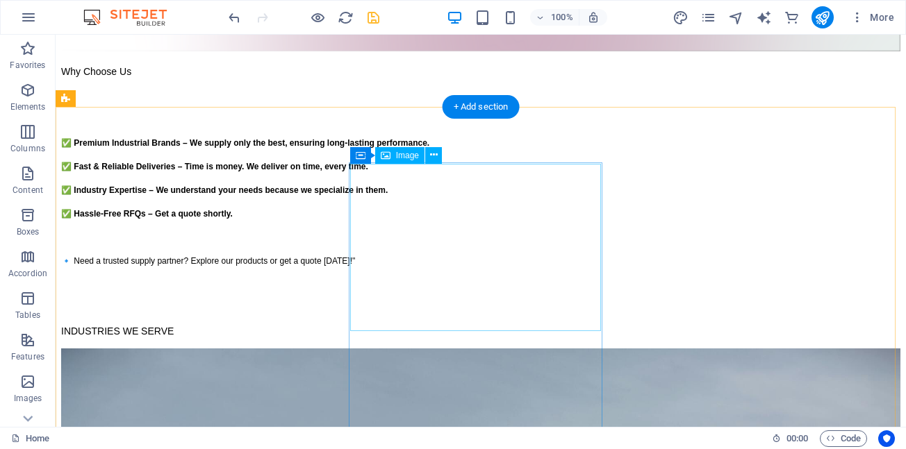
scroll to position [2048, 0]
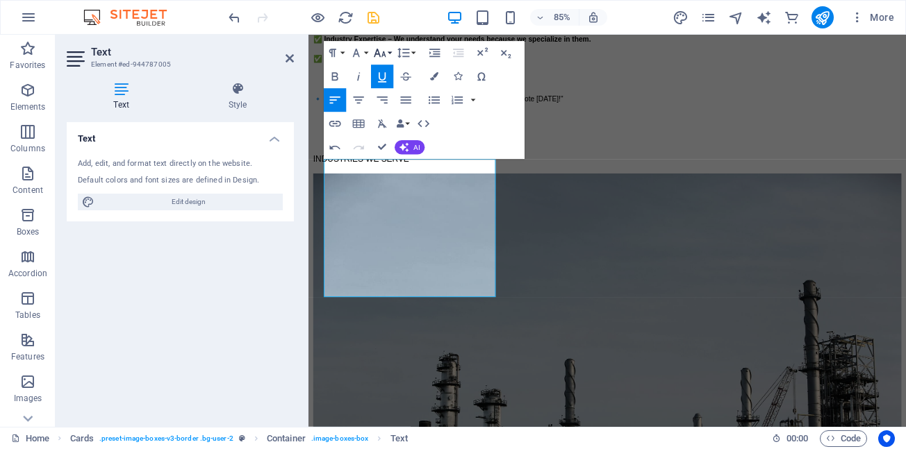
click at [391, 53] on button "Font Size" at bounding box center [382, 54] width 22 height 24
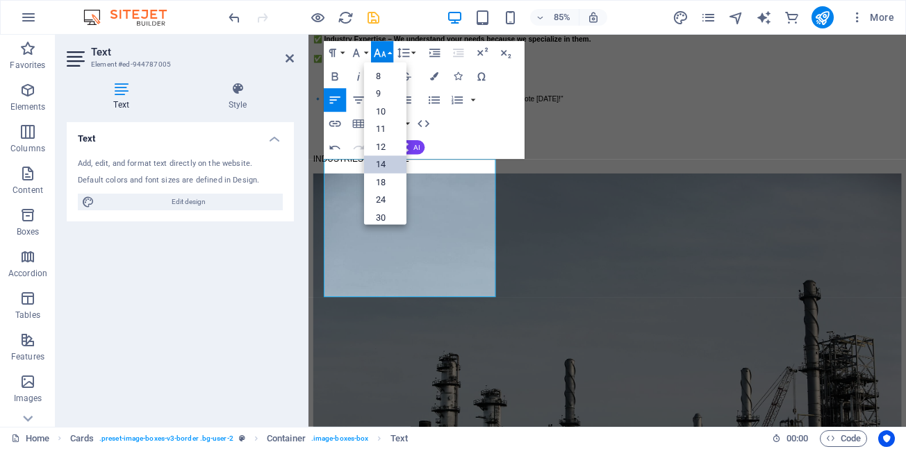
click at [383, 165] on link "14" at bounding box center [385, 165] width 42 height 18
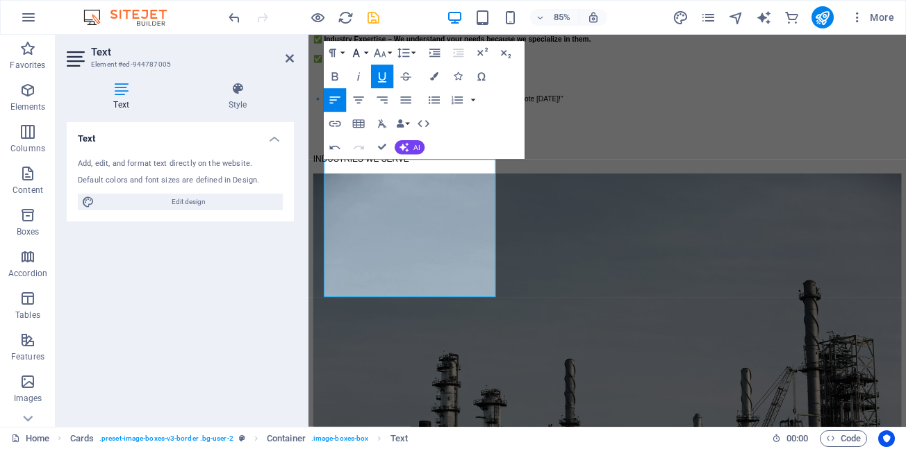
click at [367, 51] on button "Font Family" at bounding box center [358, 54] width 22 height 24
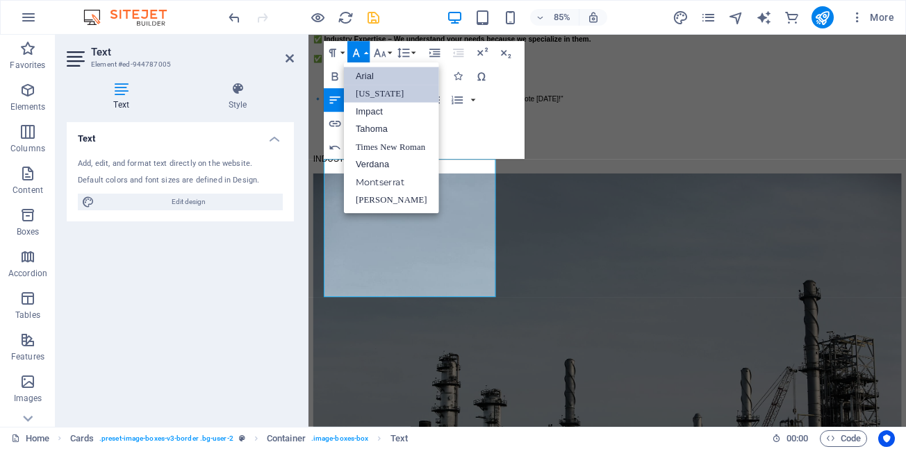
scroll to position [0, 0]
click at [364, 79] on link "Arial" at bounding box center [391, 76] width 95 height 18
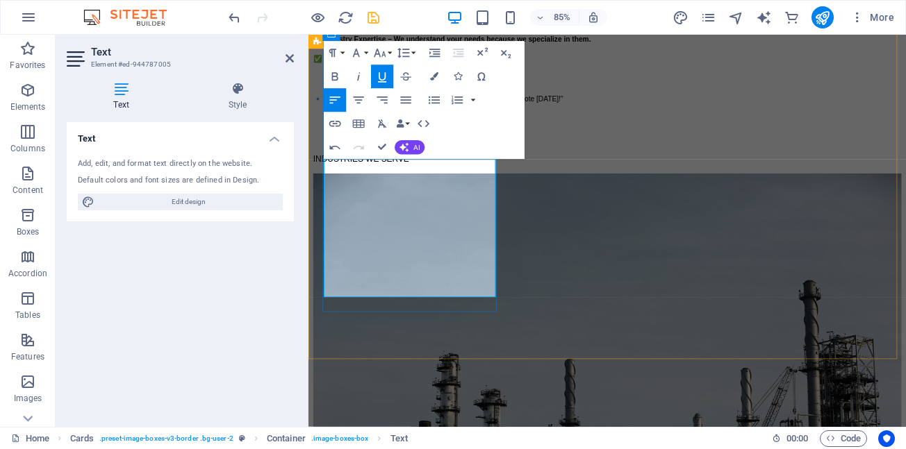
drag, startPoint x: 338, startPoint y: 201, endPoint x: 444, endPoint y: 199, distance: 106.3
click at [357, 99] on icon "button" at bounding box center [358, 101] width 14 height 14
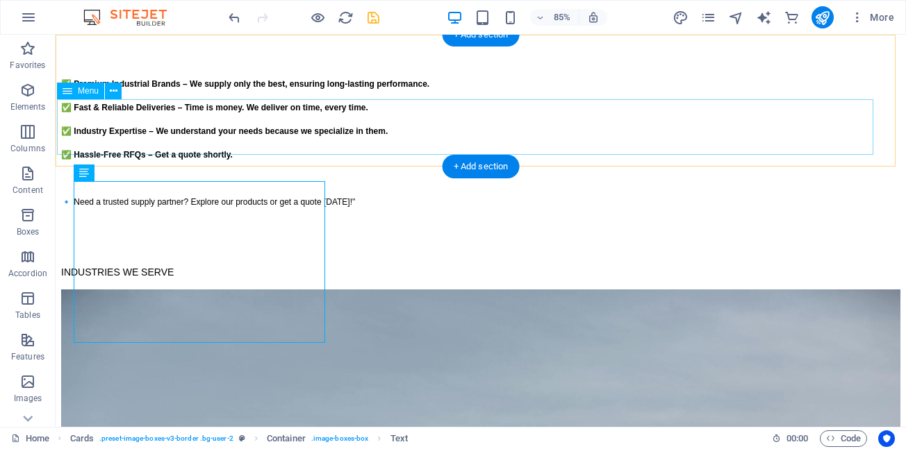
scroll to position [2082, 0]
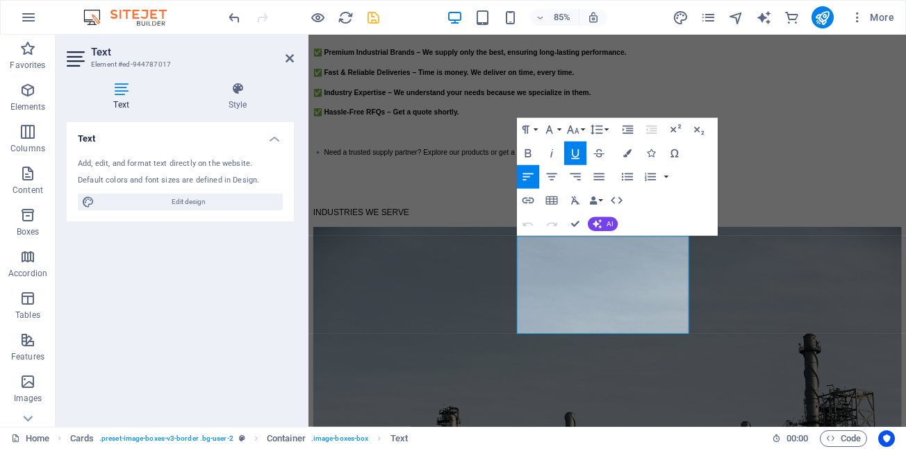
scroll to position [1834, 0]
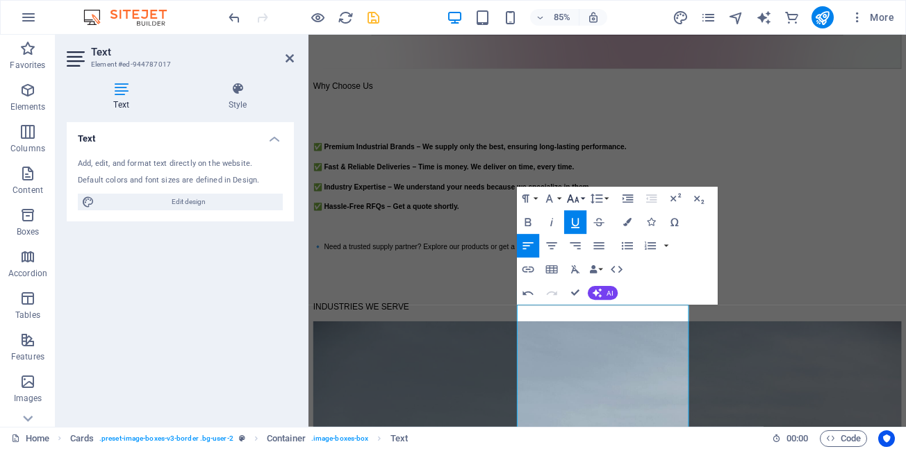
click at [582, 199] on button "Font Size" at bounding box center [575, 199] width 22 height 24
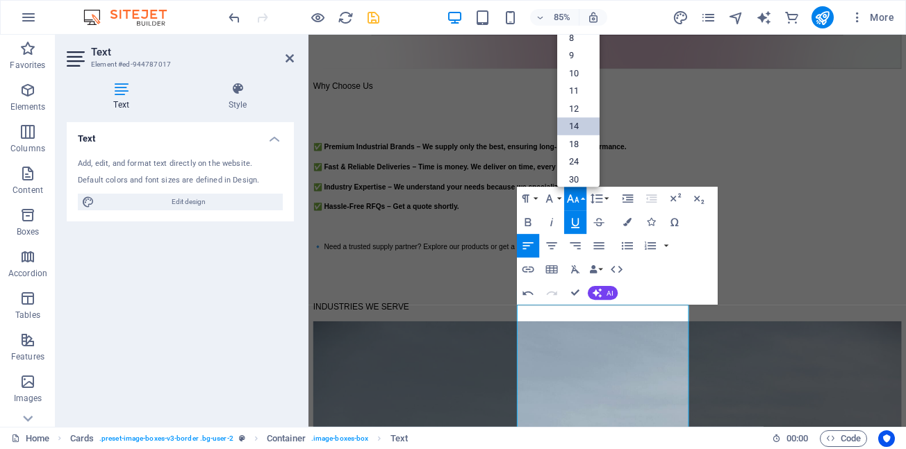
click at [581, 124] on link "14" at bounding box center [578, 126] width 42 height 18
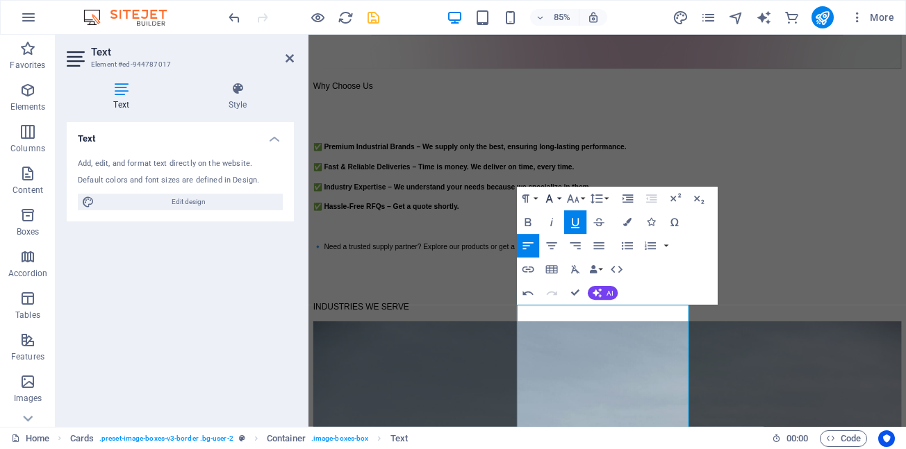
click at [561, 199] on button "Font Family" at bounding box center [551, 199] width 22 height 24
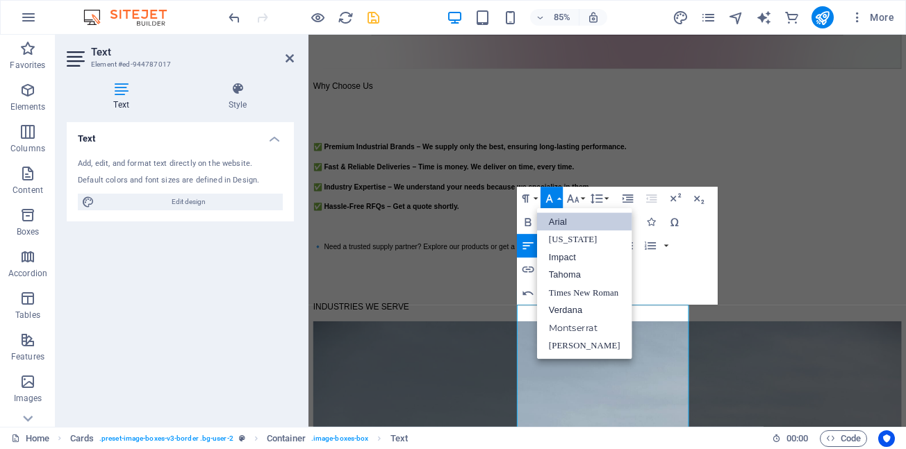
scroll to position [0, 0]
click at [557, 223] on link "Arial" at bounding box center [584, 222] width 95 height 18
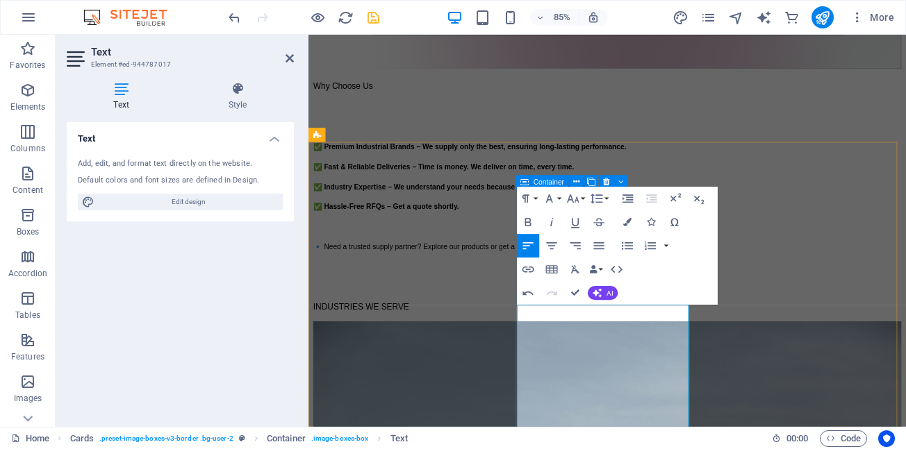
drag, startPoint x: 742, startPoint y: 372, endPoint x: 552, endPoint y: 376, distance: 189.7
click at [551, 246] on icon "button" at bounding box center [552, 245] width 10 height 7
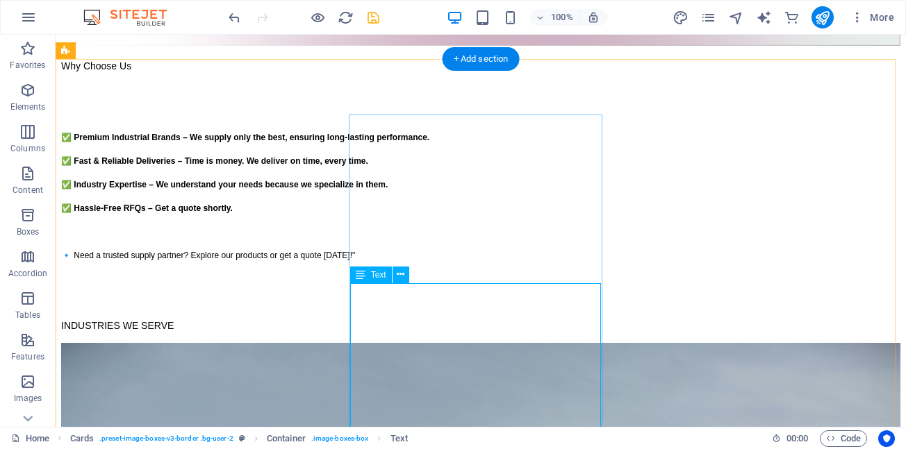
scroll to position [2045, 0]
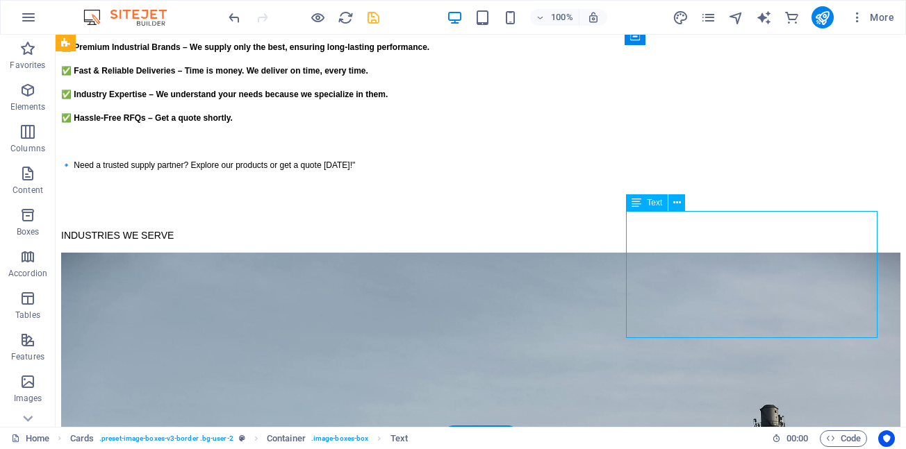
scroll to position [2006, 0]
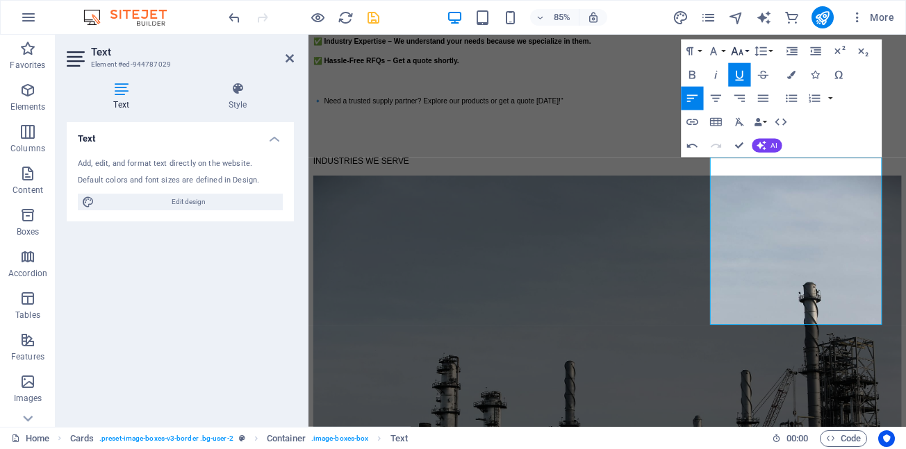
click at [746, 50] on button "Font Size" at bounding box center [739, 52] width 22 height 24
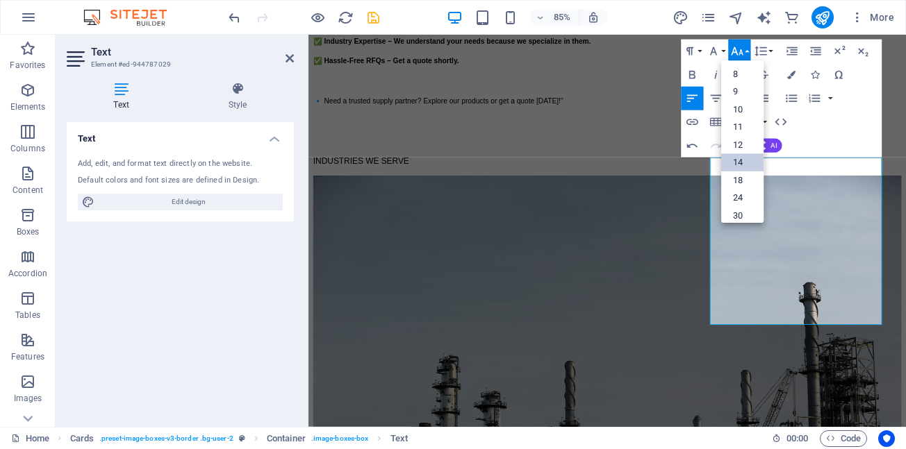
click at [738, 165] on link "14" at bounding box center [742, 162] width 42 height 18
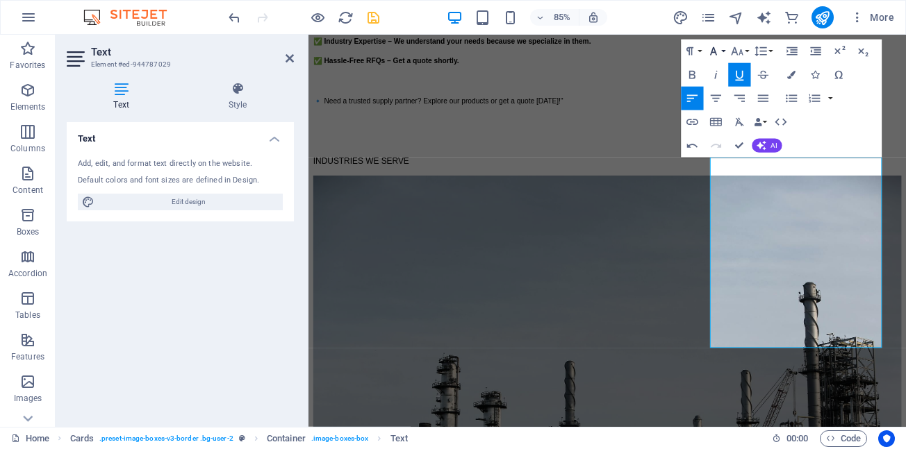
click at [725, 52] on button "Font Family" at bounding box center [715, 52] width 22 height 24
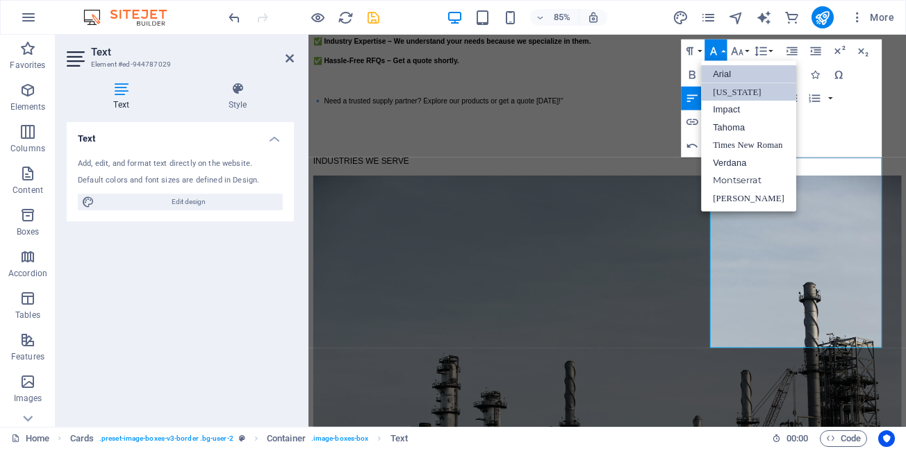
scroll to position [0, 0]
click at [728, 76] on link "Arial" at bounding box center [748, 74] width 95 height 18
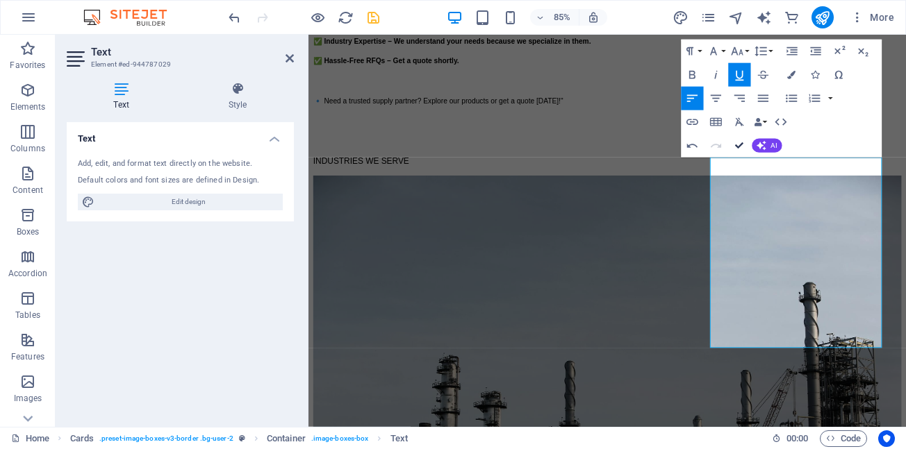
scroll to position [2077, 0]
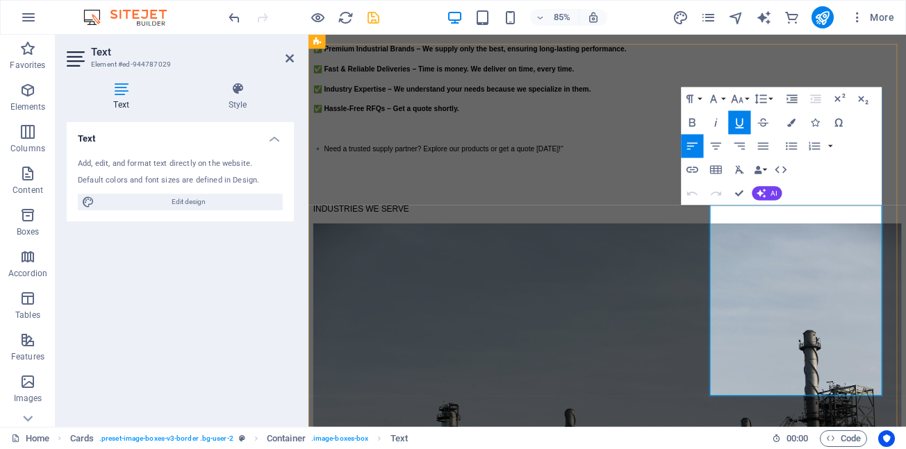
scroll to position [1829, 0]
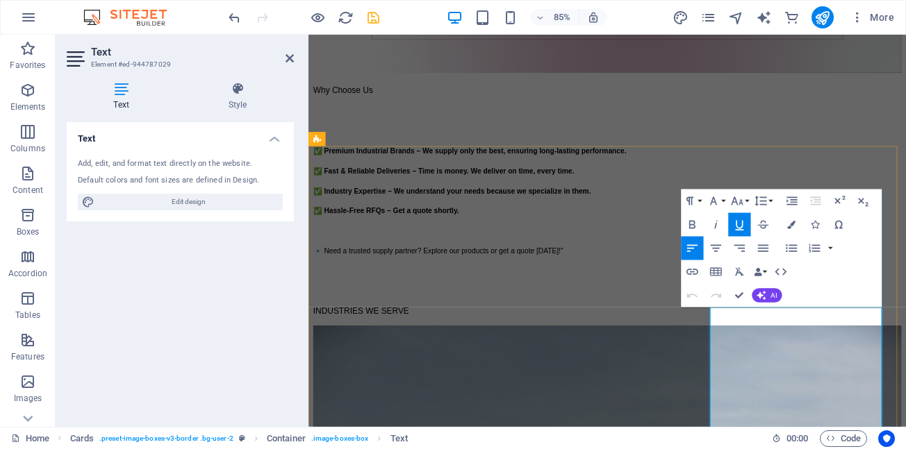
drag, startPoint x: 917, startPoint y: 369, endPoint x: 783, endPoint y: 374, distance: 134.8
click at [715, 251] on icon "button" at bounding box center [716, 247] width 10 height 7
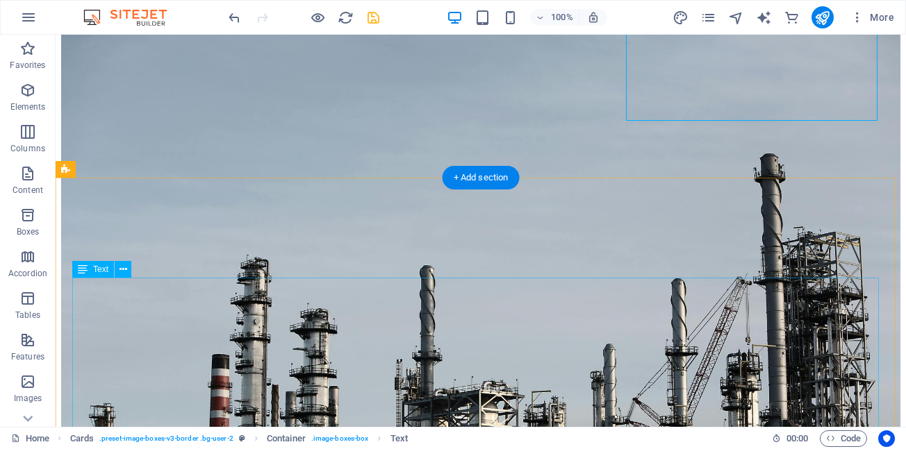
scroll to position [2248, 0]
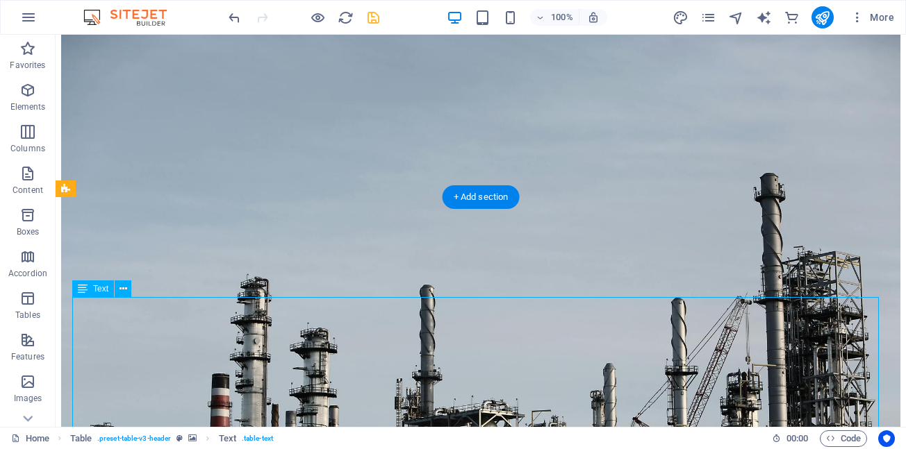
scroll to position [2387, 0]
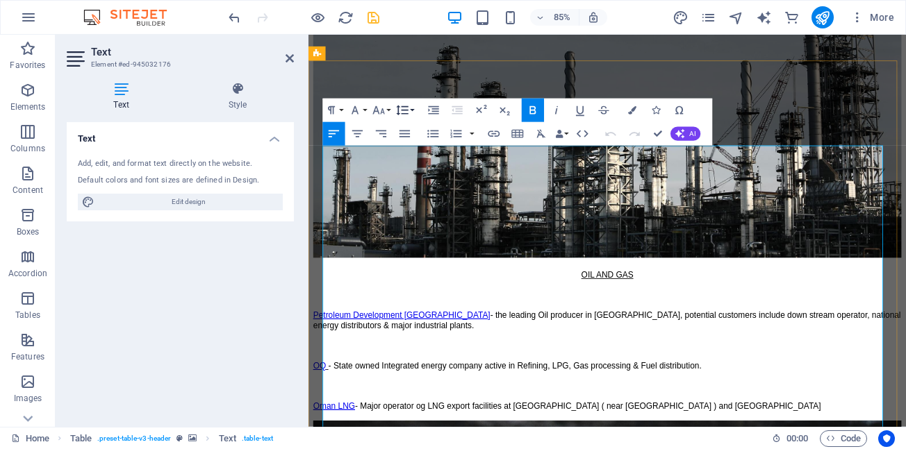
scroll to position [2291, 0]
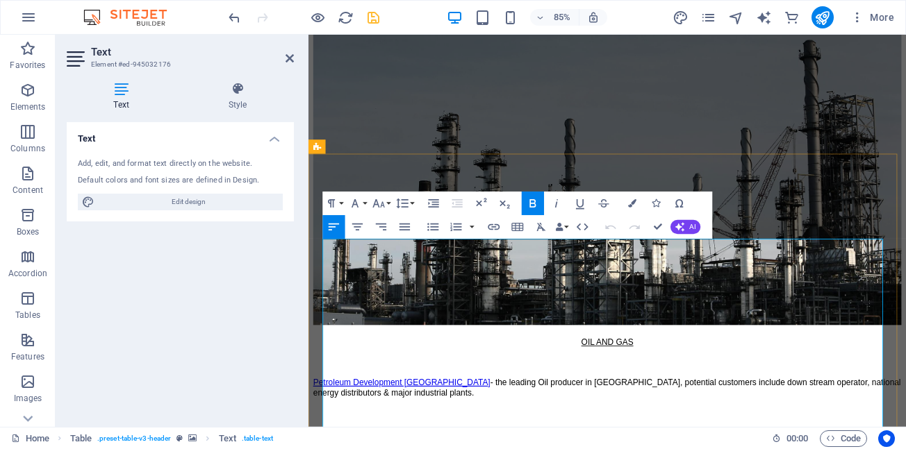
drag, startPoint x: 329, startPoint y: 292, endPoint x: 980, endPoint y: 285, distance: 650.8
click at [388, 201] on button "Font Size" at bounding box center [380, 204] width 22 height 24
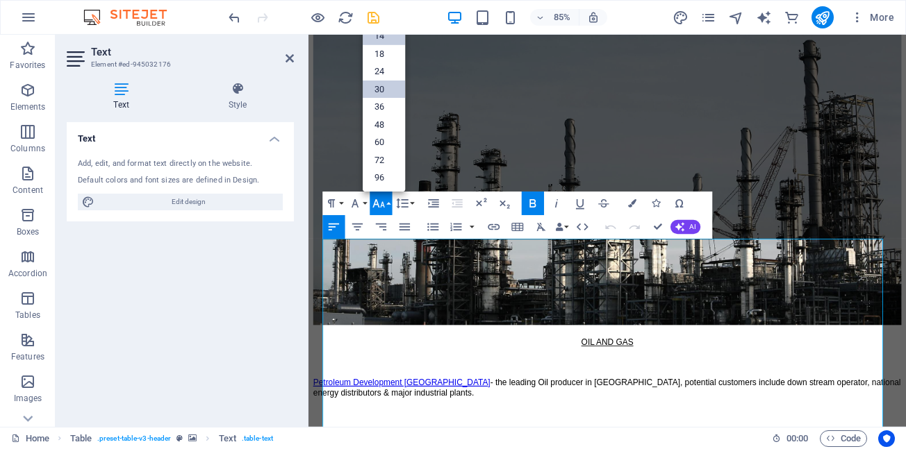
scroll to position [42, 0]
click at [380, 94] on link "14" at bounding box center [384, 96] width 42 height 18
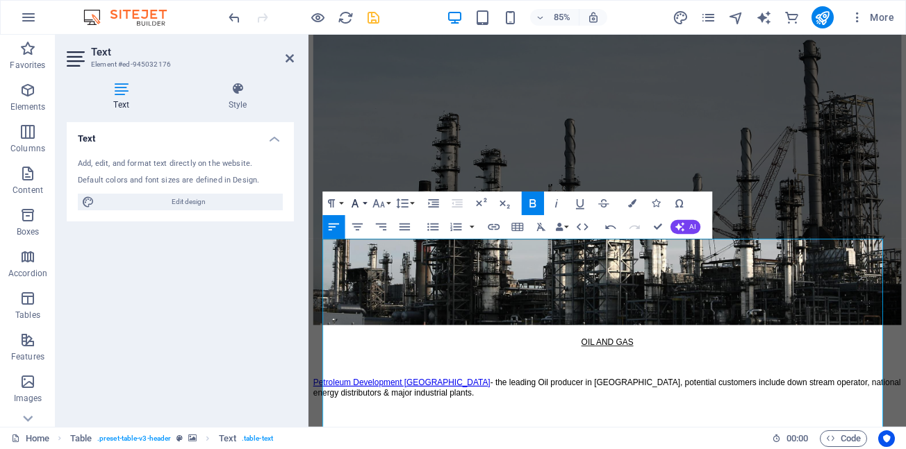
click at [364, 201] on button "Font Family" at bounding box center [357, 204] width 22 height 24
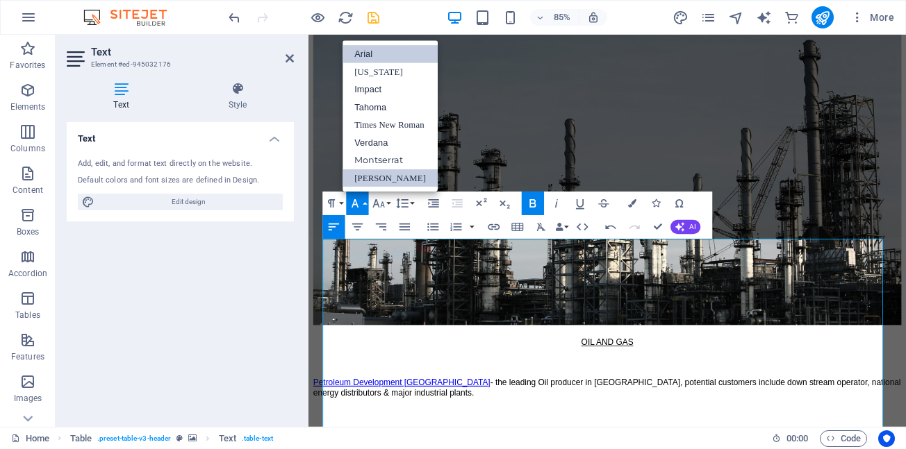
scroll to position [0, 0]
click at [373, 56] on link "Arial" at bounding box center [389, 54] width 95 height 18
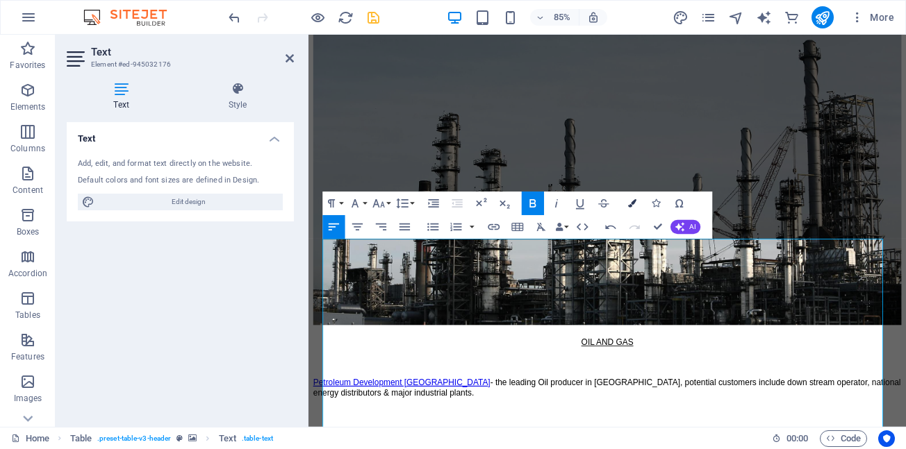
click at [632, 204] on icon "button" at bounding box center [632, 203] width 8 height 8
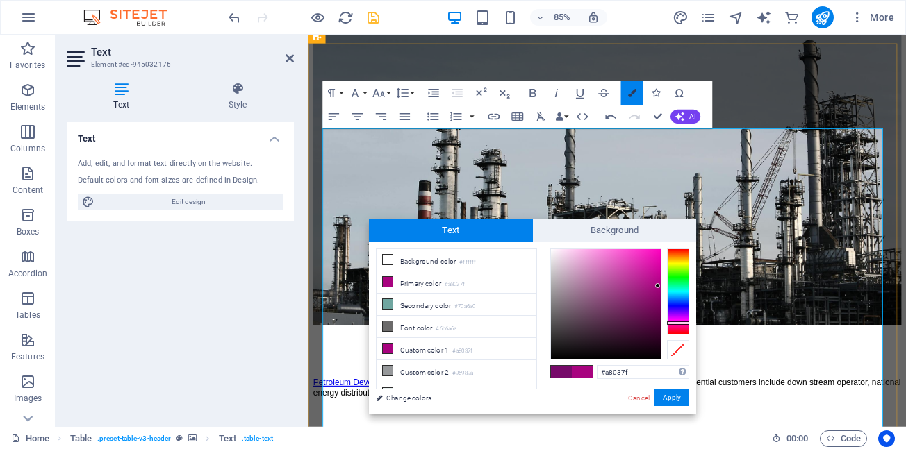
scroll to position [2421, 0]
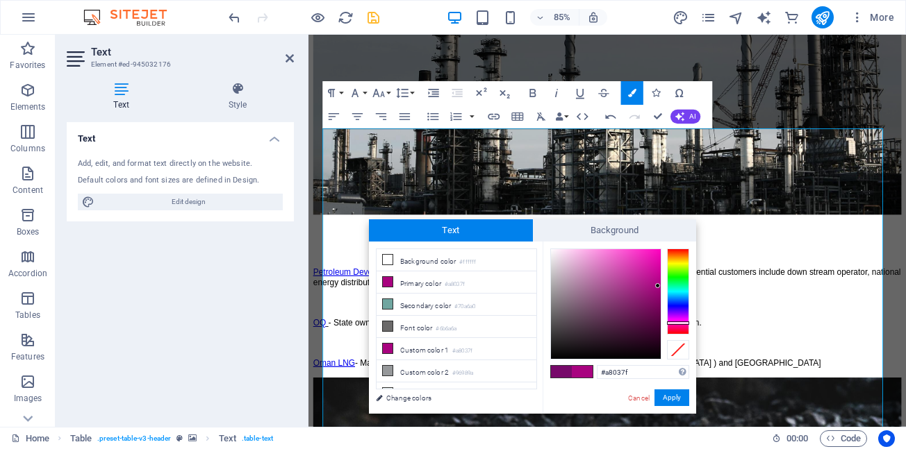
click at [579, 371] on span at bounding box center [582, 372] width 21 height 12
click at [560, 373] on span at bounding box center [561, 372] width 21 height 12
type input "#770a6a"
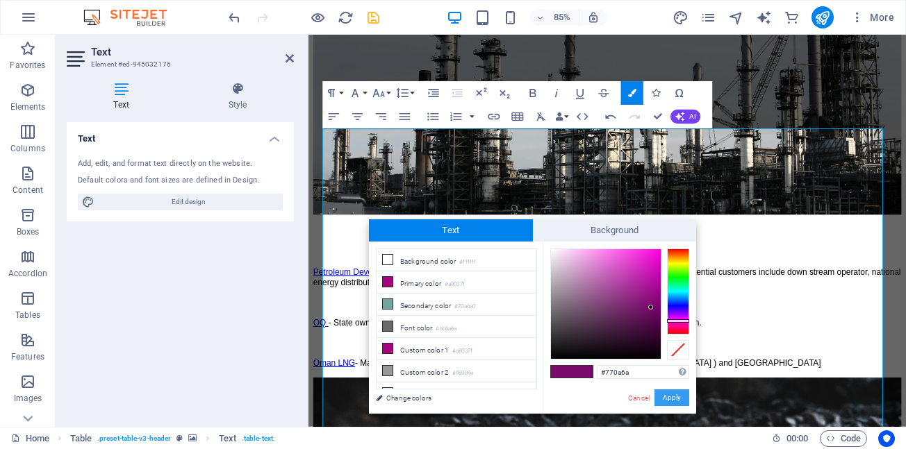
click at [672, 399] on button "Apply" at bounding box center [671, 398] width 35 height 17
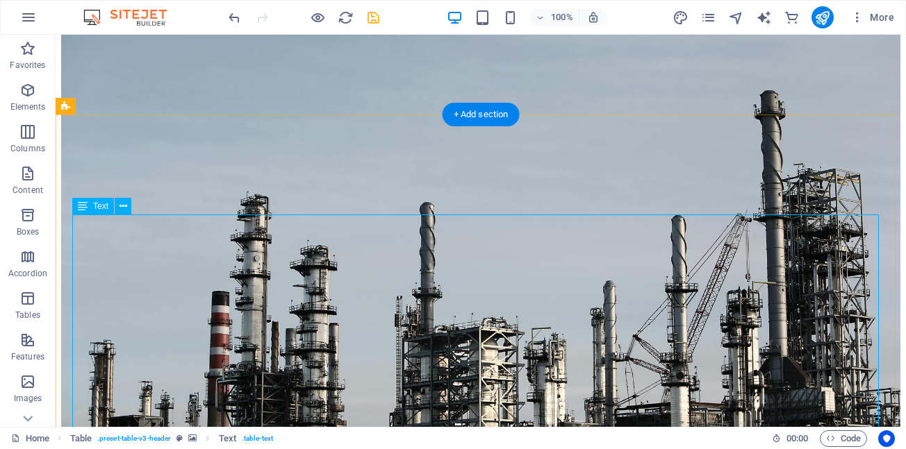
scroll to position [2311, 0]
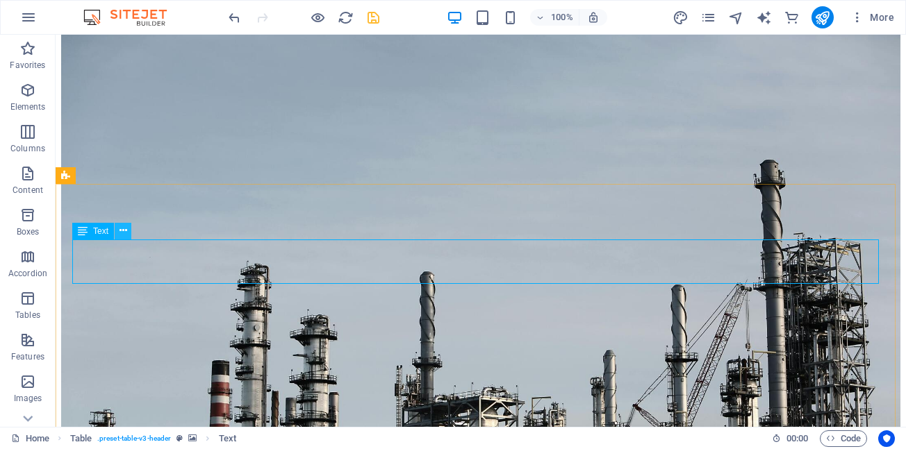
click at [119, 231] on icon at bounding box center [123, 231] width 8 height 15
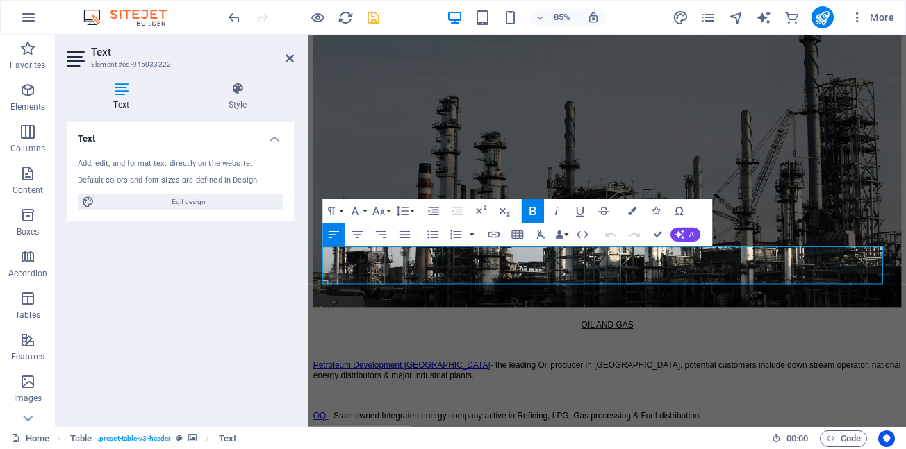
scroll to position [2238, 0]
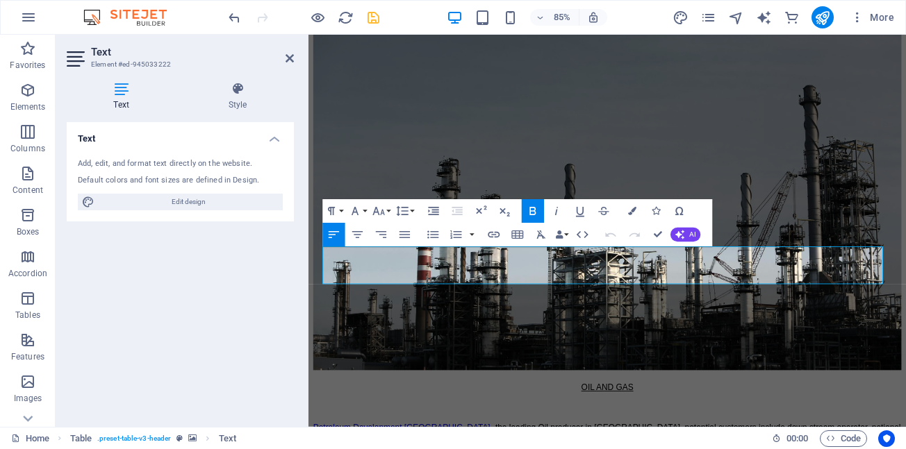
drag, startPoint x: 620, startPoint y: 304, endPoint x: 274, endPoint y: 304, distance: 345.9
click at [390, 210] on button "Font Size" at bounding box center [380, 211] width 22 height 24
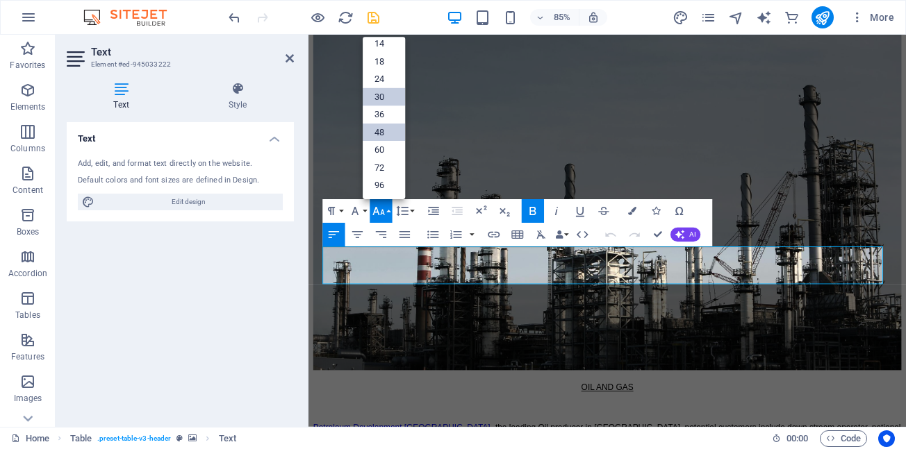
scroll to position [112, 0]
click at [389, 46] on link "14" at bounding box center [384, 44] width 42 height 18
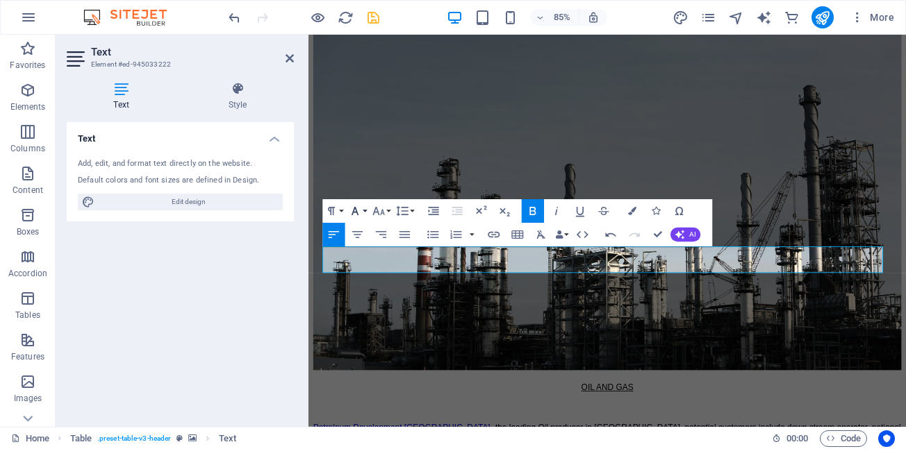
click at [365, 211] on button "Font Family" at bounding box center [357, 211] width 22 height 24
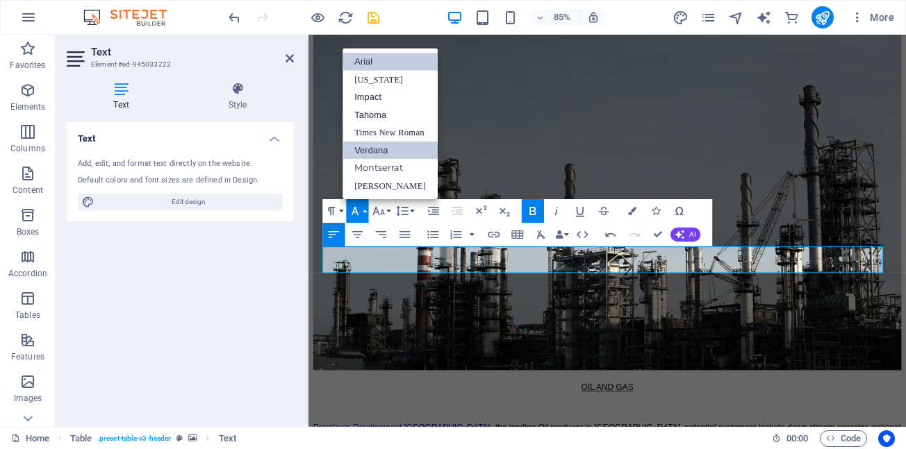
scroll to position [0, 0]
click at [372, 63] on link "Arial" at bounding box center [389, 62] width 95 height 18
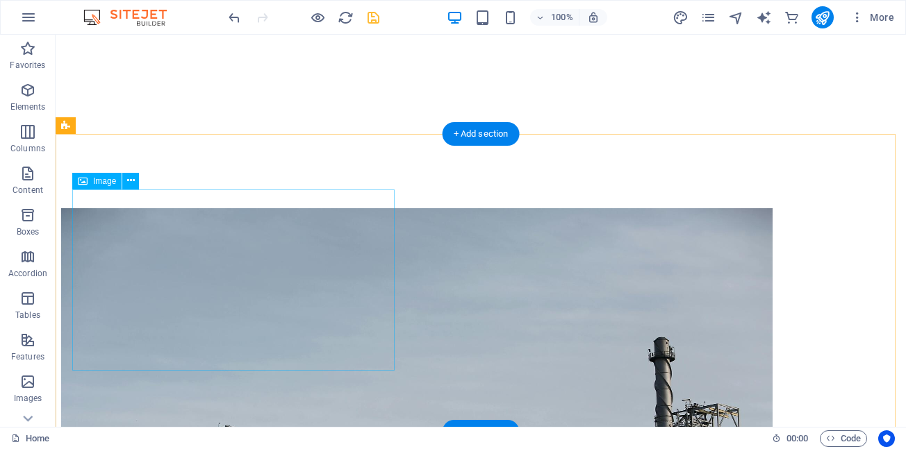
scroll to position [486, 0]
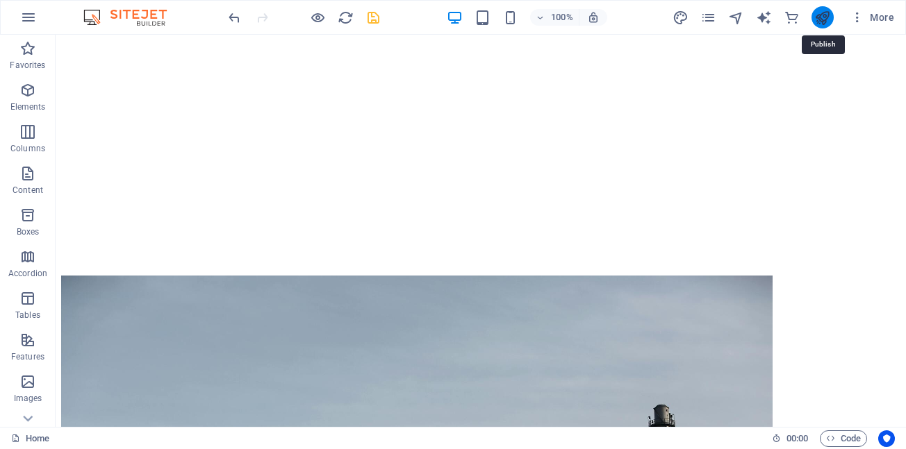
click at [823, 20] on icon "publish" at bounding box center [822, 18] width 16 height 16
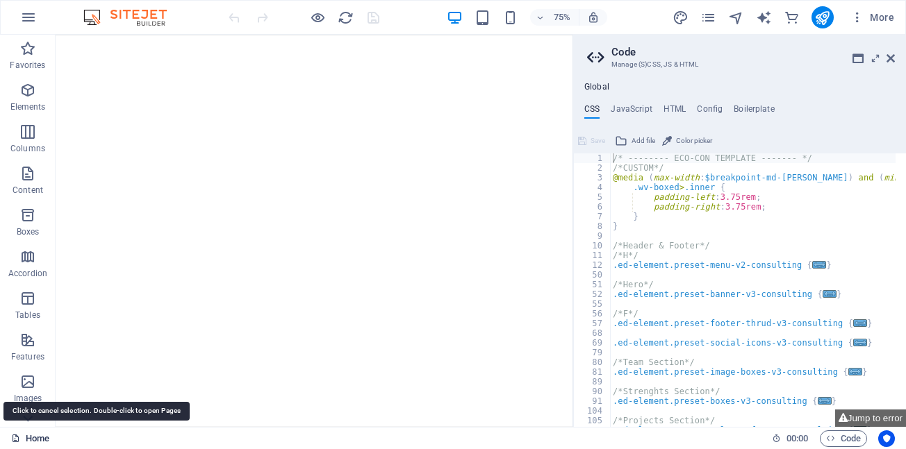
click at [35, 441] on link "Home" at bounding box center [30, 439] width 38 height 17
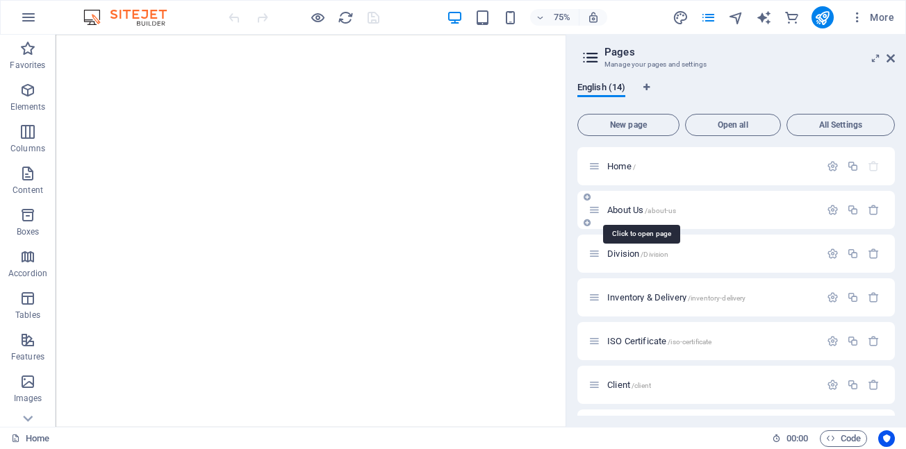
click at [626, 212] on span "About Us /about-us" at bounding box center [641, 210] width 69 height 10
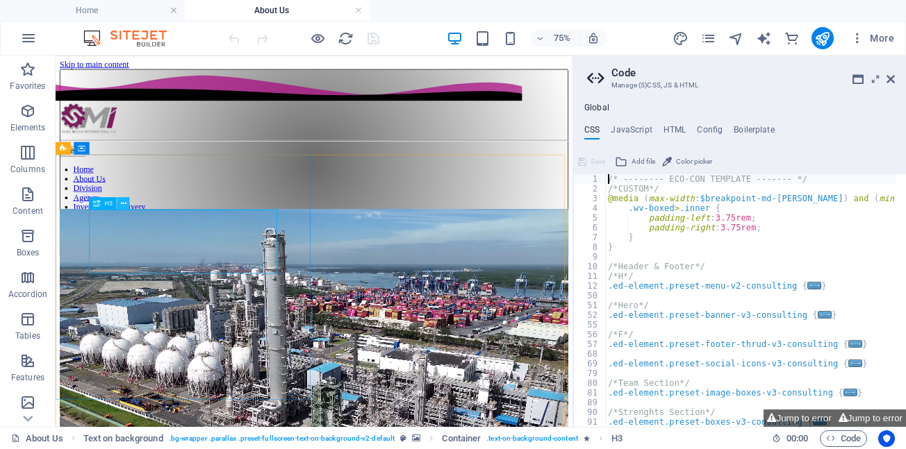
click at [126, 206] on button at bounding box center [123, 203] width 13 height 13
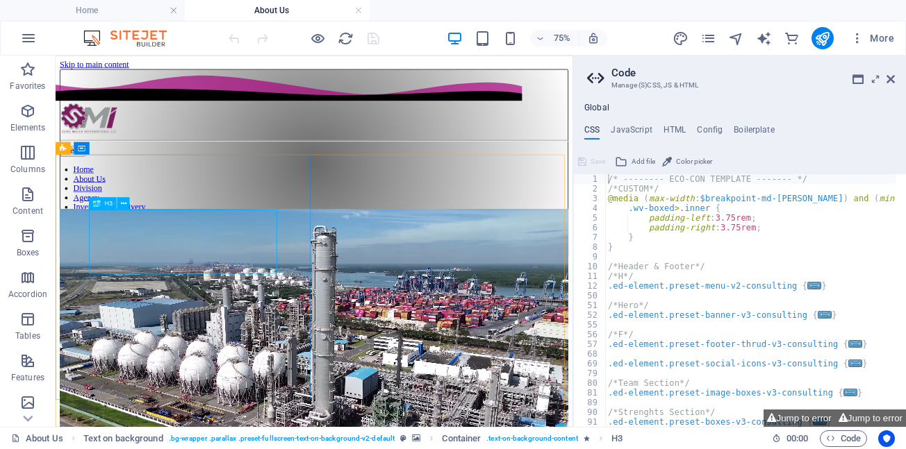
click at [102, 206] on div "H3" at bounding box center [103, 203] width 28 height 13
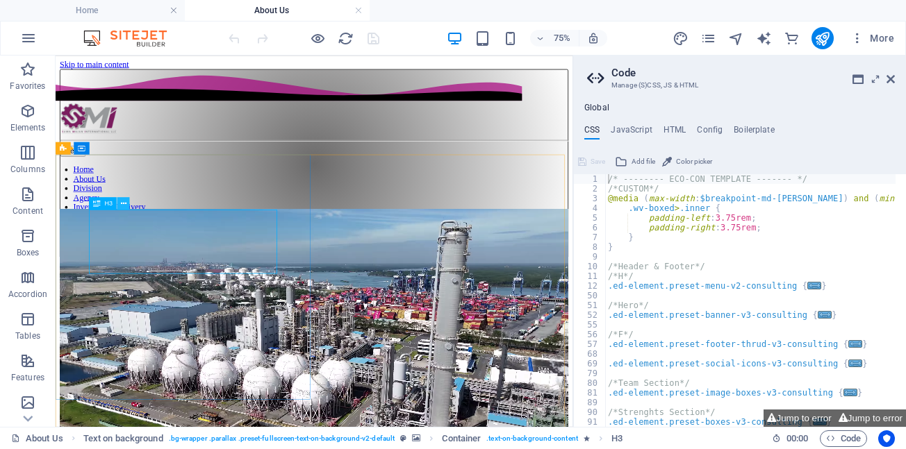
click at [122, 204] on icon at bounding box center [124, 203] width 6 height 11
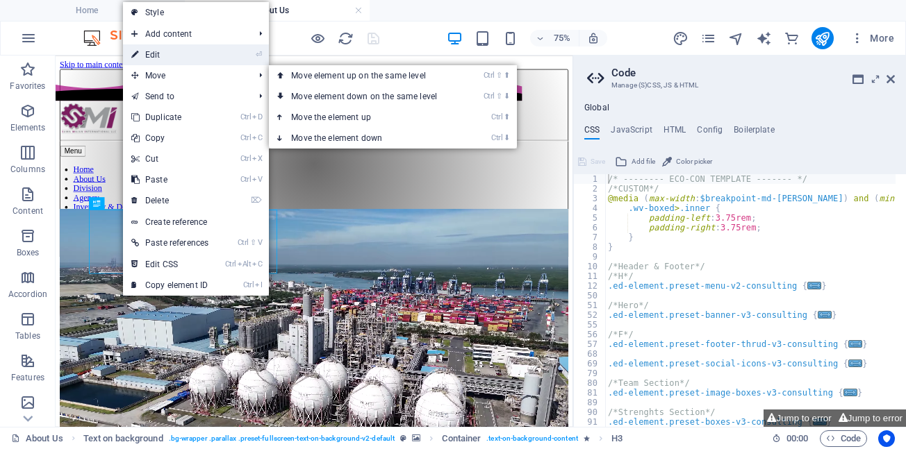
click at [158, 58] on link "⏎ Edit" at bounding box center [170, 54] width 94 height 21
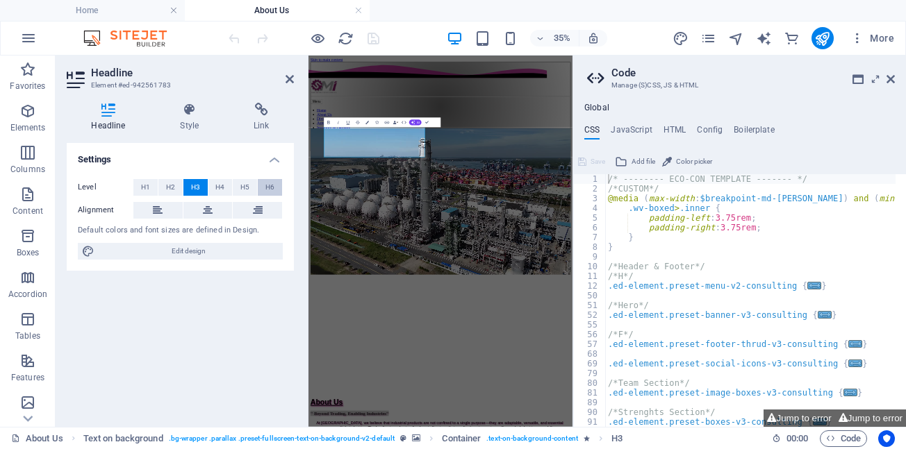
click at [274, 185] on span "H6" at bounding box center [269, 187] width 9 height 17
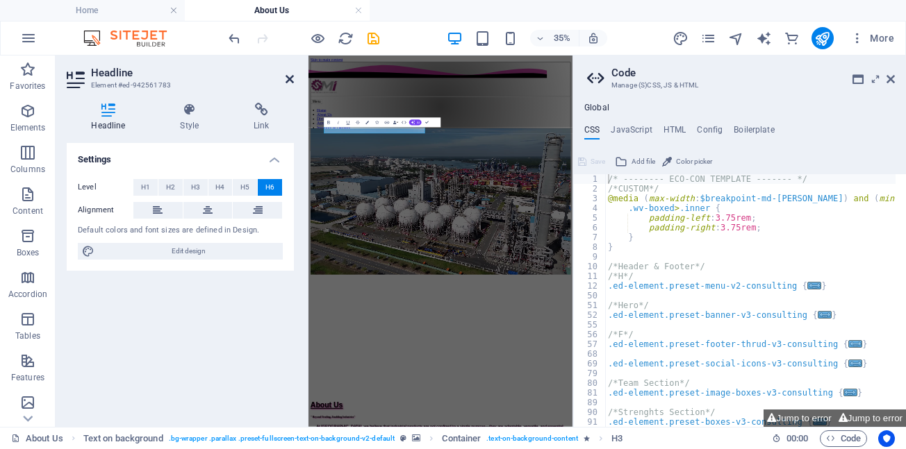
click at [290, 79] on icon at bounding box center [289, 79] width 8 height 11
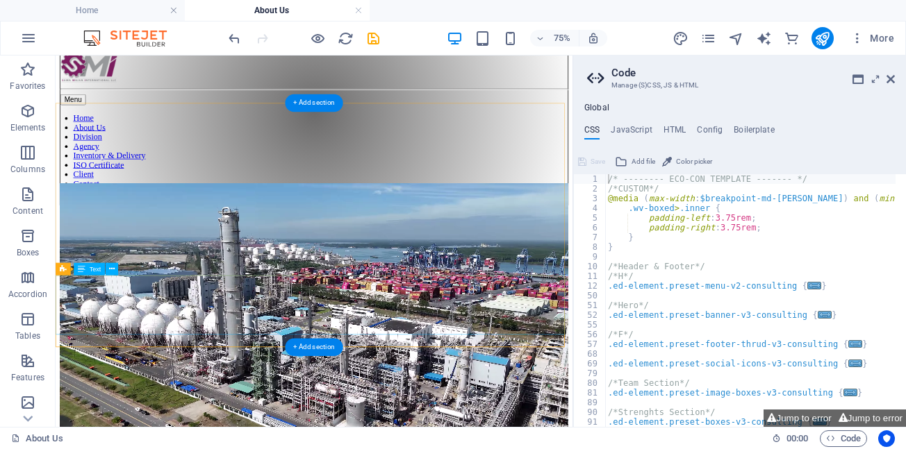
scroll to position [69, 0]
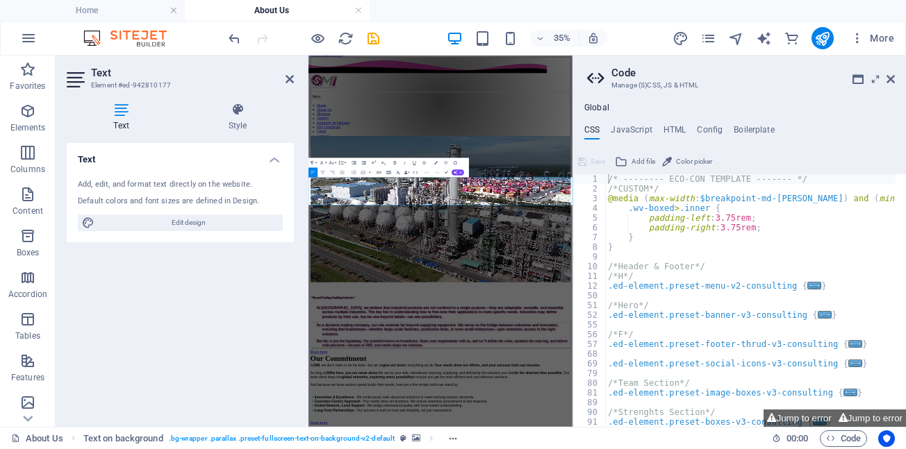
scroll to position [0, 0]
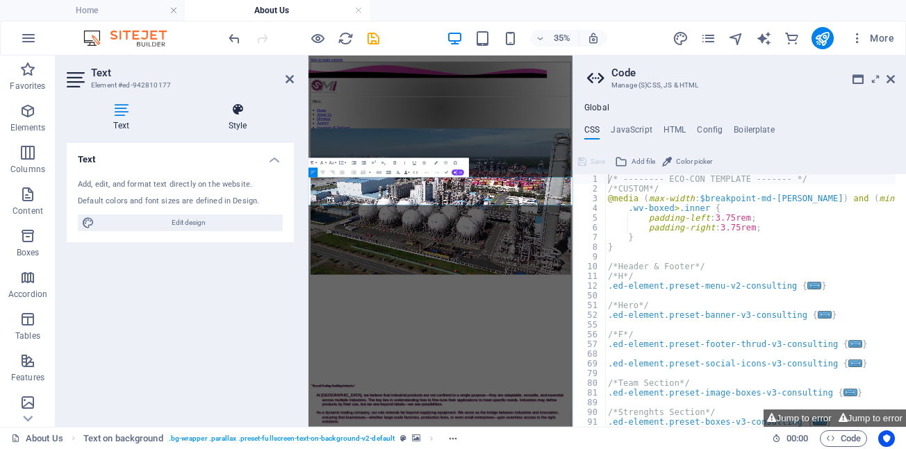
click at [238, 115] on icon at bounding box center [237, 110] width 113 height 14
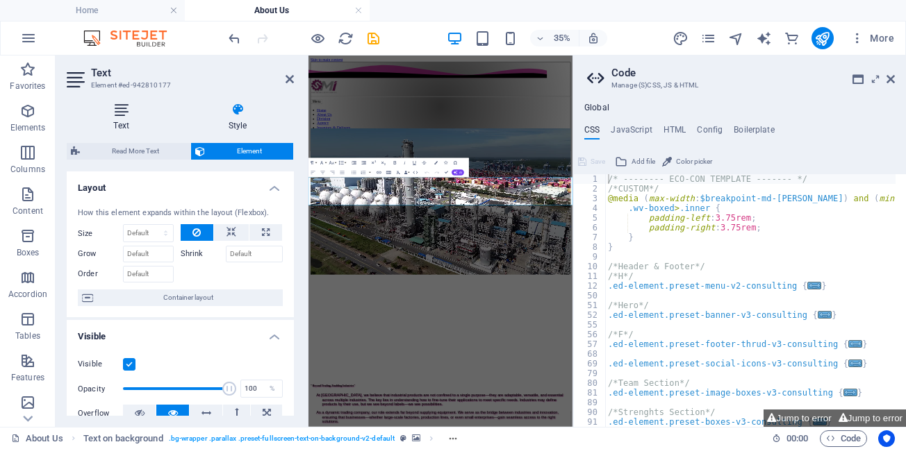
click at [124, 121] on h4 "Text" at bounding box center [124, 117] width 115 height 29
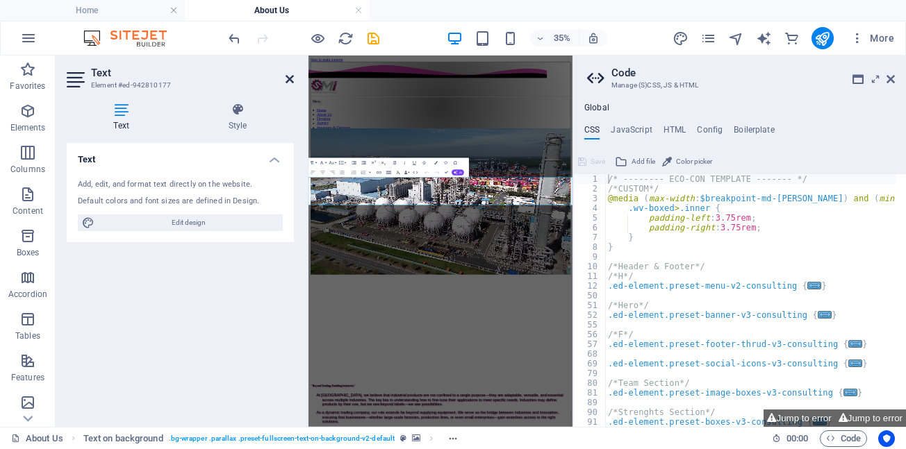
click at [288, 80] on icon at bounding box center [289, 79] width 8 height 11
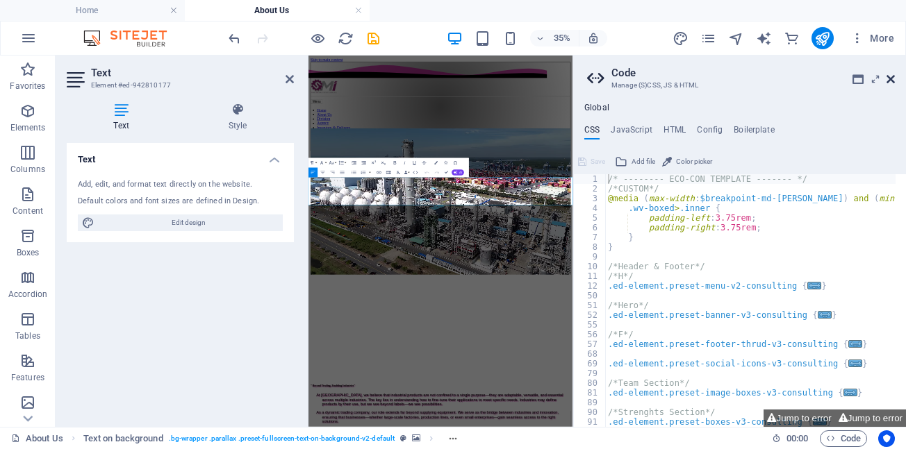
click at [890, 78] on icon at bounding box center [890, 79] width 8 height 11
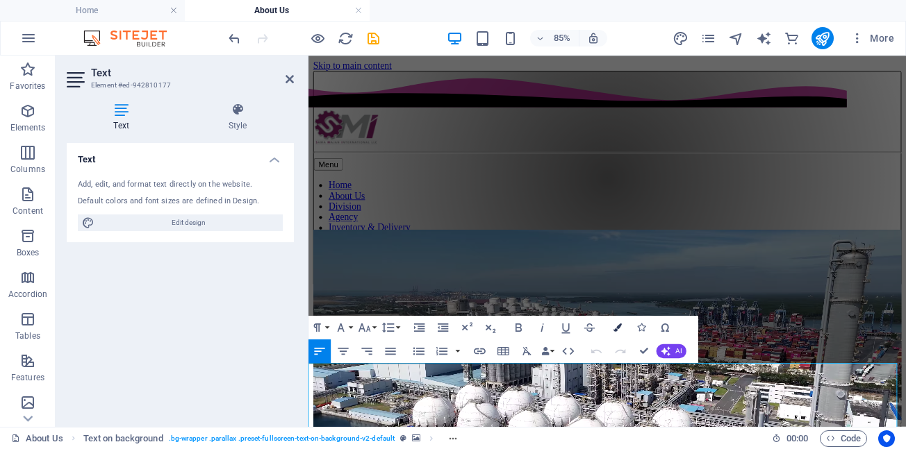
click at [615, 328] on icon "button" at bounding box center [617, 328] width 8 height 8
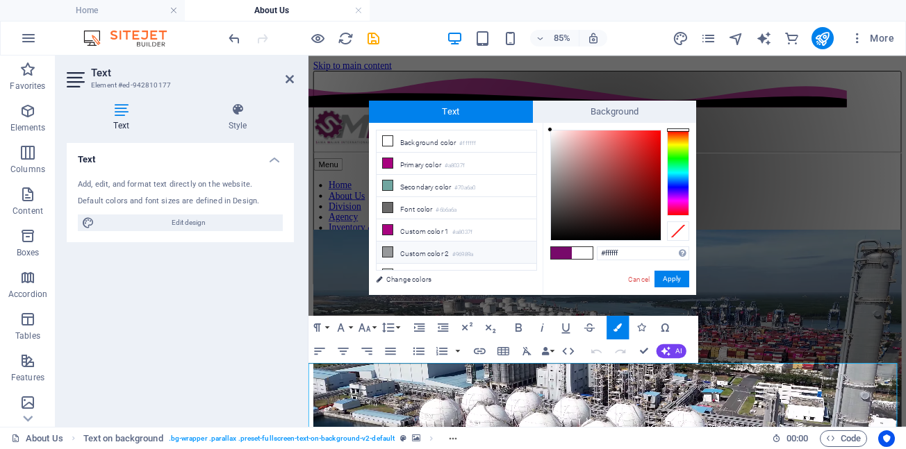
click at [388, 249] on icon at bounding box center [388, 252] width 10 height 10
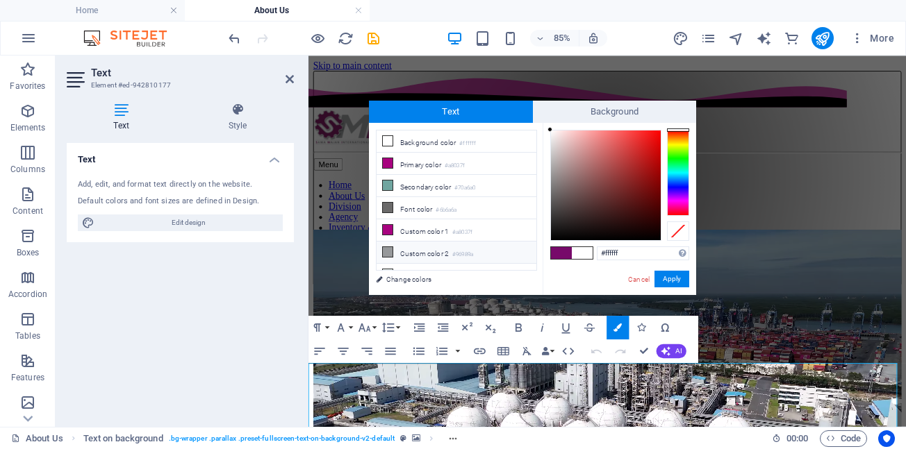
type input "#96989a"
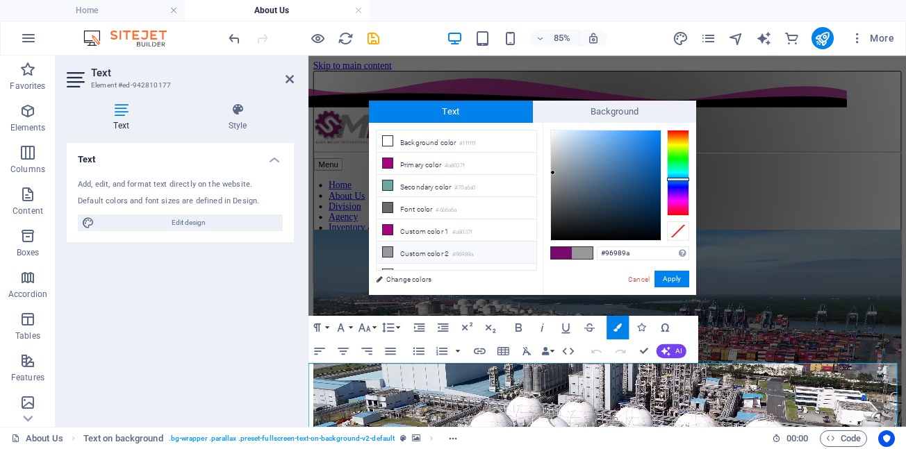
click at [582, 252] on span at bounding box center [582, 253] width 21 height 12
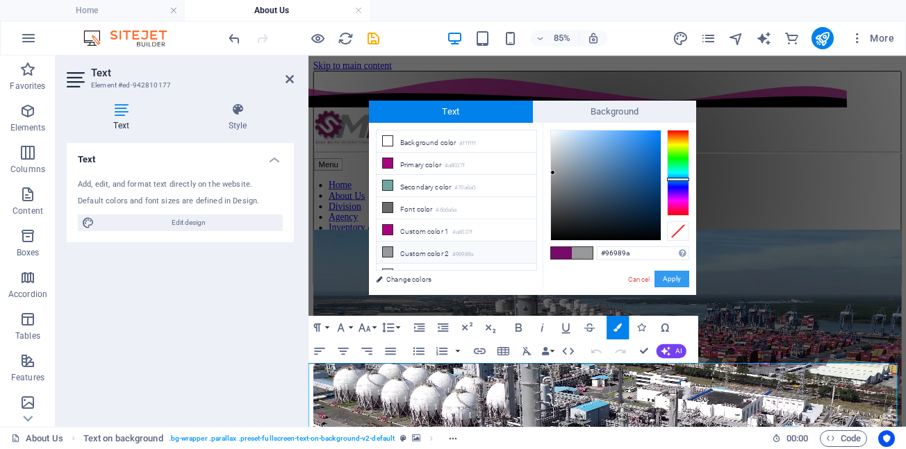
click at [669, 279] on button "Apply" at bounding box center [671, 279] width 35 height 17
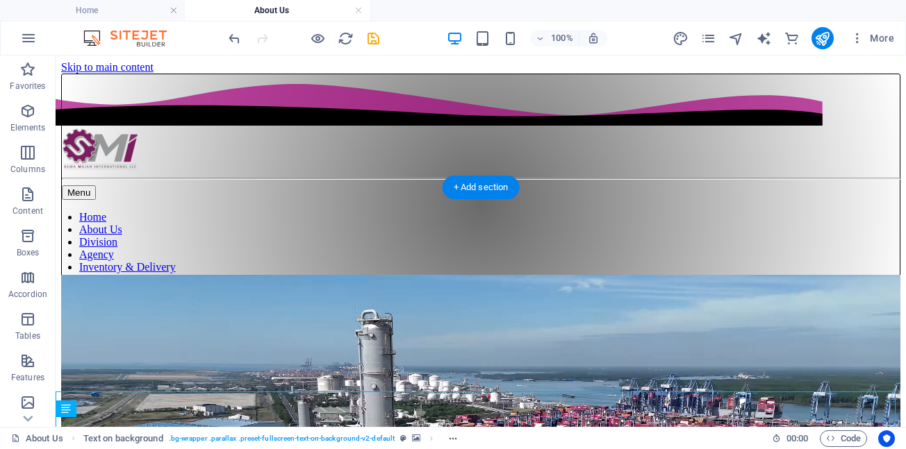
scroll to position [69, 0]
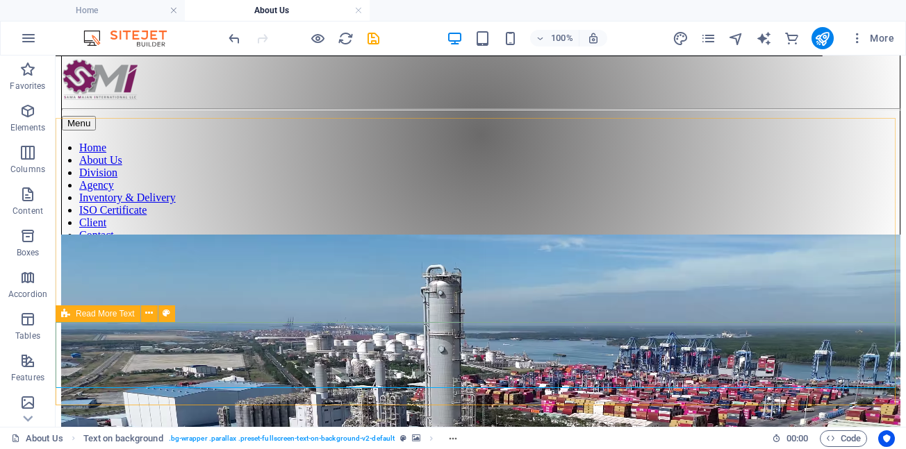
click at [67, 313] on icon at bounding box center [65, 314] width 9 height 17
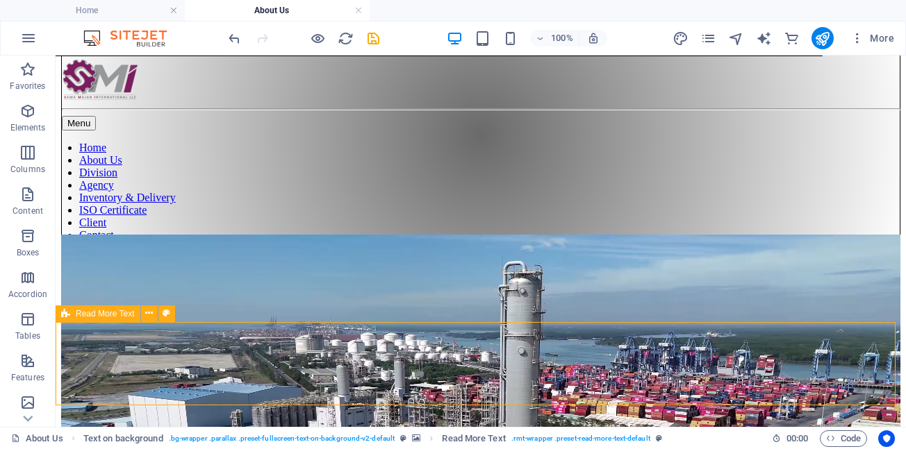
click at [97, 313] on span "Read More Text" at bounding box center [105, 314] width 59 height 8
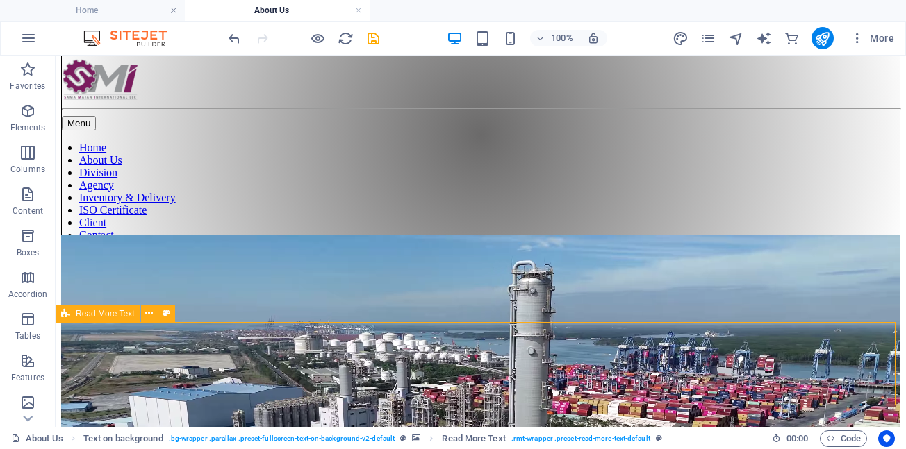
click at [97, 313] on span "Read More Text" at bounding box center [105, 314] width 59 height 8
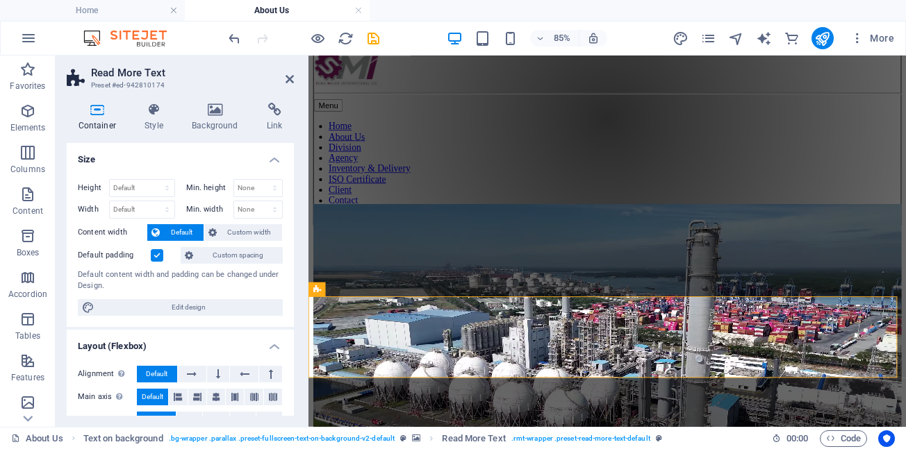
scroll to position [78, 0]
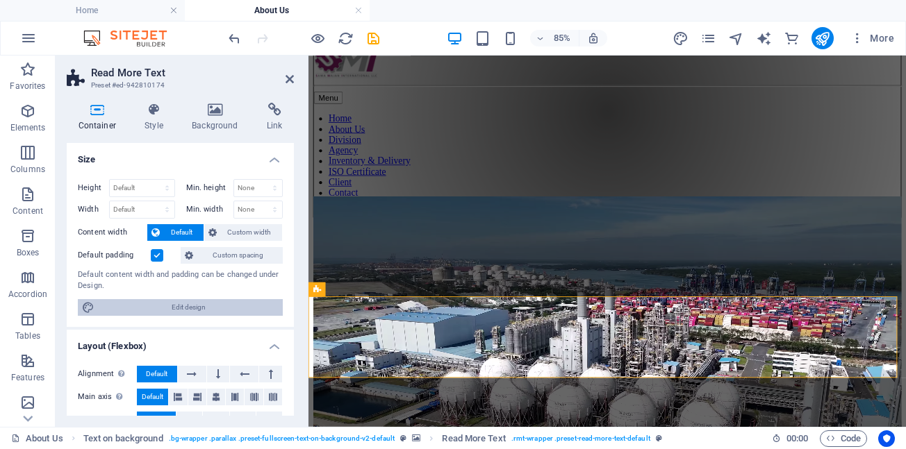
click at [178, 310] on span "Edit design" at bounding box center [189, 307] width 180 height 17
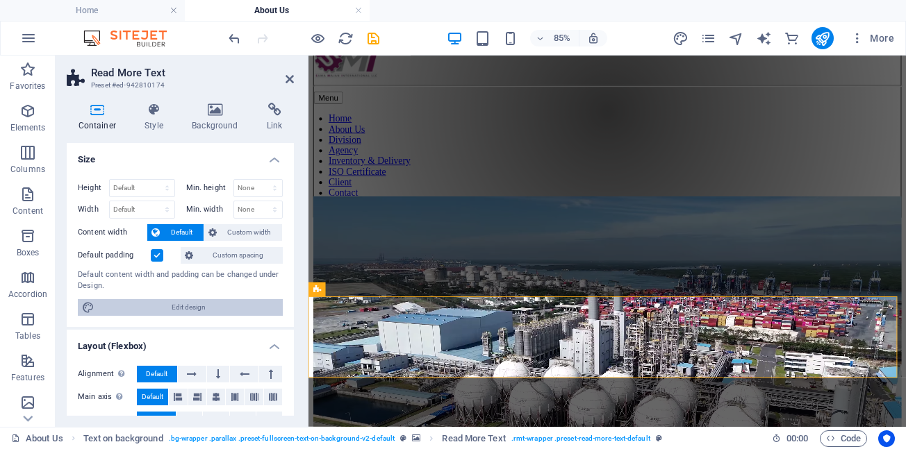
select select "px"
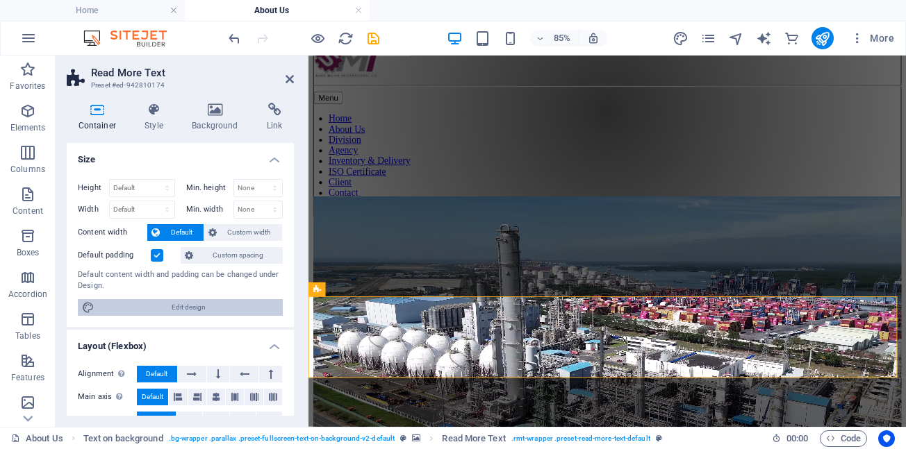
select select "500"
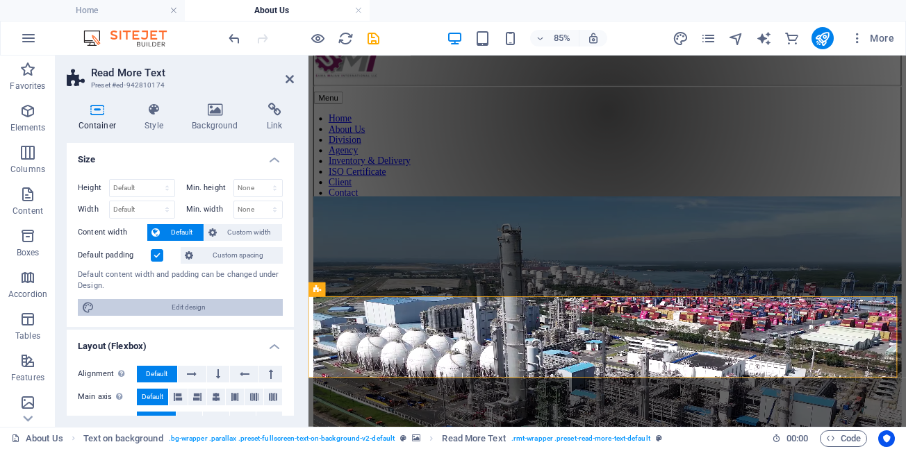
select select "px"
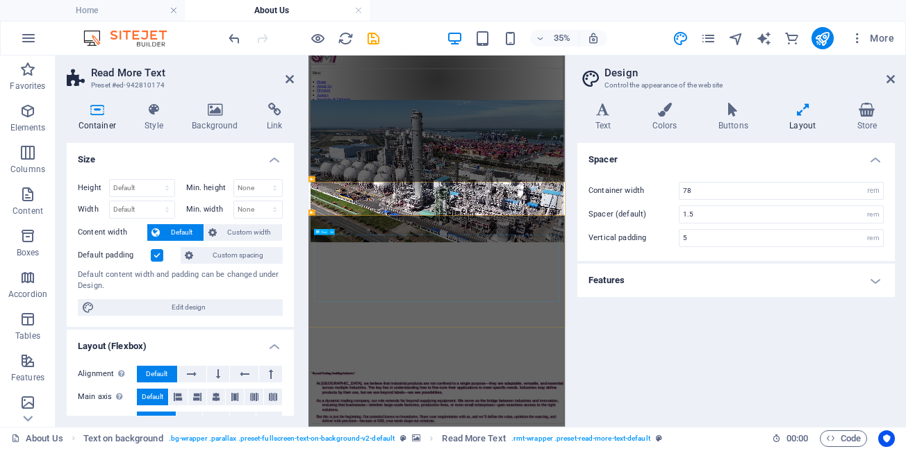
scroll to position [0, 0]
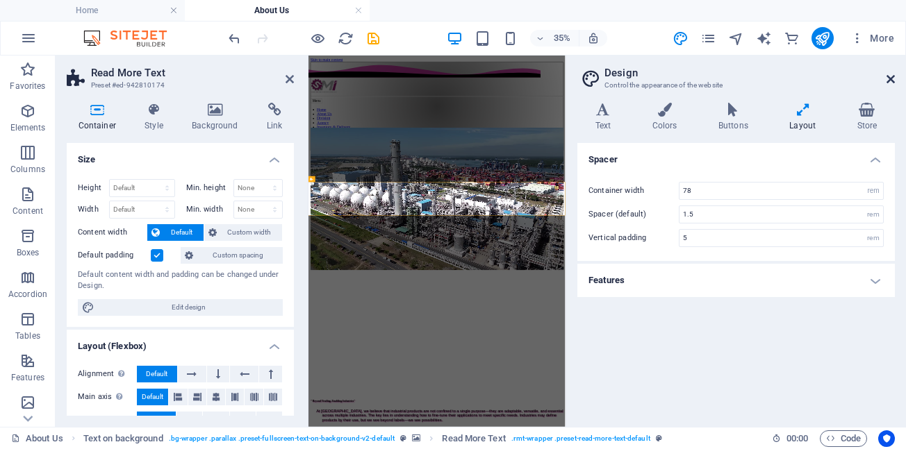
click at [890, 80] on icon at bounding box center [890, 79] width 8 height 11
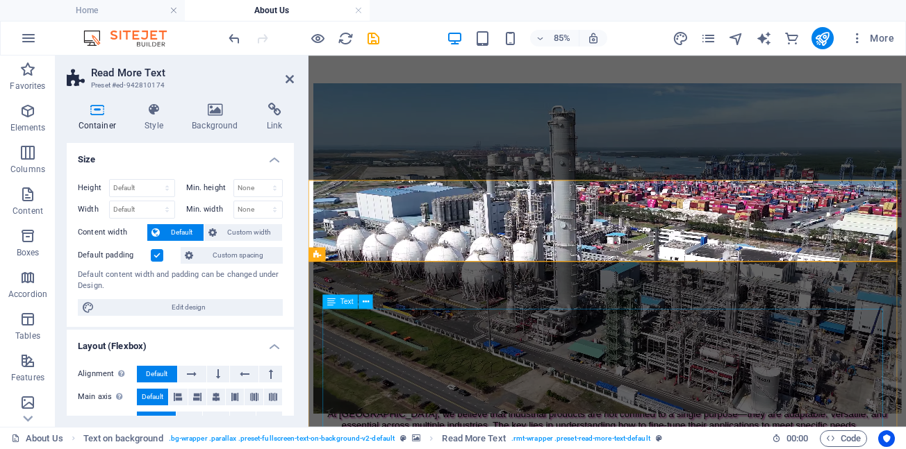
scroll to position [347, 0]
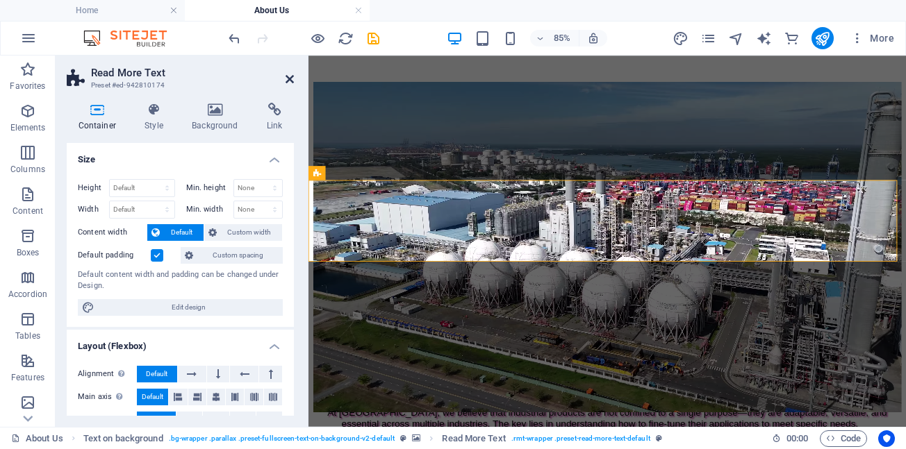
click at [288, 79] on icon at bounding box center [289, 79] width 8 height 11
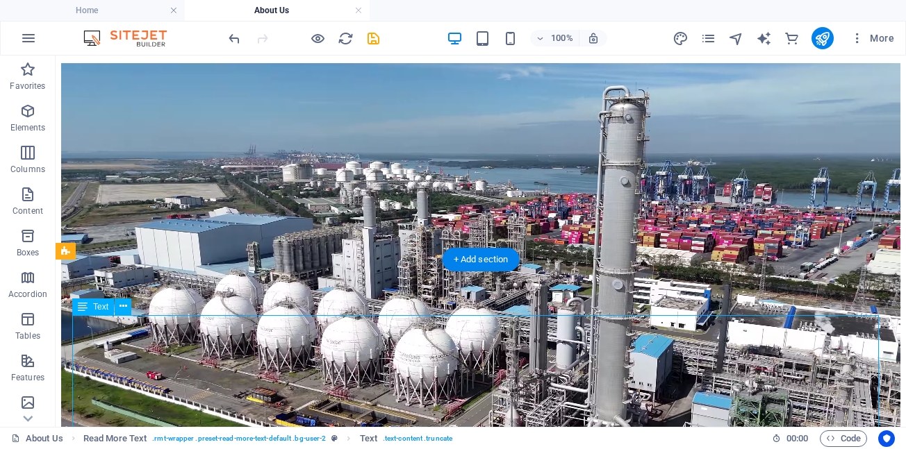
scroll to position [281, 0]
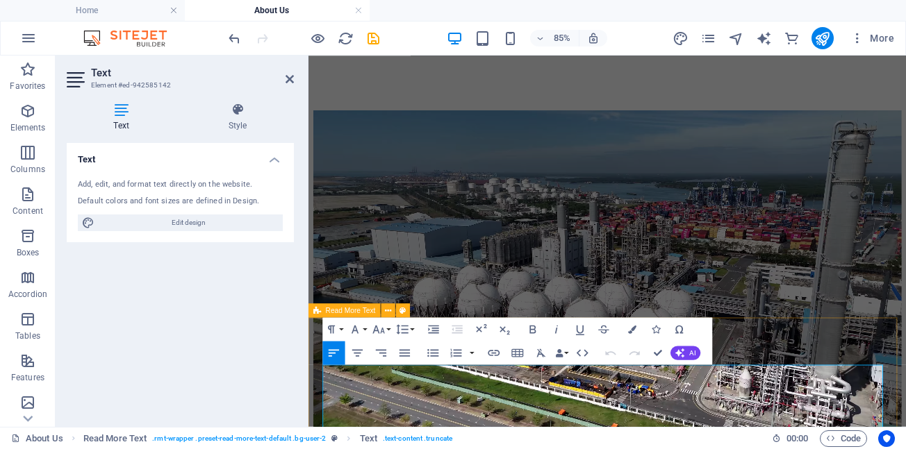
drag, startPoint x: 485, startPoint y: 439, endPoint x: 323, endPoint y: 440, distance: 161.8
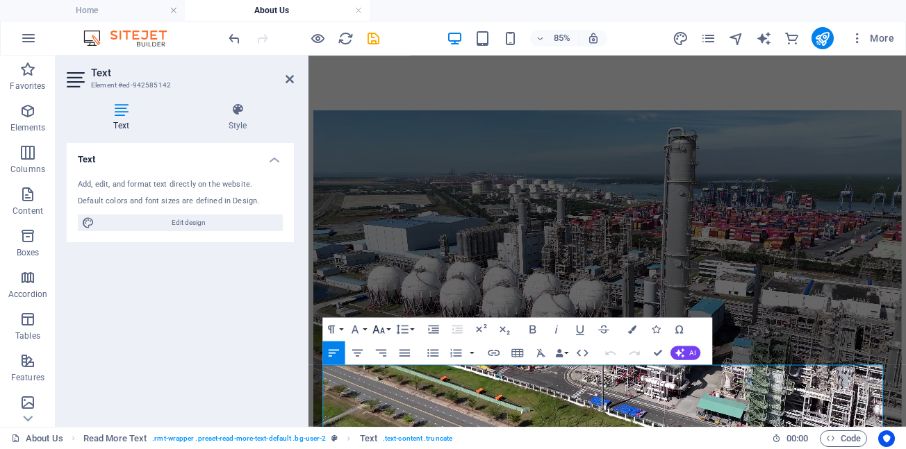
click at [389, 329] on button "Font Size" at bounding box center [380, 330] width 22 height 24
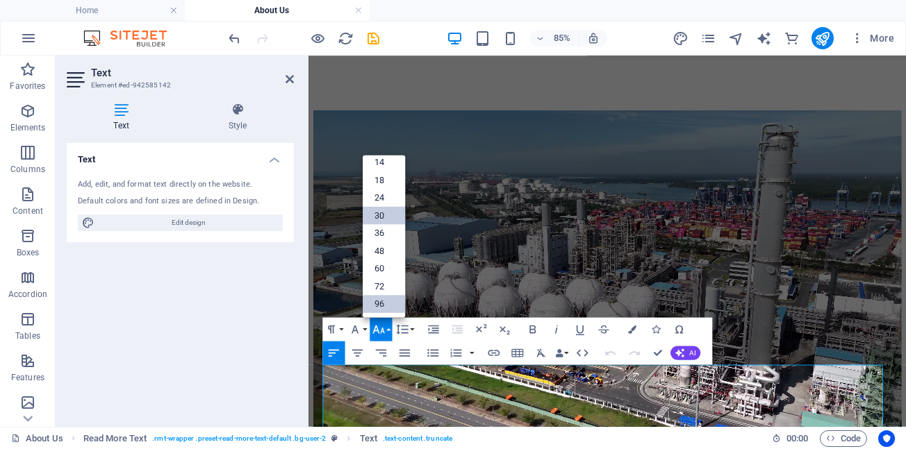
scroll to position [112, 0]
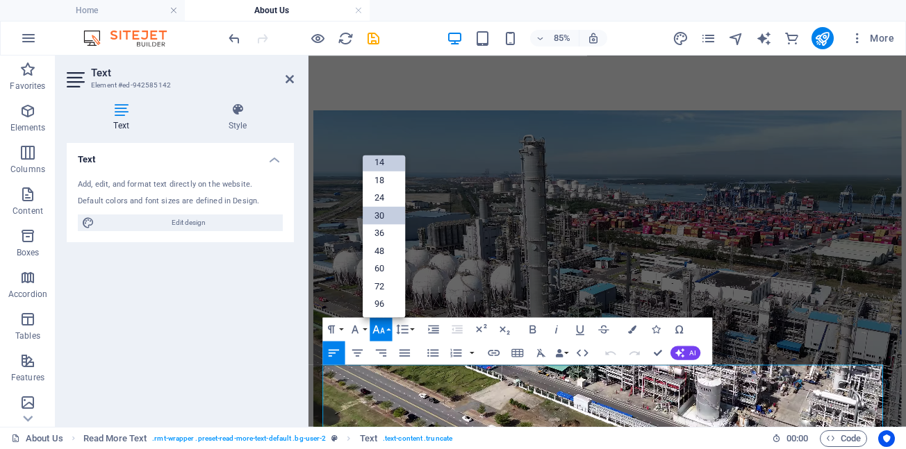
click at [384, 165] on link "14" at bounding box center [384, 162] width 42 height 18
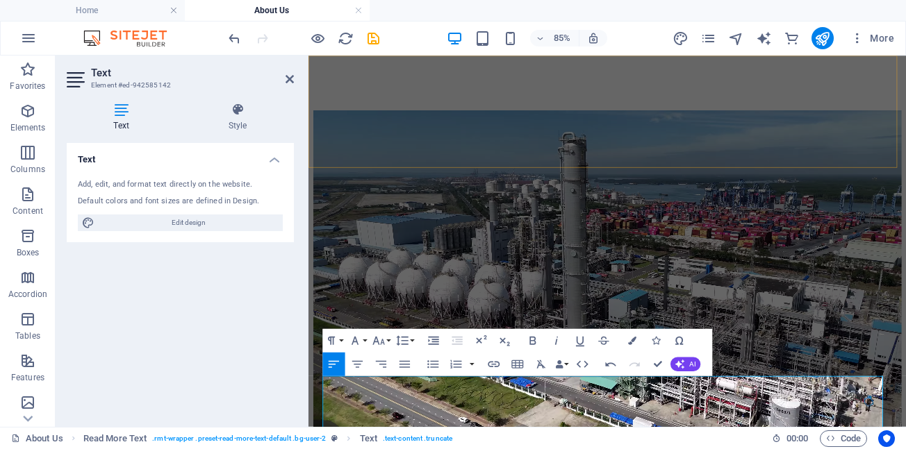
scroll to position [268, 0]
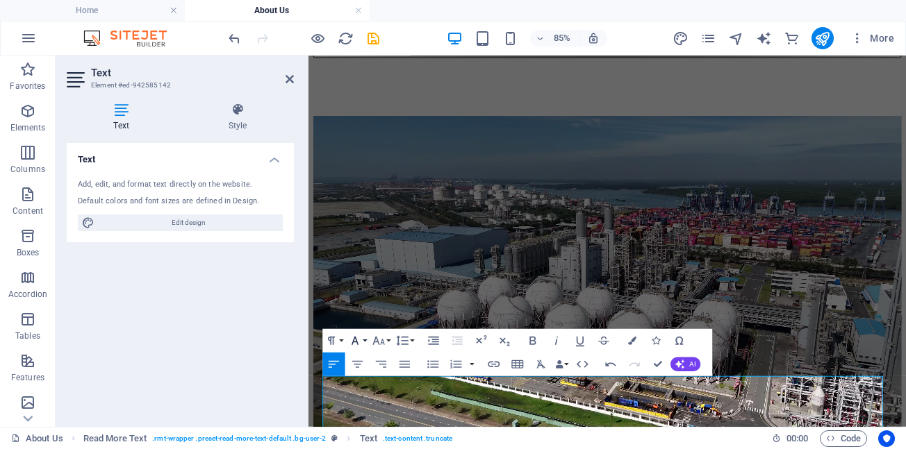
click at [365, 340] on button "Font Family" at bounding box center [357, 341] width 22 height 24
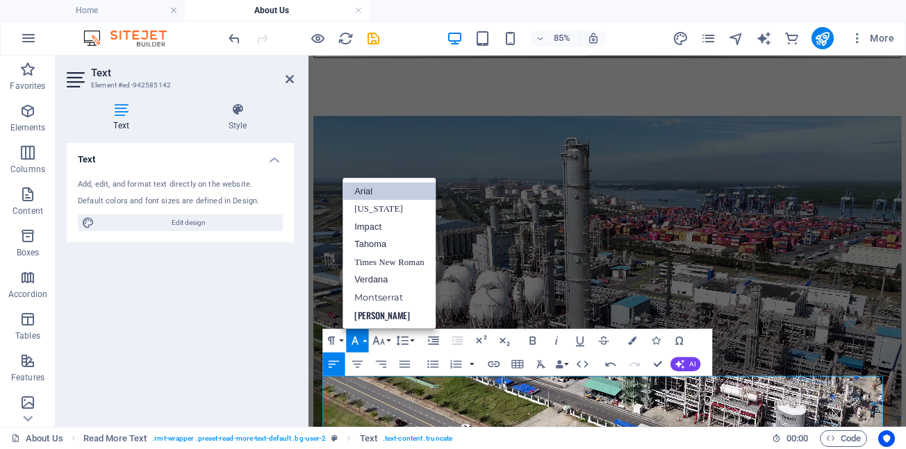
click at [374, 195] on link "Arial" at bounding box center [388, 192] width 93 height 18
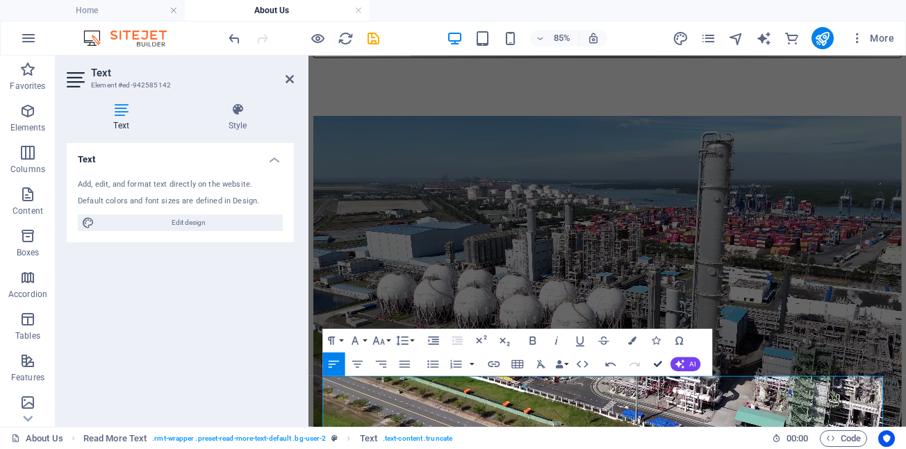
drag, startPoint x: 658, startPoint y: 365, endPoint x: 560, endPoint y: 309, distance: 113.2
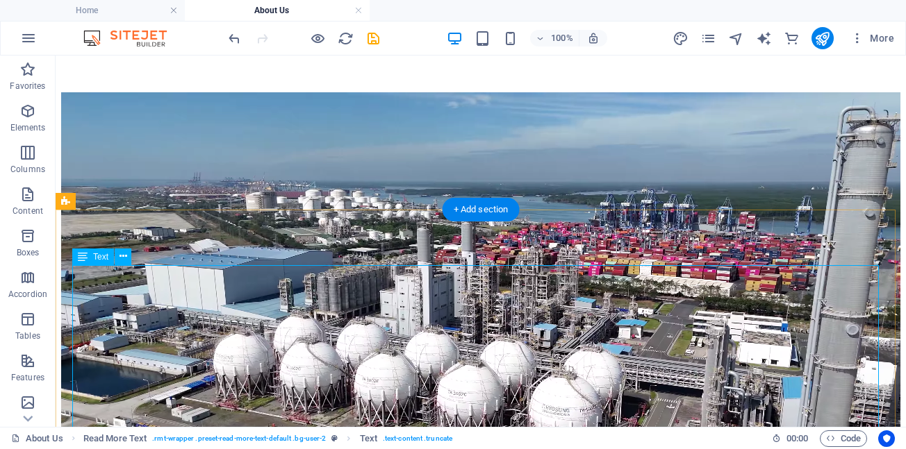
scroll to position [347, 0]
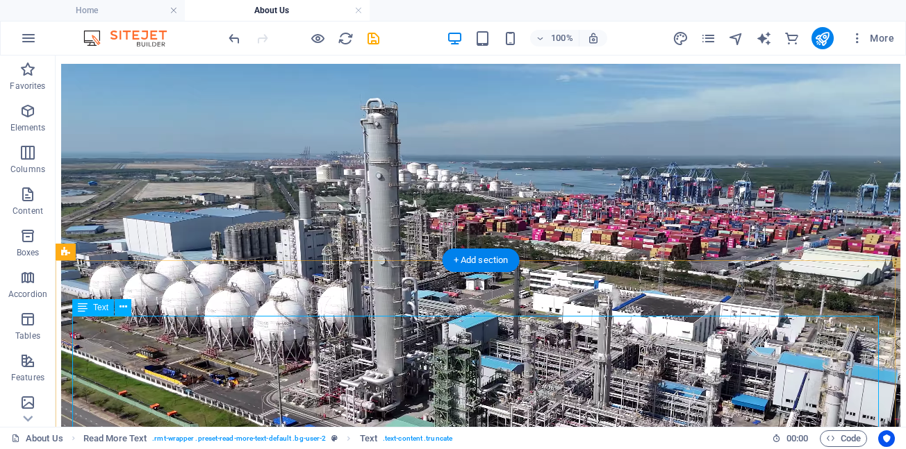
scroll to position [281, 0]
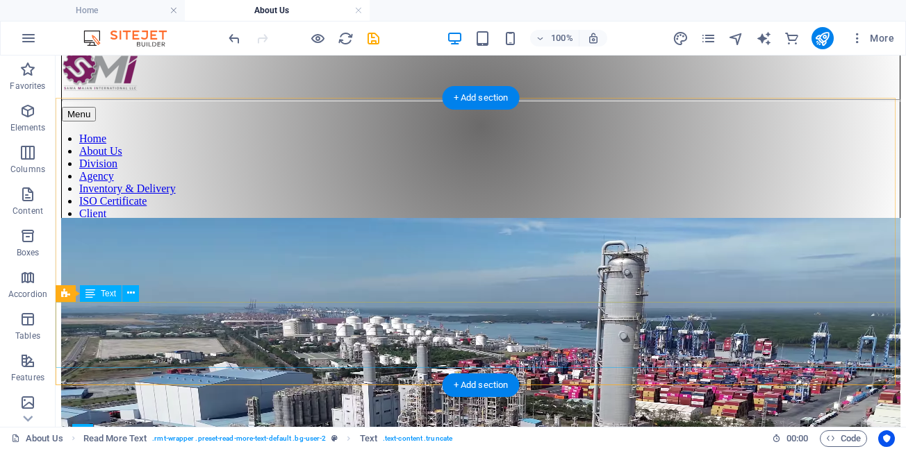
scroll to position [50, 0]
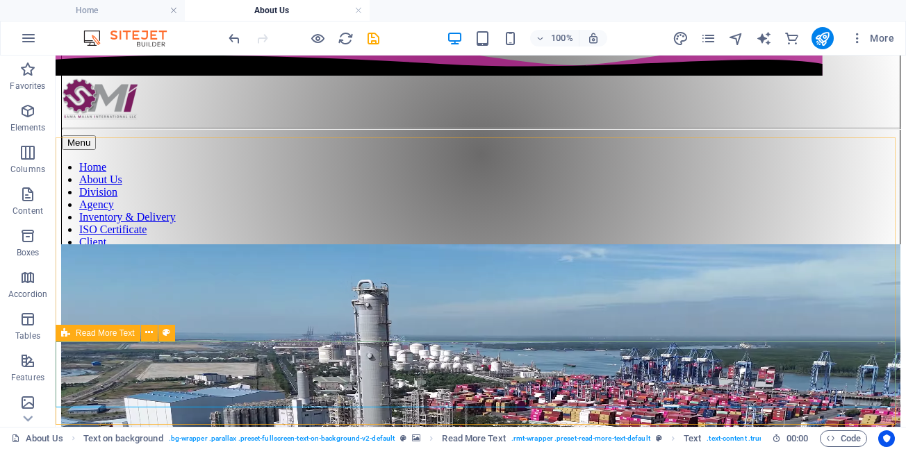
click at [61, 332] on icon at bounding box center [65, 333] width 9 height 17
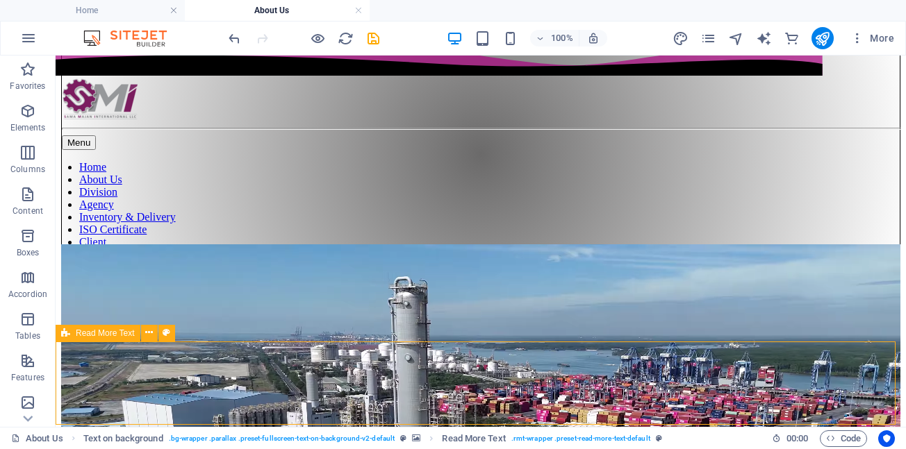
click at [62, 332] on icon at bounding box center [65, 333] width 9 height 17
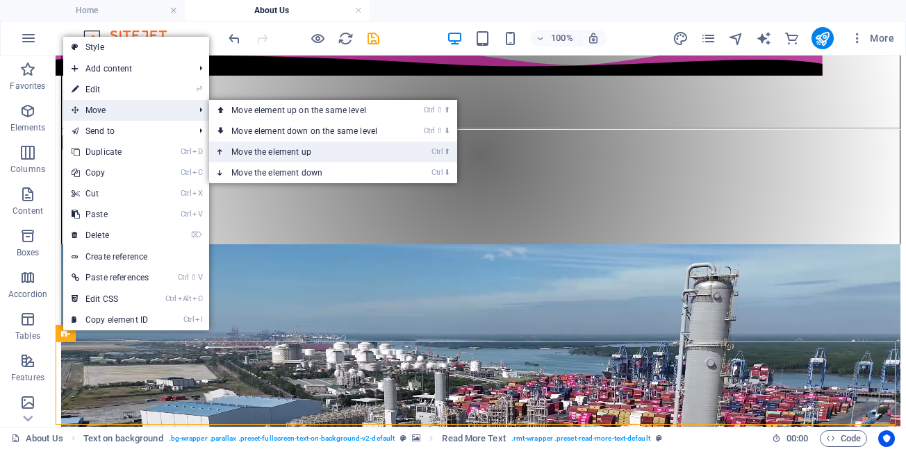
click at [251, 155] on link "Ctrl ⬆ Move the element up" at bounding box center [307, 152] width 196 height 21
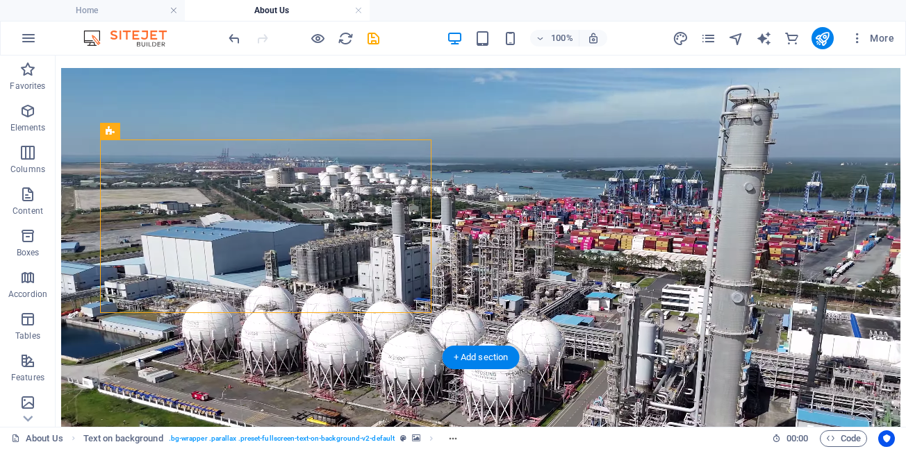
scroll to position [258, 0]
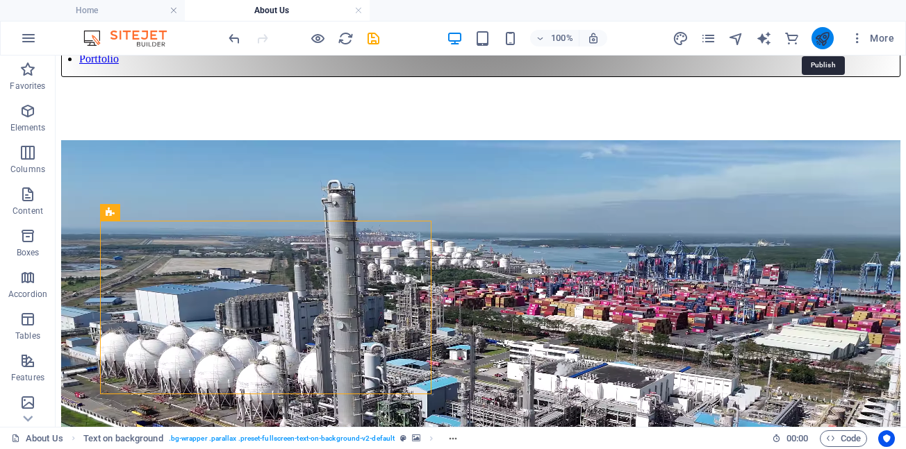
click at [820, 41] on icon "publish" at bounding box center [822, 39] width 16 height 16
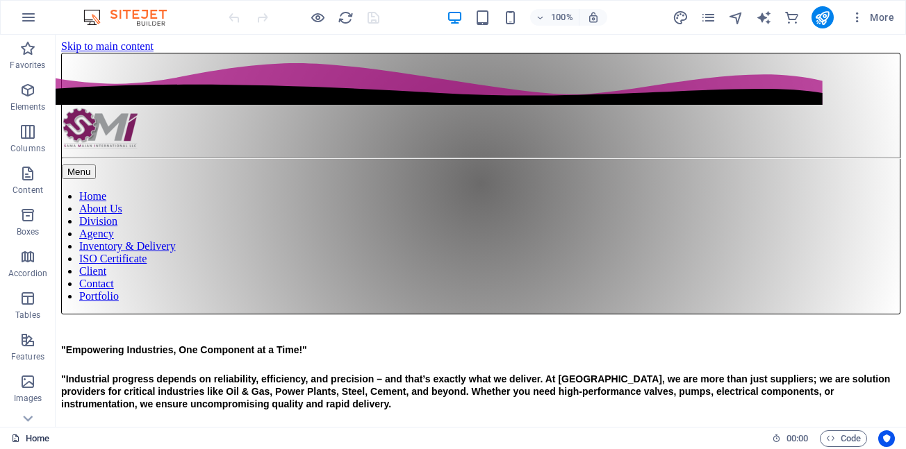
click at [33, 440] on link "Home" at bounding box center [30, 439] width 38 height 17
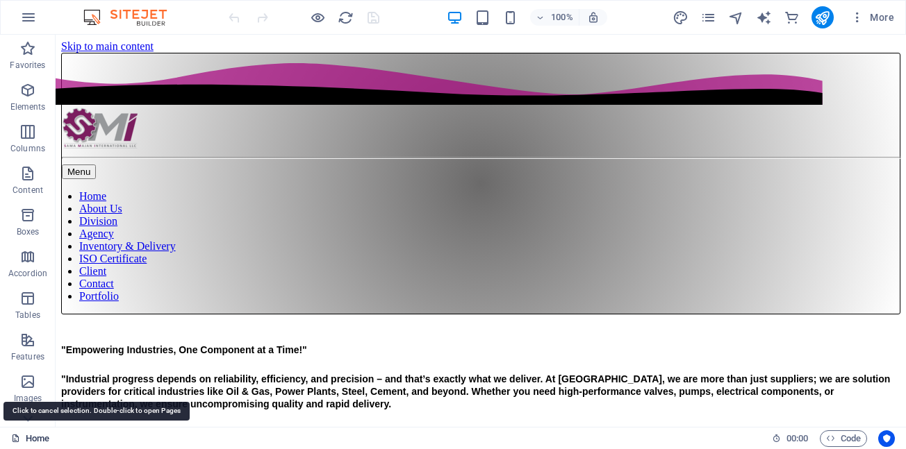
click at [33, 440] on link "Home" at bounding box center [30, 439] width 38 height 17
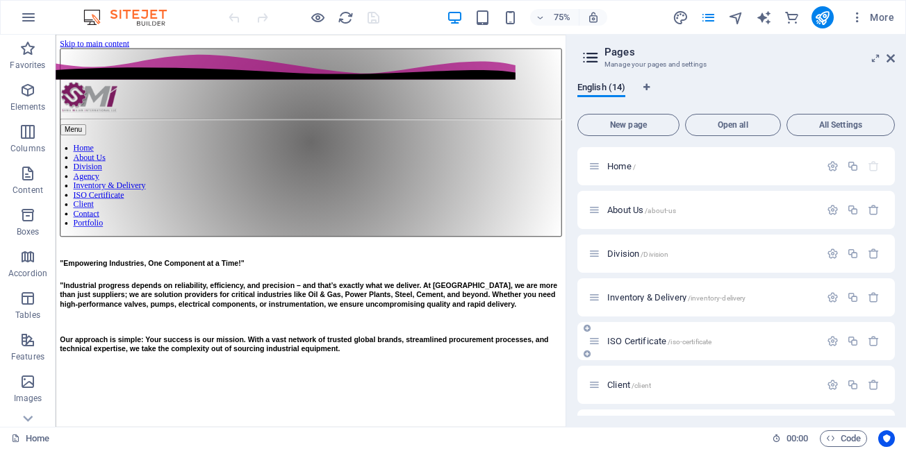
scroll to position [208, 0]
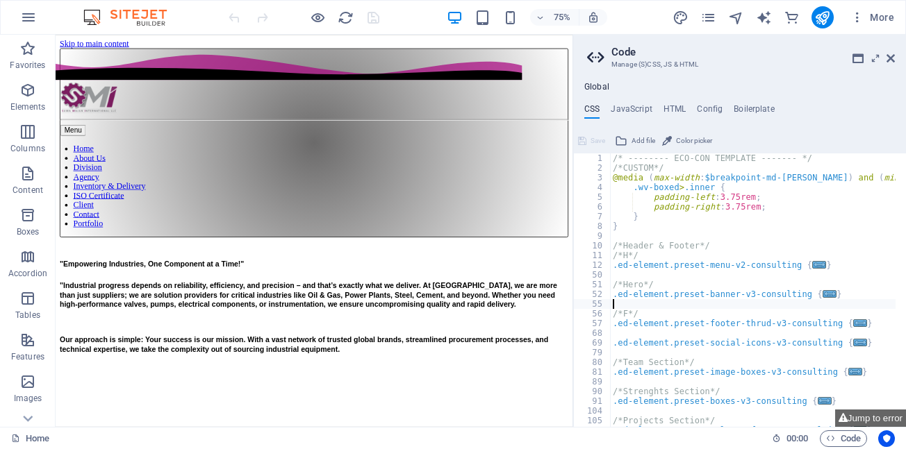
click at [630, 309] on div "/* -------- ECO-CON TEMPLATE ------- */ /*CUSTOM*/ @media ( max-width : $breakp…" at bounding box center [788, 294] width 356 height 283
drag, startPoint x: 890, startPoint y: 56, endPoint x: 834, endPoint y: 22, distance: 65.2
click at [890, 56] on icon at bounding box center [890, 58] width 8 height 11
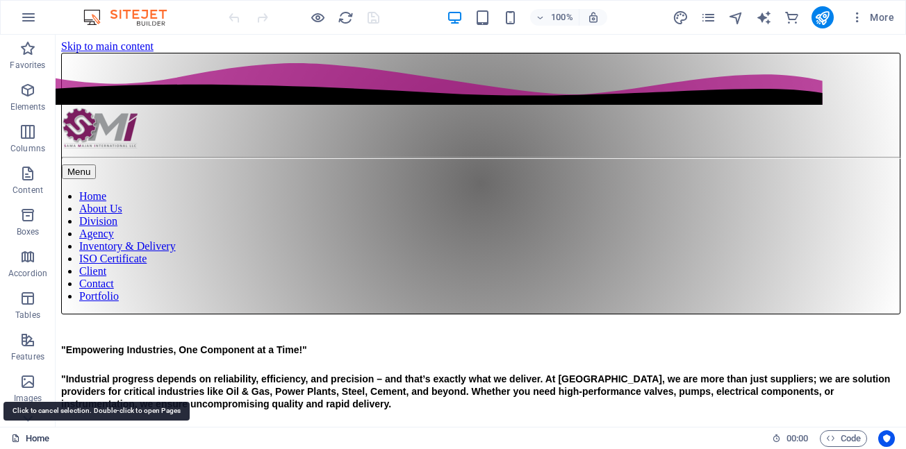
click at [35, 441] on link "Home" at bounding box center [30, 439] width 38 height 17
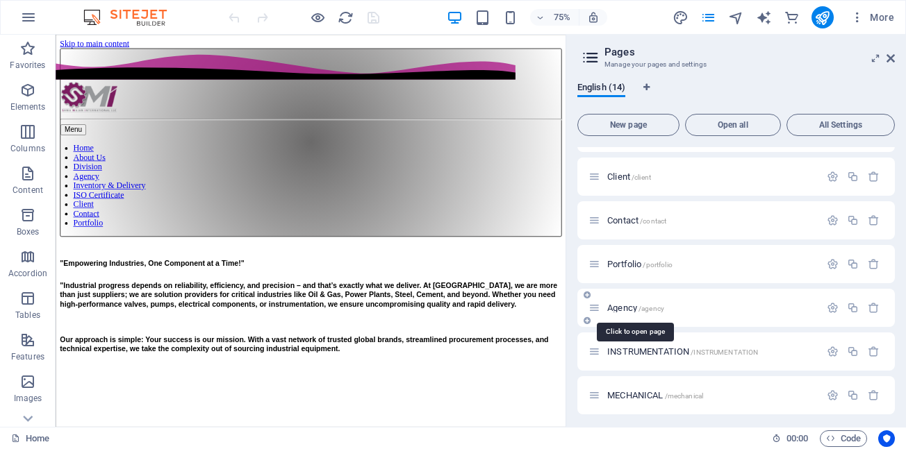
click at [627, 309] on span "Agency /agency" at bounding box center [635, 308] width 57 height 10
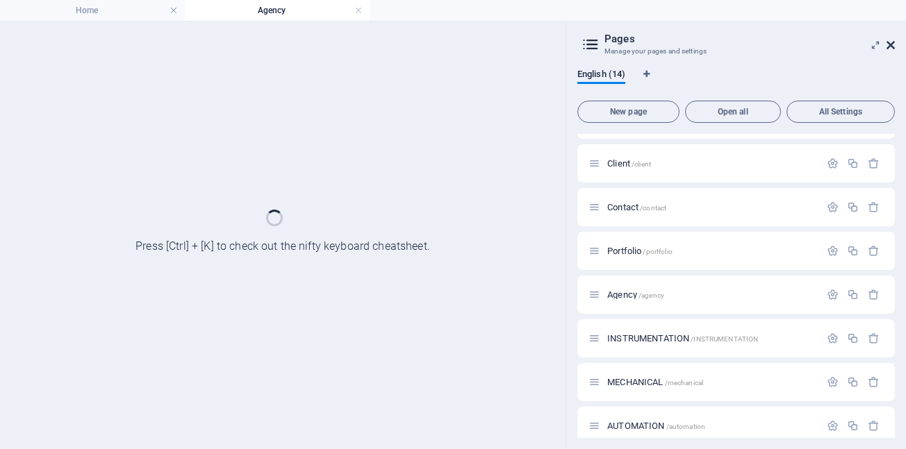
click at [890, 43] on icon at bounding box center [890, 45] width 8 height 11
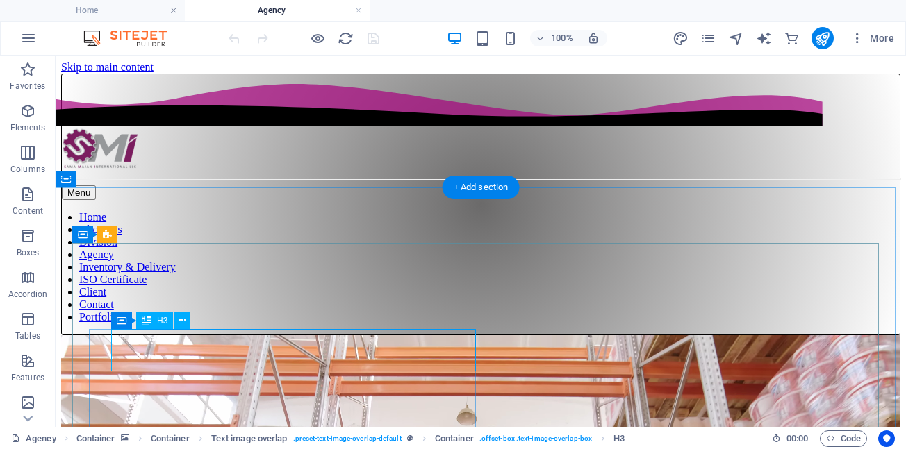
scroll to position [0, 0]
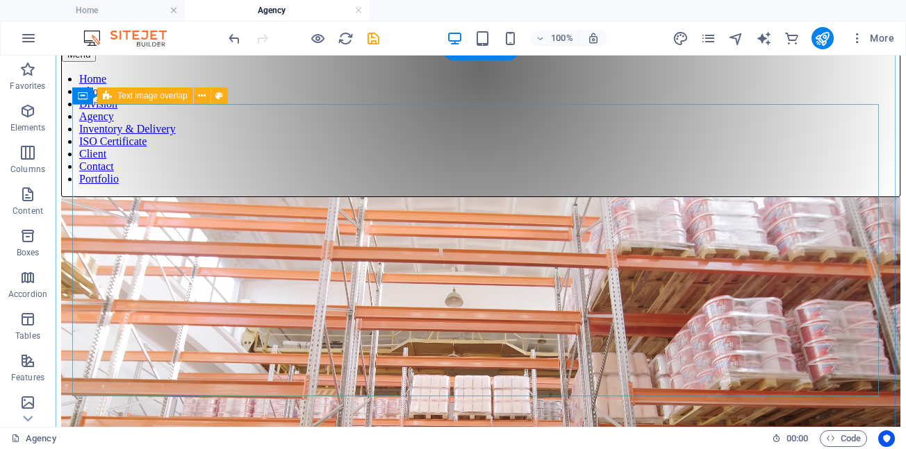
scroll to position [139, 0]
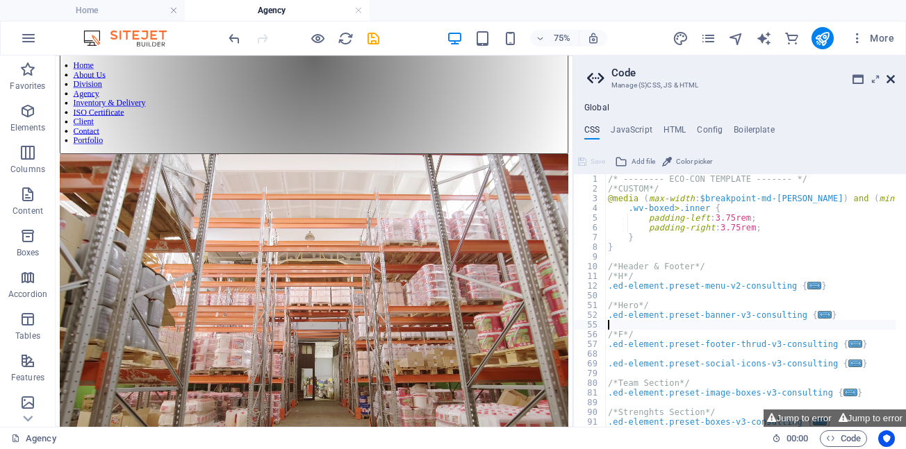
click at [888, 78] on icon at bounding box center [890, 79] width 8 height 11
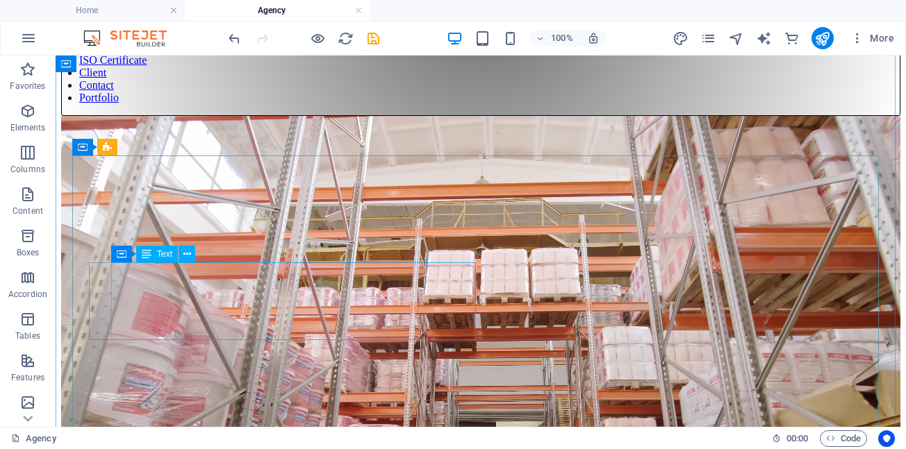
scroll to position [208, 0]
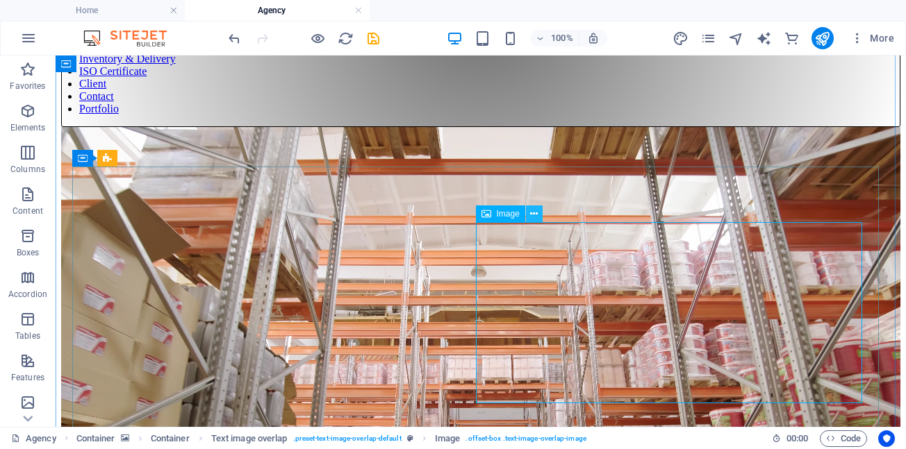
click at [533, 214] on icon at bounding box center [534, 214] width 8 height 15
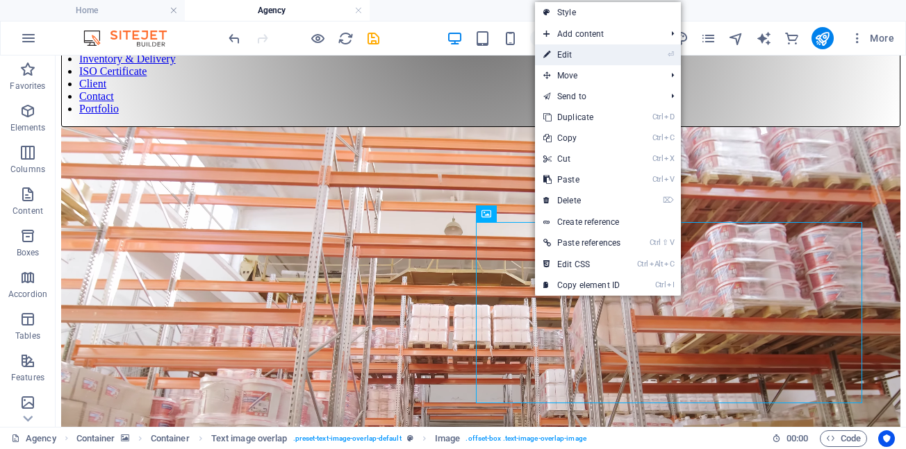
click at [568, 52] on link "⏎ Edit" at bounding box center [582, 54] width 94 height 21
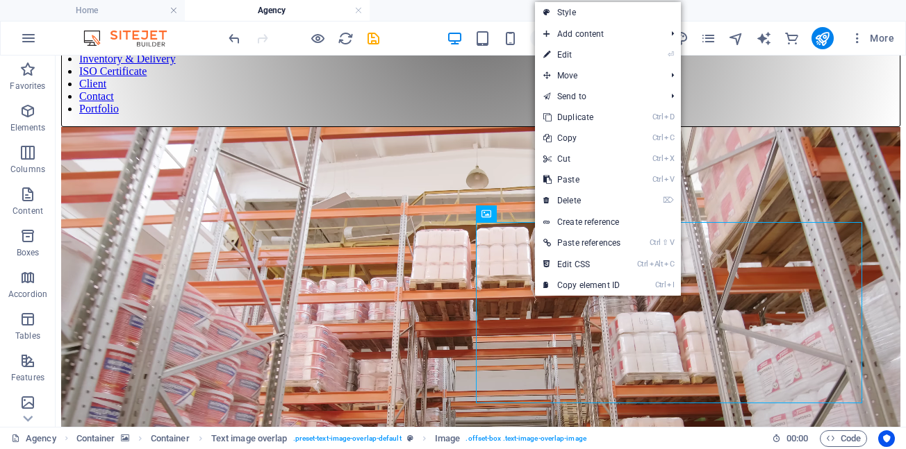
select select "%"
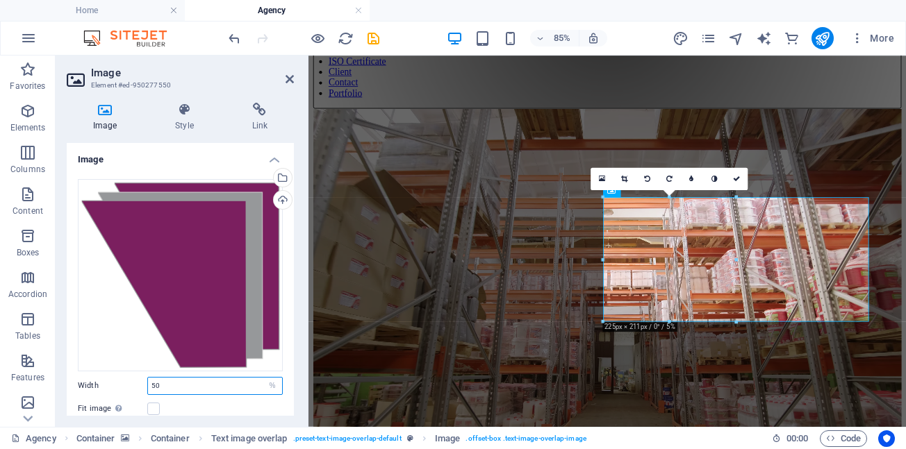
click at [188, 384] on input "50" at bounding box center [215, 386] width 134 height 17
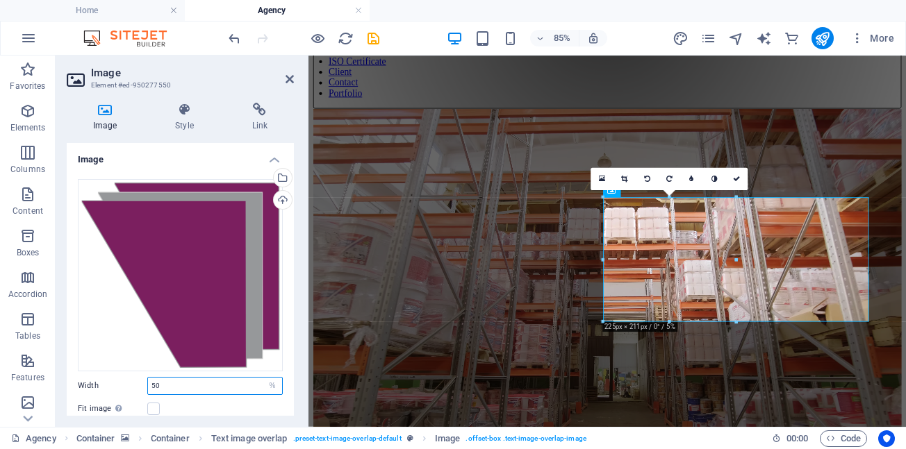
type input "5"
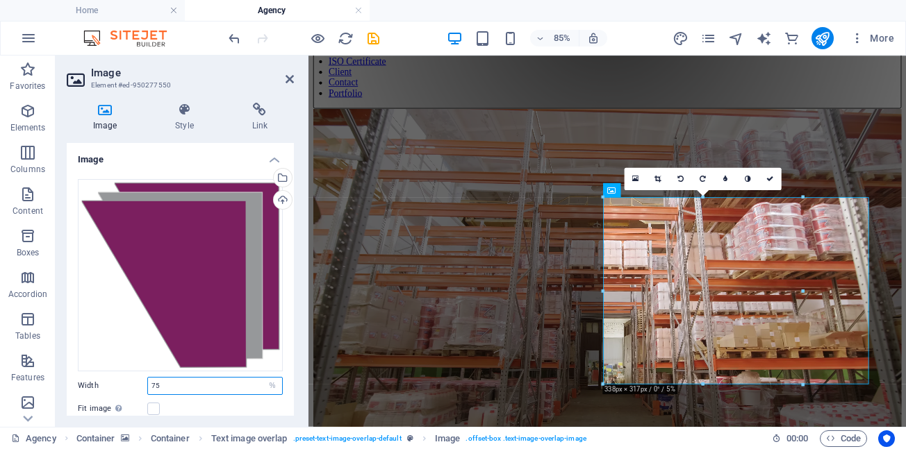
drag, startPoint x: 172, startPoint y: 384, endPoint x: 136, endPoint y: 382, distance: 35.5
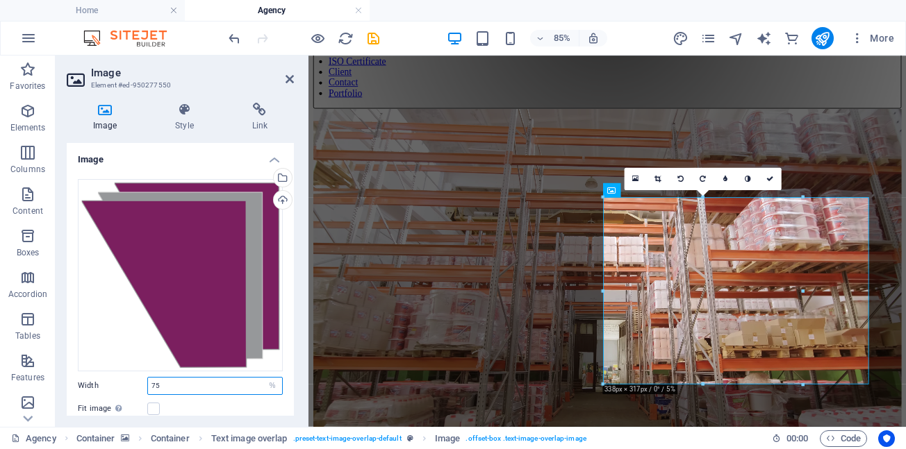
click at [136, 382] on div "Width 75 Default auto px rem % em vh vw" at bounding box center [180, 386] width 205 height 18
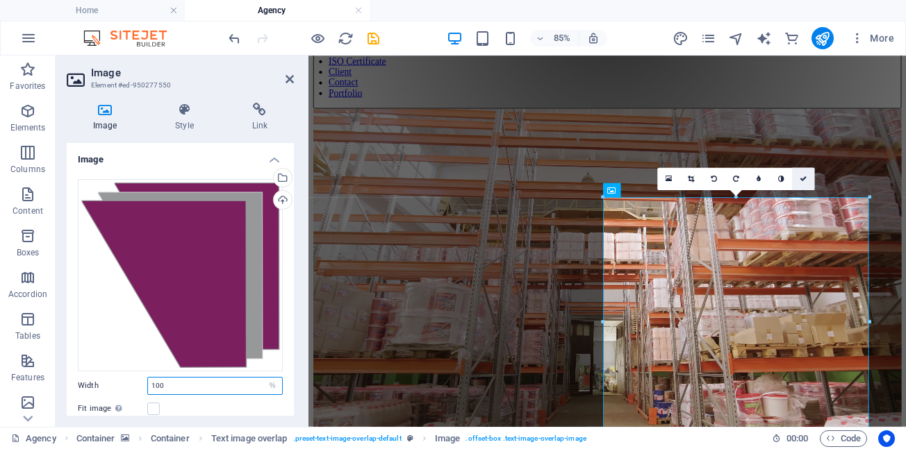
type input "100"
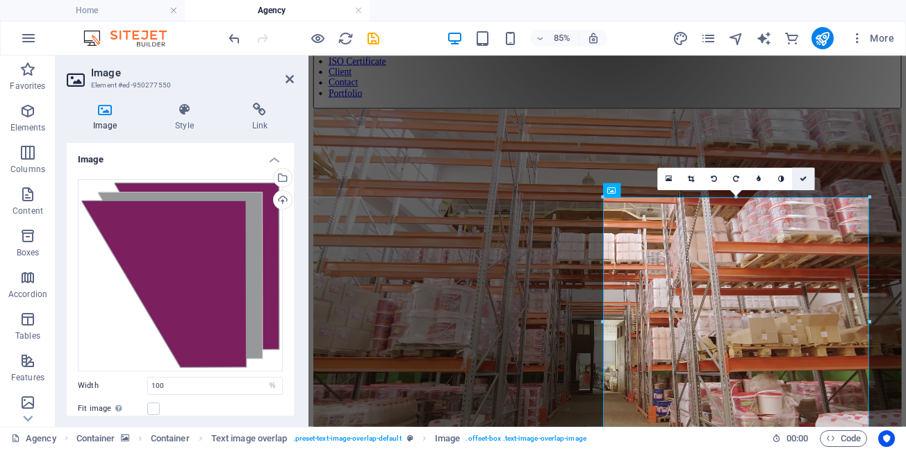
click at [803, 178] on icon at bounding box center [802, 179] width 7 height 7
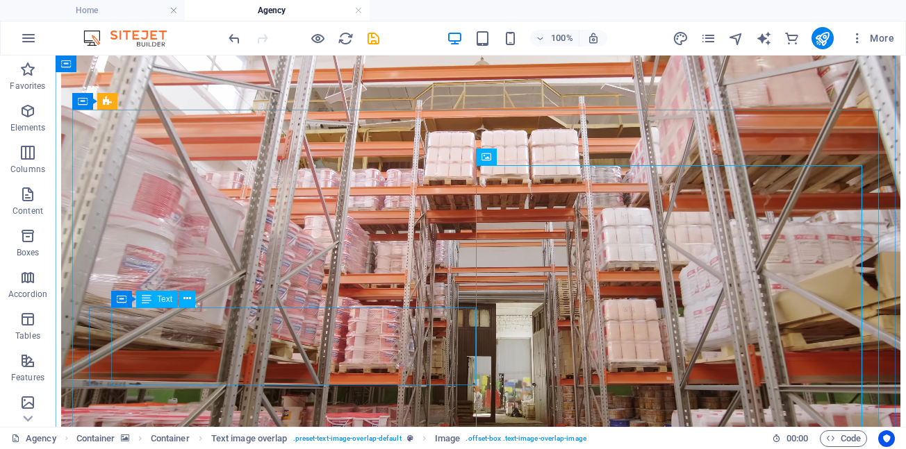
scroll to position [347, 0]
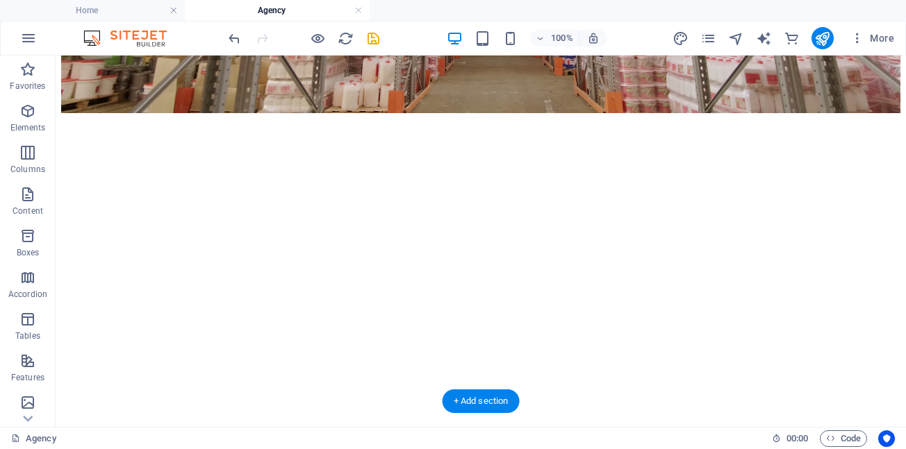
scroll to position [625, 0]
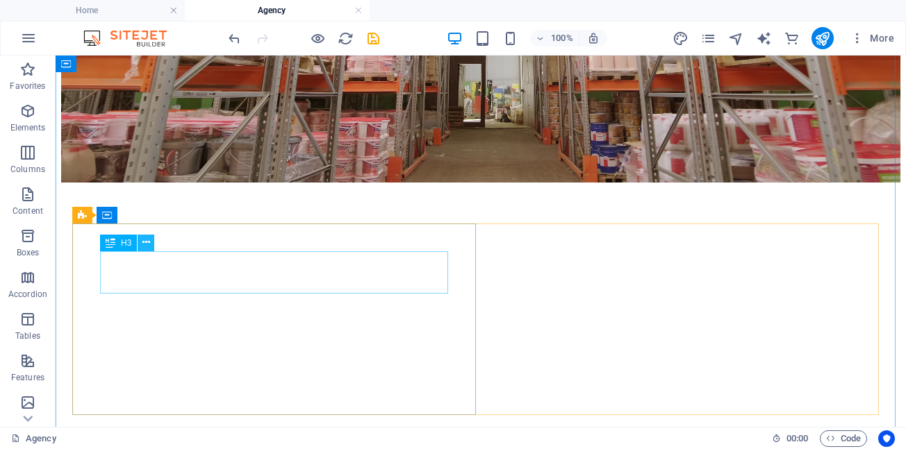
click at [144, 242] on icon at bounding box center [146, 242] width 8 height 15
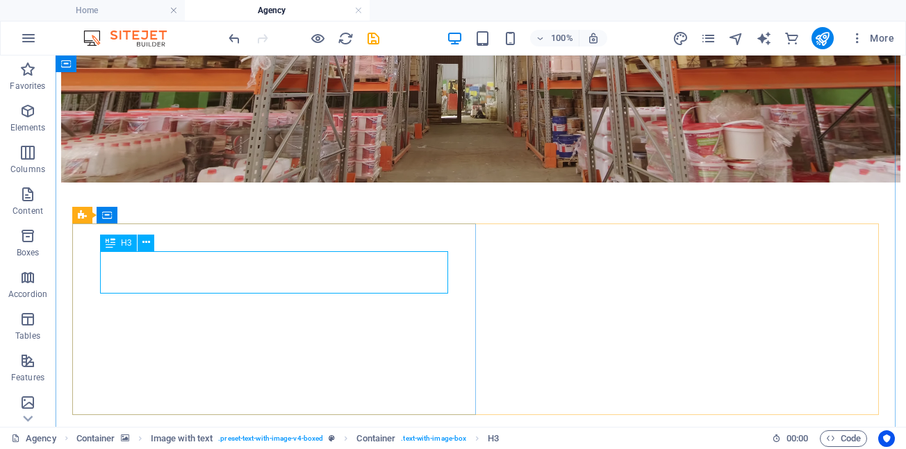
click at [112, 246] on icon at bounding box center [111, 243] width 10 height 17
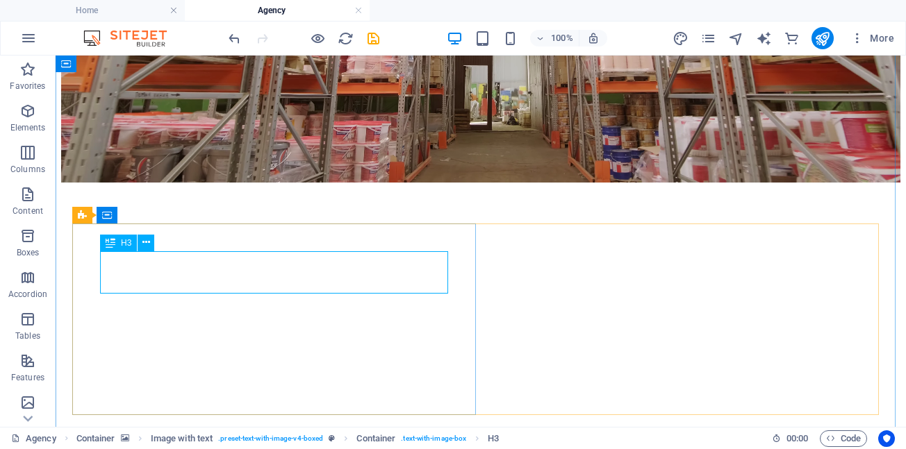
click at [115, 243] on div "H3" at bounding box center [118, 243] width 37 height 17
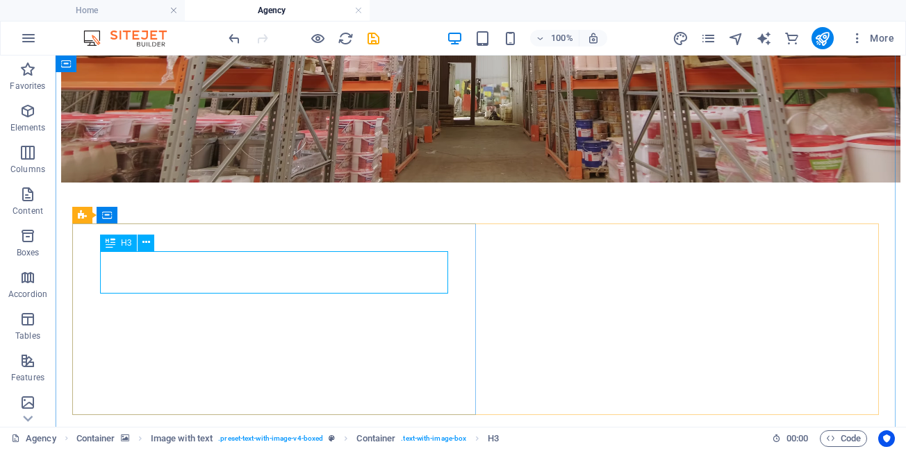
click at [115, 243] on div "H3" at bounding box center [118, 243] width 37 height 17
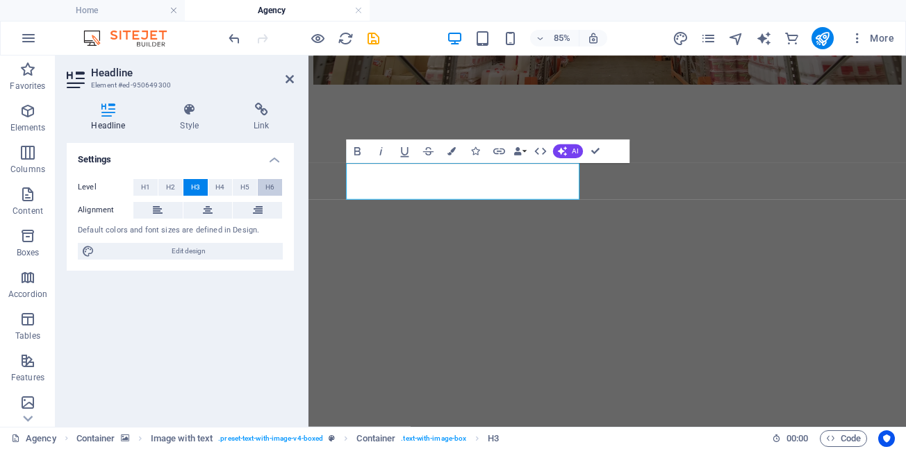
click at [269, 187] on span "H6" at bounding box center [269, 187] width 9 height 17
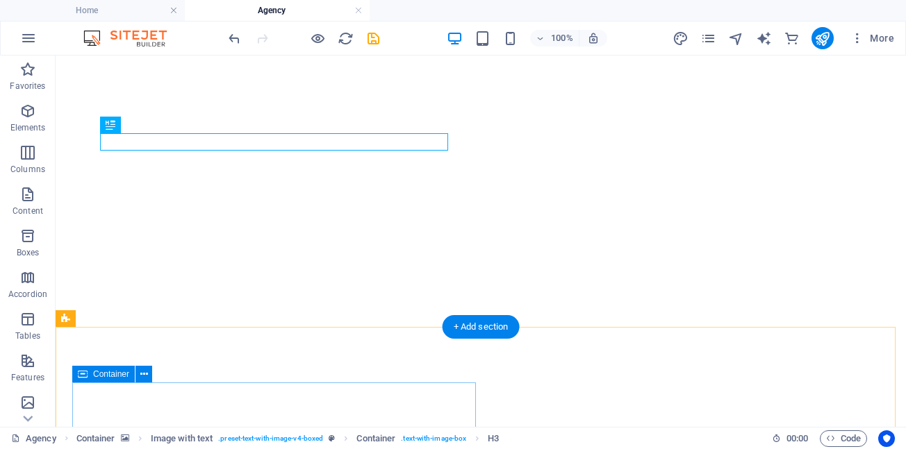
scroll to position [764, 0]
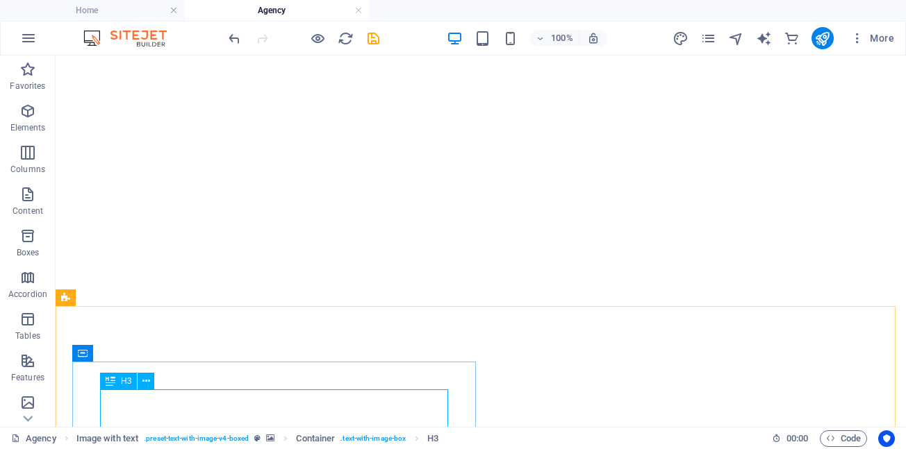
click at [120, 383] on div "H3" at bounding box center [118, 381] width 37 height 17
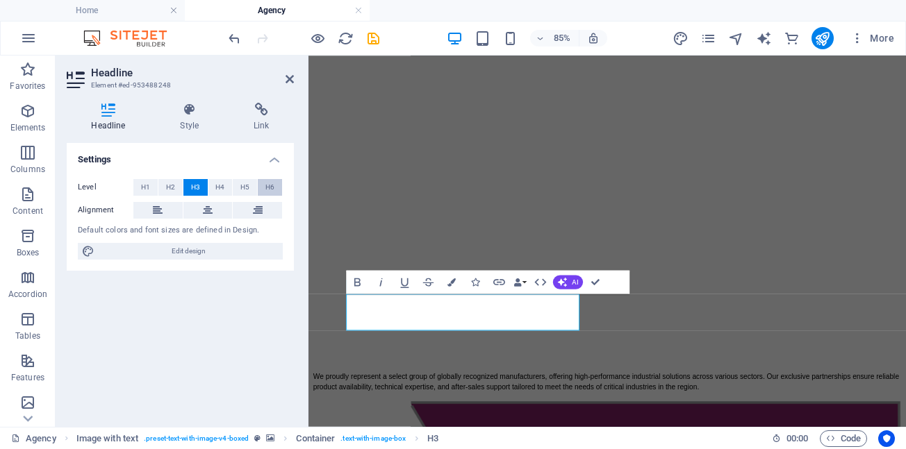
click at [274, 184] on button "H6" at bounding box center [270, 187] width 24 height 17
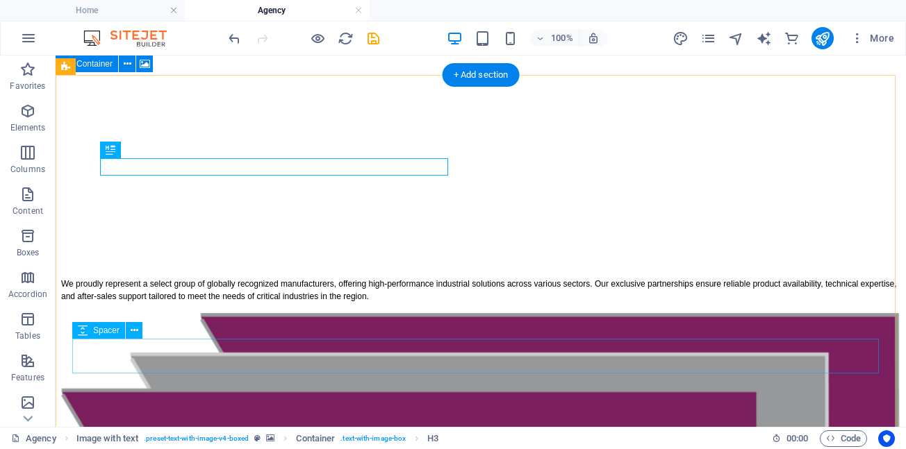
scroll to position [1111, 0]
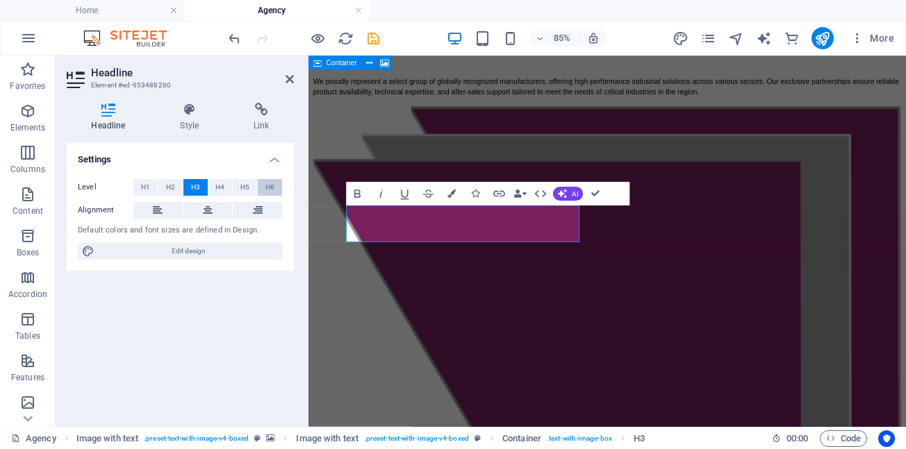
click at [268, 185] on span "H6" at bounding box center [269, 187] width 9 height 17
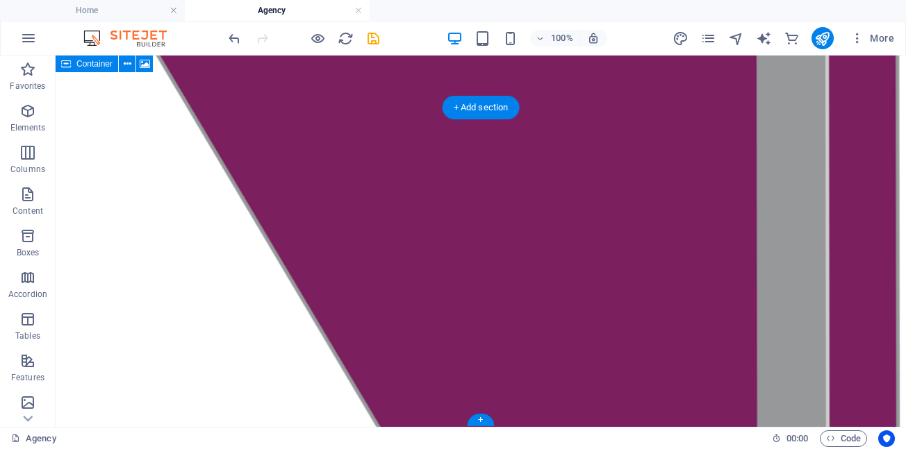
scroll to position [1456, 0]
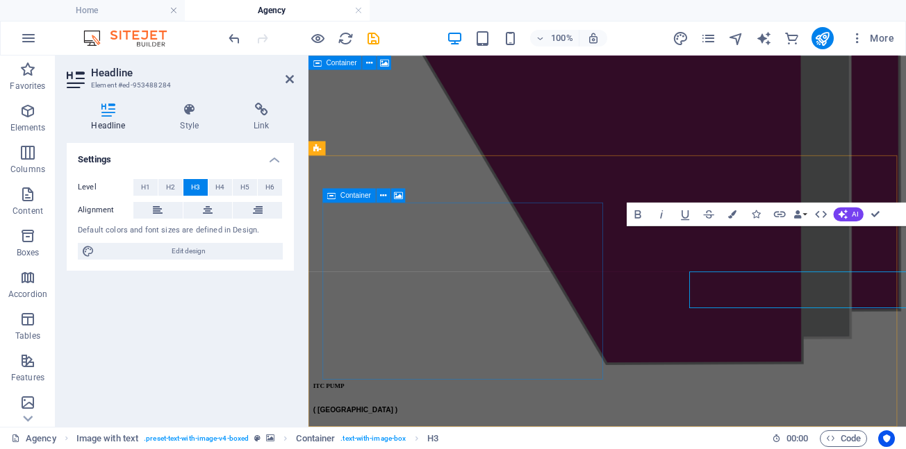
scroll to position [1406, 0]
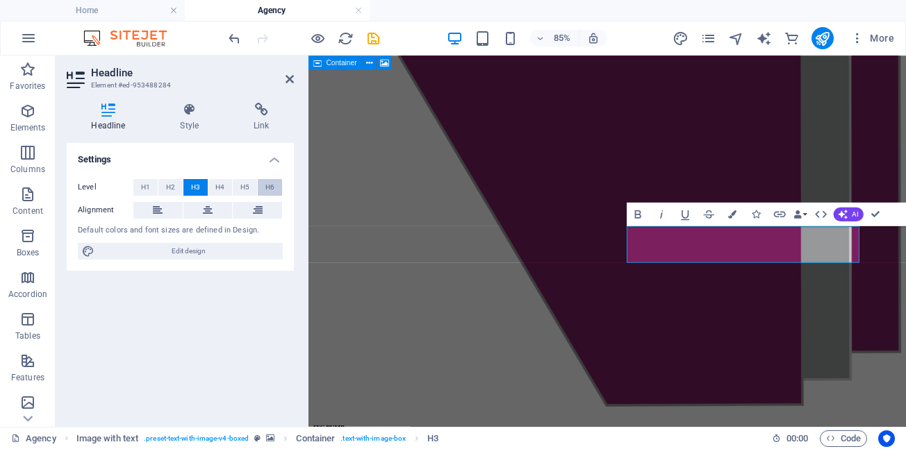
click at [274, 190] on button "H6" at bounding box center [270, 187] width 24 height 17
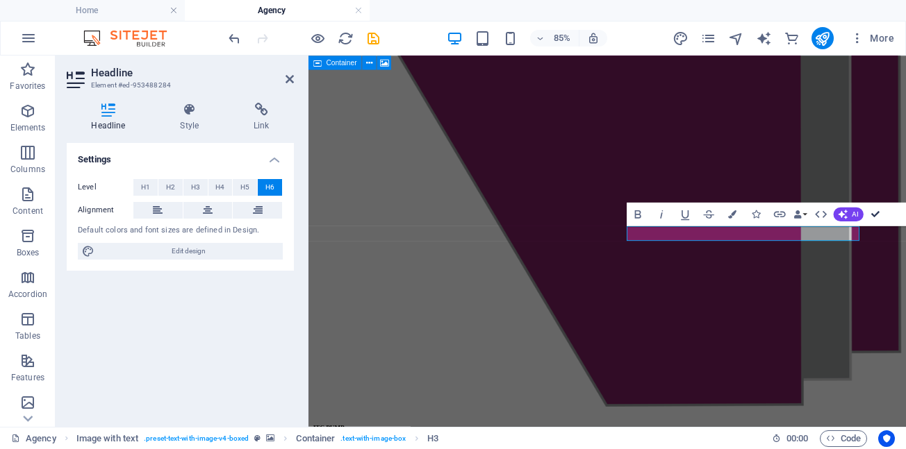
drag, startPoint x: 877, startPoint y: 215, endPoint x: 800, endPoint y: 165, distance: 91.9
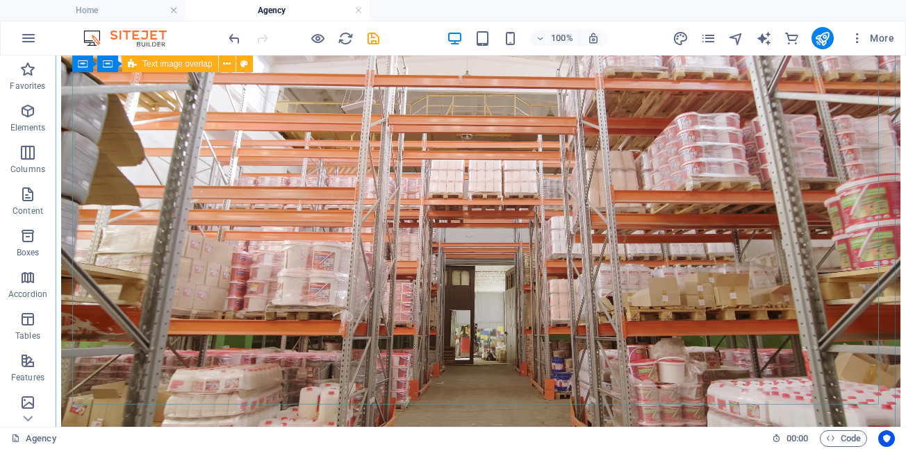
scroll to position [573, 0]
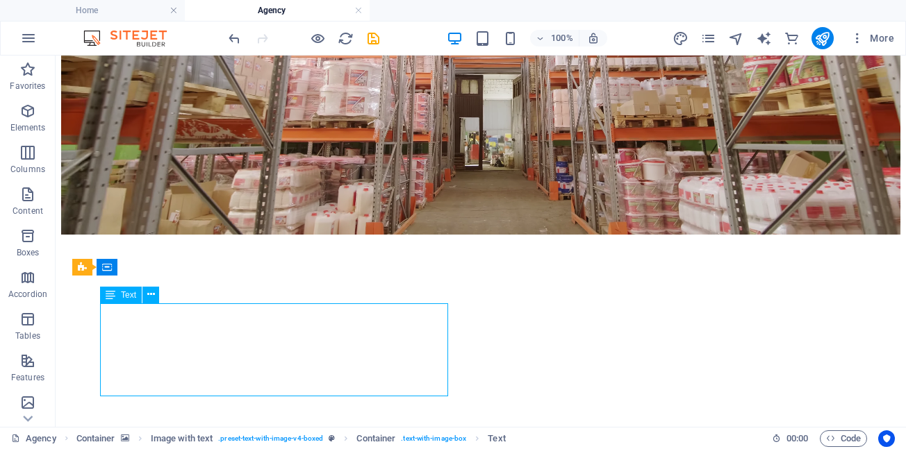
drag, startPoint x: 139, startPoint y: 311, endPoint x: 202, endPoint y: 369, distance: 85.5
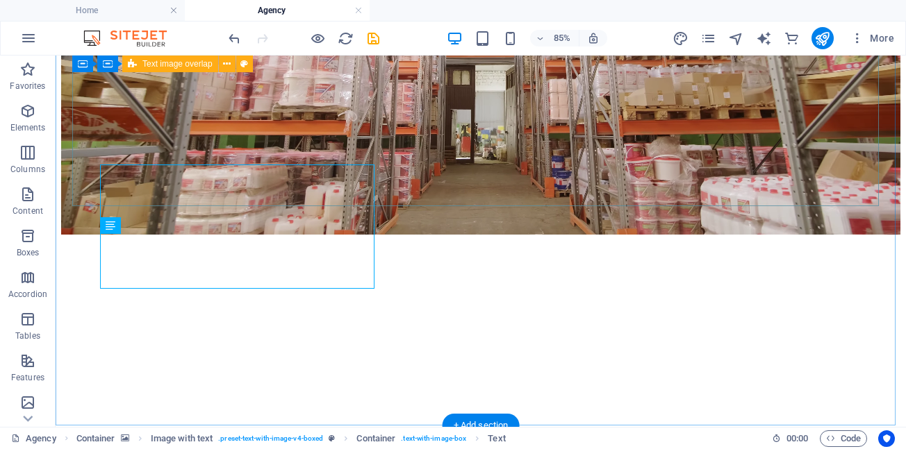
scroll to position [642, 0]
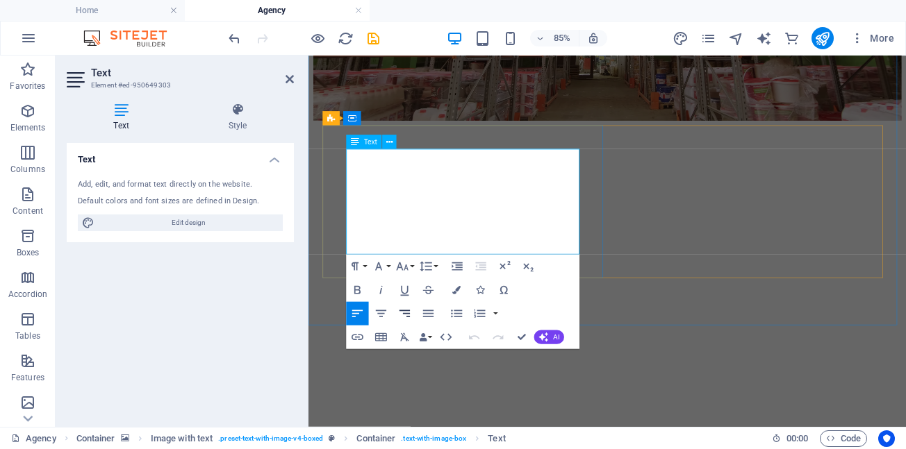
scroll to position [504, 0]
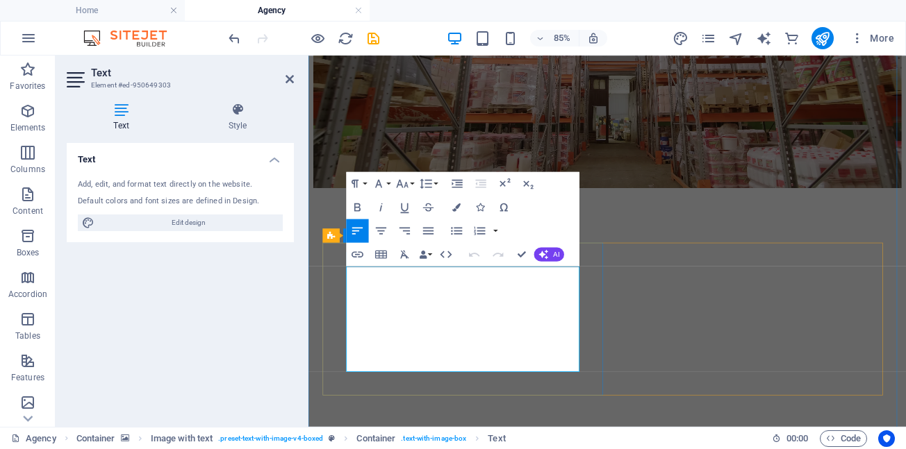
drag, startPoint x: 397, startPoint y: 329, endPoint x: 347, endPoint y: 303, distance: 56.5
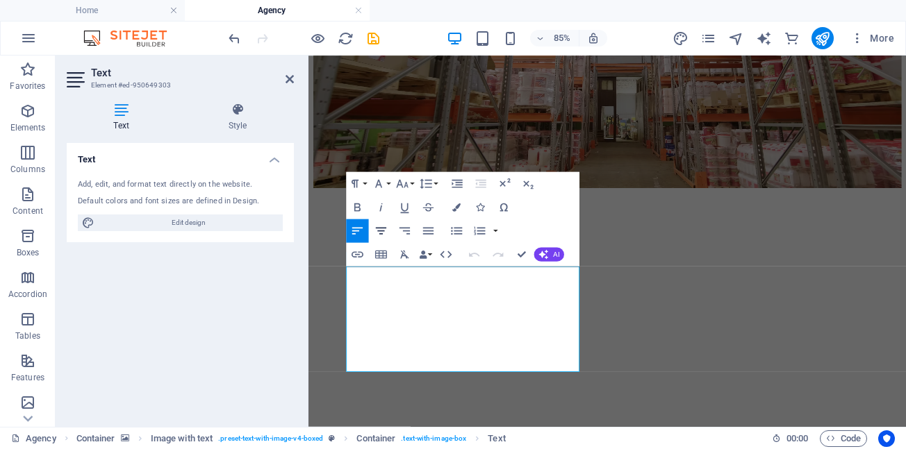
click at [382, 229] on icon "button" at bounding box center [381, 231] width 10 height 7
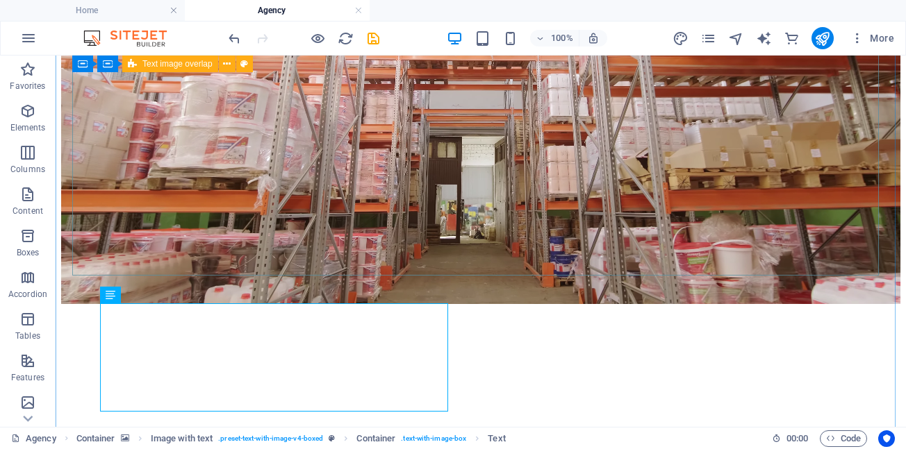
scroll to position [573, 0]
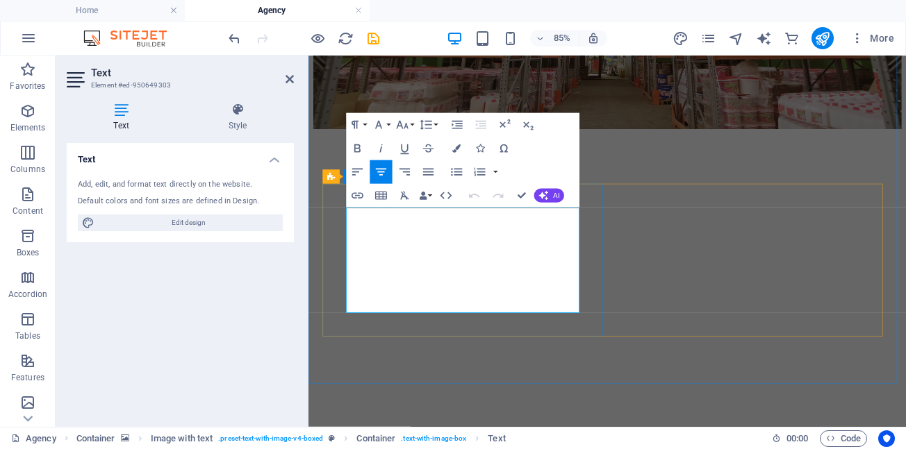
drag, startPoint x: 504, startPoint y: 242, endPoint x: 472, endPoint y: 240, distance: 32.0
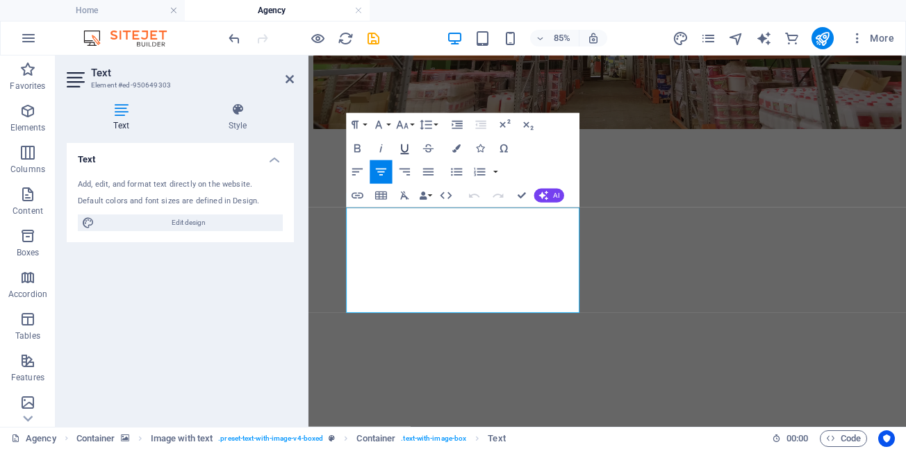
click at [406, 149] on icon "button" at bounding box center [404, 149] width 14 height 14
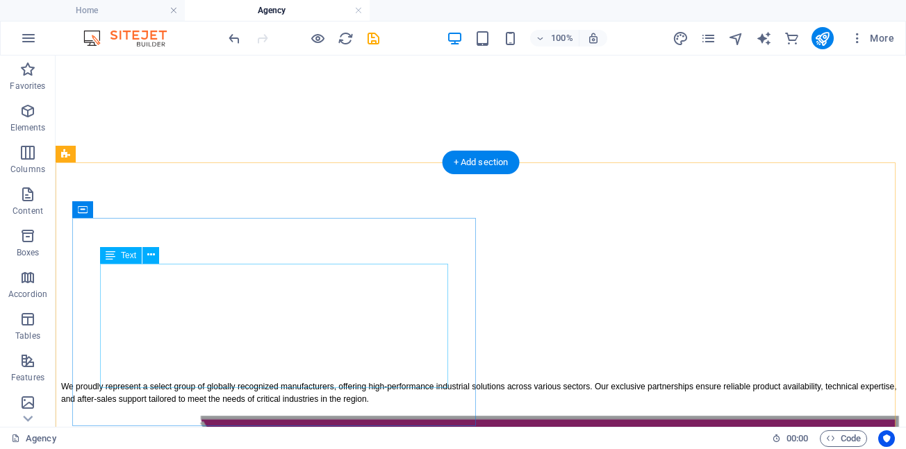
scroll to position [920, 0]
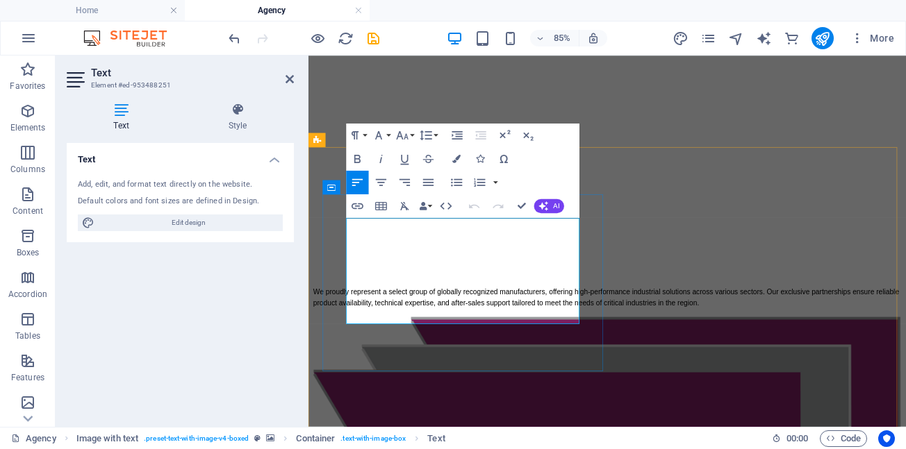
scroll to position [851, 0]
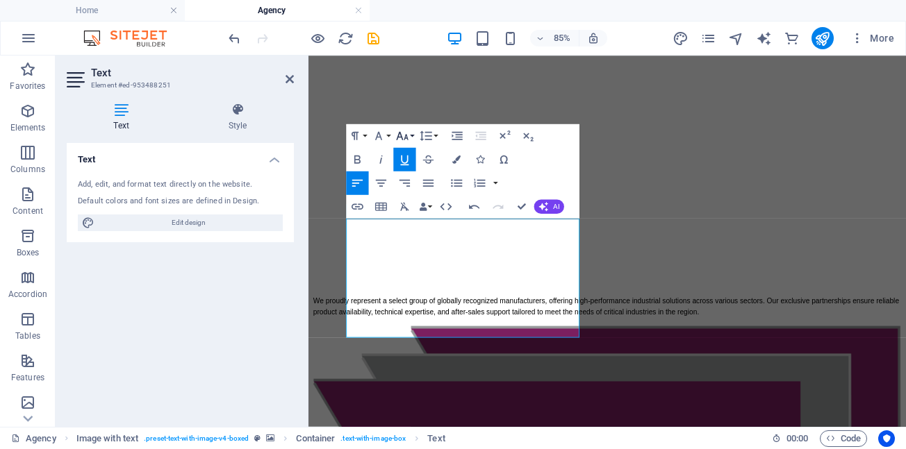
click at [414, 137] on button "Font Size" at bounding box center [404, 136] width 22 height 24
click at [378, 184] on icon "button" at bounding box center [381, 183] width 10 height 7
click at [412, 134] on button "Font Size" at bounding box center [404, 136] width 22 height 24
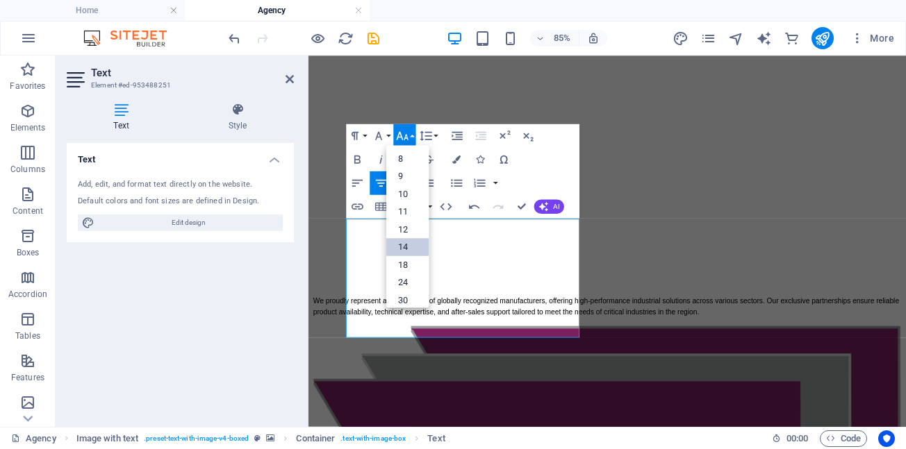
click at [406, 246] on link "14" at bounding box center [407, 248] width 42 height 18
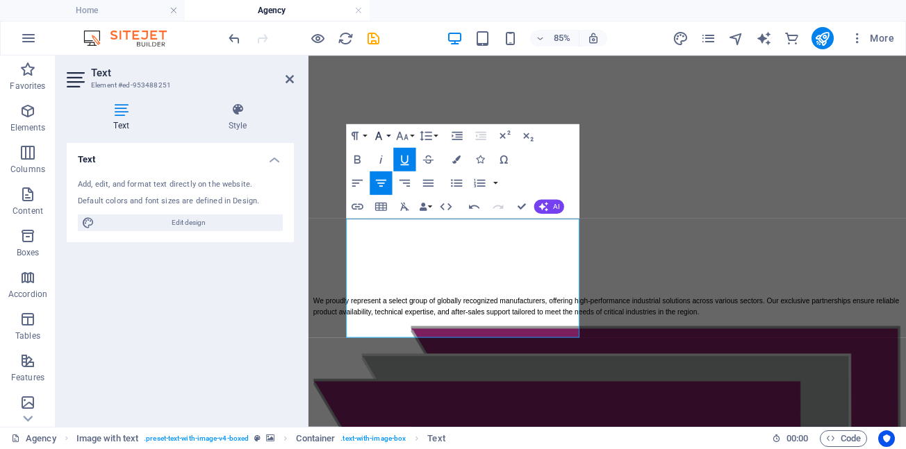
click at [389, 136] on button "Font Family" at bounding box center [380, 136] width 22 height 24
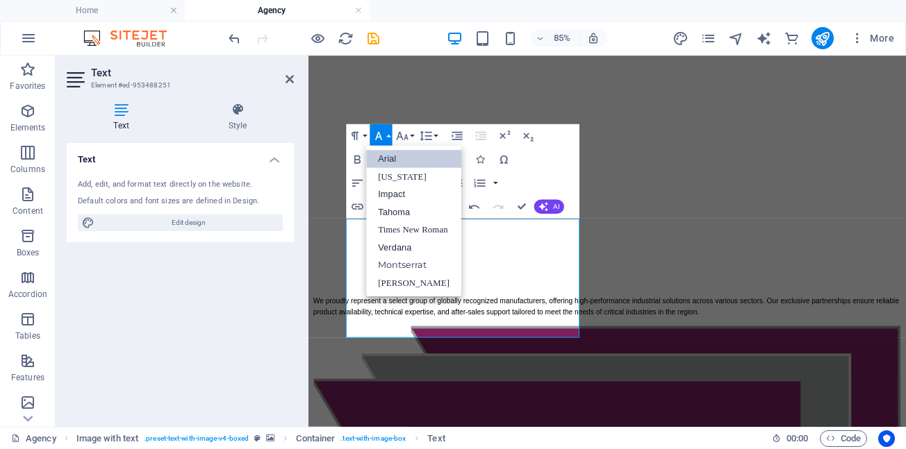
scroll to position [0, 0]
click at [385, 162] on link "Arial" at bounding box center [413, 159] width 95 height 18
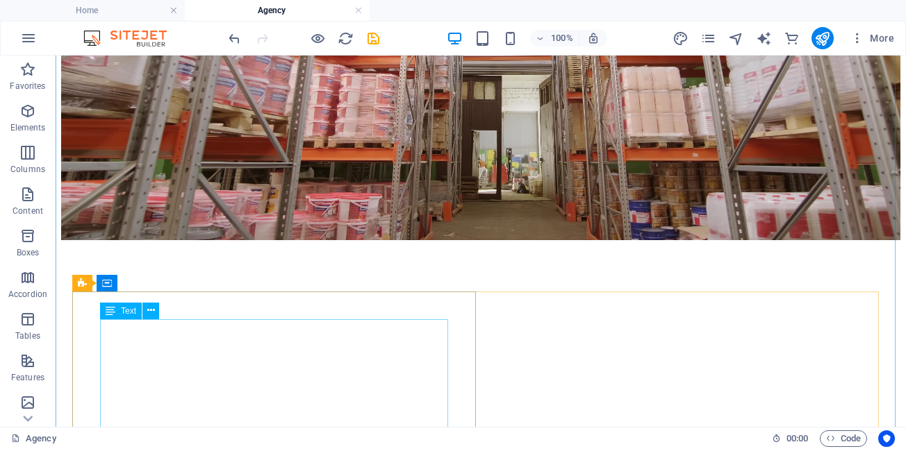
scroll to position [557, 0]
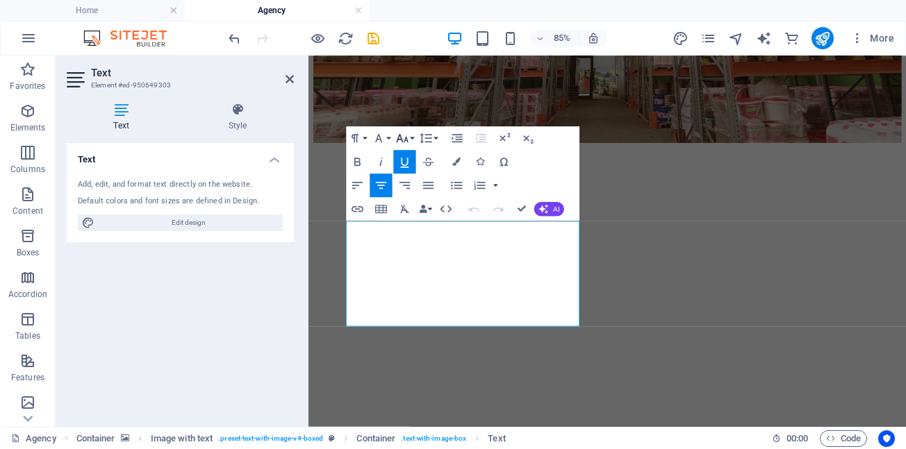
click at [413, 136] on button "Font Size" at bounding box center [404, 138] width 22 height 24
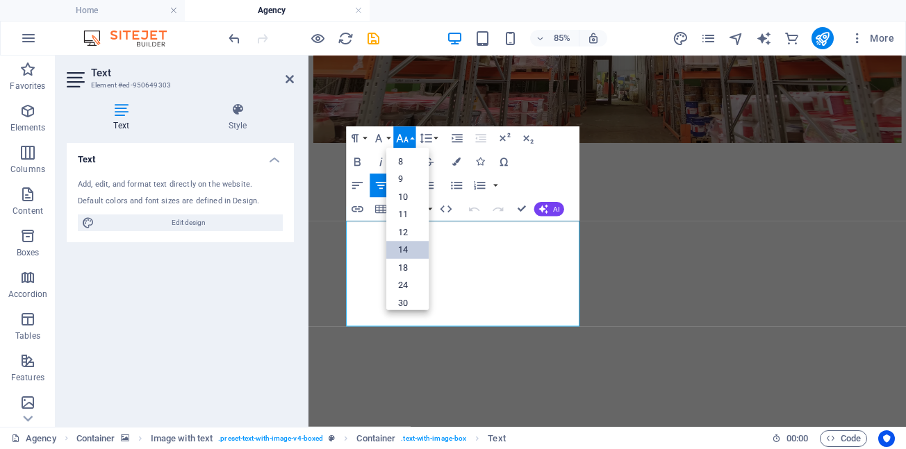
click at [401, 247] on link "14" at bounding box center [407, 250] width 42 height 18
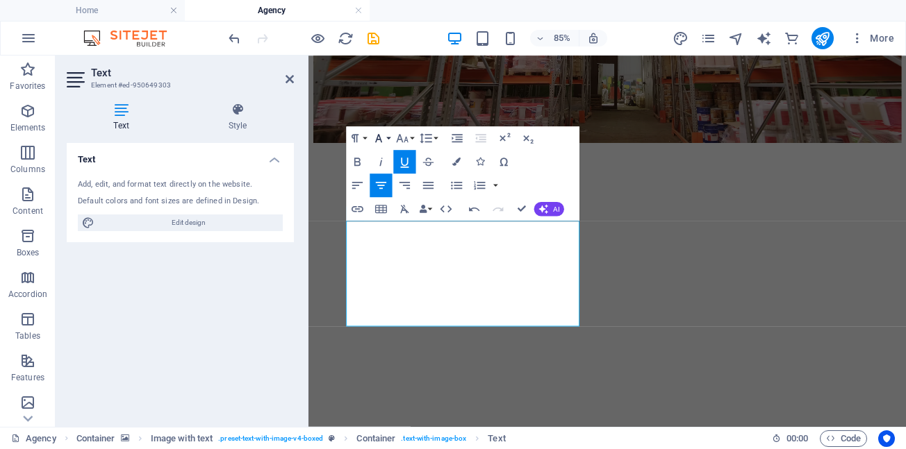
click at [390, 140] on button "Font Family" at bounding box center [380, 138] width 22 height 24
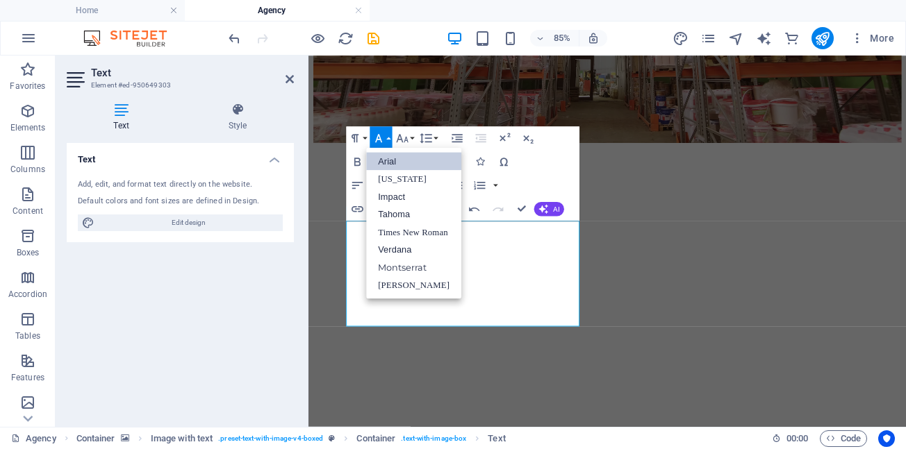
scroll to position [0, 0]
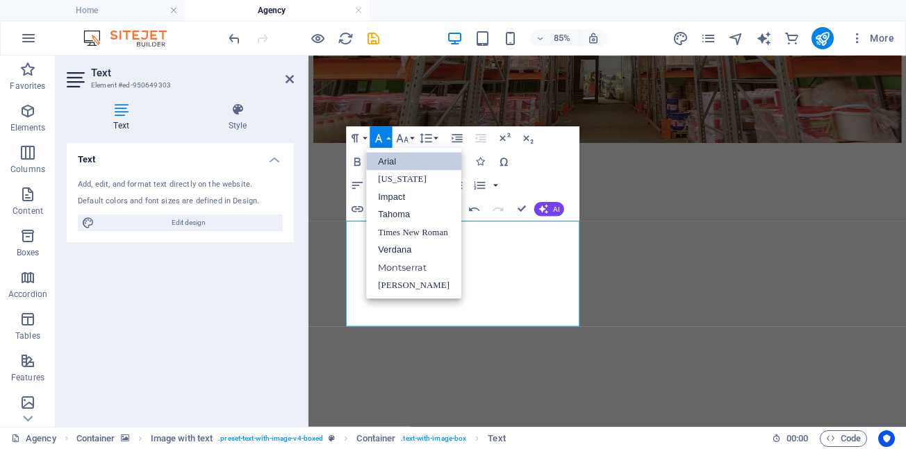
click at [390, 158] on link "Arial" at bounding box center [413, 162] width 95 height 18
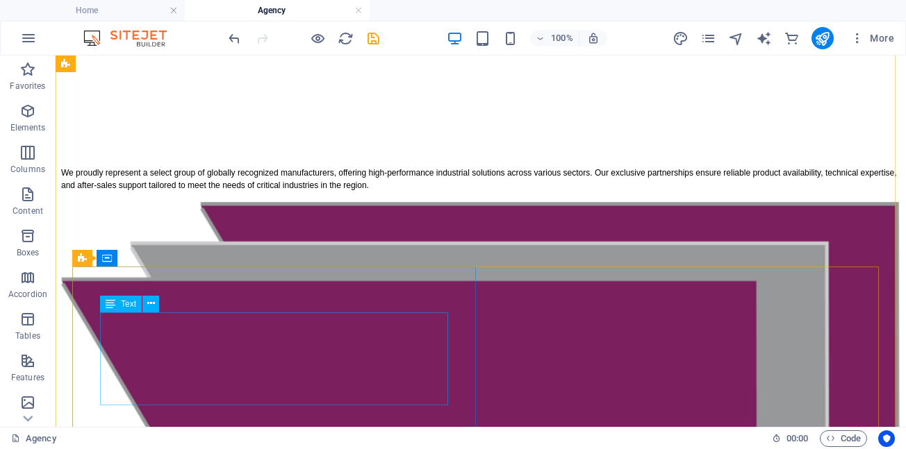
scroll to position [1113, 0]
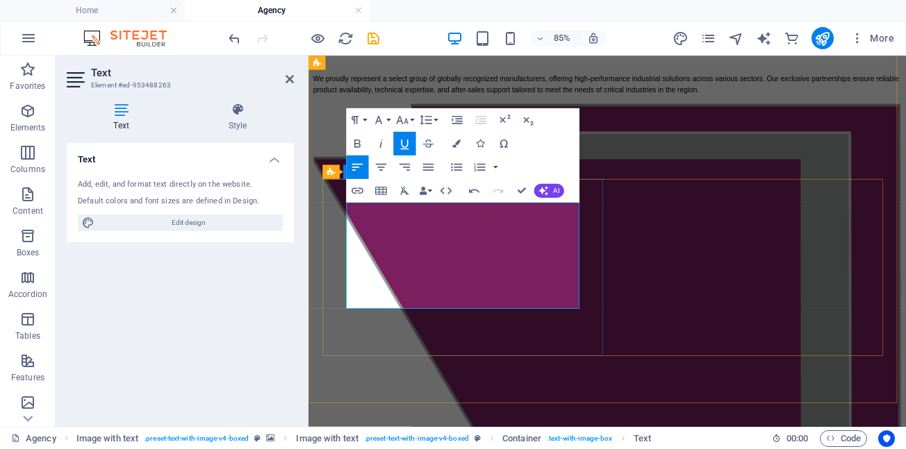
drag, startPoint x: 388, startPoint y: 254, endPoint x: 351, endPoint y: 235, distance: 41.3
click at [381, 165] on icon "button" at bounding box center [381, 167] width 10 height 7
click at [412, 118] on button "Font Size" at bounding box center [404, 120] width 22 height 24
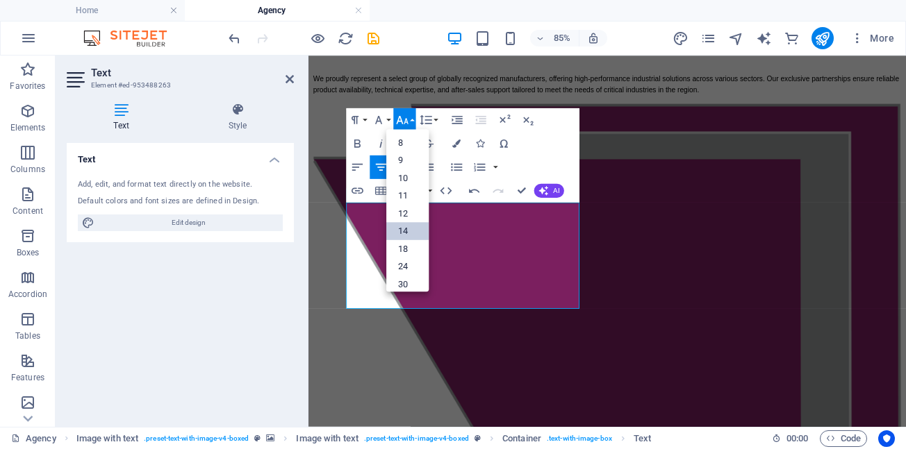
click at [402, 232] on link "14" at bounding box center [407, 232] width 42 height 18
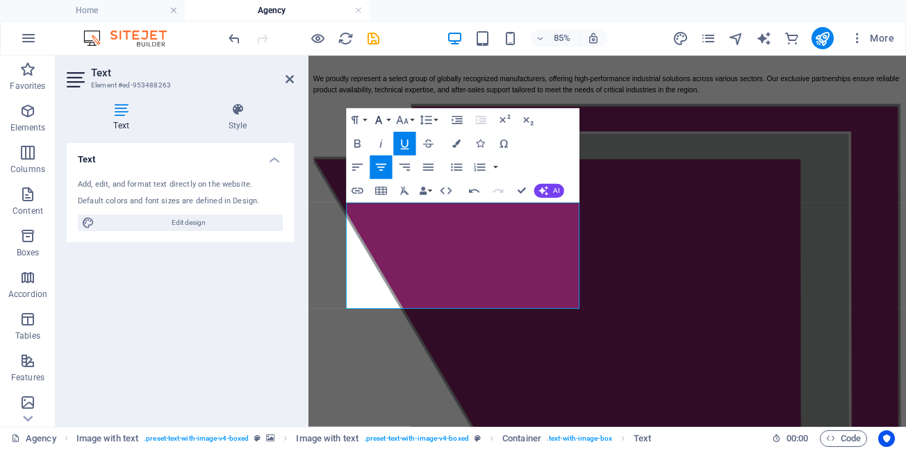
click at [390, 120] on button "Font Family" at bounding box center [380, 120] width 22 height 24
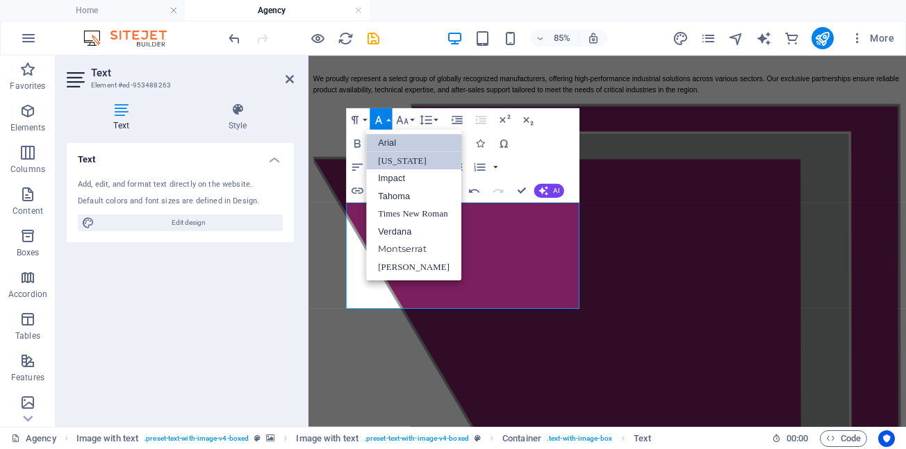
scroll to position [0, 0]
click at [395, 142] on link "Arial" at bounding box center [413, 143] width 95 height 18
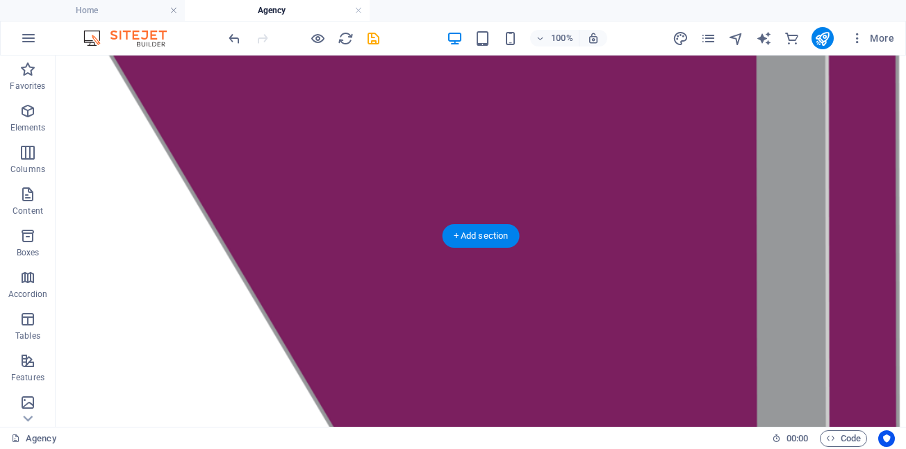
scroll to position [1444, 0]
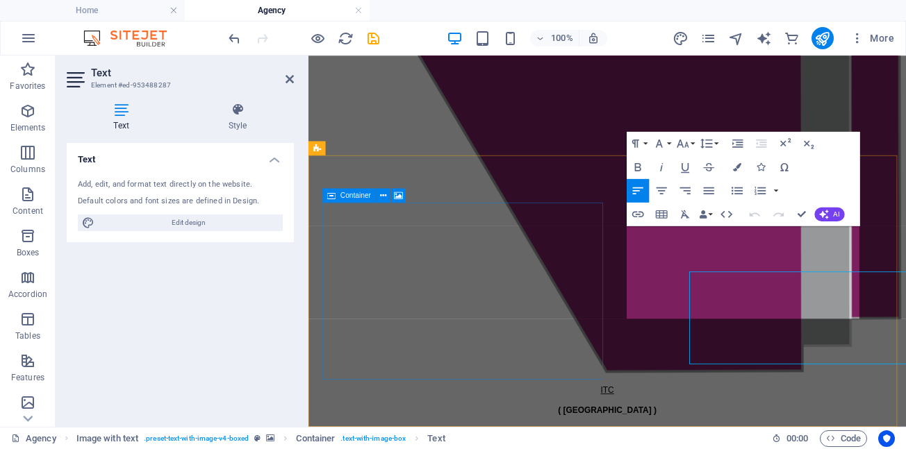
scroll to position [1404, 0]
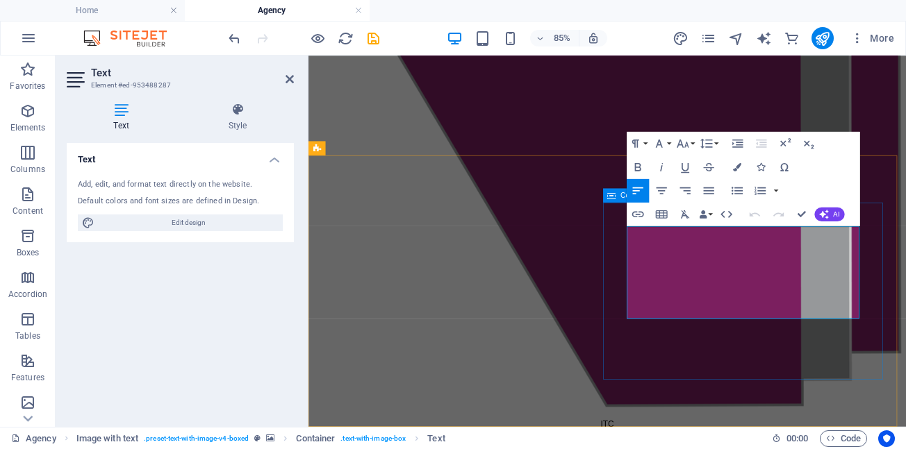
drag, startPoint x: 736, startPoint y: 262, endPoint x: 662, endPoint y: 267, distance: 73.8
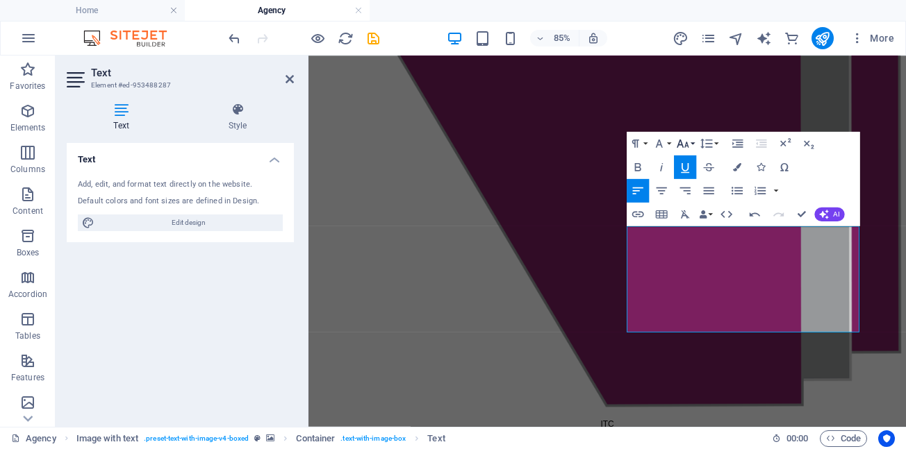
click at [691, 142] on button "Font Size" at bounding box center [685, 144] width 22 height 24
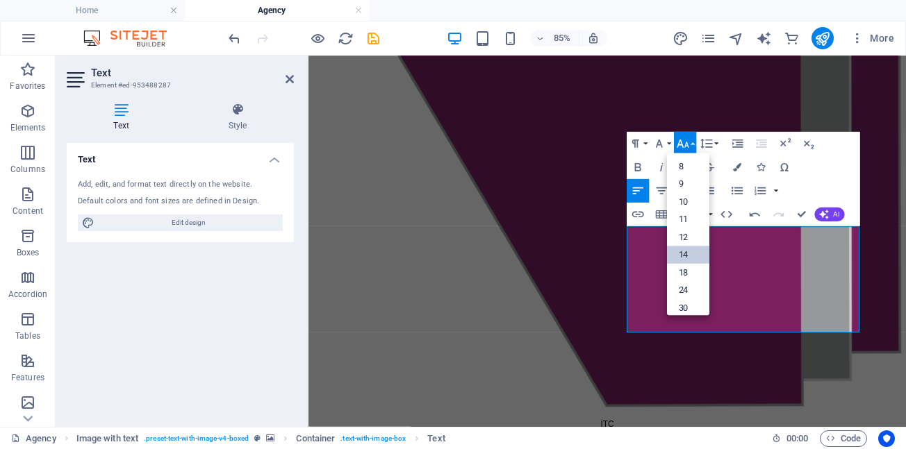
click at [688, 254] on link "14" at bounding box center [688, 256] width 42 height 18
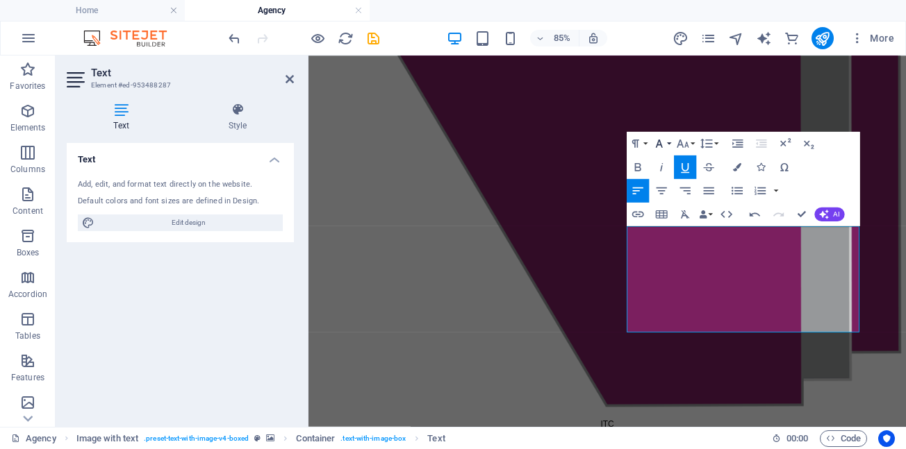
click at [671, 142] on button "Font Family" at bounding box center [661, 144] width 22 height 24
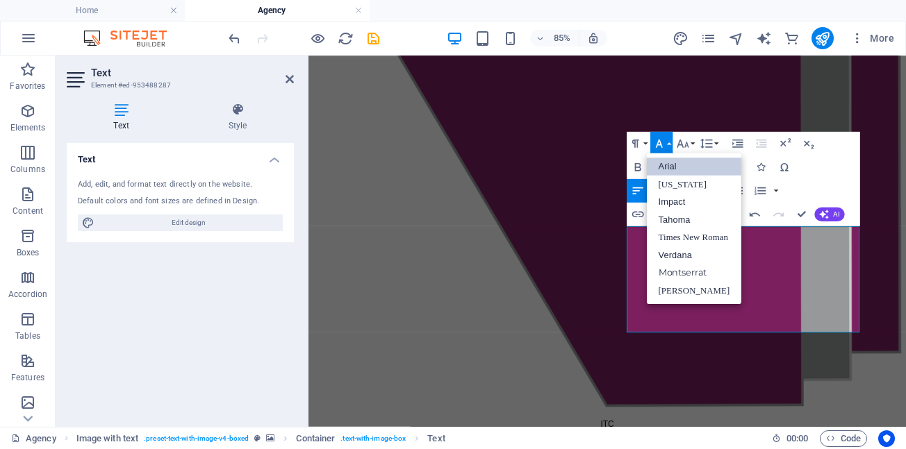
scroll to position [0, 0]
click at [669, 167] on link "Arial" at bounding box center [694, 167] width 95 height 18
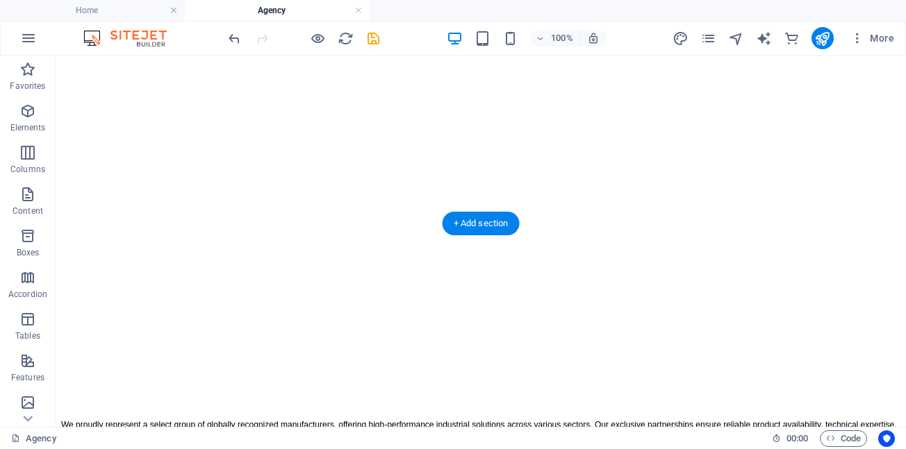
scroll to position [1041, 0]
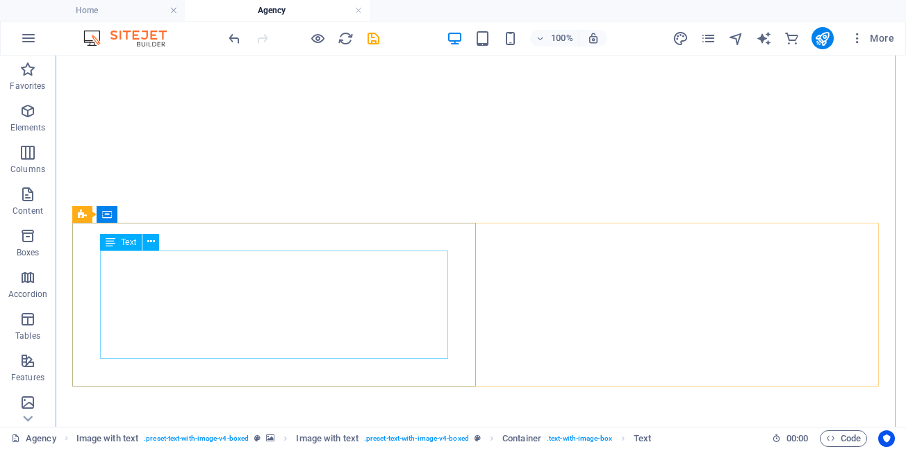
scroll to position [608, 0]
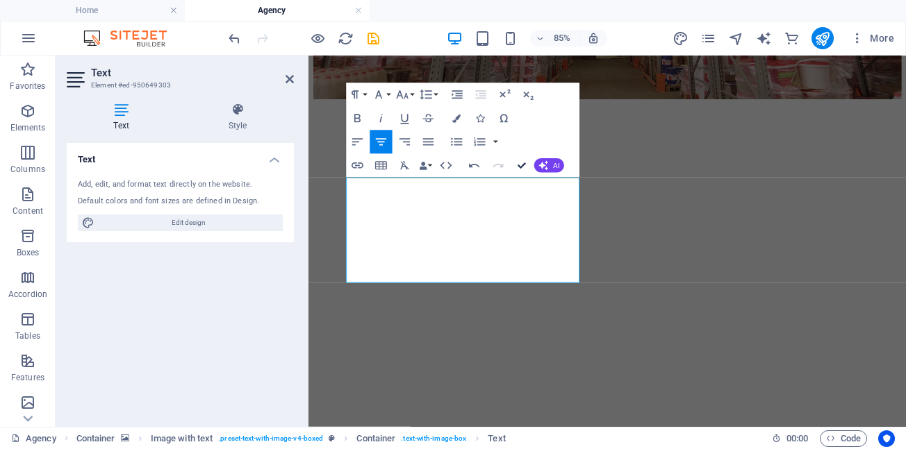
drag, startPoint x: 521, startPoint y: 167, endPoint x: 460, endPoint y: 121, distance: 76.8
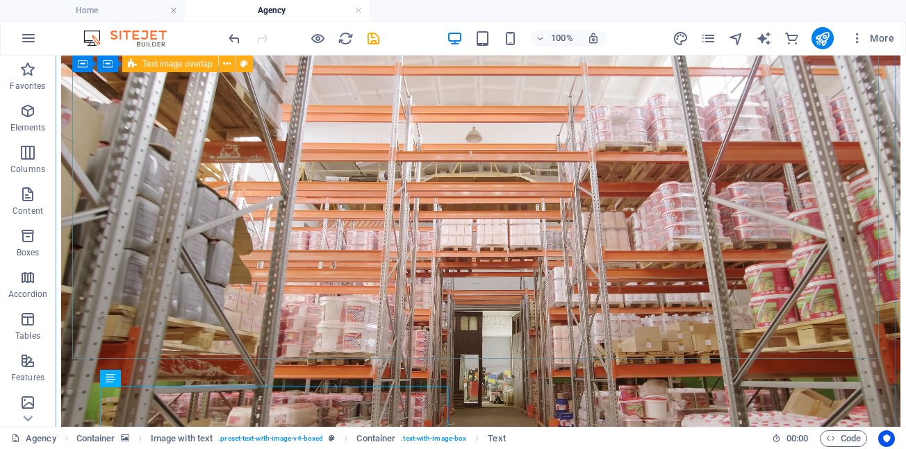
scroll to position [331, 0]
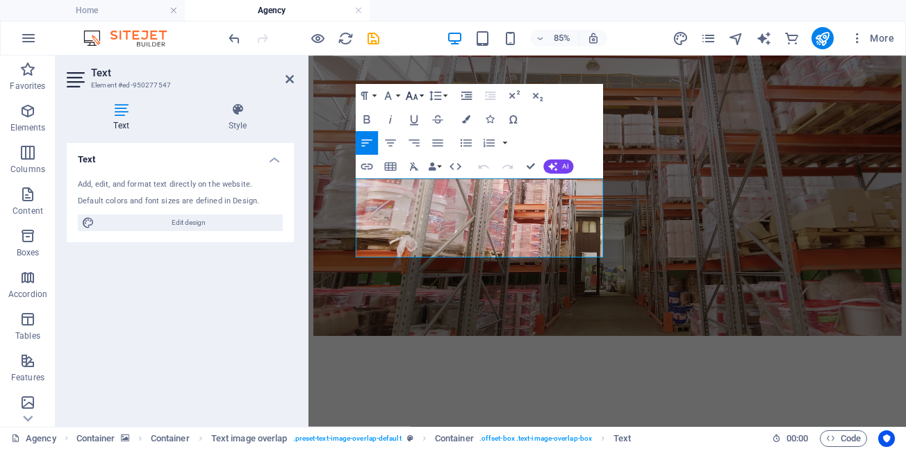
click at [422, 97] on button "Font Size" at bounding box center [414, 96] width 22 height 24
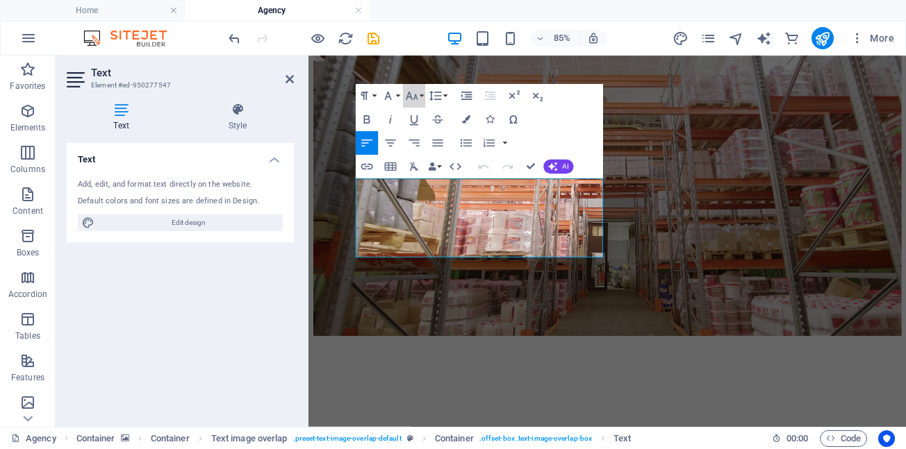
scroll to position [99, 0]
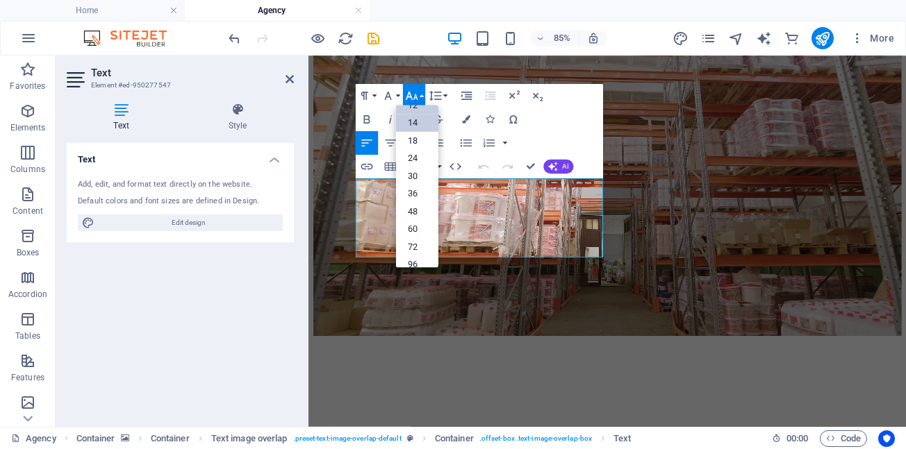
click at [416, 124] on link "14" at bounding box center [417, 123] width 42 height 18
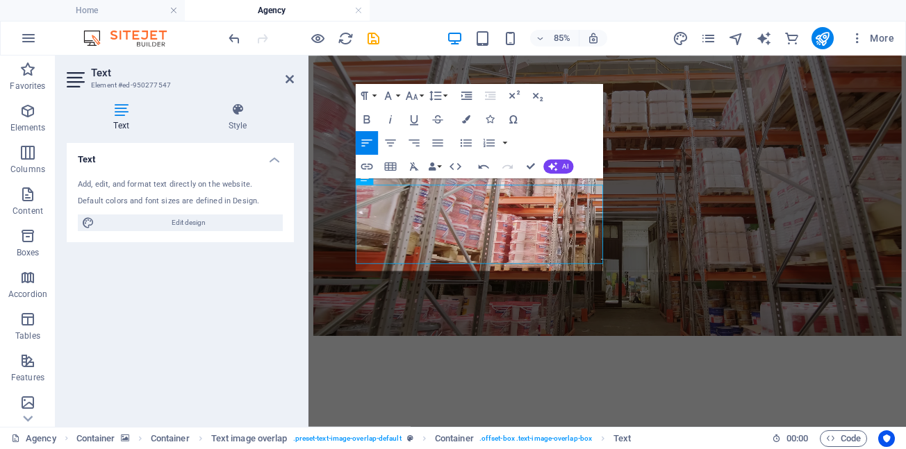
scroll to position [323, 0]
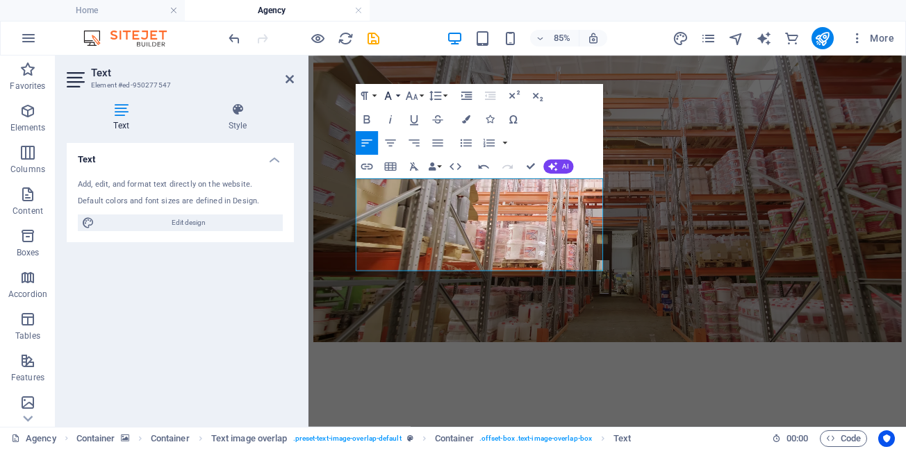
click at [399, 95] on button "Font Family" at bounding box center [390, 96] width 22 height 24
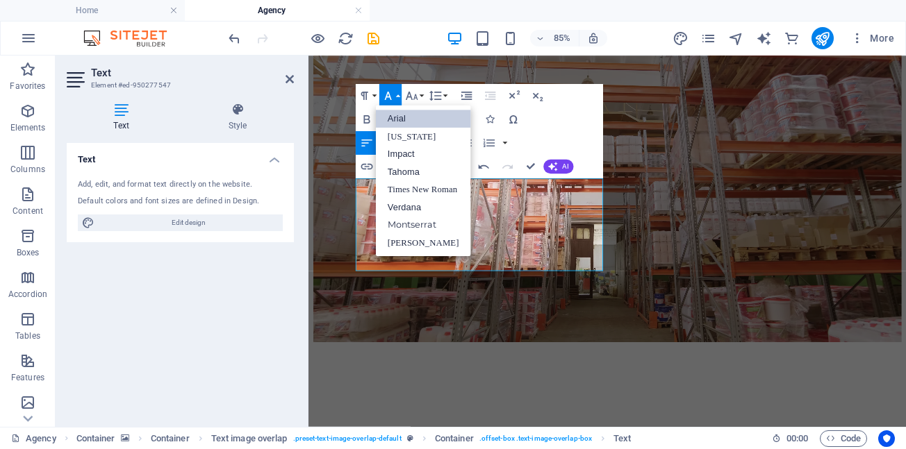
scroll to position [0, 0]
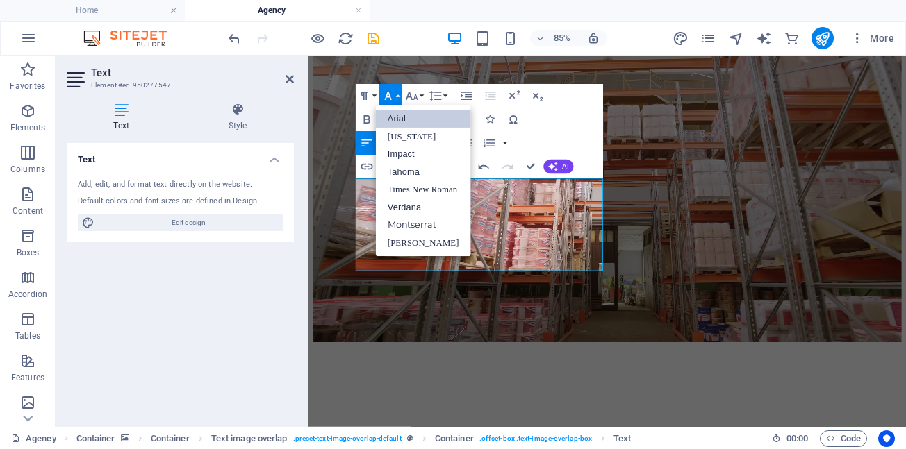
click at [397, 115] on link "Arial" at bounding box center [423, 119] width 95 height 18
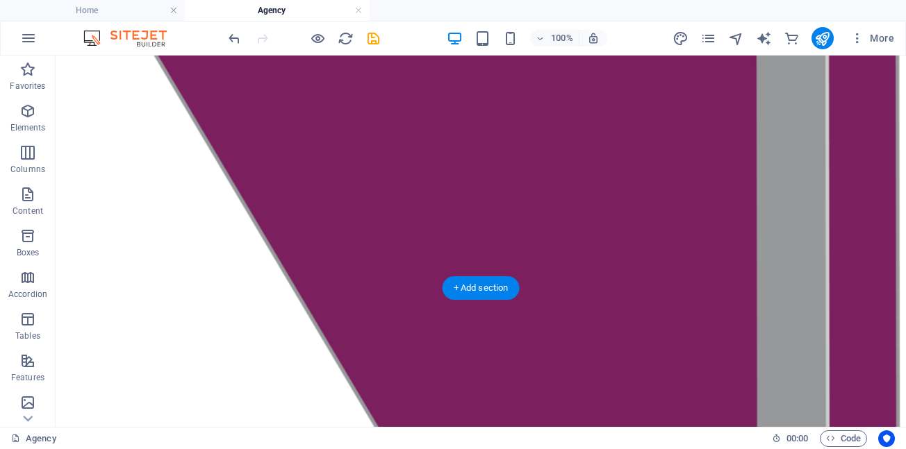
scroll to position [1523, 0]
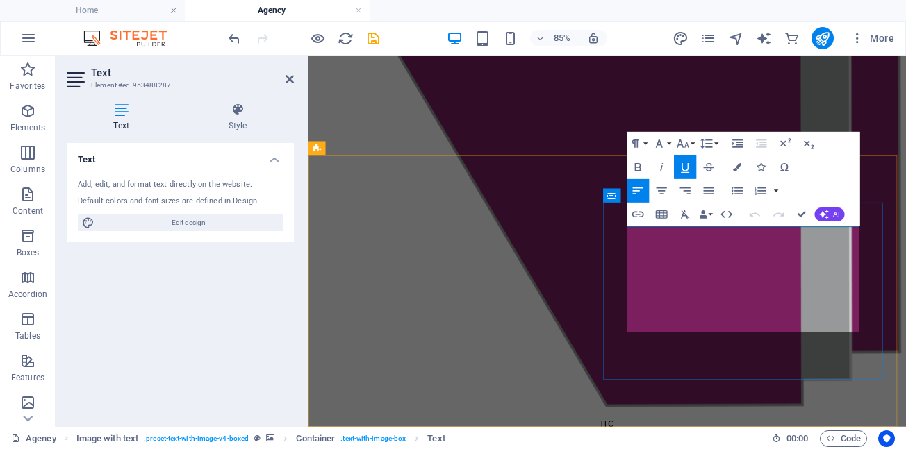
drag, startPoint x: 735, startPoint y: 281, endPoint x: 679, endPoint y: 265, distance: 57.8
click at [663, 190] on icon "button" at bounding box center [661, 191] width 14 height 14
drag, startPoint x: 692, startPoint y: 142, endPoint x: 697, endPoint y: 150, distance: 9.4
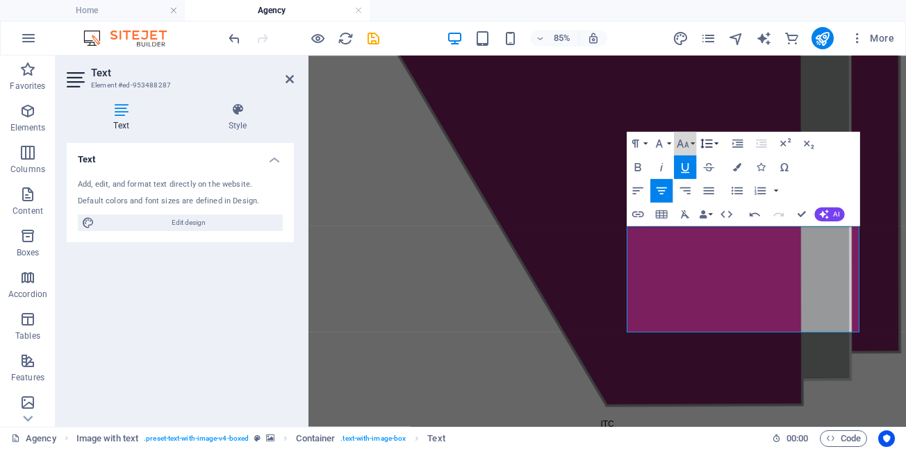
click at [693, 144] on button "Font Size" at bounding box center [685, 144] width 22 height 24
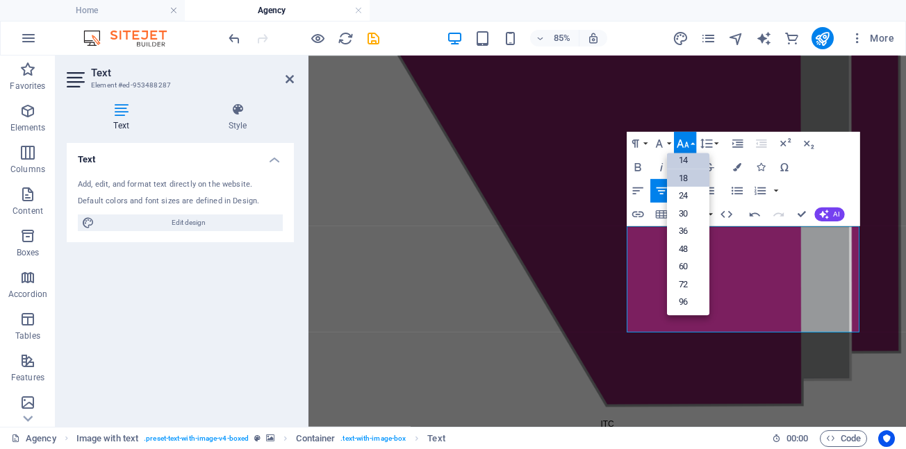
scroll to position [112, 0]
click at [688, 162] on link "14" at bounding box center [688, 160] width 42 height 18
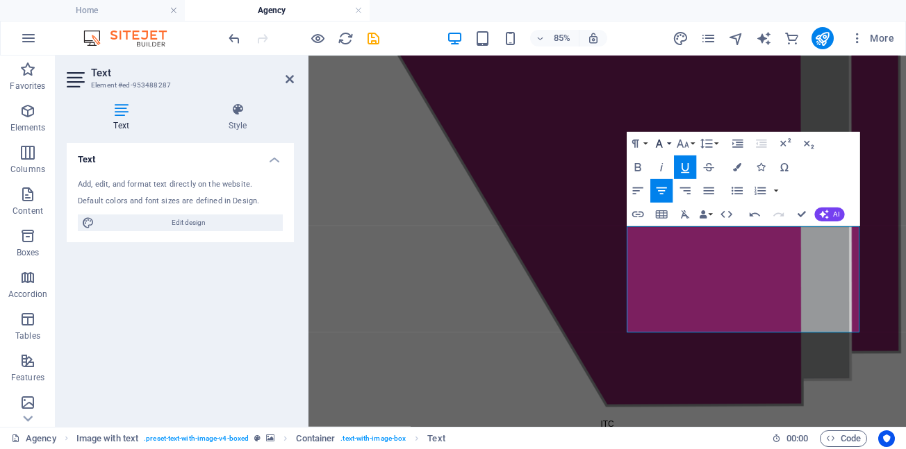
click at [670, 144] on button "Font Family" at bounding box center [661, 144] width 22 height 24
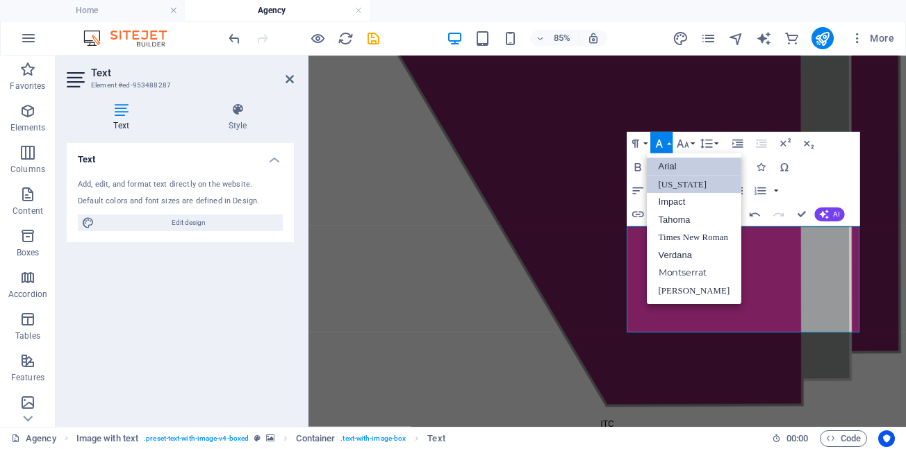
scroll to position [0, 0]
click at [675, 169] on link "Arial" at bounding box center [694, 167] width 95 height 18
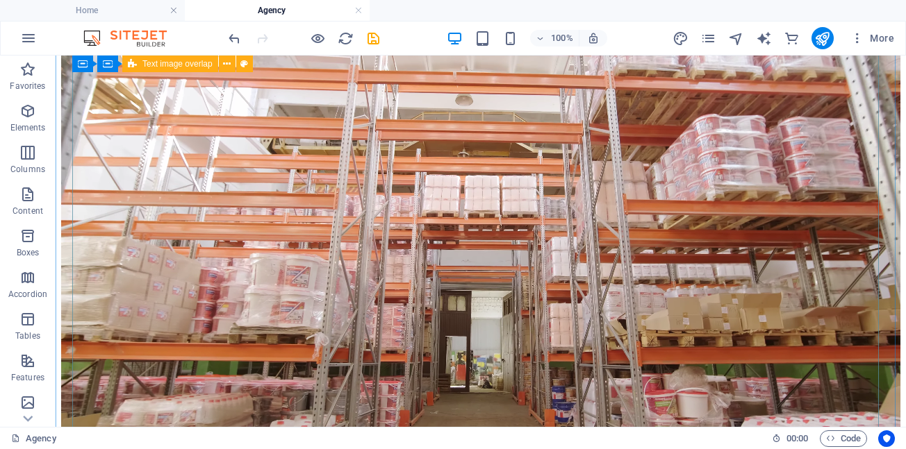
scroll to position [342, 0]
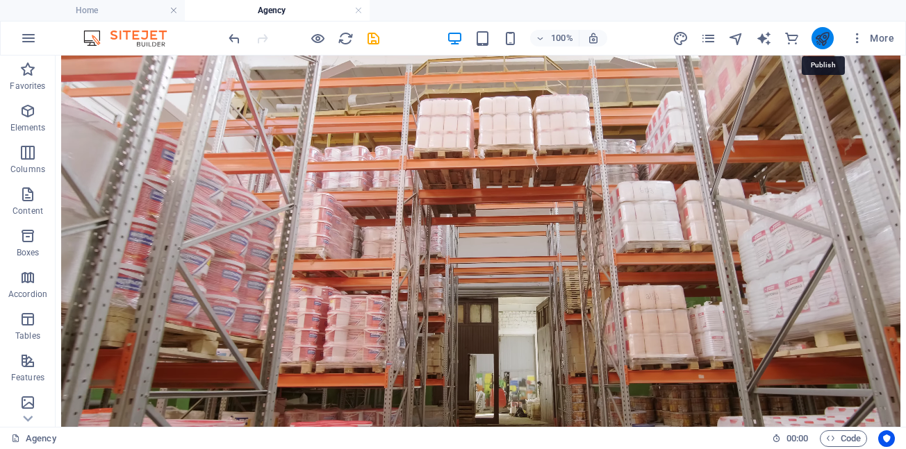
click at [823, 38] on icon "publish" at bounding box center [822, 39] width 16 height 16
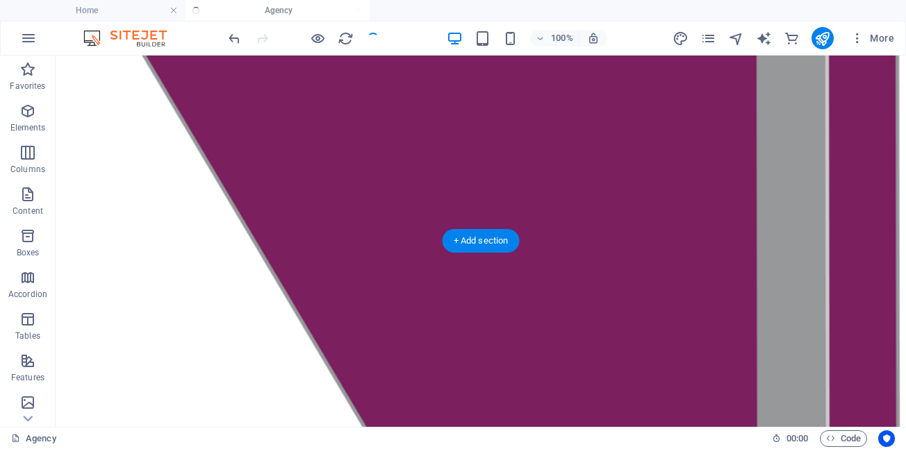
scroll to position [1523, 0]
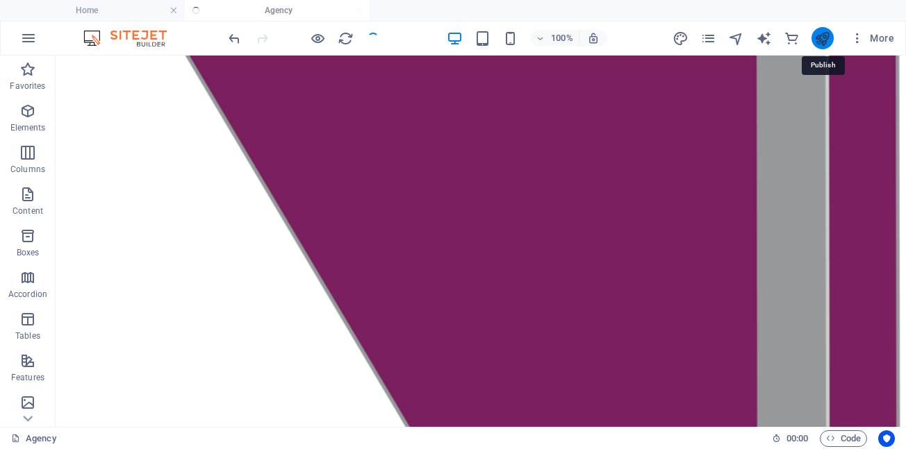
click at [820, 40] on icon "publish" at bounding box center [822, 39] width 16 height 16
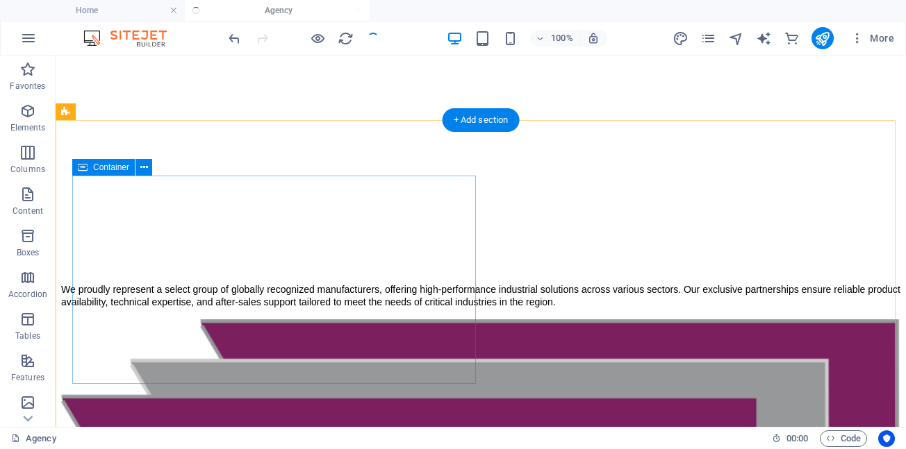
scroll to position [690, 0]
